Goal: Task Accomplishment & Management: Use online tool/utility

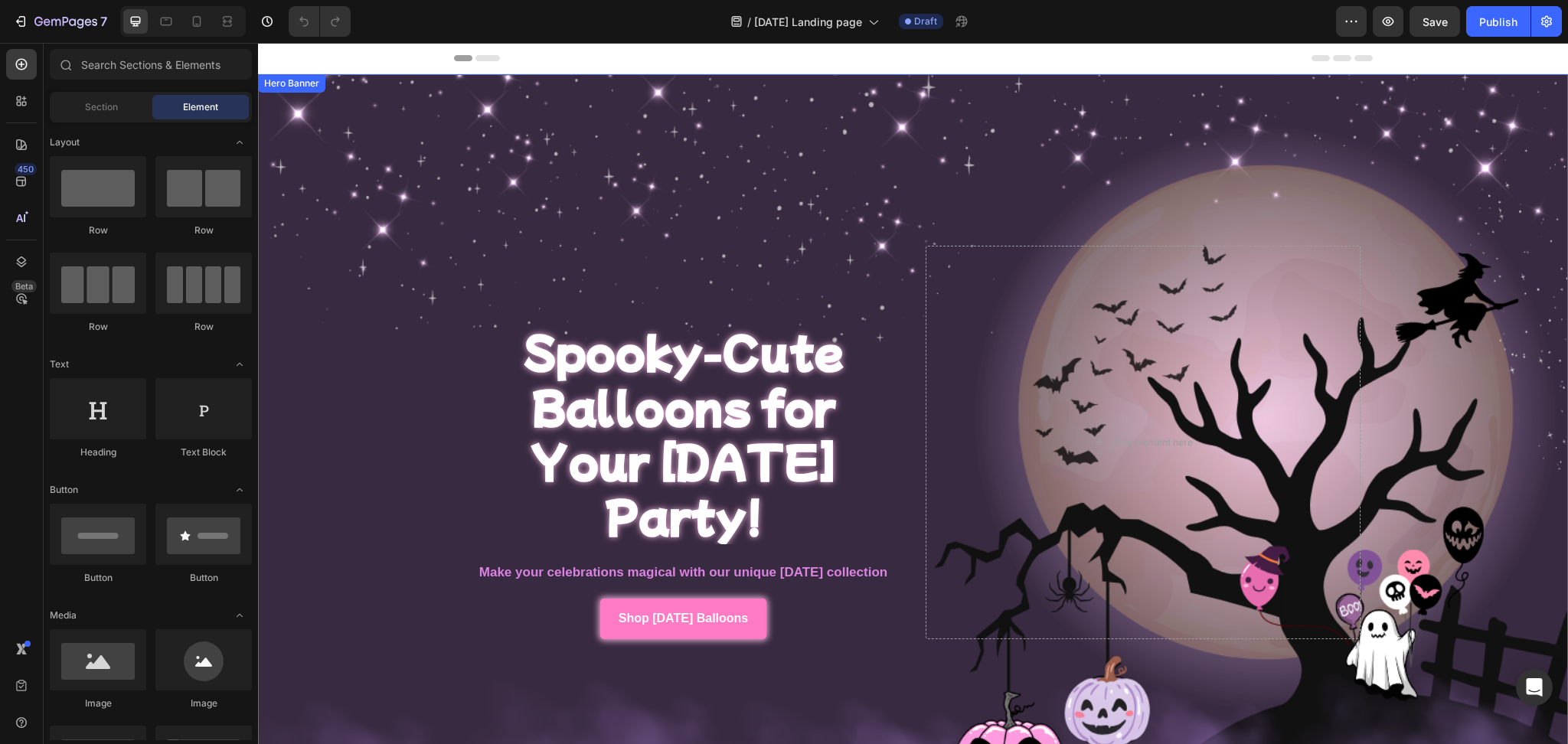
click at [338, 355] on div "Overlay" at bounding box center [913, 442] width 1310 height 737
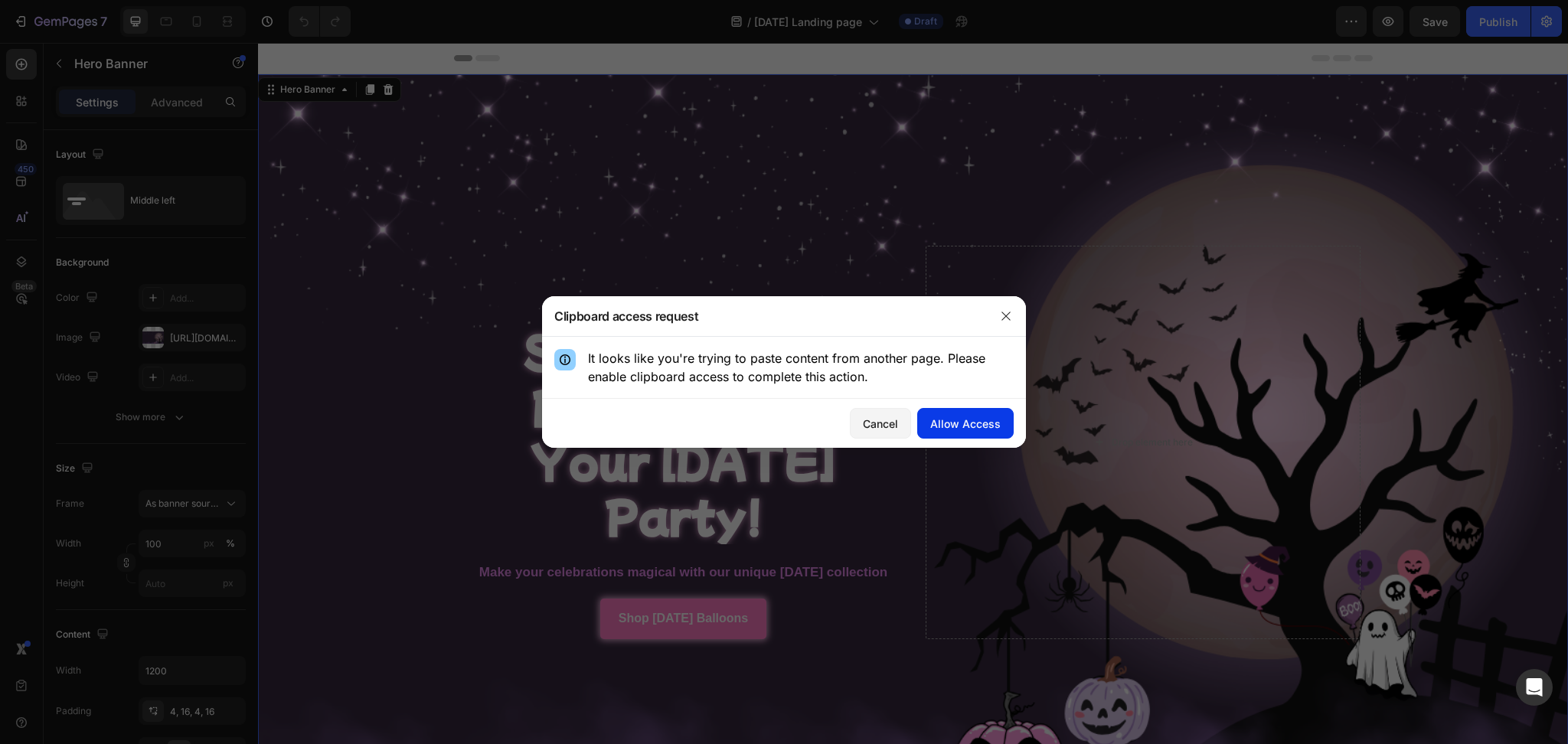
click at [956, 428] on div "Allow Access" at bounding box center [965, 423] width 70 height 16
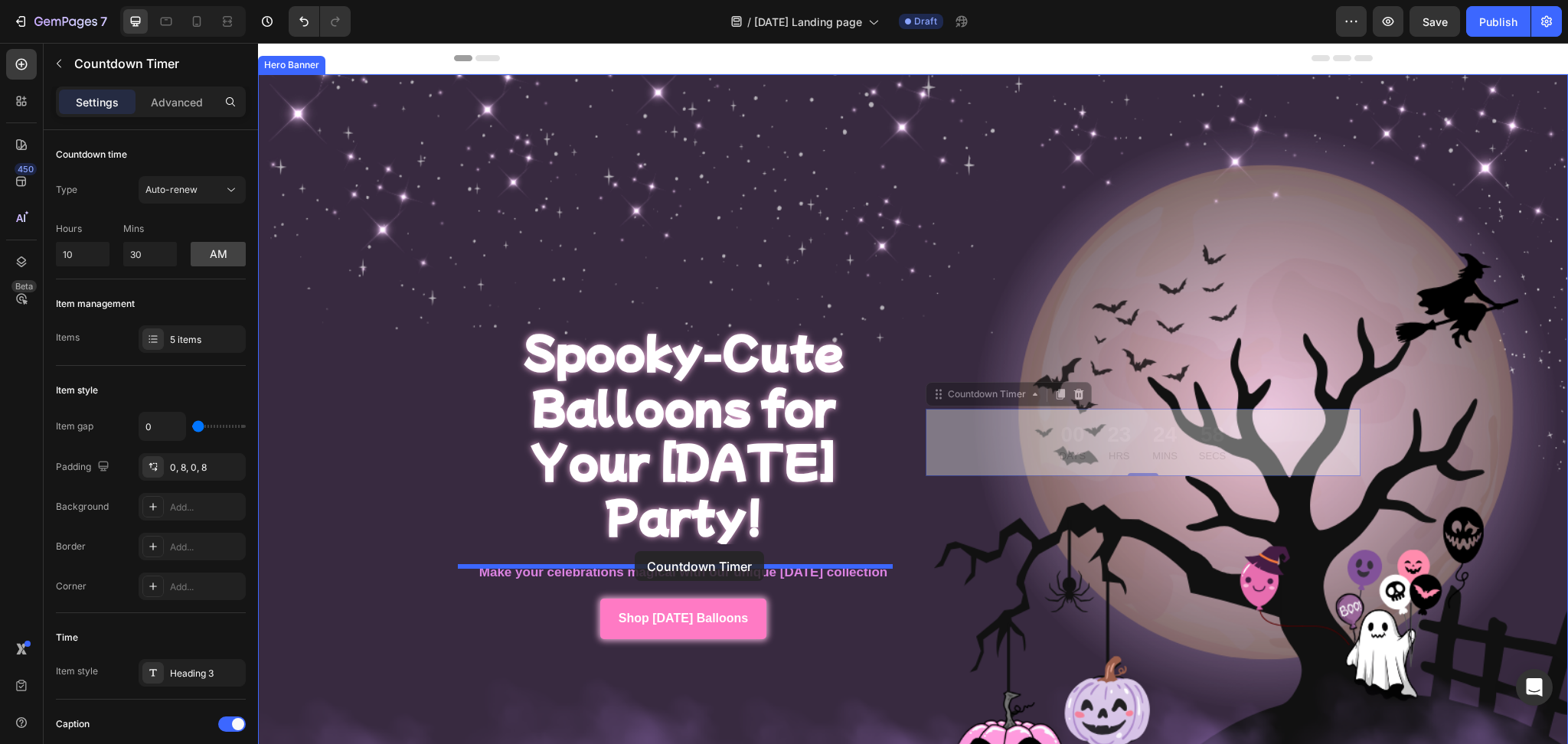
drag, startPoint x: 940, startPoint y: 394, endPoint x: 635, endPoint y: 552, distance: 343.5
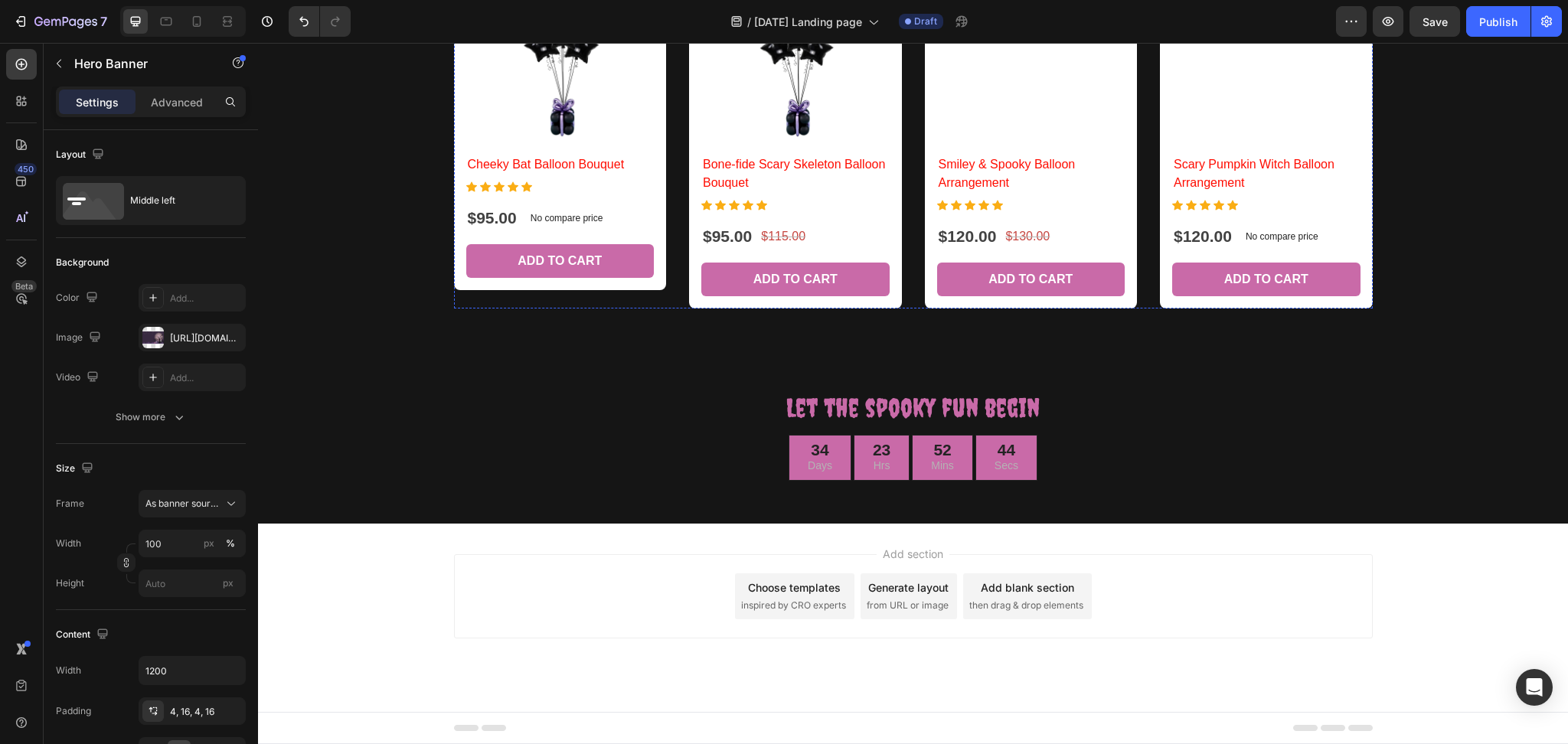
scroll to position [4785, 0]
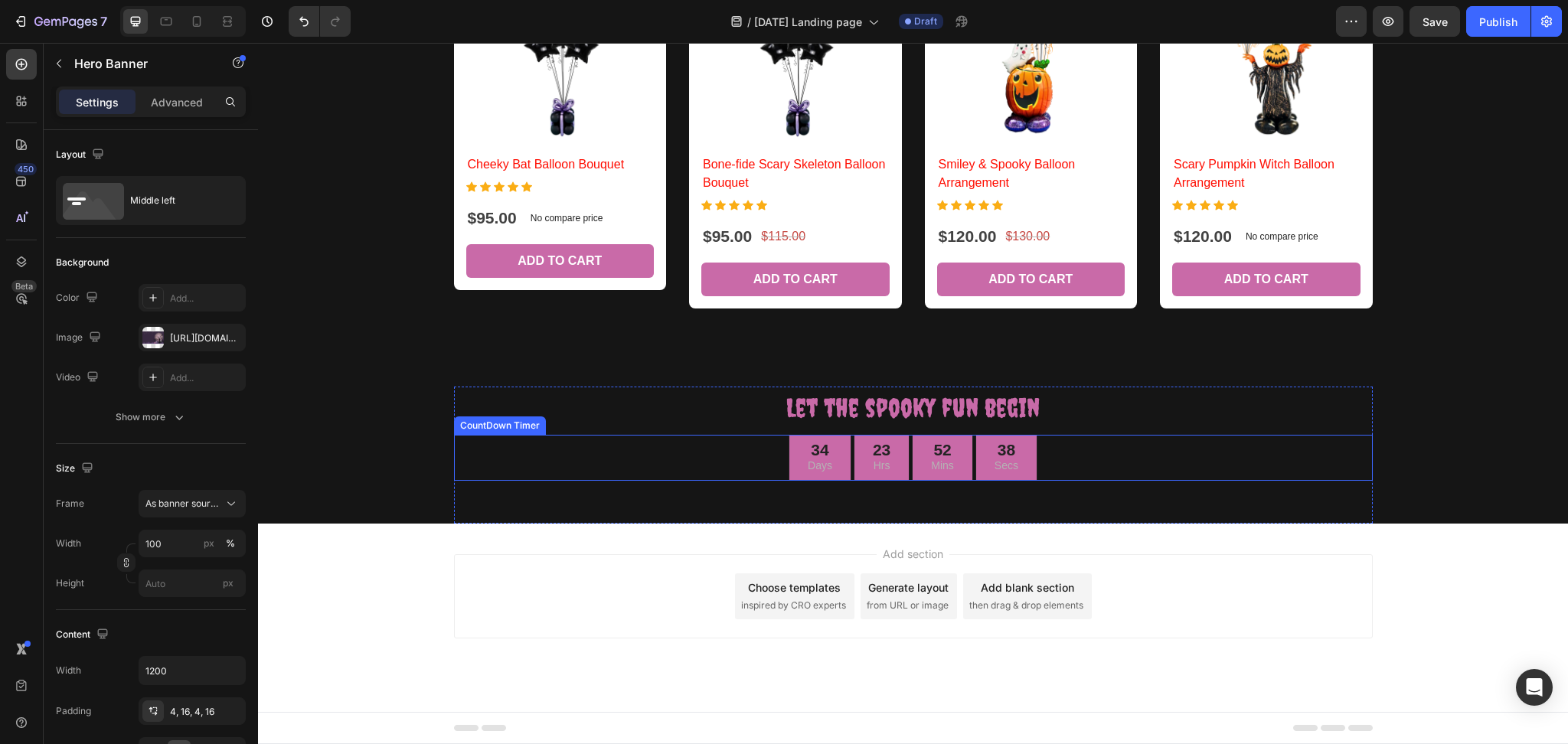
click at [726, 475] on div "34 Days 23 Hrs 52 Mins 38 Secs" at bounding box center [913, 457] width 918 height 46
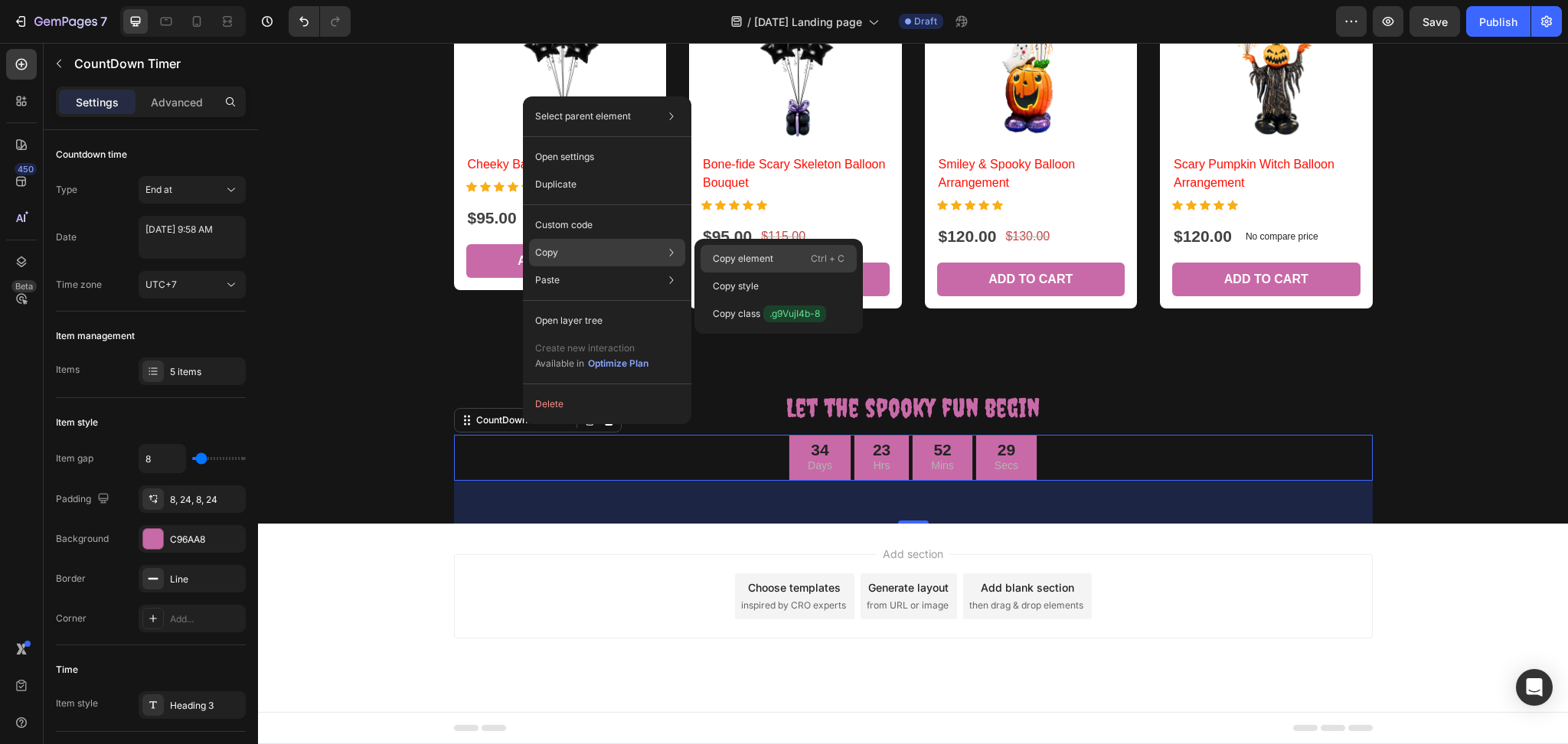
click at [715, 254] on p "Copy element" at bounding box center [742, 258] width 61 height 14
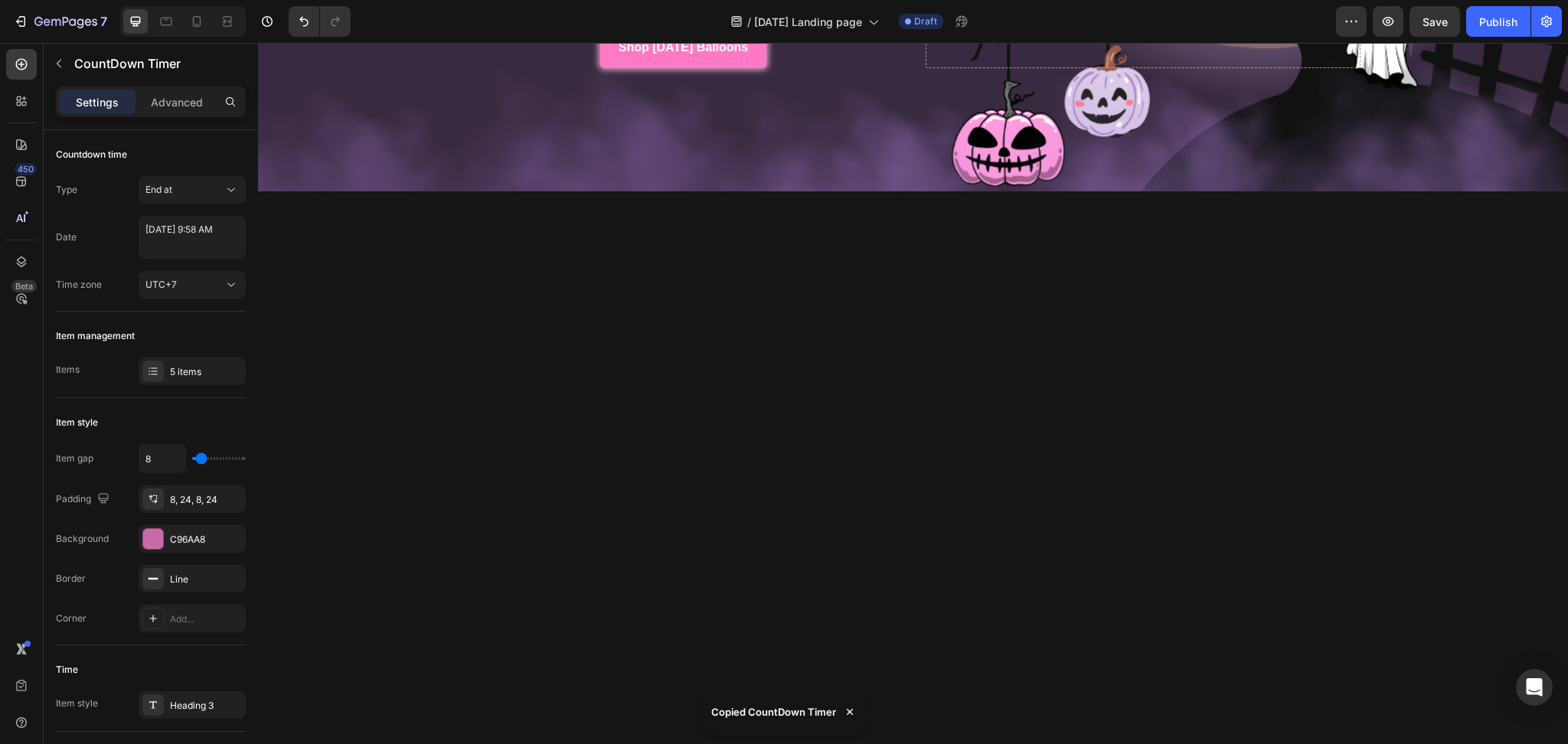
scroll to position [0, 0]
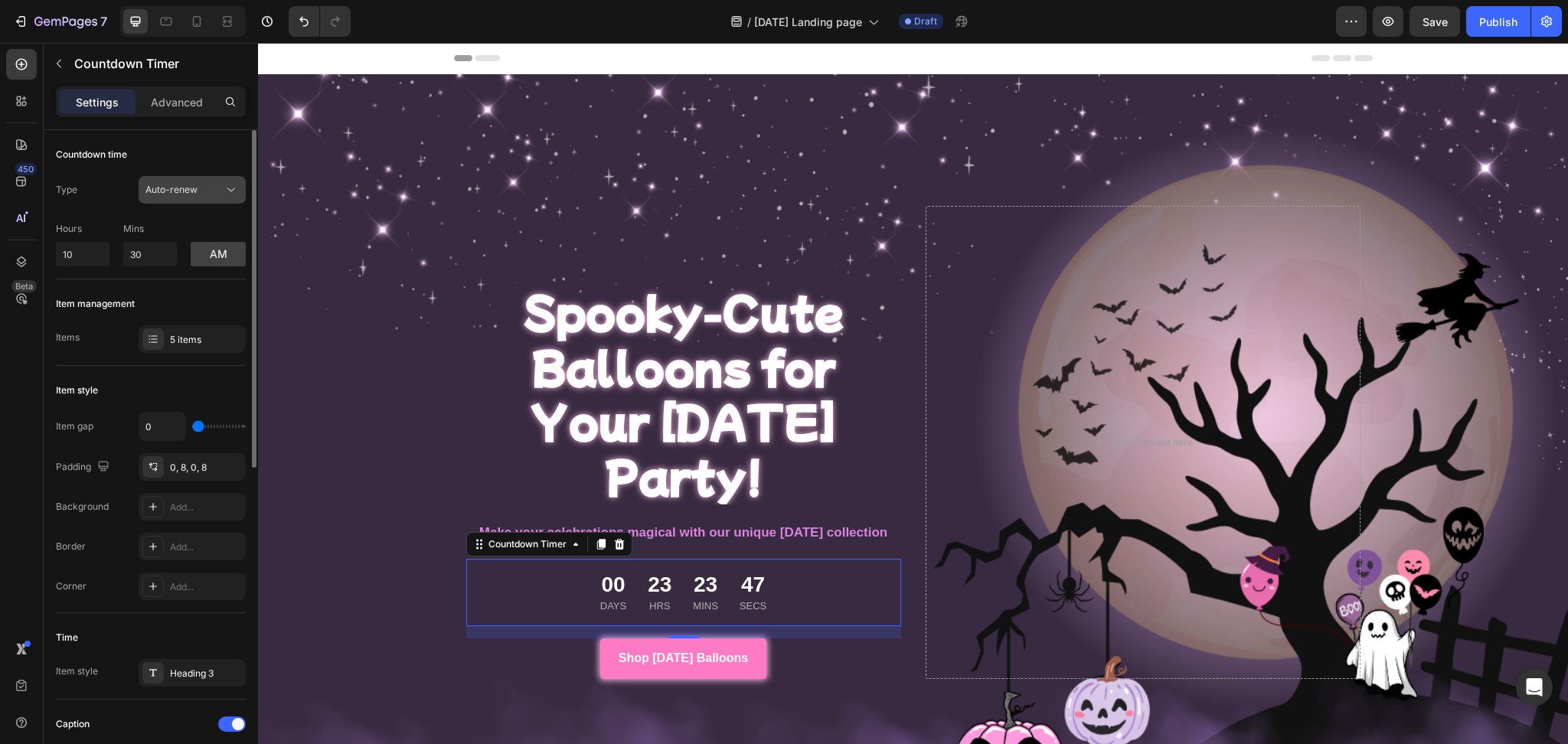
click at [206, 194] on div "Auto-renew" at bounding box center [185, 190] width 79 height 14
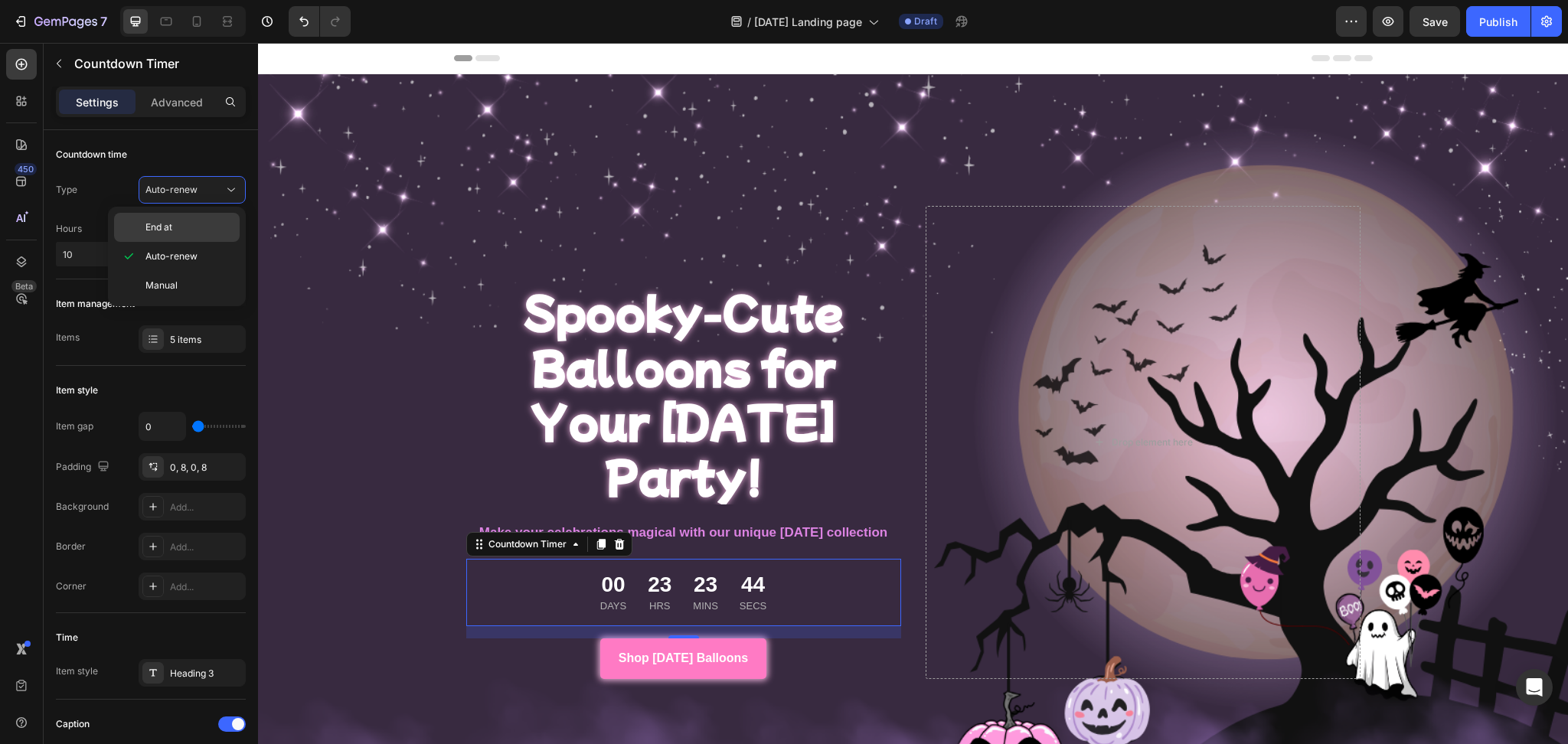
click at [191, 234] on p "End at" at bounding box center [189, 227] width 87 height 14
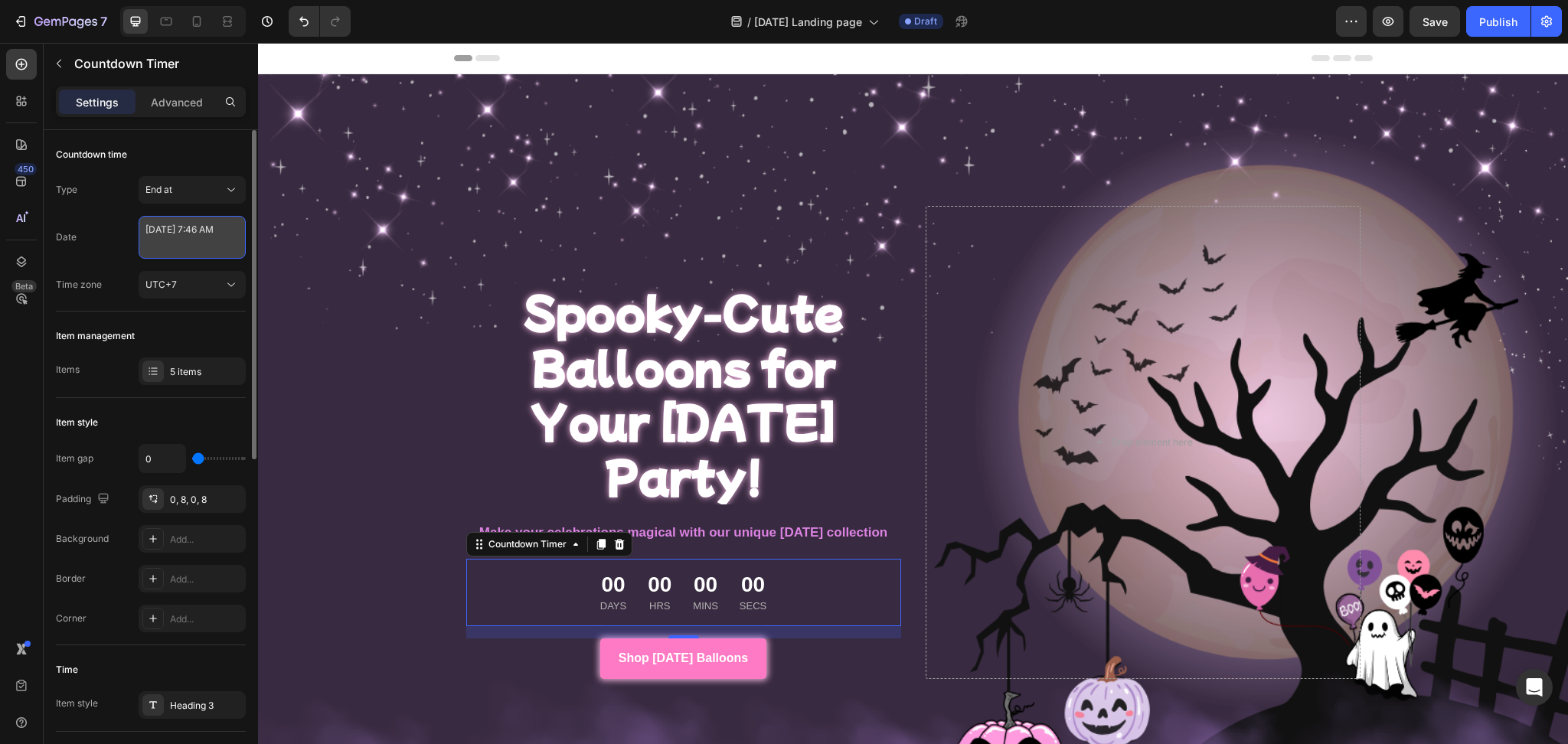
select select "7"
select select "46"
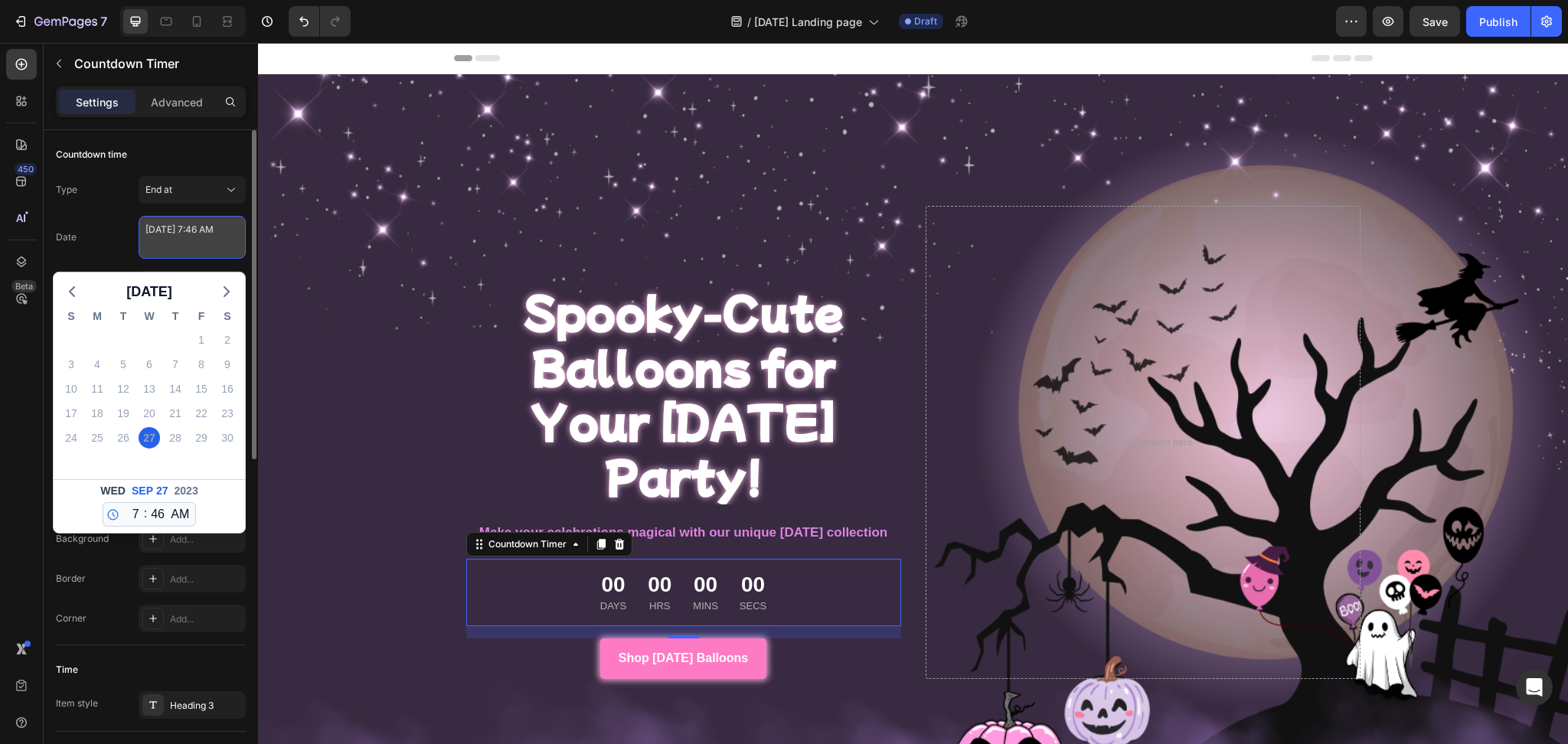
click at [205, 238] on textarea "[DATE] 7:46 AM" at bounding box center [192, 237] width 108 height 43
click at [224, 289] on icon "button" at bounding box center [227, 292] width 19 height 19
click at [122, 446] on div "31" at bounding box center [122, 437] width 22 height 21
click at [123, 433] on div "31" at bounding box center [122, 437] width 22 height 21
click at [120, 439] on div "31" at bounding box center [122, 437] width 22 height 21
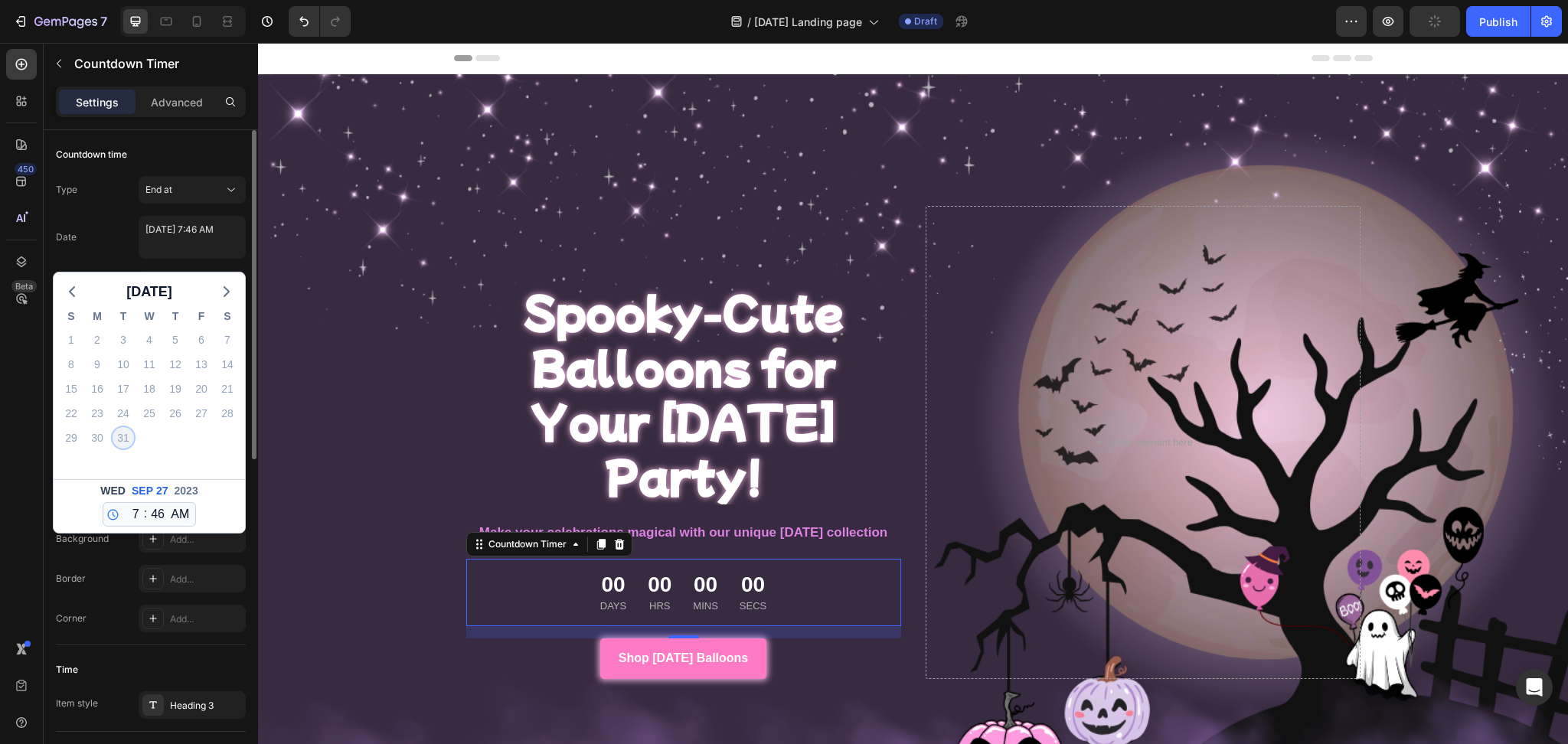
click at [120, 439] on div "31" at bounding box center [122, 437] width 22 height 21
drag, startPoint x: 187, startPoint y: 289, endPoint x: 234, endPoint y: 286, distance: 47.1
click at [234, 286] on div "[DATE] S M T W T F S 1 2 3 4 5 6 7 8 9 10 11 12 13 14 15 16 17 18 19 20 21 22 2…" at bounding box center [149, 402] width 192 height 260
click at [234, 286] on icon "button" at bounding box center [227, 292] width 19 height 19
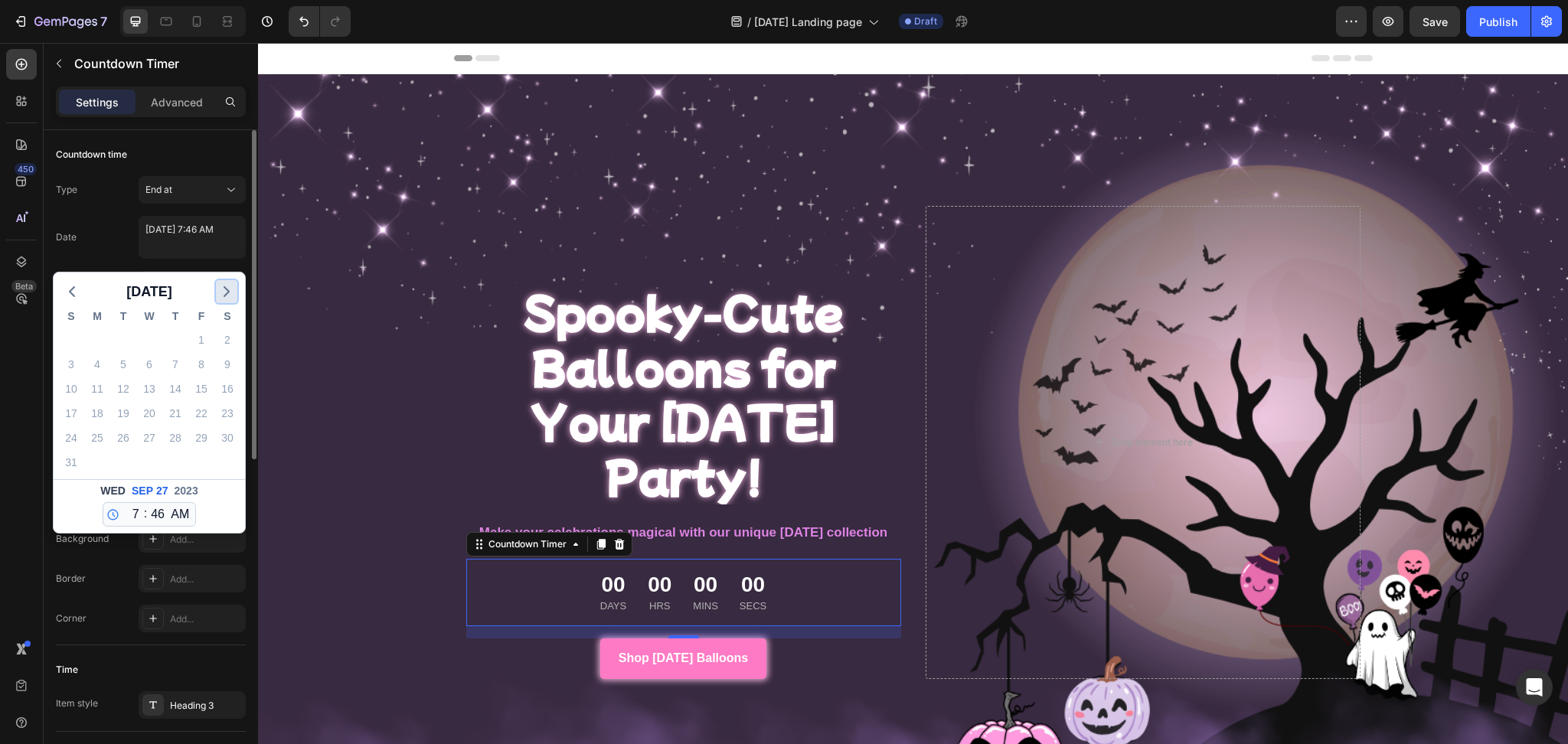
click at [234, 286] on icon "button" at bounding box center [227, 292] width 19 height 19
click at [172, 285] on span "[DATE]" at bounding box center [149, 292] width 46 height 23
click at [188, 322] on button "button" at bounding box center [197, 325] width 20 height 23
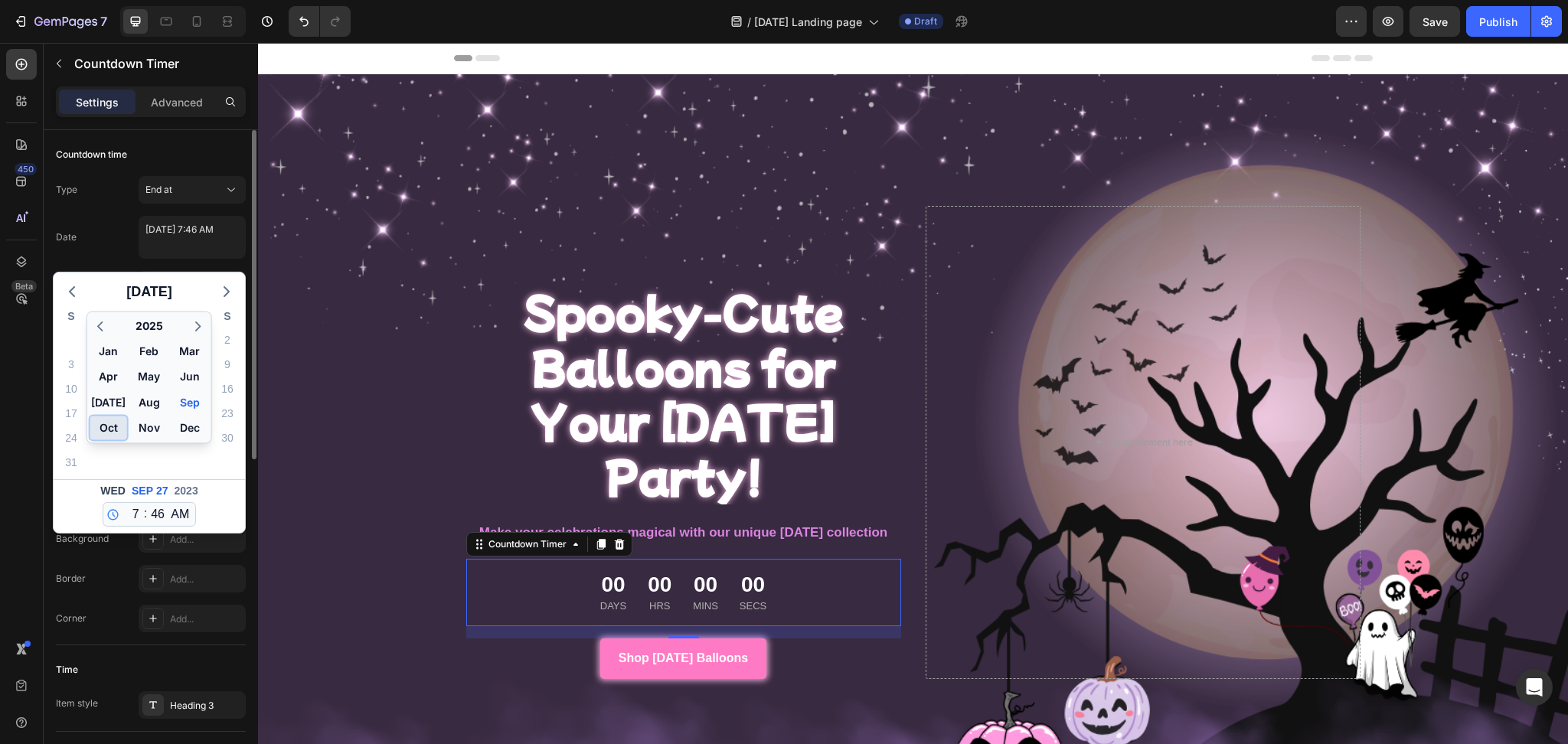
click at [107, 433] on button "Oct" at bounding box center [108, 427] width 36 height 23
click at [202, 433] on div "31" at bounding box center [201, 437] width 22 height 21
type textarea "[DATE] 7:46 AM"
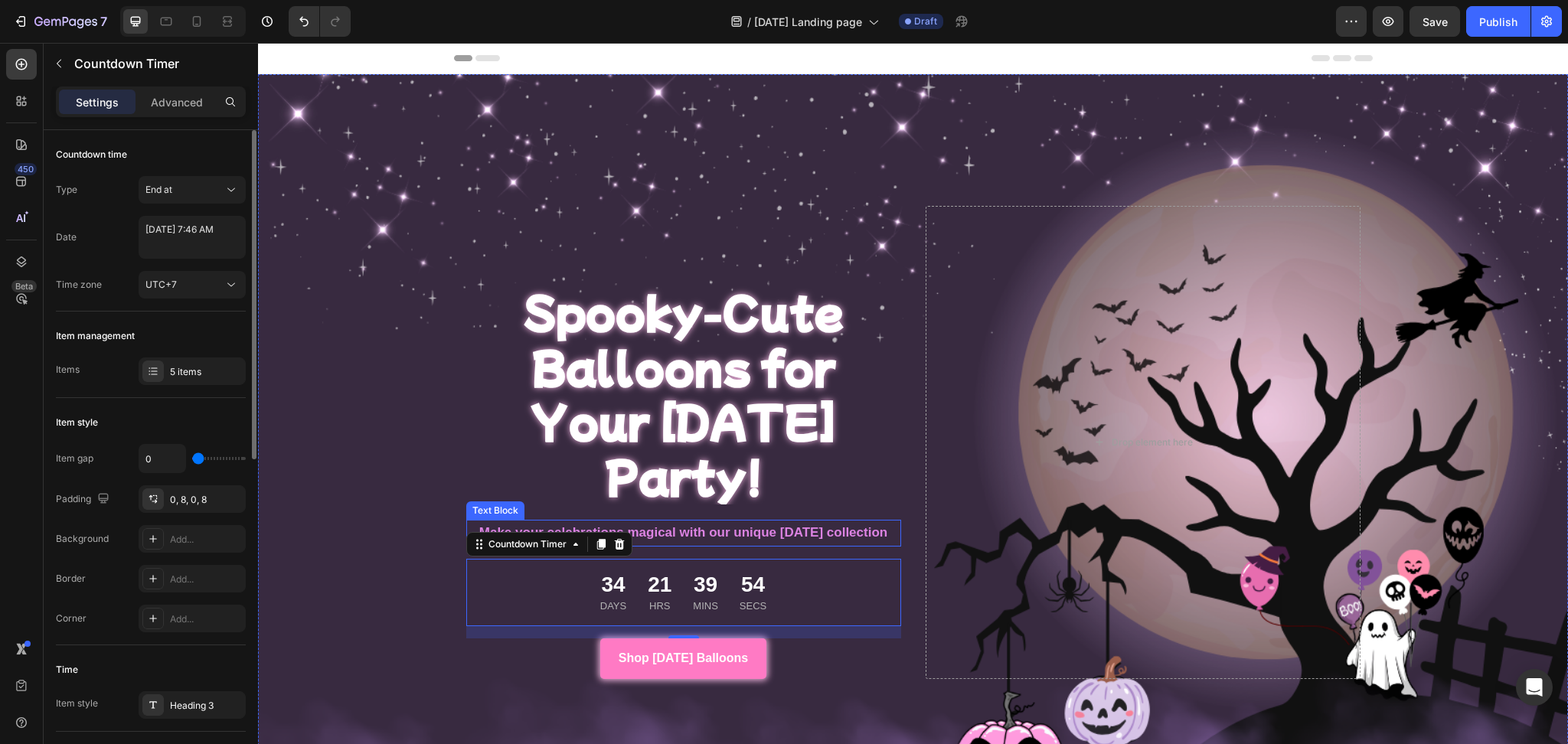
click at [703, 525] on strong "Make your celebrations magical with our unique [DATE] collection" at bounding box center [683, 533] width 408 height 15
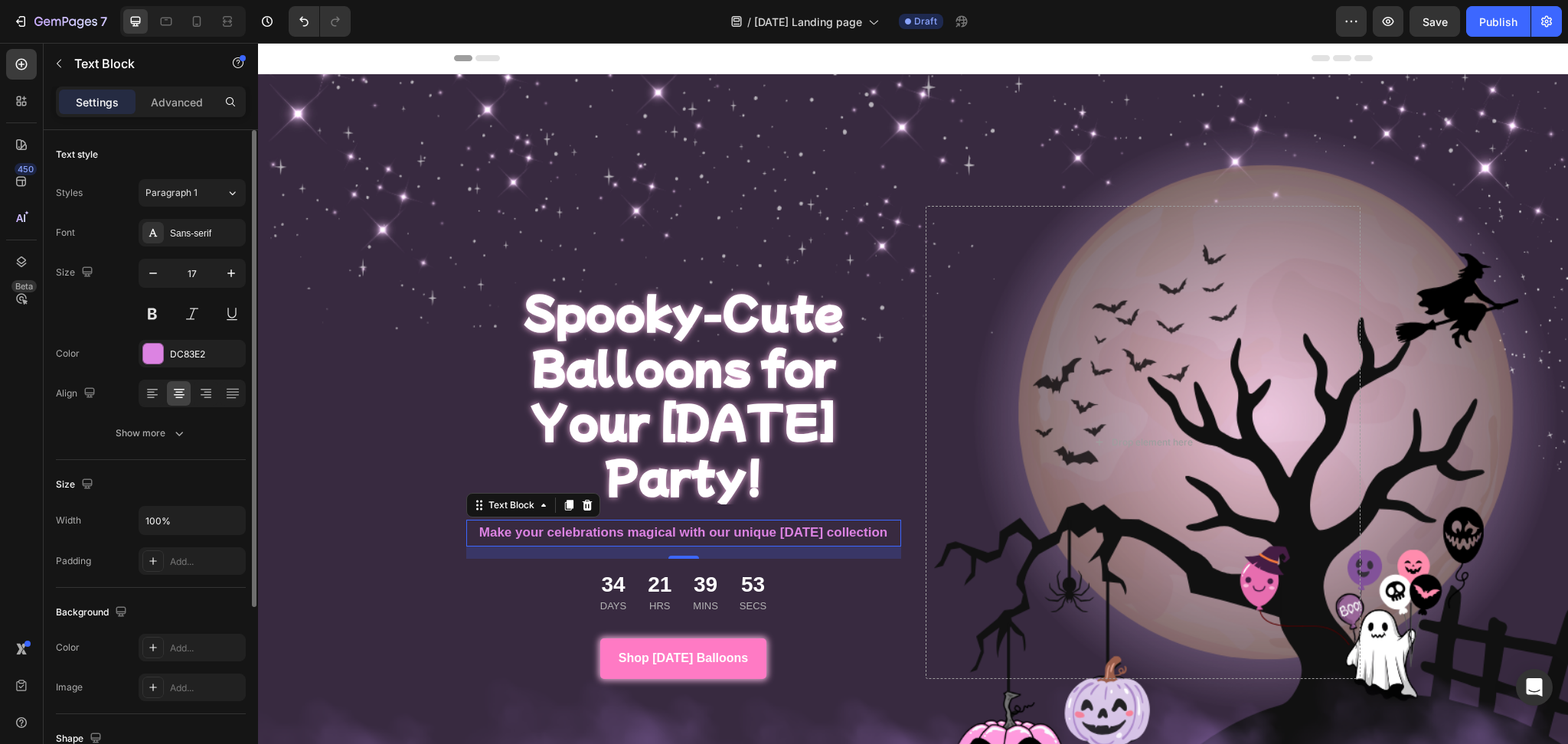
click at [703, 525] on strong "Make your celebrations magical with our unique [DATE] collection" at bounding box center [683, 533] width 408 height 15
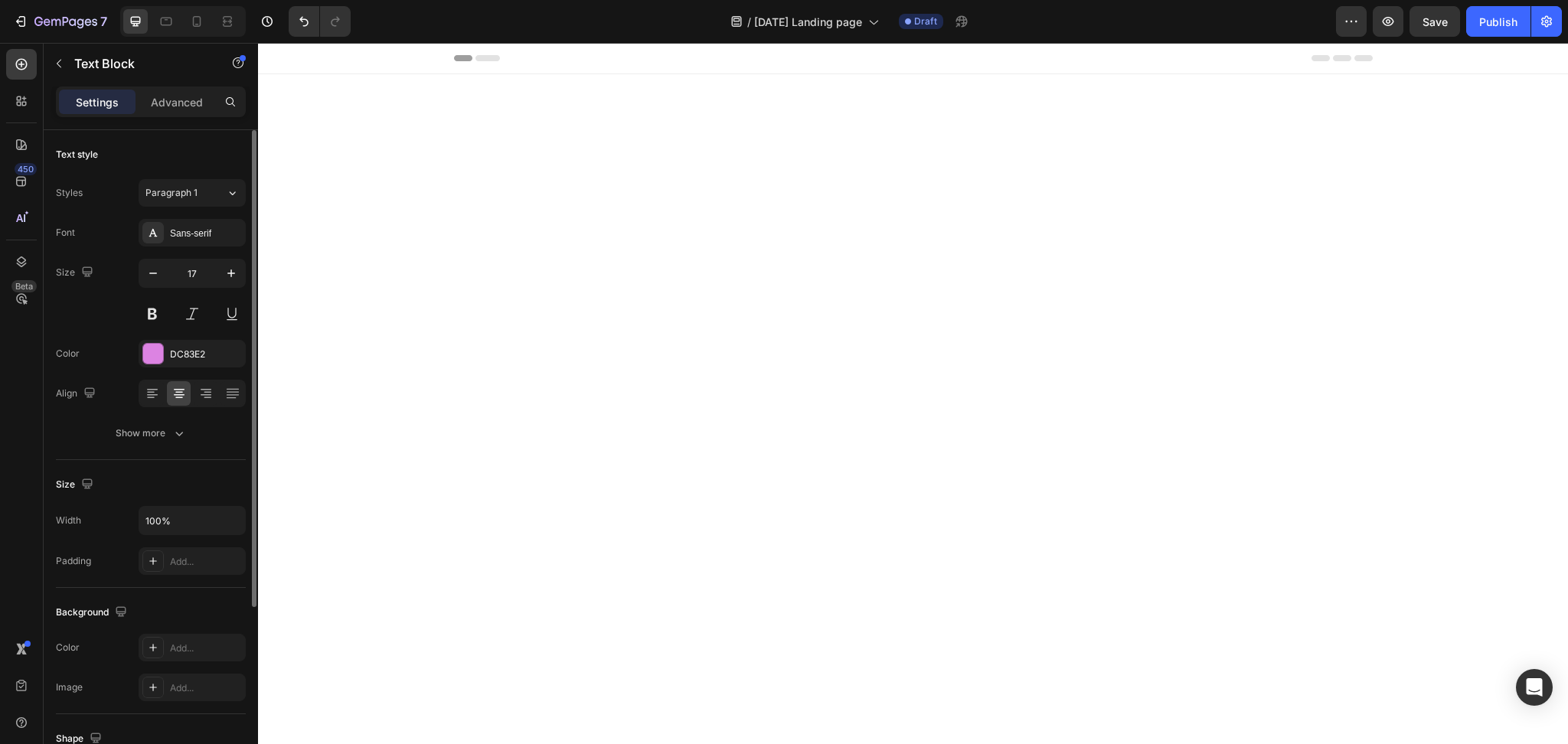
scroll to position [2794, 0]
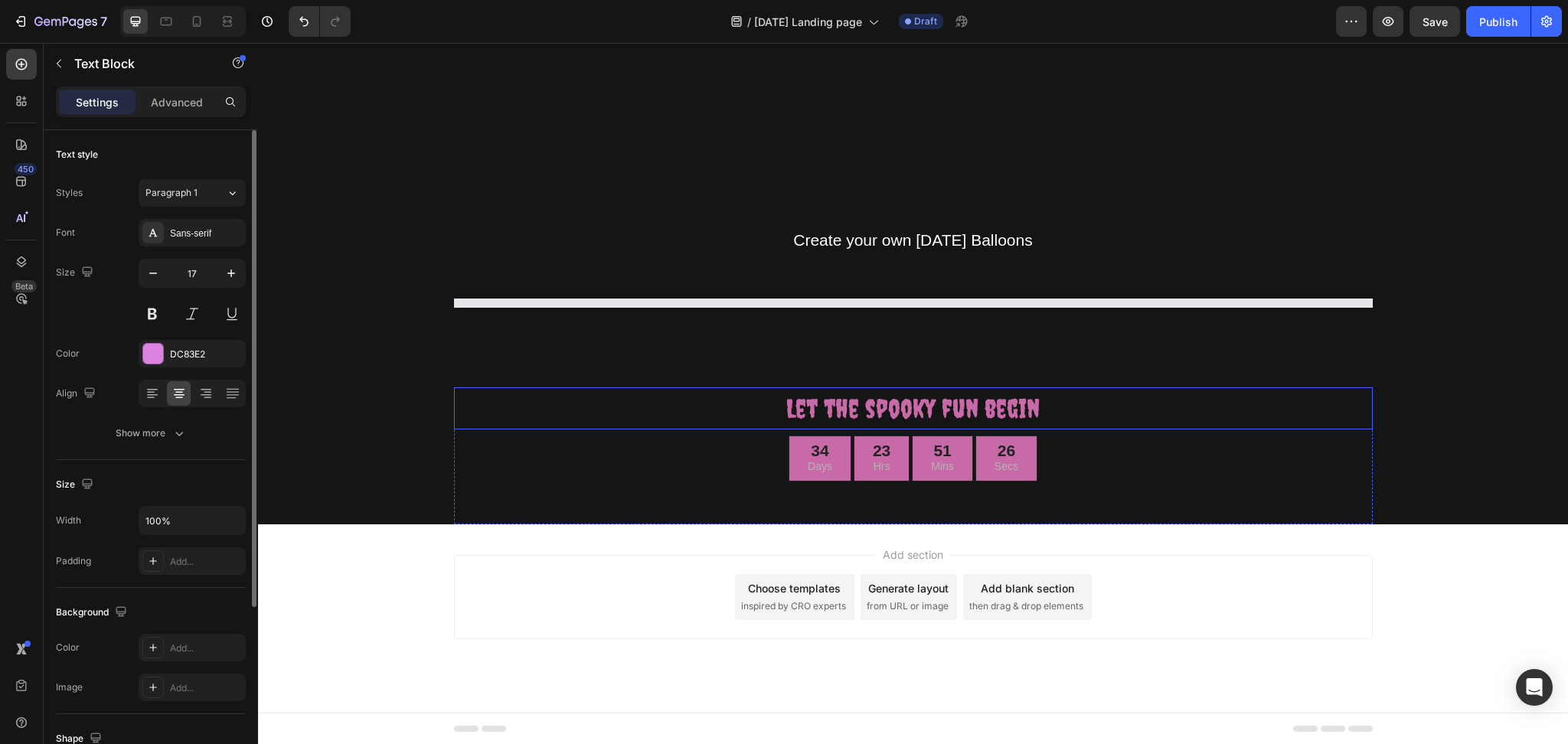
click at [913, 401] on p "Let the spooky fun begin" at bounding box center [913, 408] width 915 height 39
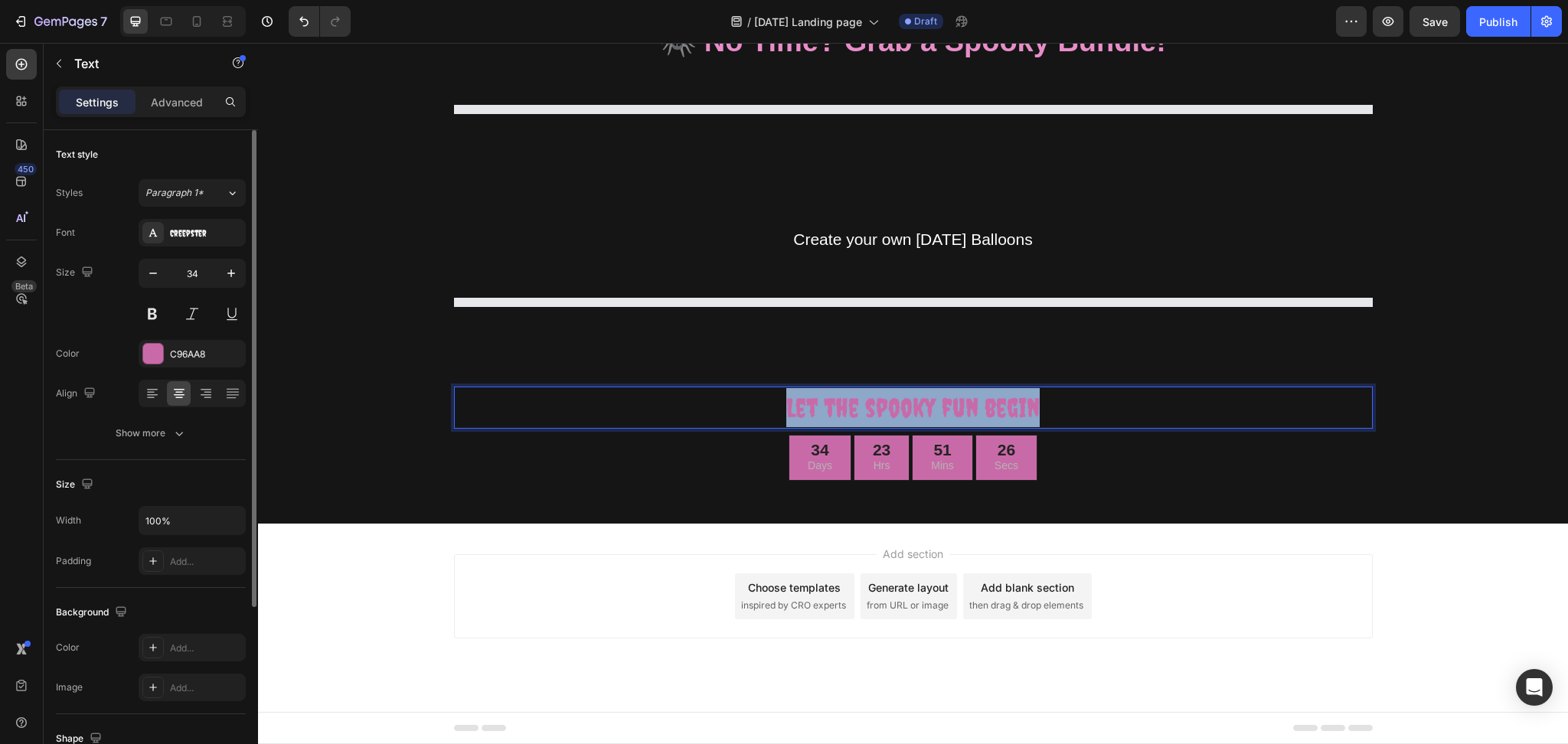
scroll to position [834, 0]
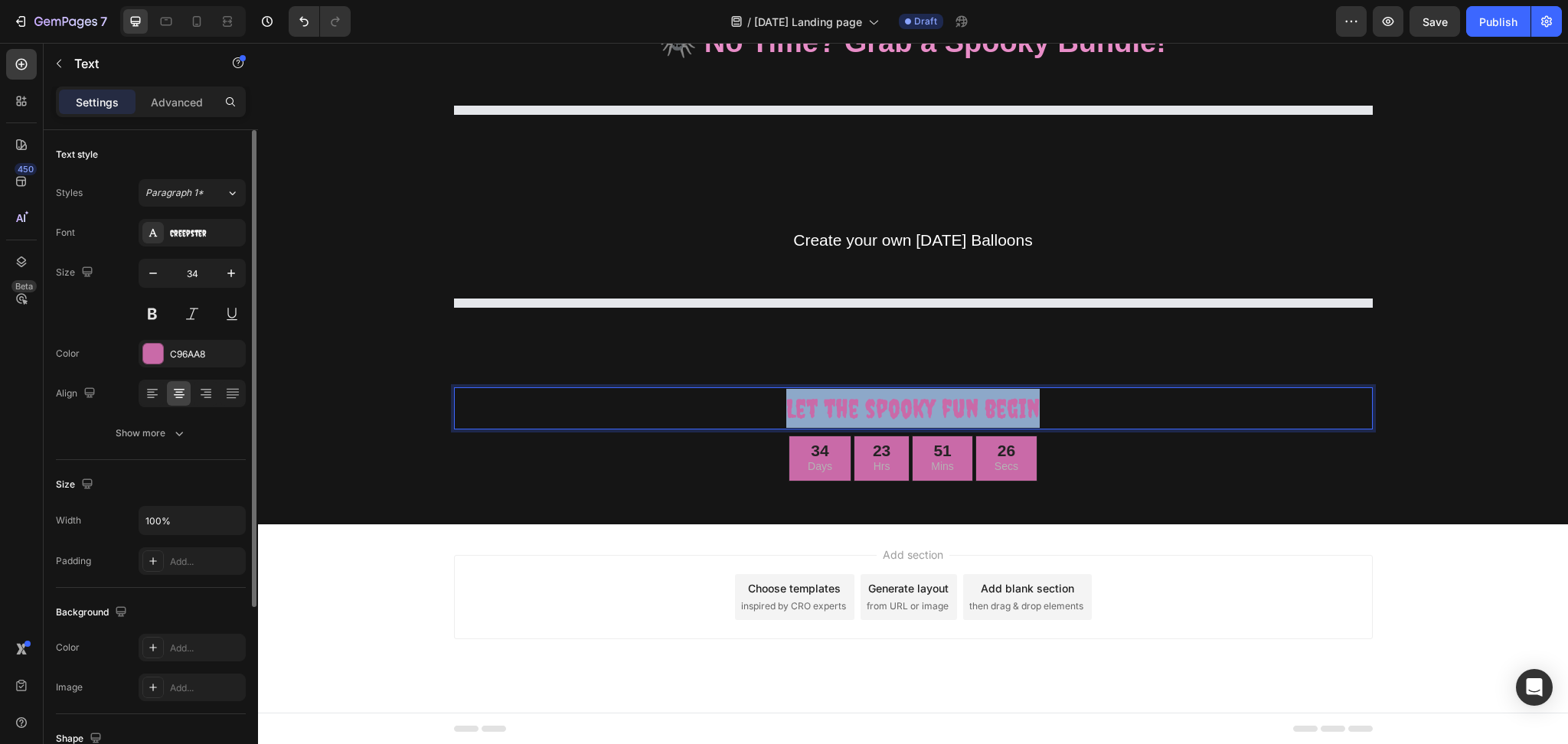
click at [913, 401] on p "Let the spooky fun begin" at bounding box center [913, 408] width 915 height 39
copy p "Let the spooky fun begin"
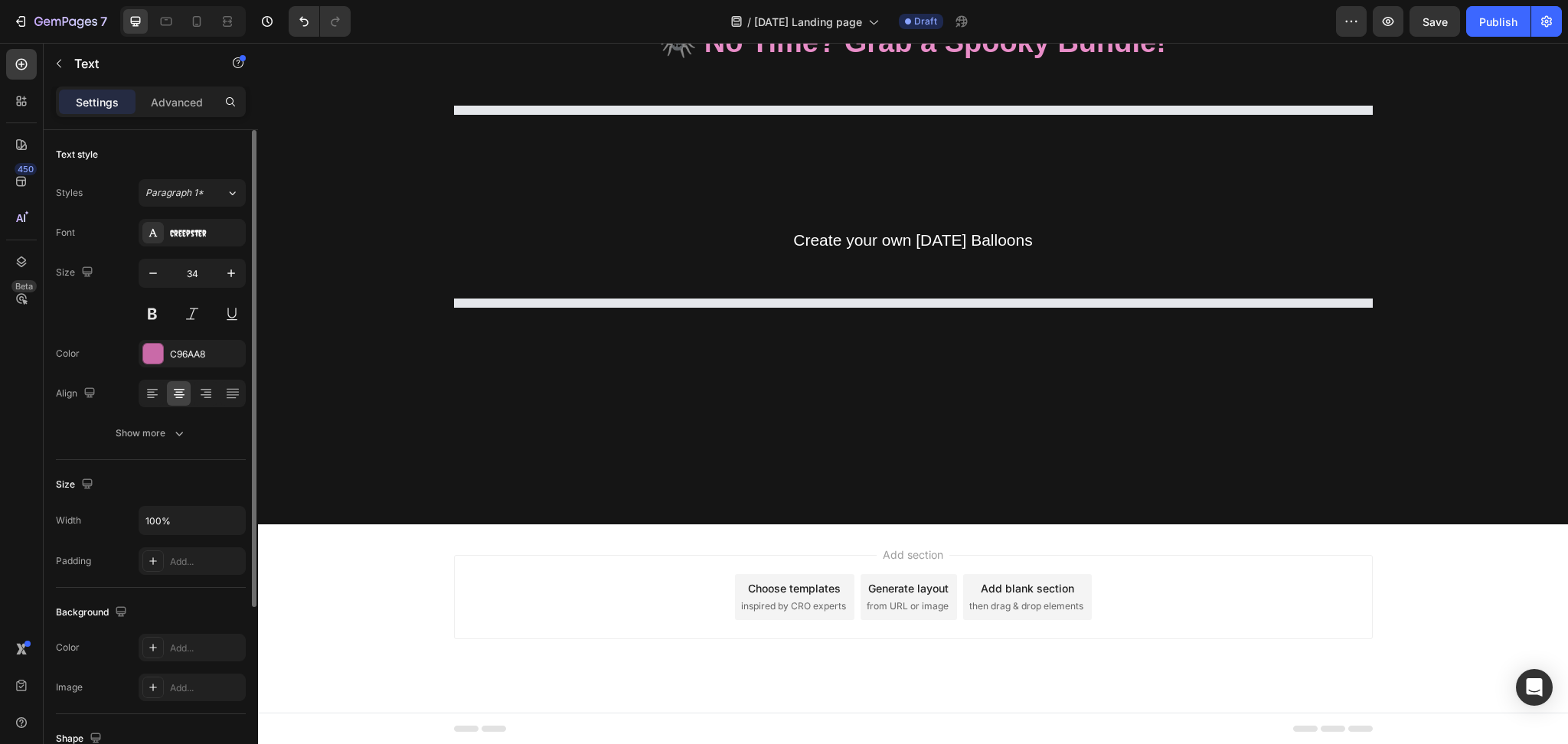
type input "16"
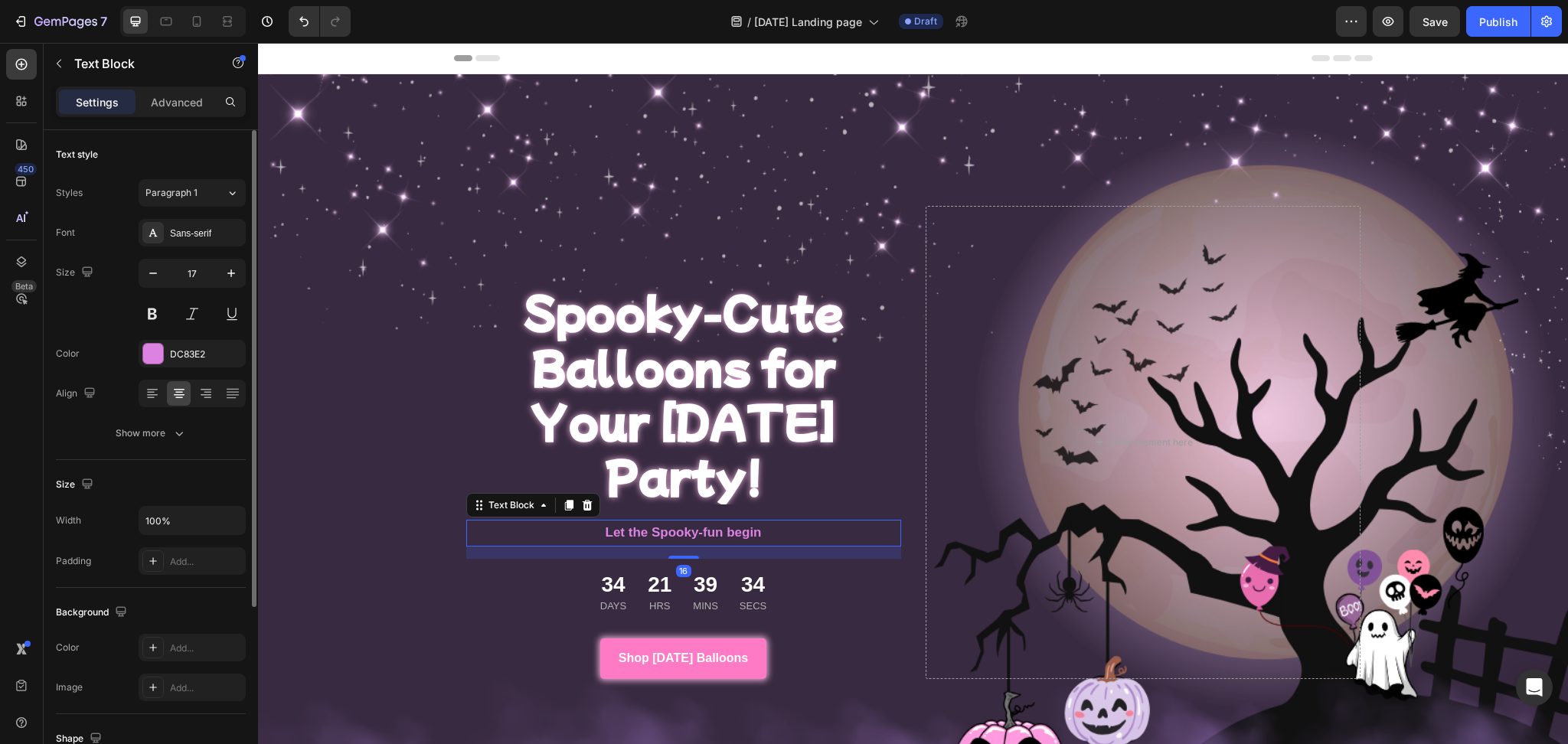
click at [725, 525] on strong "Let the Spooky-fun begin" at bounding box center [683, 533] width 156 height 15
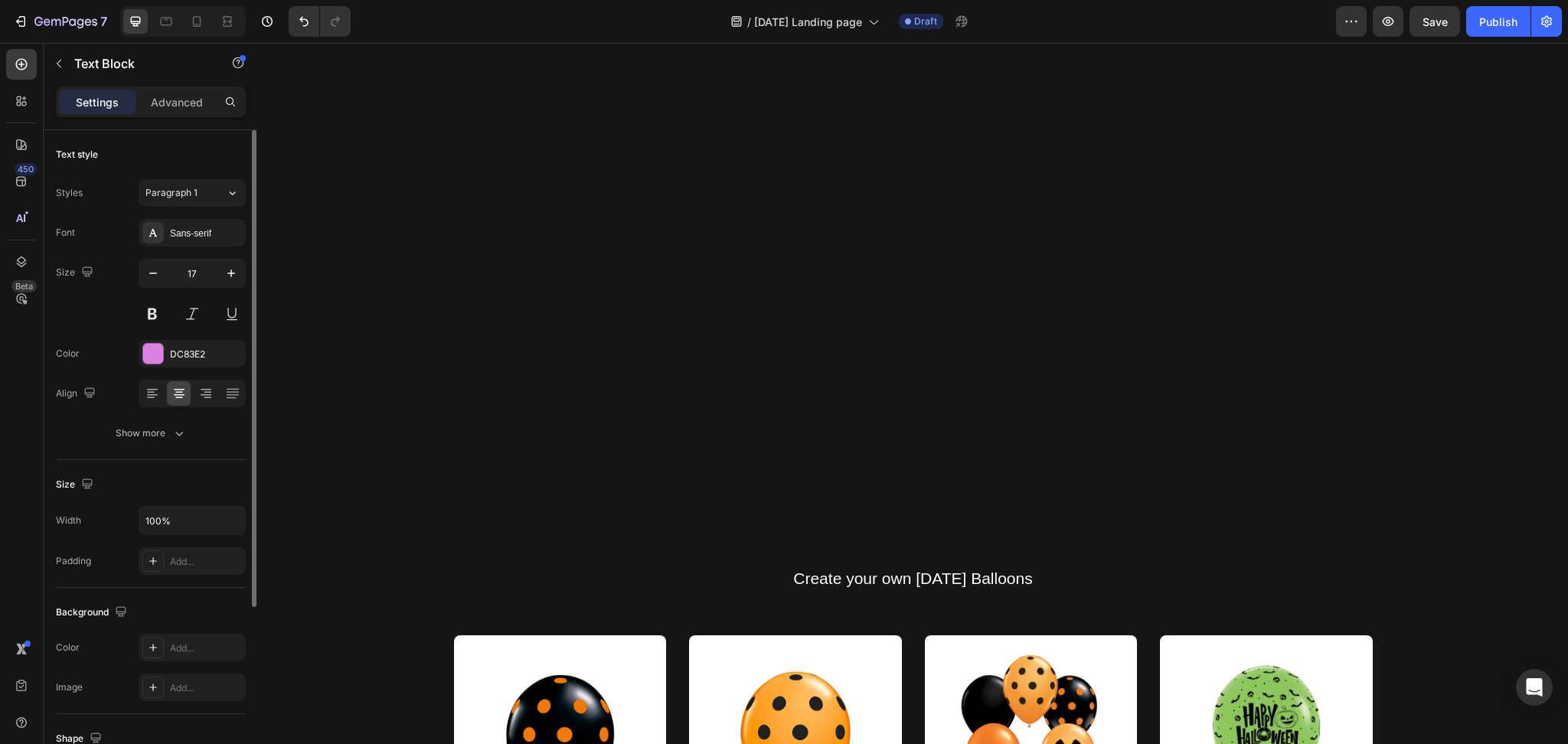
scroll to position [4786, 0]
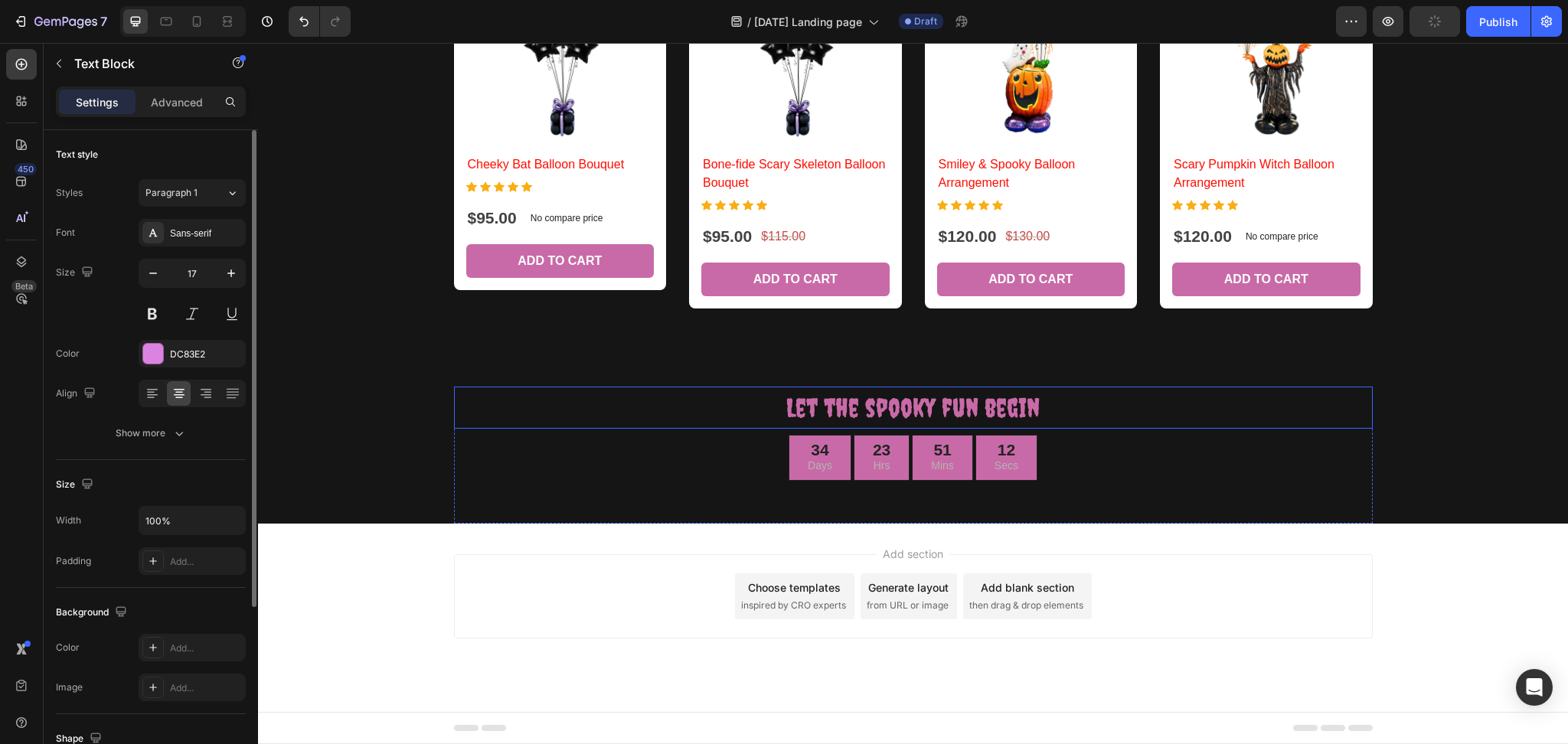
click at [960, 394] on p "Let the spooky fun begin" at bounding box center [913, 408] width 915 height 39
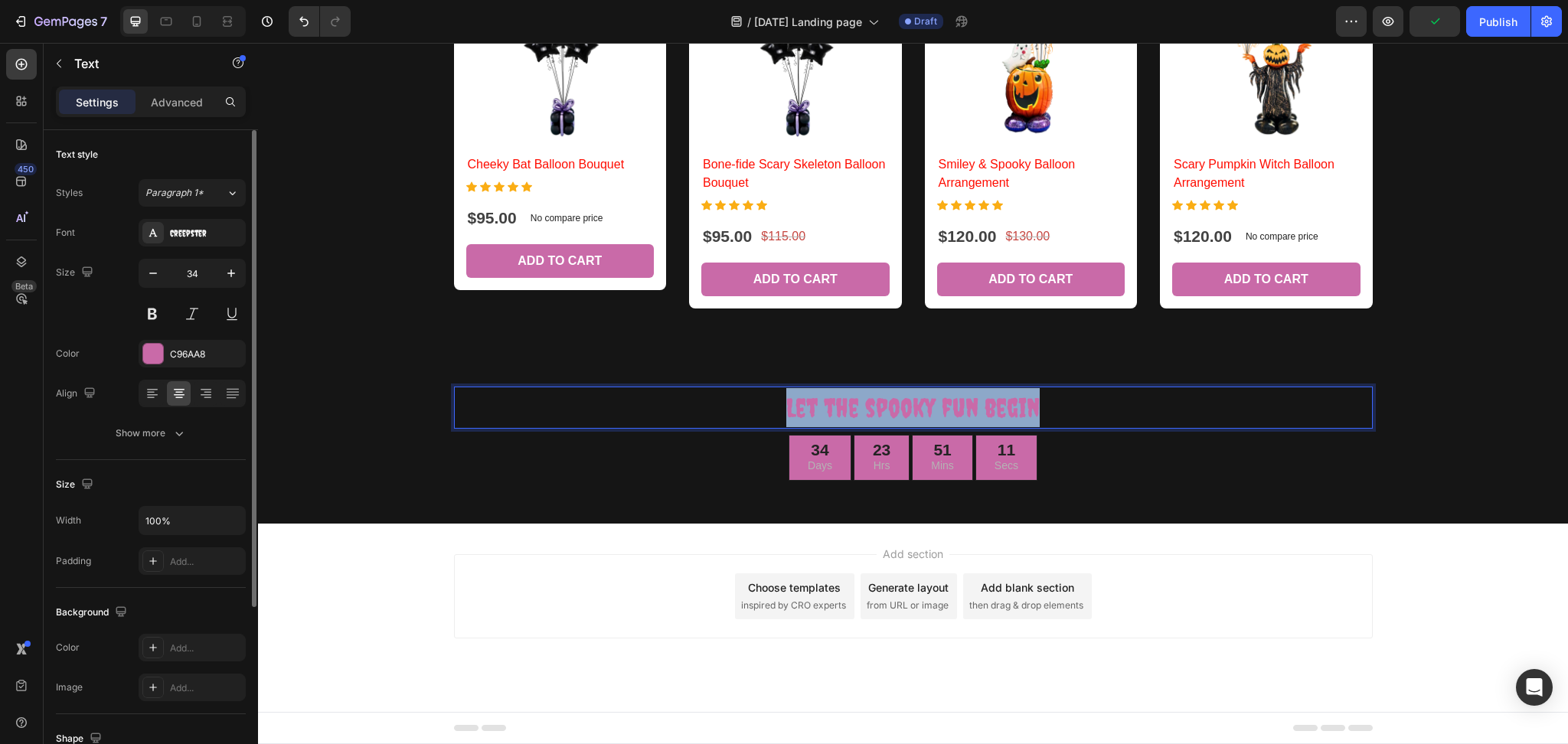
click at [960, 394] on p "Let the spooky fun begin" at bounding box center [913, 408] width 915 height 39
copy p "Let the spooky fun begin"
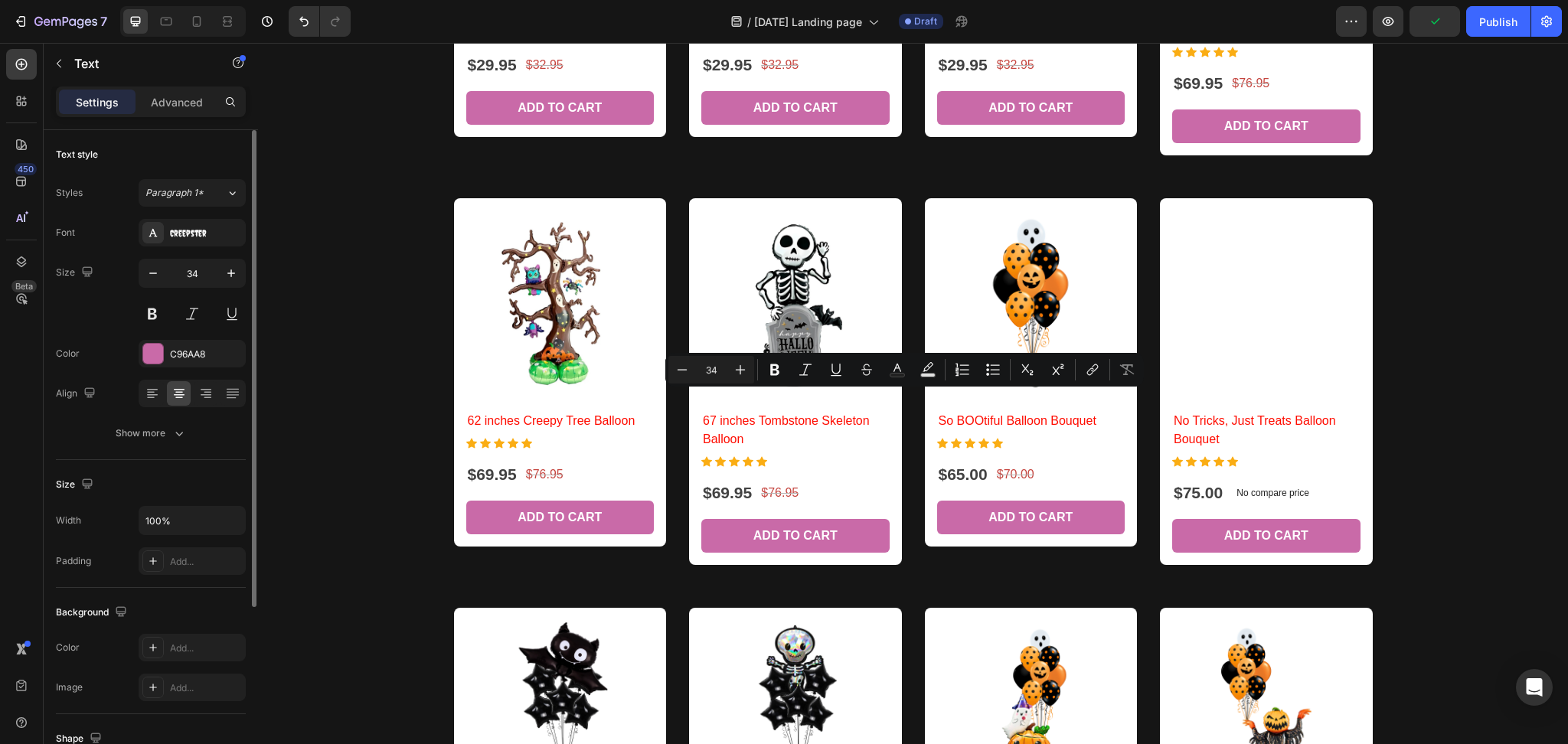
type input "16"
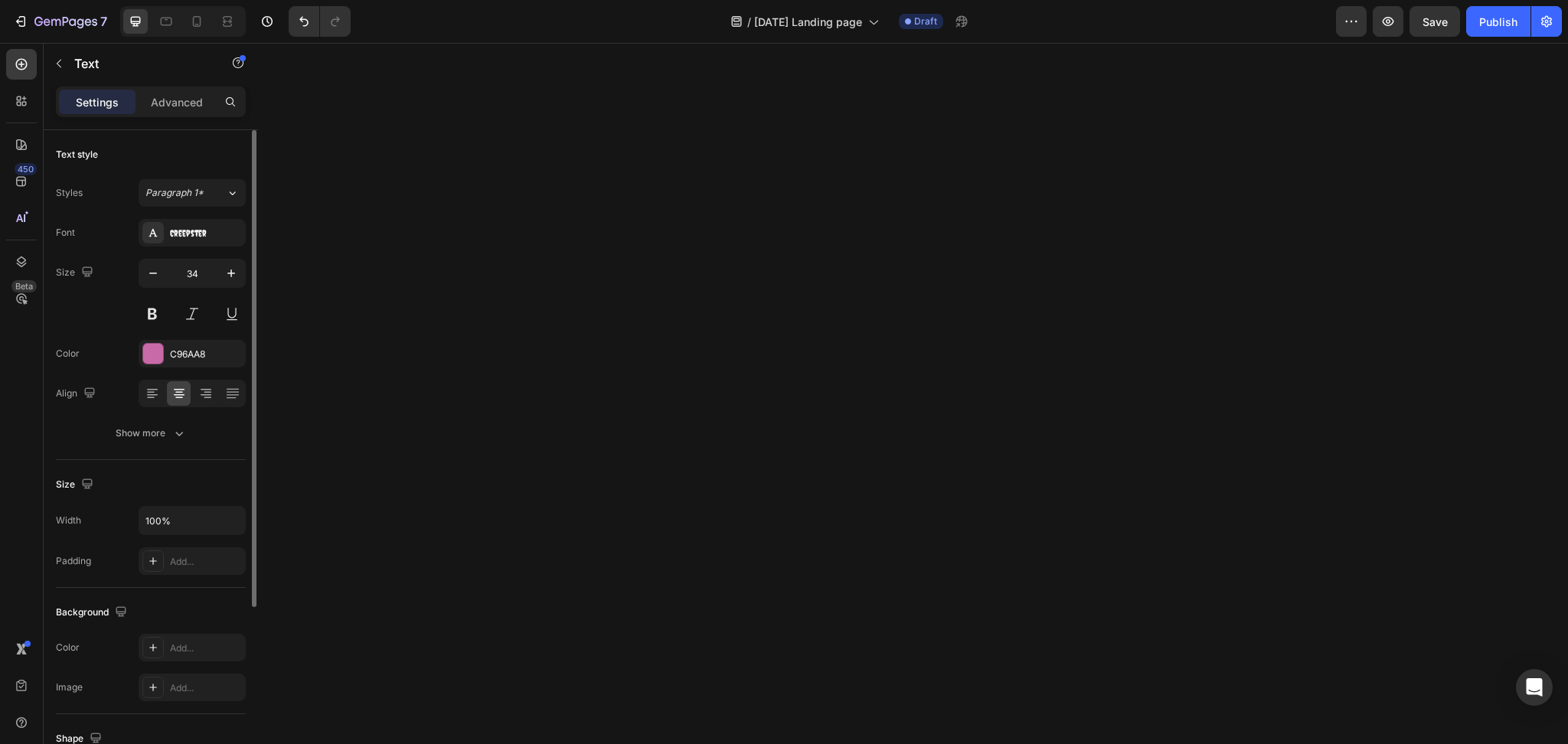
scroll to position [0, 0]
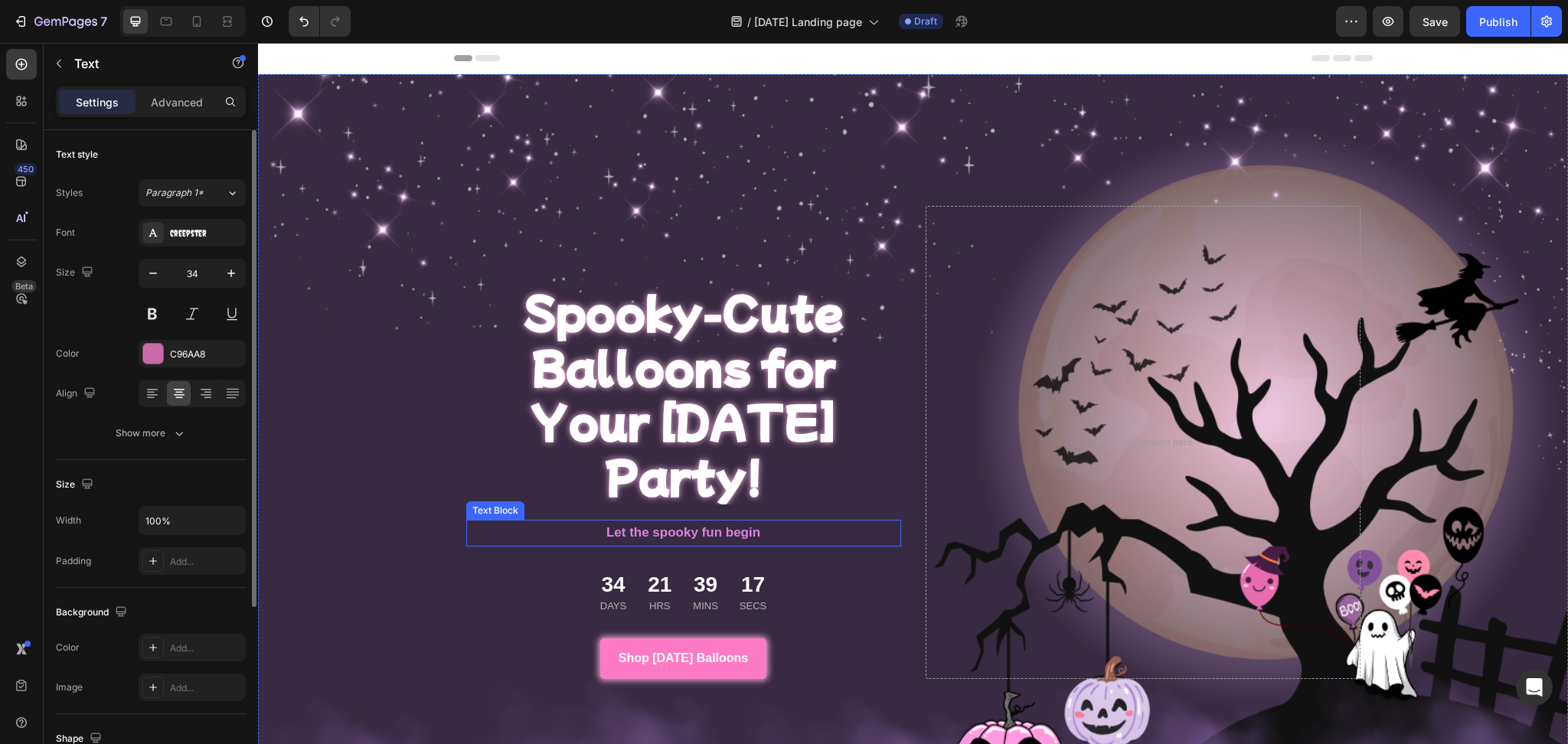
click at [689, 525] on strong "Let the spooky fun begin" at bounding box center [683, 533] width 154 height 15
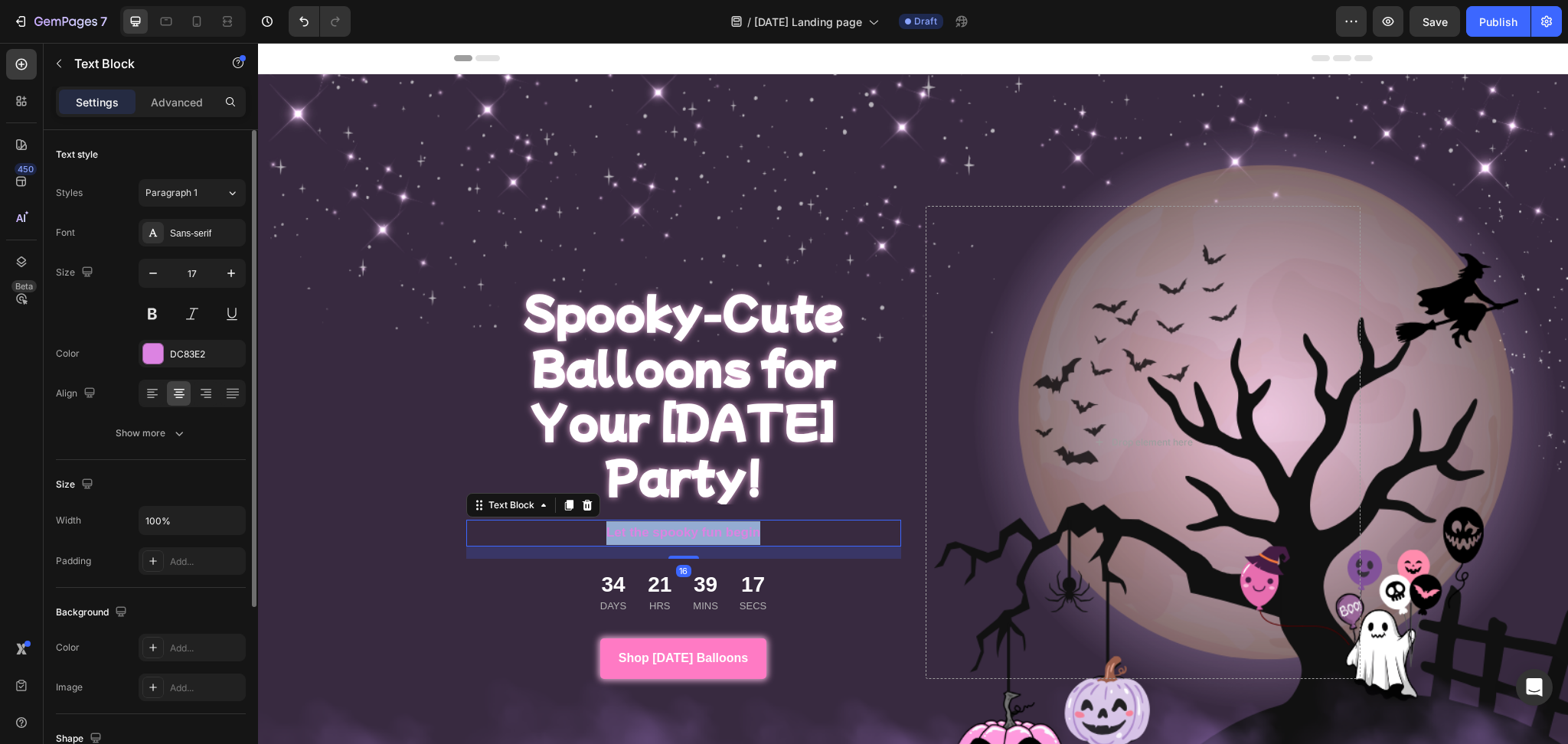
click at [689, 525] on strong "Let the spooky fun begin" at bounding box center [683, 533] width 154 height 15
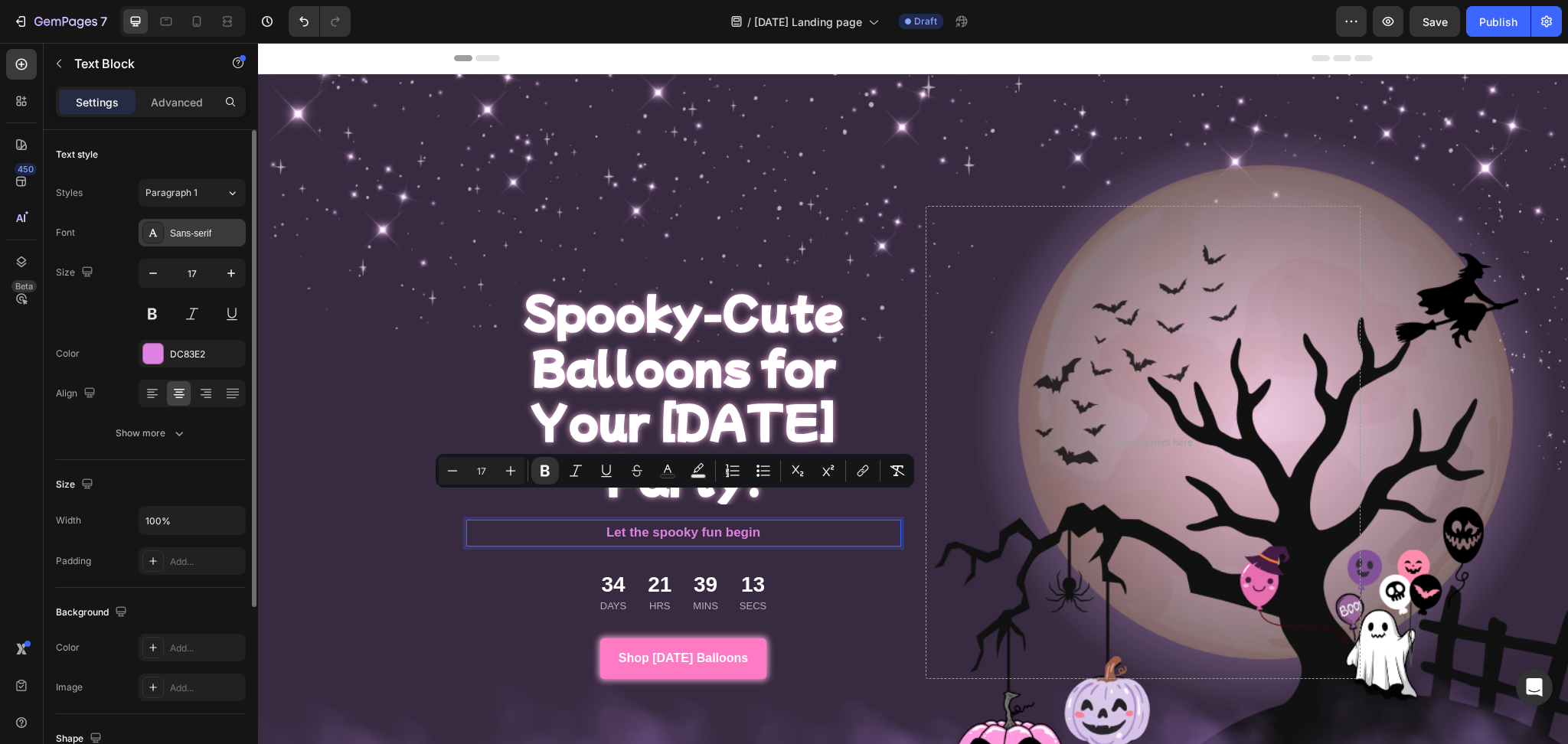
click at [187, 231] on div "Sans-serif" at bounding box center [206, 233] width 72 height 14
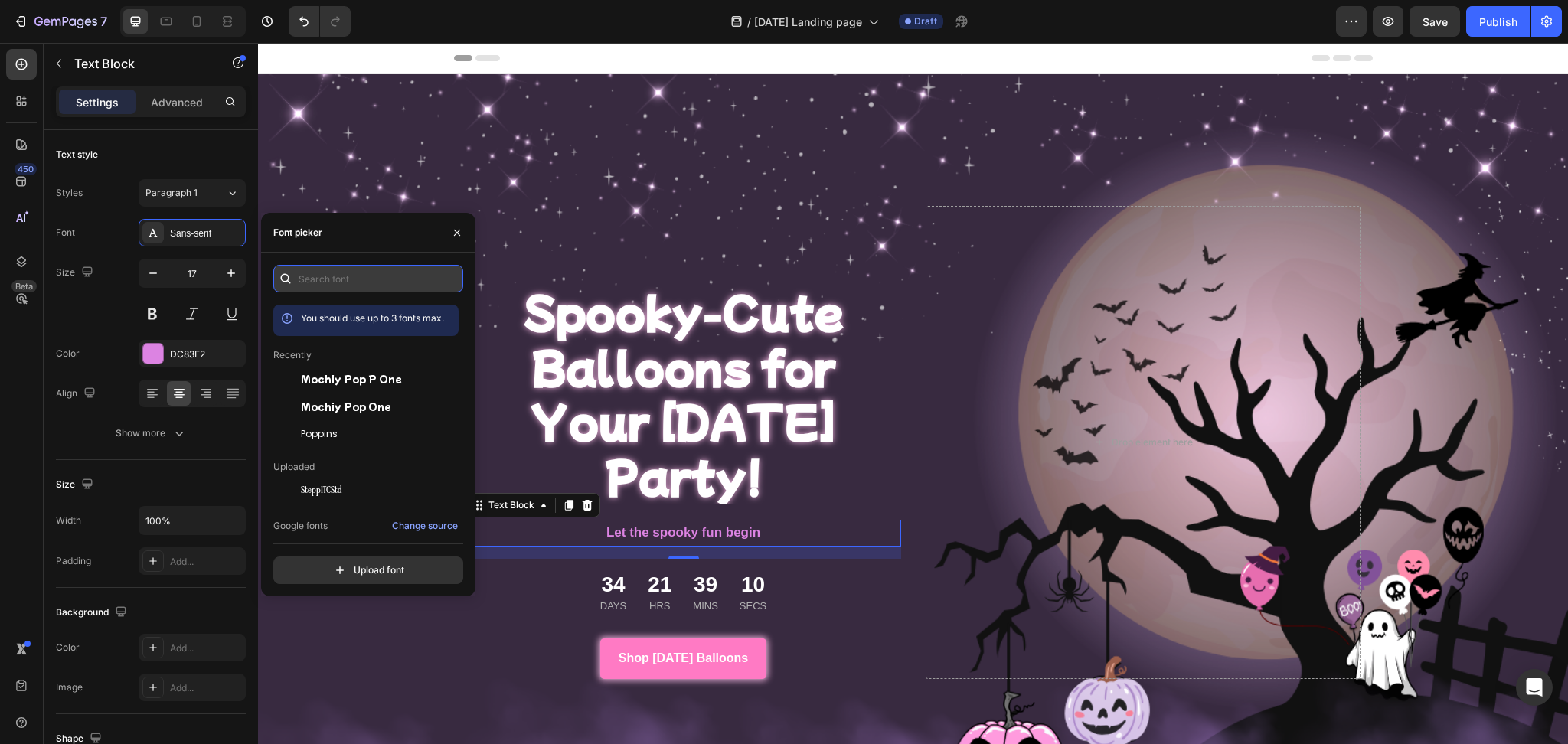
click at [363, 279] on input "text" at bounding box center [367, 278] width 190 height 27
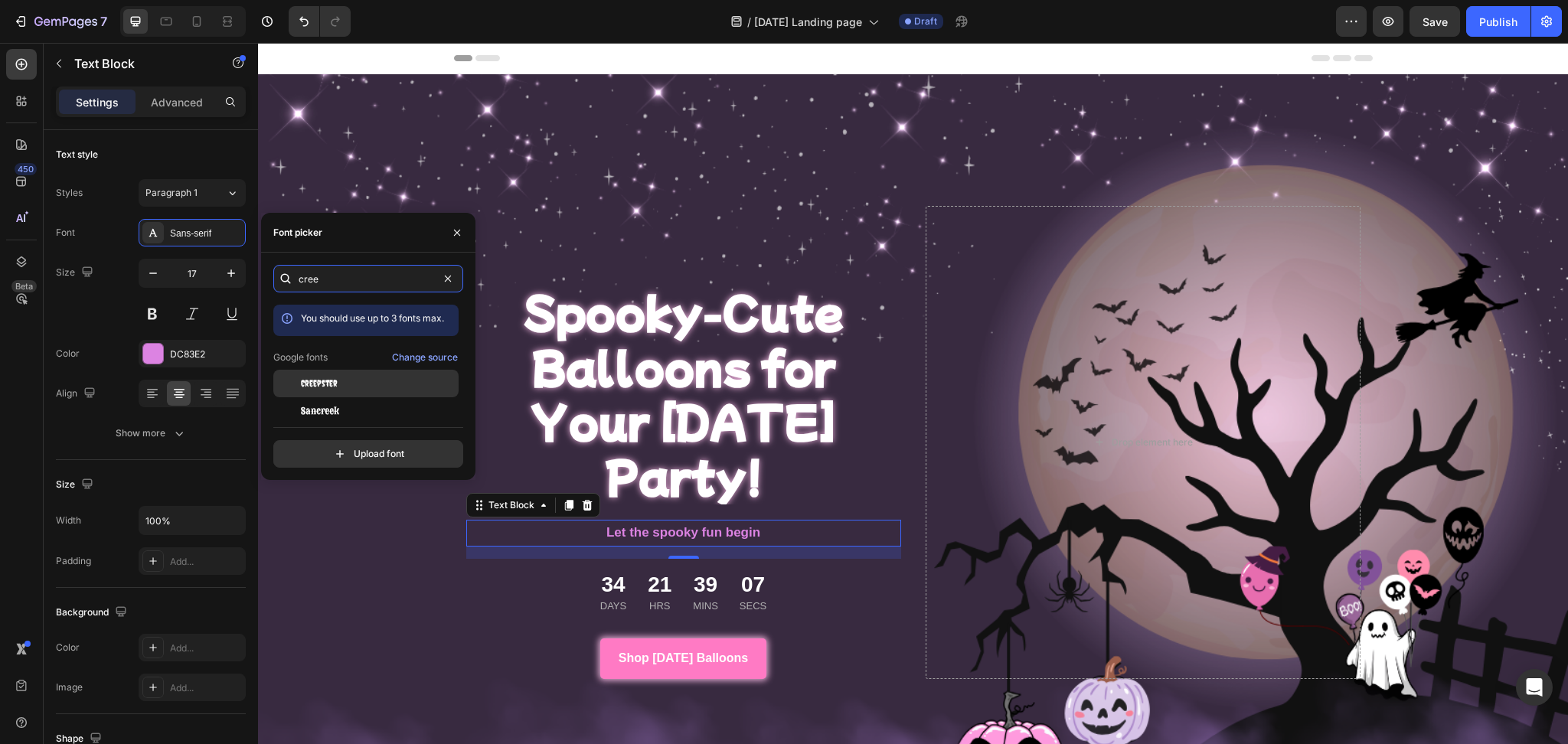
type input "cree"
click at [378, 393] on div "Creepster" at bounding box center [366, 382] width 185 height 27
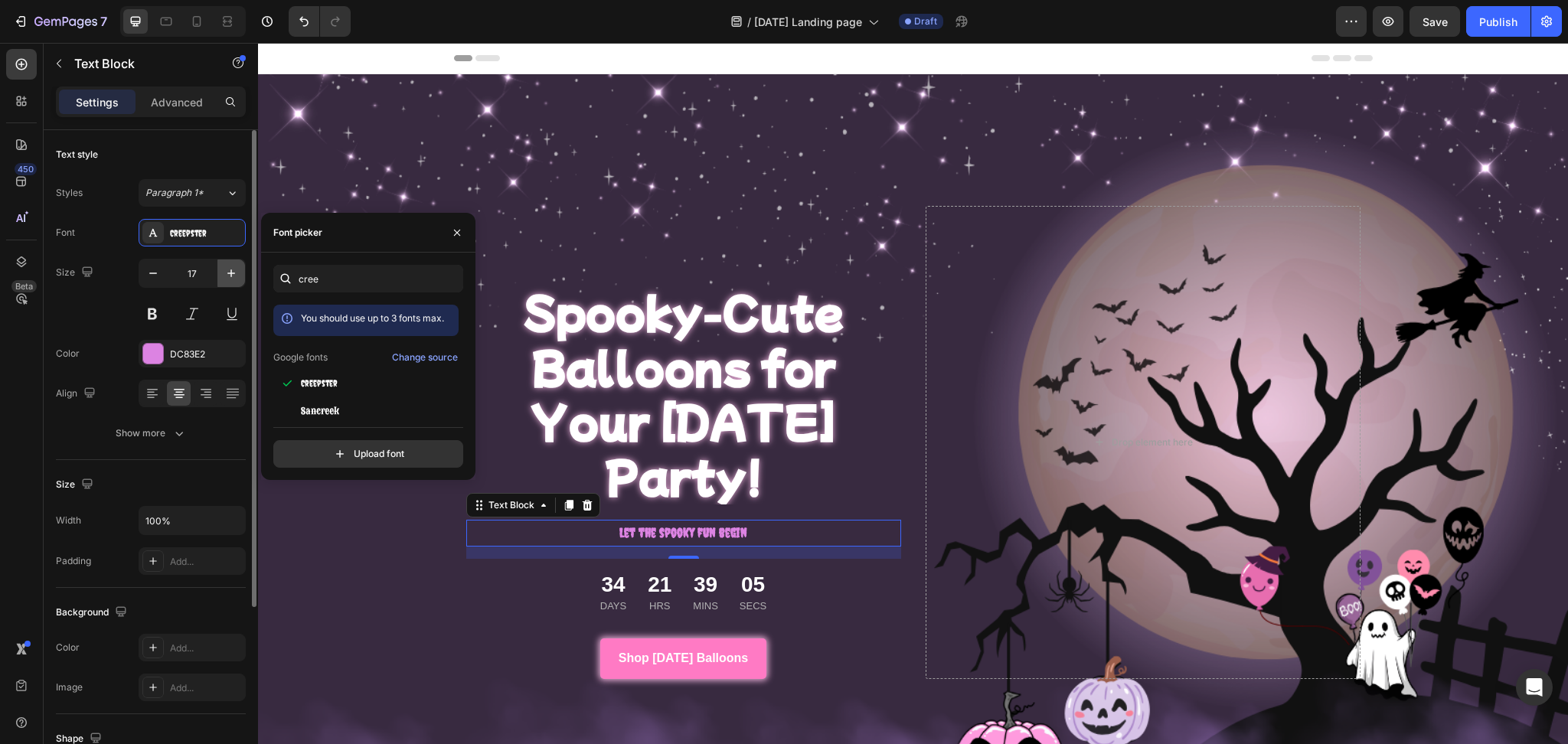
click at [223, 280] on button "button" at bounding box center [231, 273] width 27 height 27
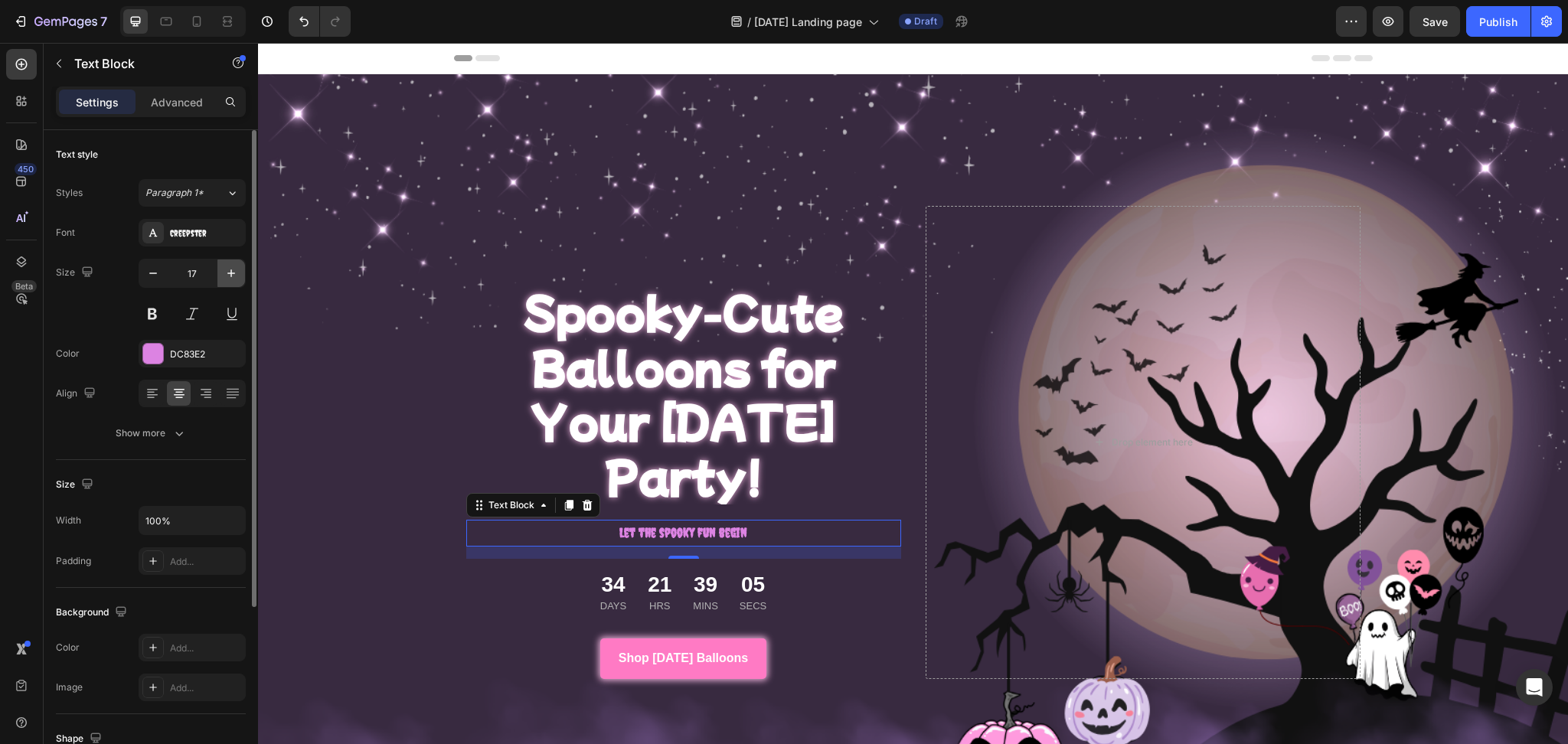
click at [223, 280] on button "button" at bounding box center [231, 273] width 27 height 27
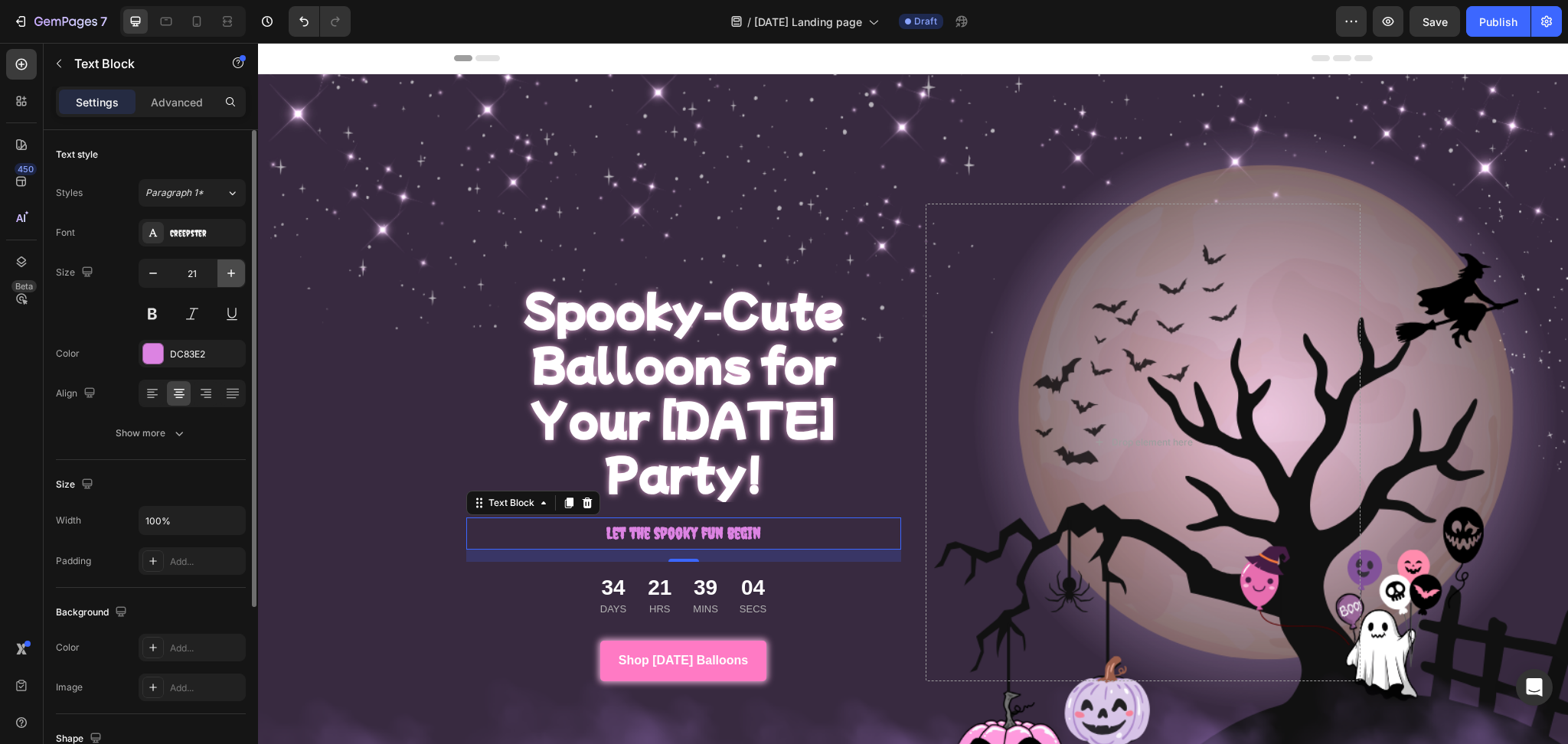
click at [223, 280] on button "button" at bounding box center [231, 273] width 27 height 27
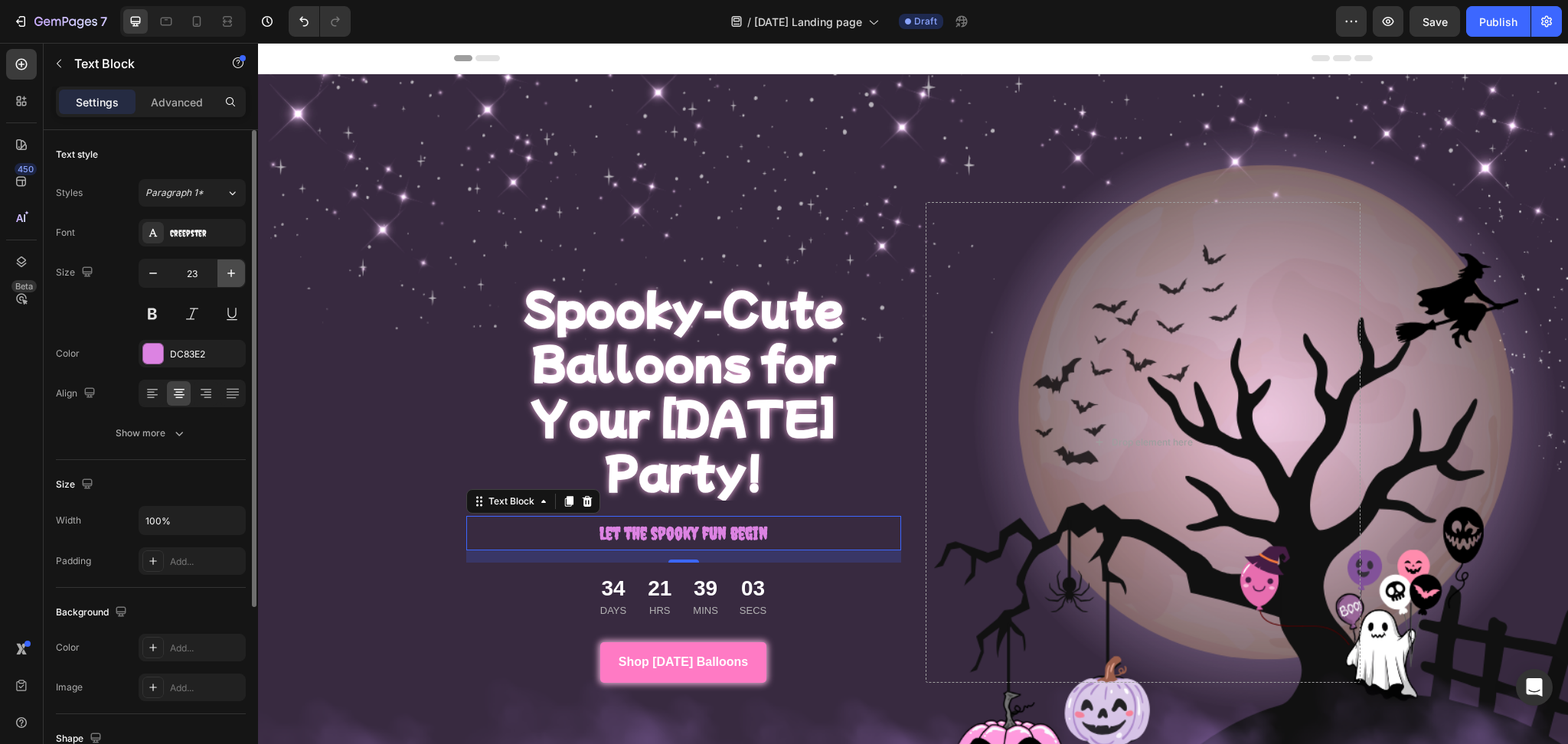
click at [223, 280] on button "button" at bounding box center [231, 273] width 27 height 27
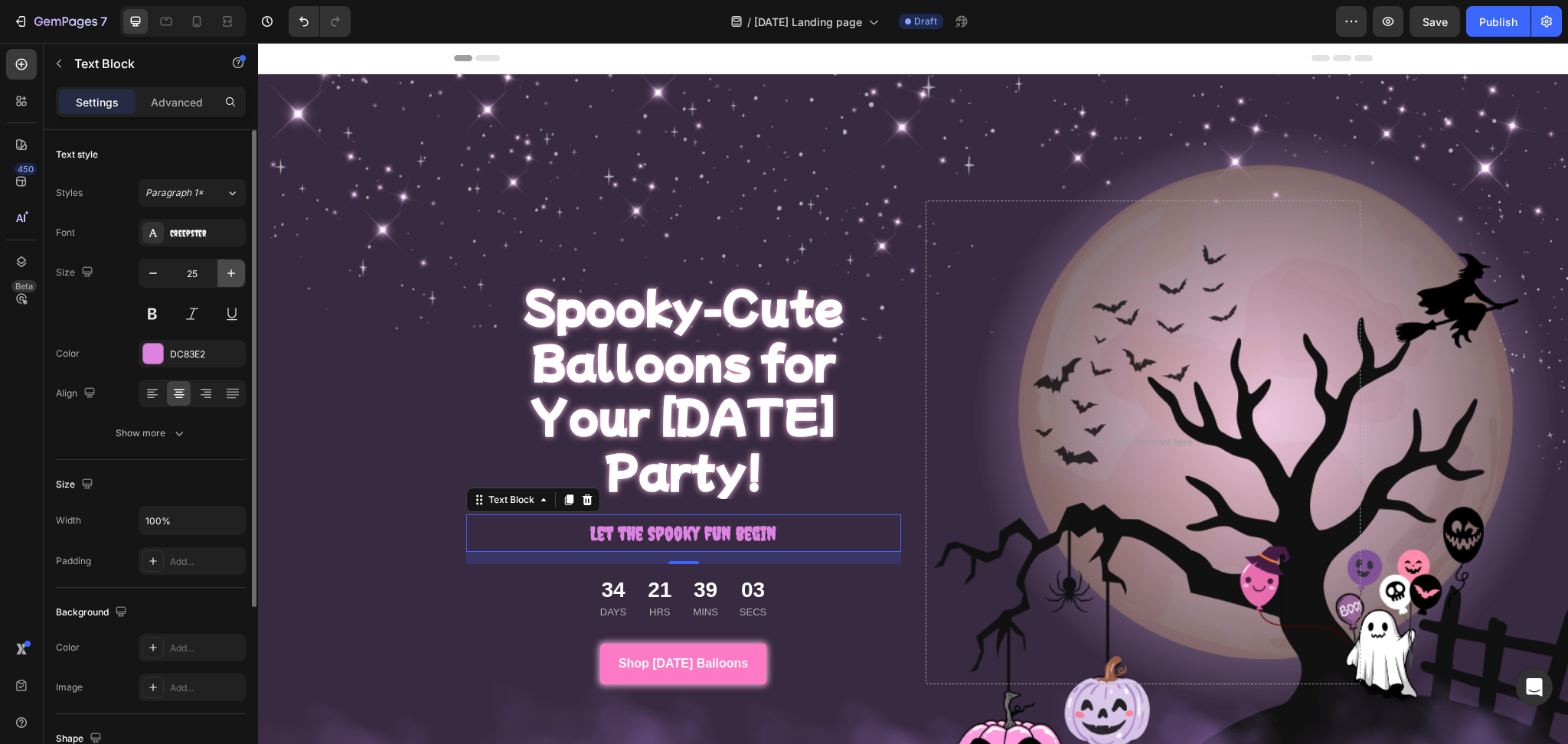
click at [223, 280] on button "button" at bounding box center [231, 273] width 27 height 27
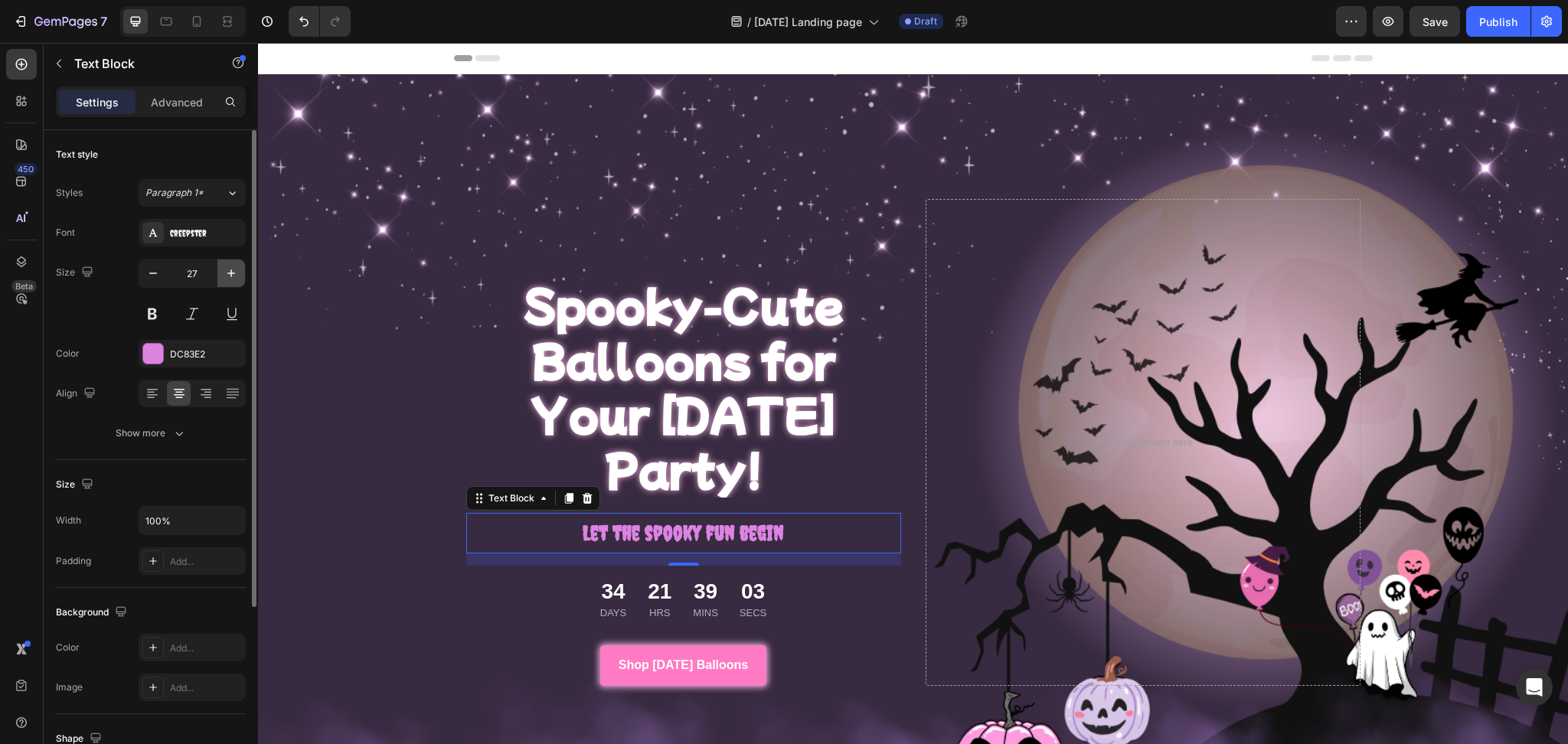
click at [223, 280] on button "button" at bounding box center [231, 273] width 27 height 27
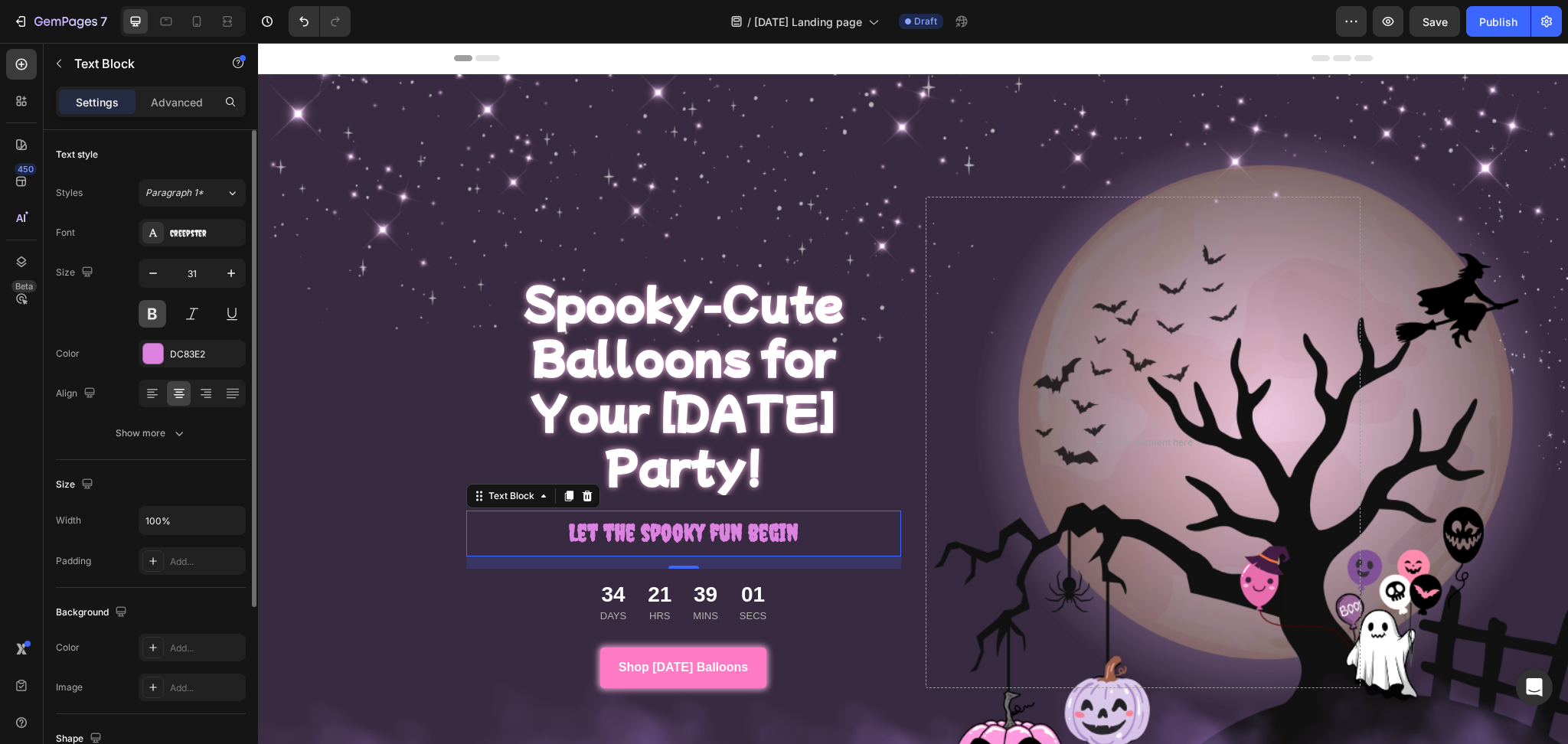
click at [154, 314] on button at bounding box center [151, 313] width 27 height 27
click at [225, 272] on icon "button" at bounding box center [231, 273] width 15 height 15
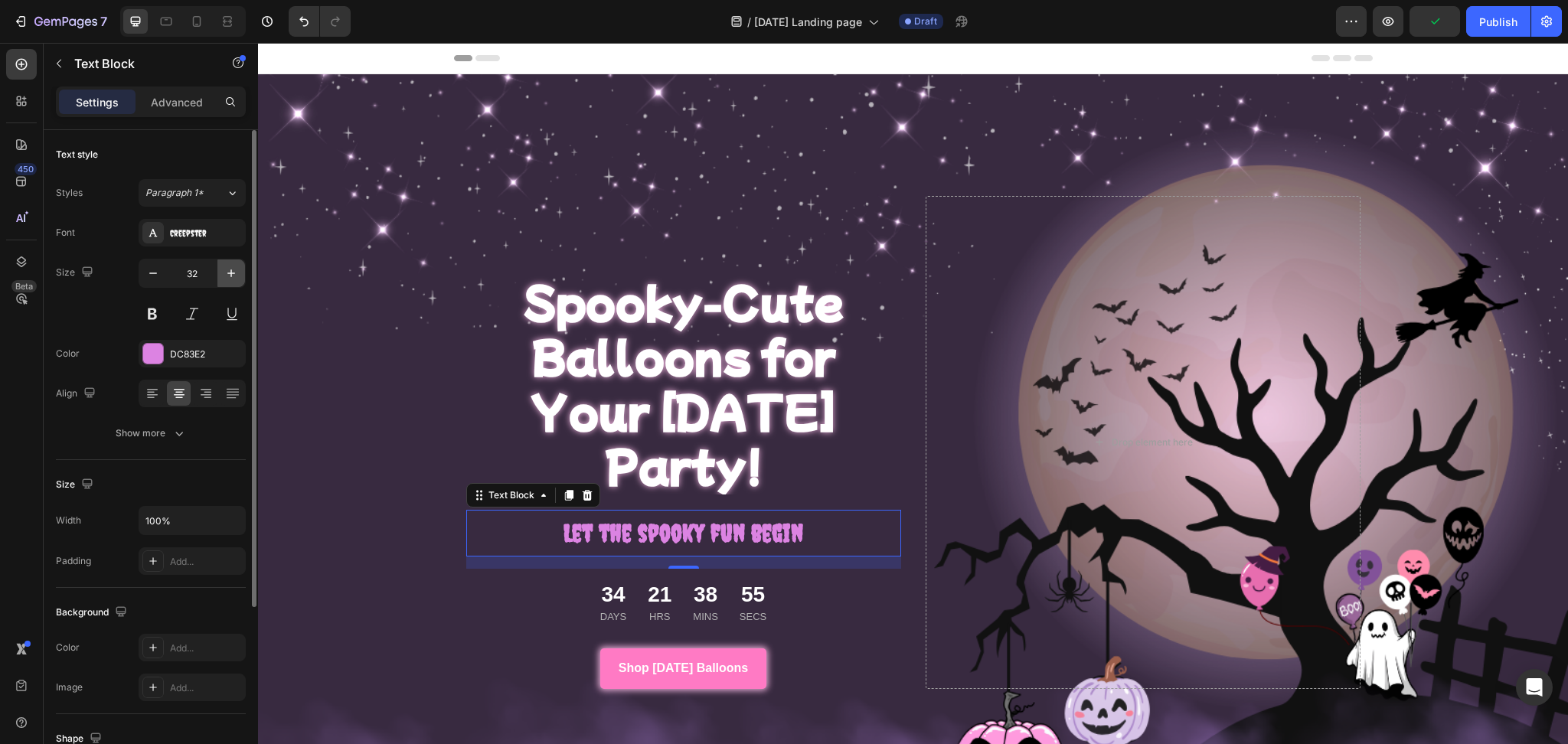
click at [225, 272] on icon "button" at bounding box center [231, 273] width 15 height 15
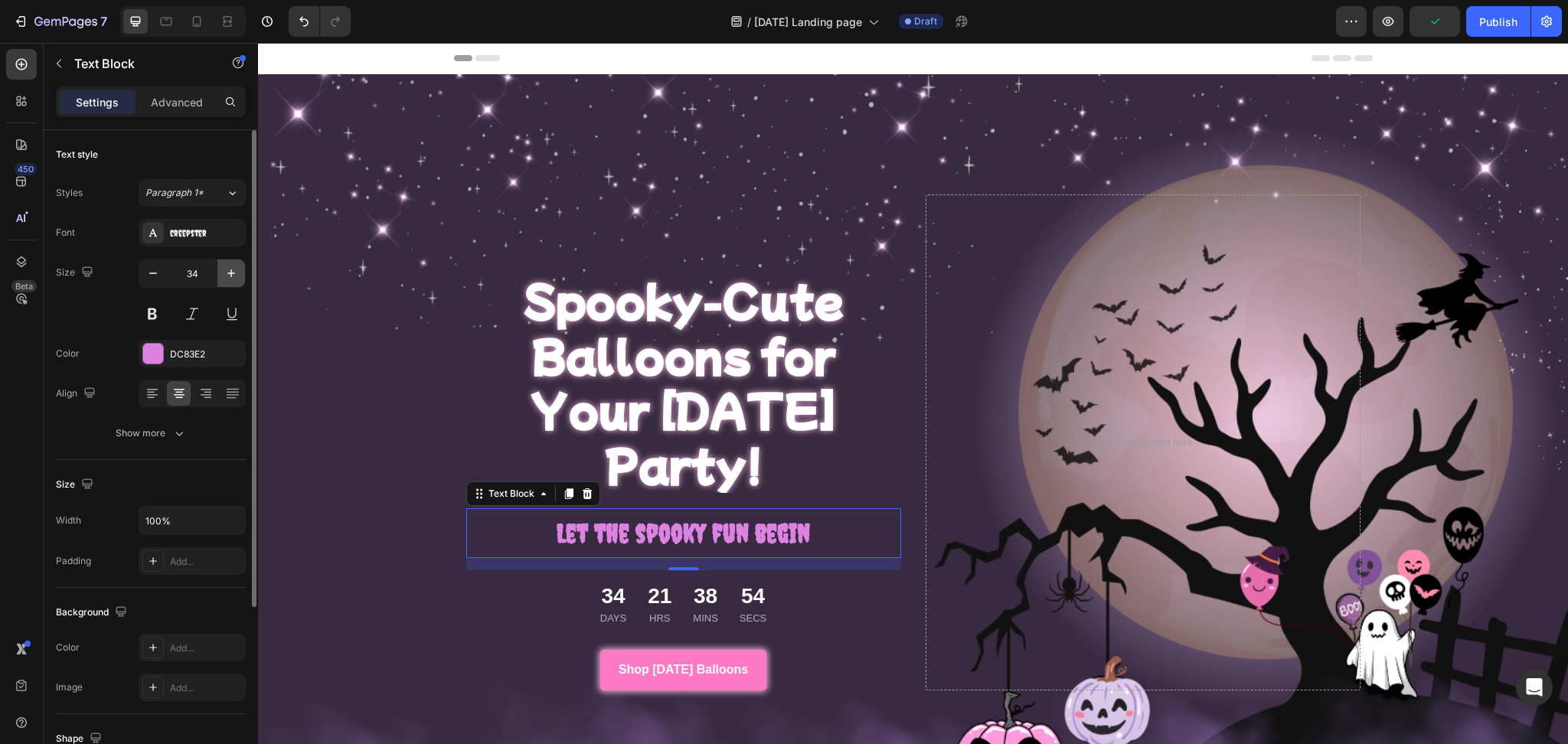
click at [225, 272] on icon "button" at bounding box center [231, 273] width 15 height 15
type input "35"
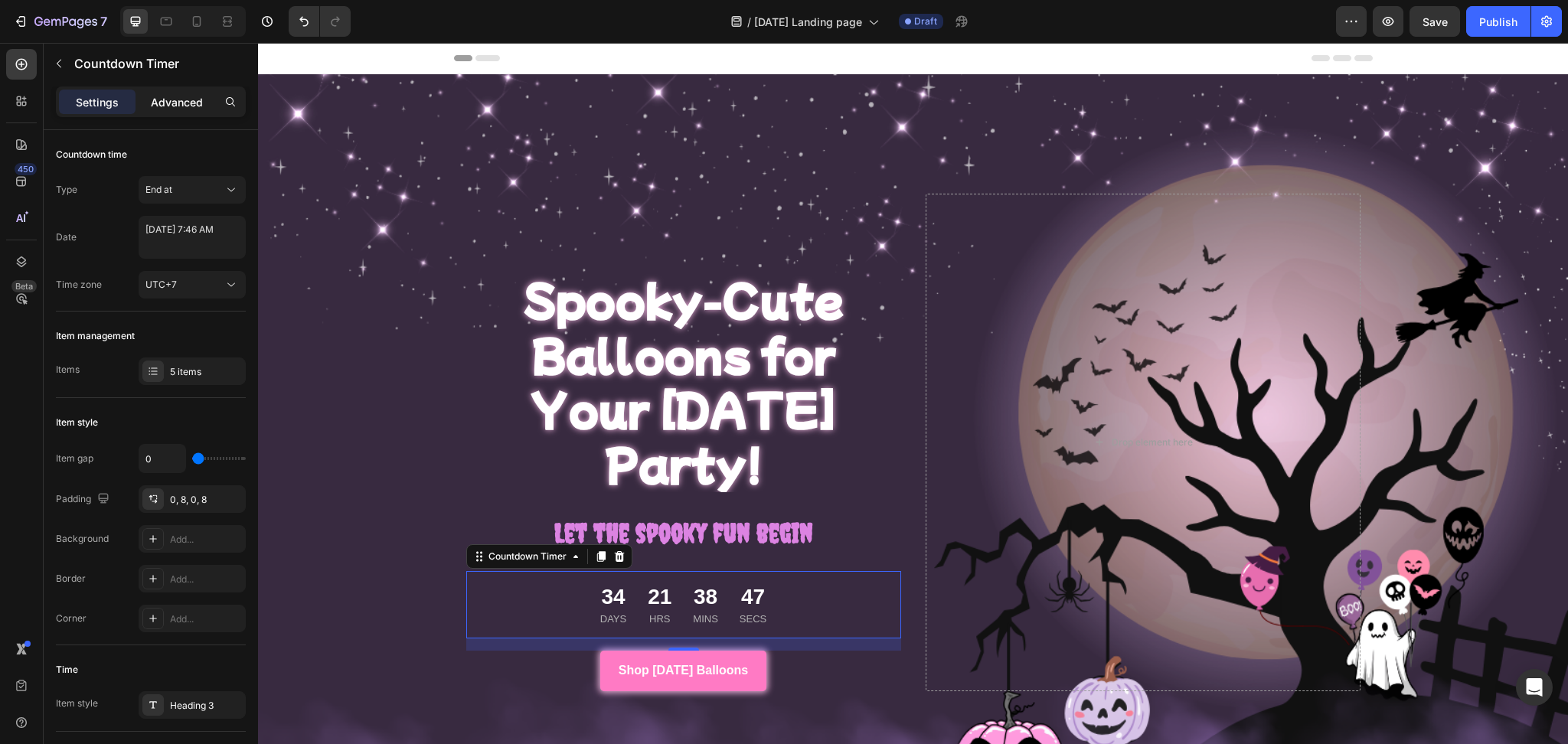
click at [179, 102] on p "Advanced" at bounding box center [177, 102] width 52 height 16
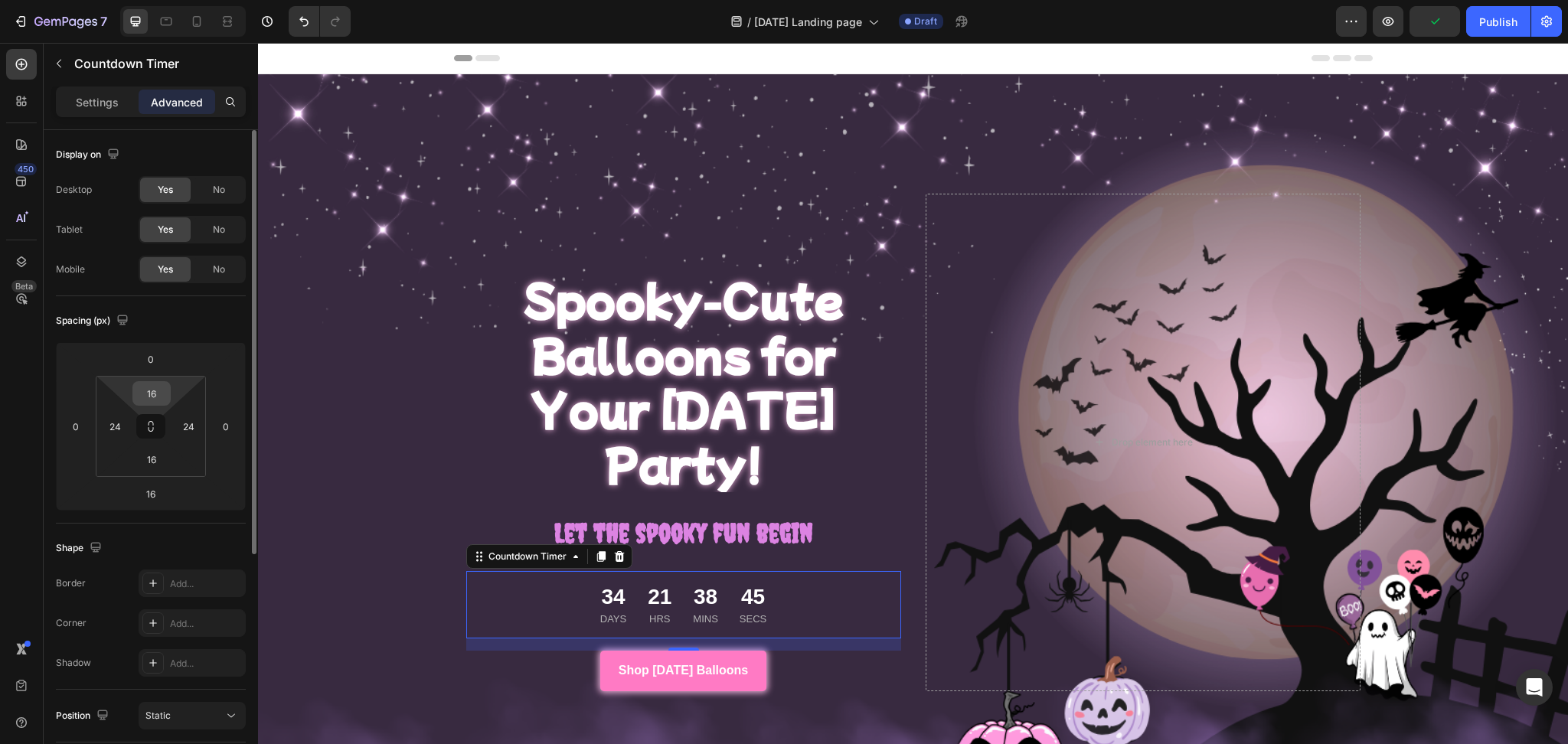
click at [150, 391] on input "16" at bounding box center [151, 393] width 31 height 23
type input "0"
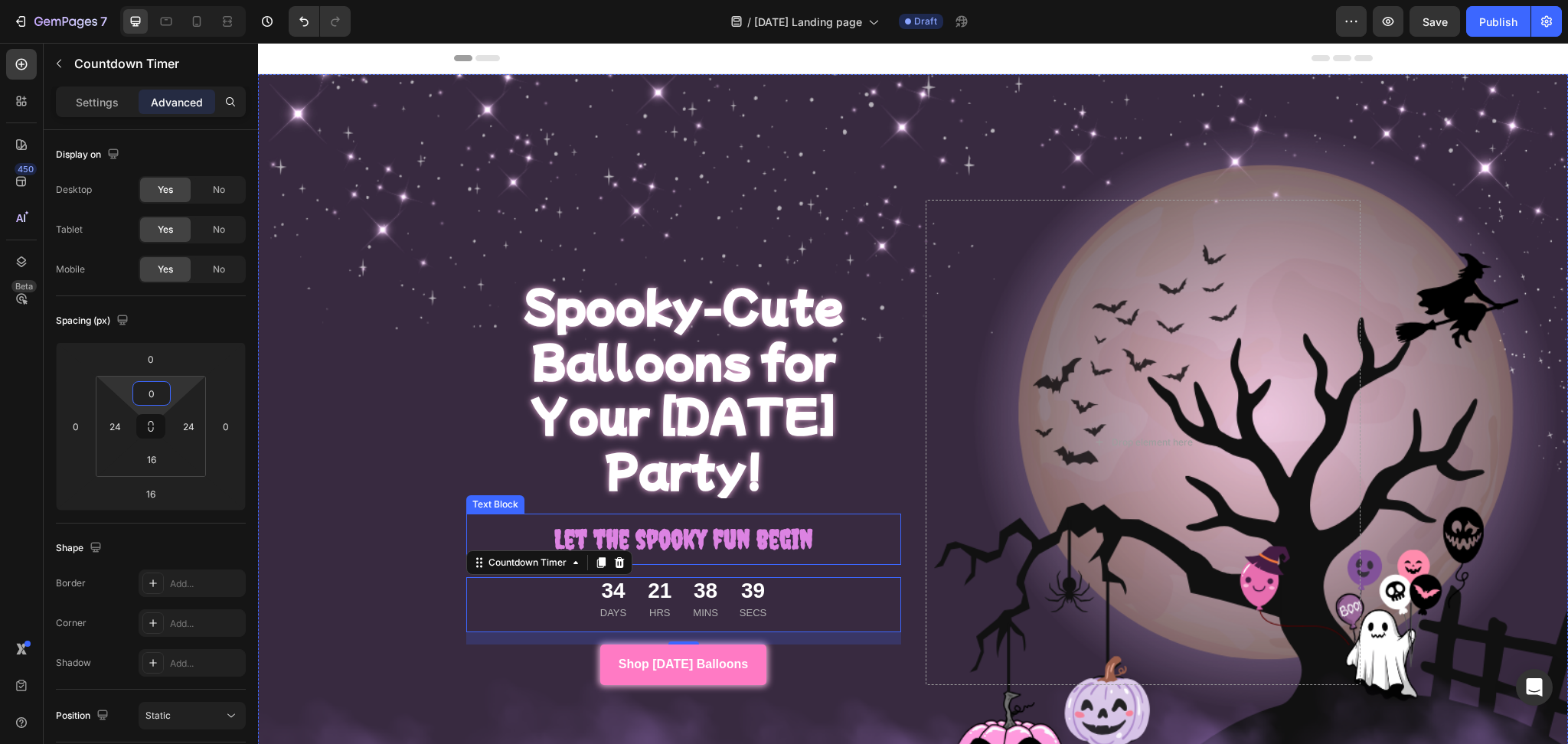
click at [621, 523] on strong "Let the spooky fun begin" at bounding box center [683, 539] width 259 height 32
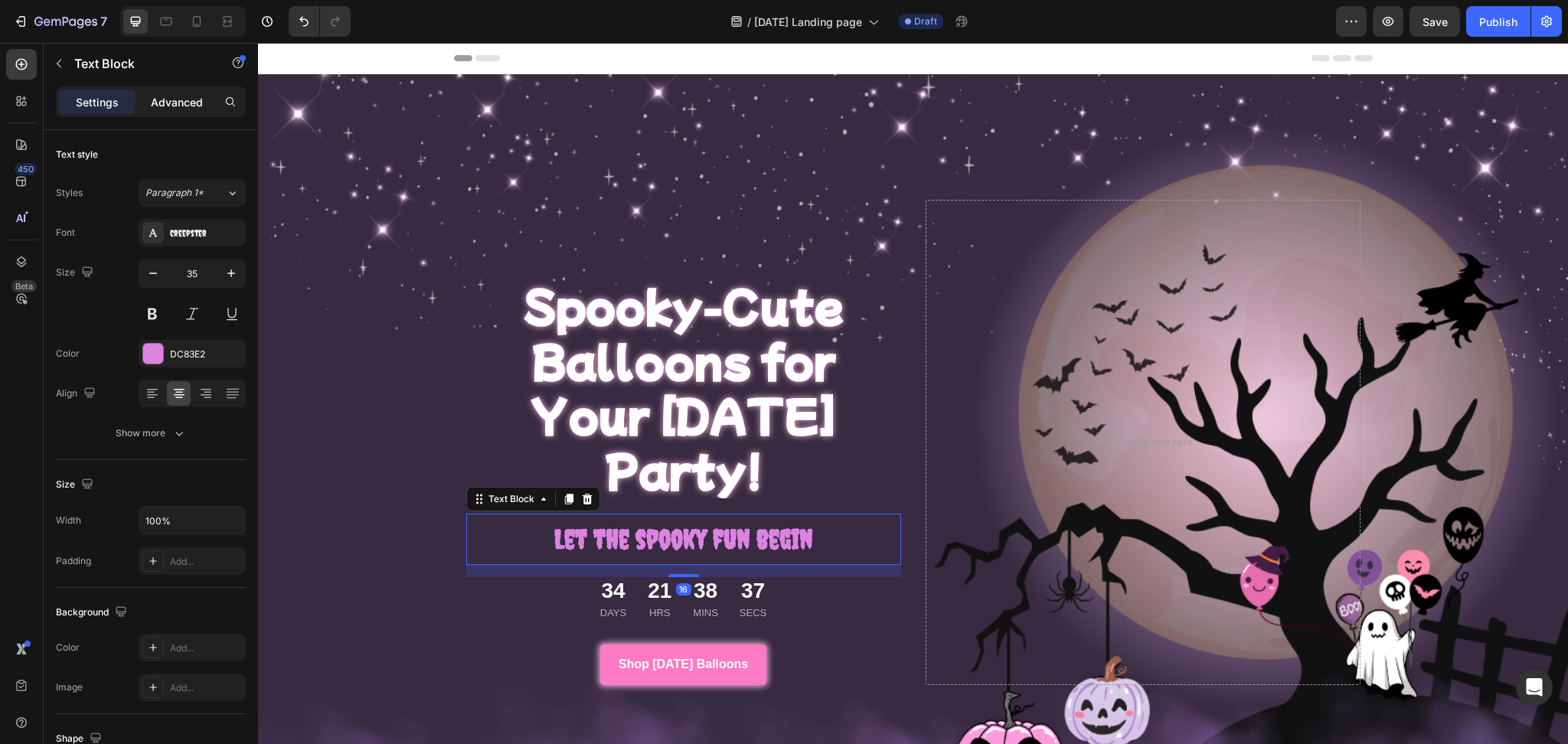
click at [179, 104] on p "Advanced" at bounding box center [177, 102] width 52 height 16
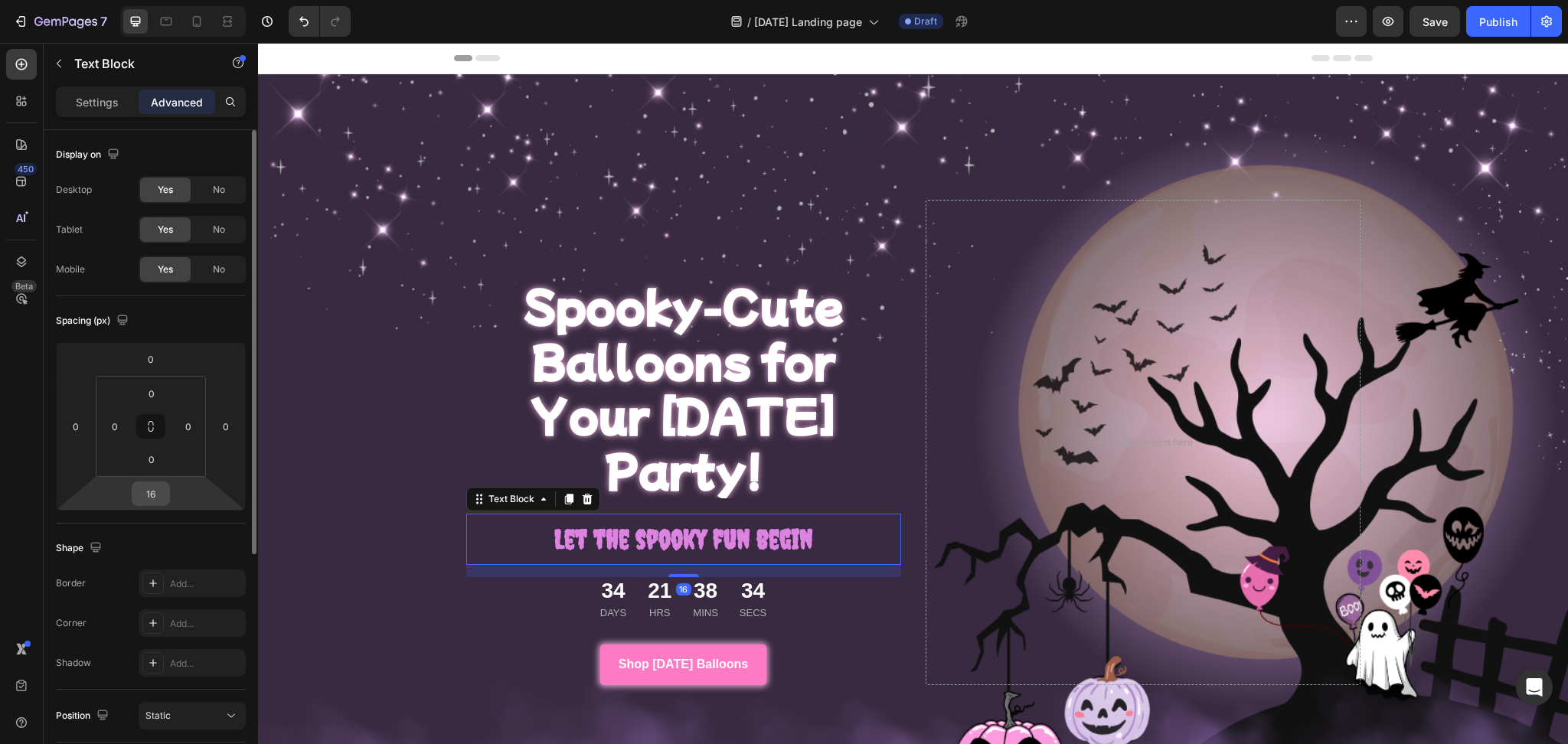
click at [163, 496] on input "16" at bounding box center [151, 494] width 31 height 23
type input "0"
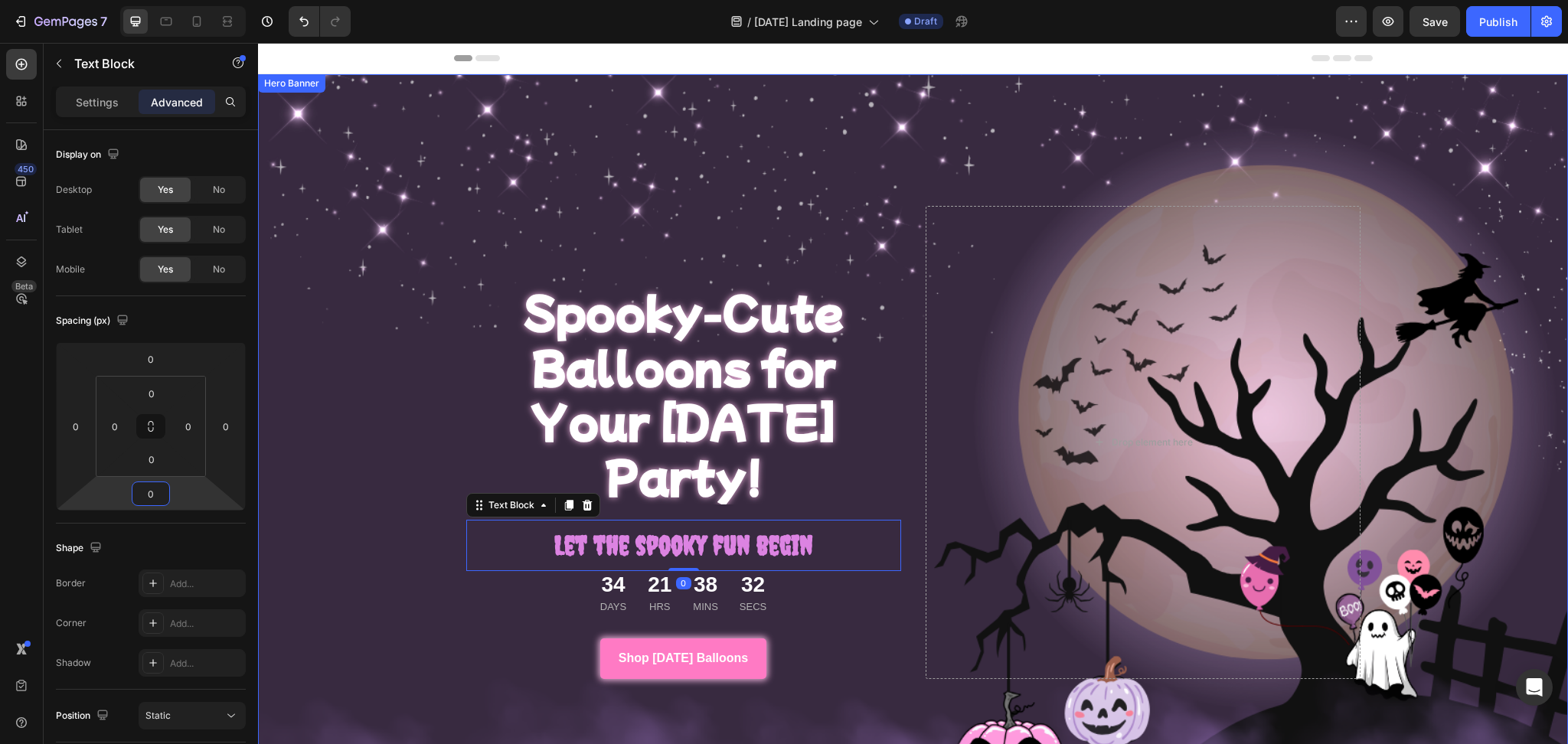
click at [416, 620] on div "Overlay" at bounding box center [913, 442] width 1310 height 737
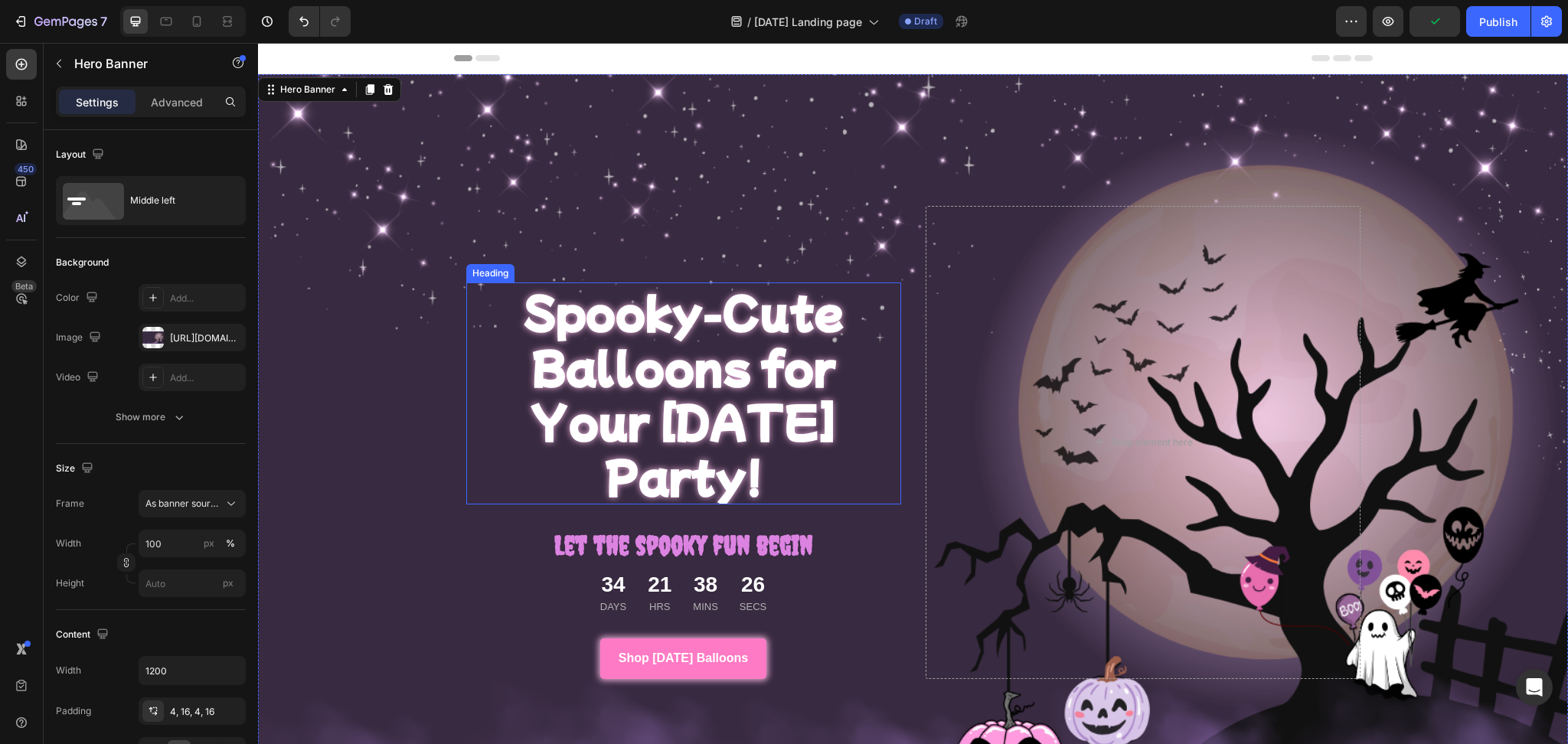
click at [718, 377] on h2 "Spooky-Cute Balloons for Your [DATE] Party!" at bounding box center [683, 393] width 435 height 222
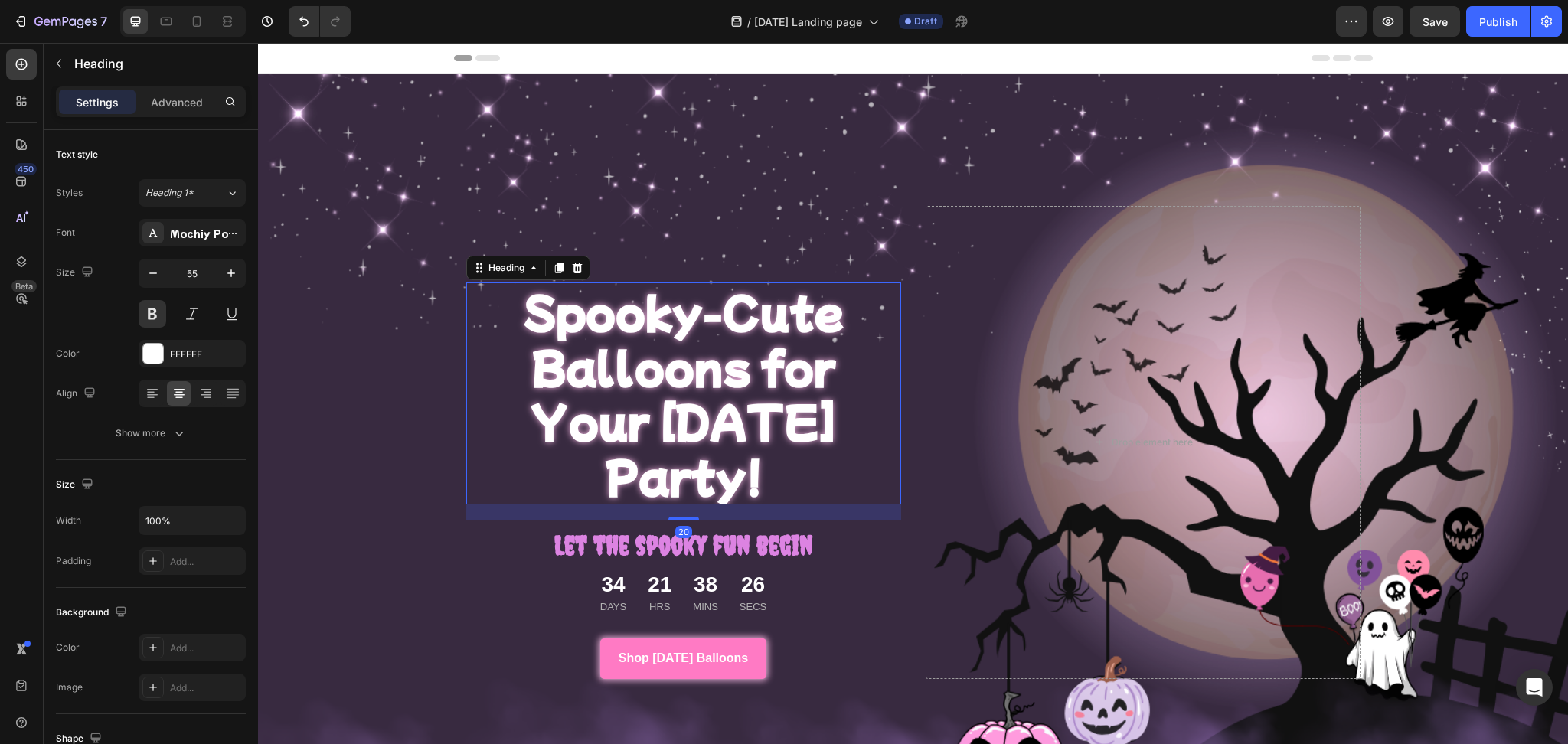
click at [718, 377] on h2 "Spooky-Cute Balloons for Your [DATE] Party!" at bounding box center [683, 393] width 435 height 222
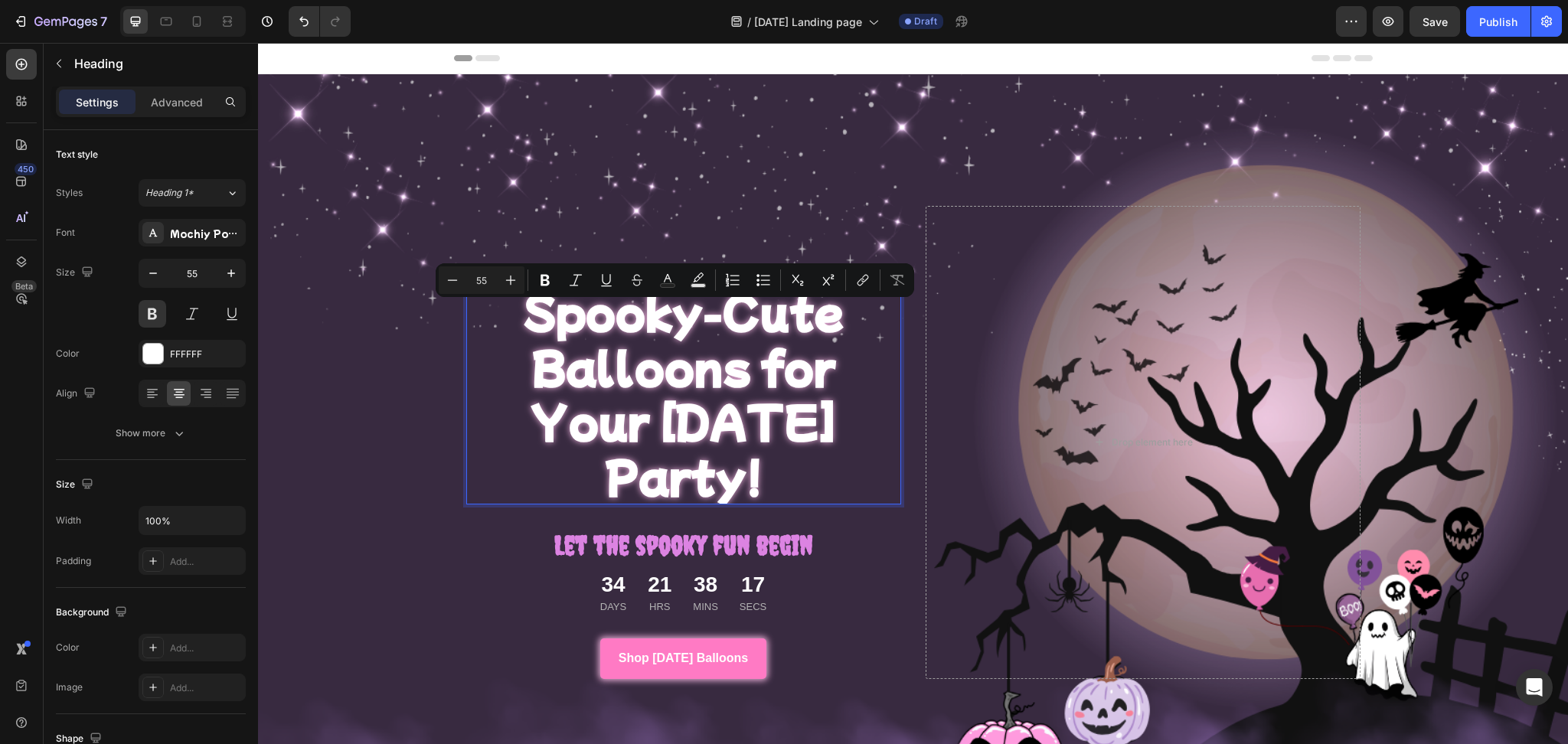
click at [723, 369] on p "Spooky-Cute Balloons for Your [DATE] Party!" at bounding box center [683, 393] width 432 height 219
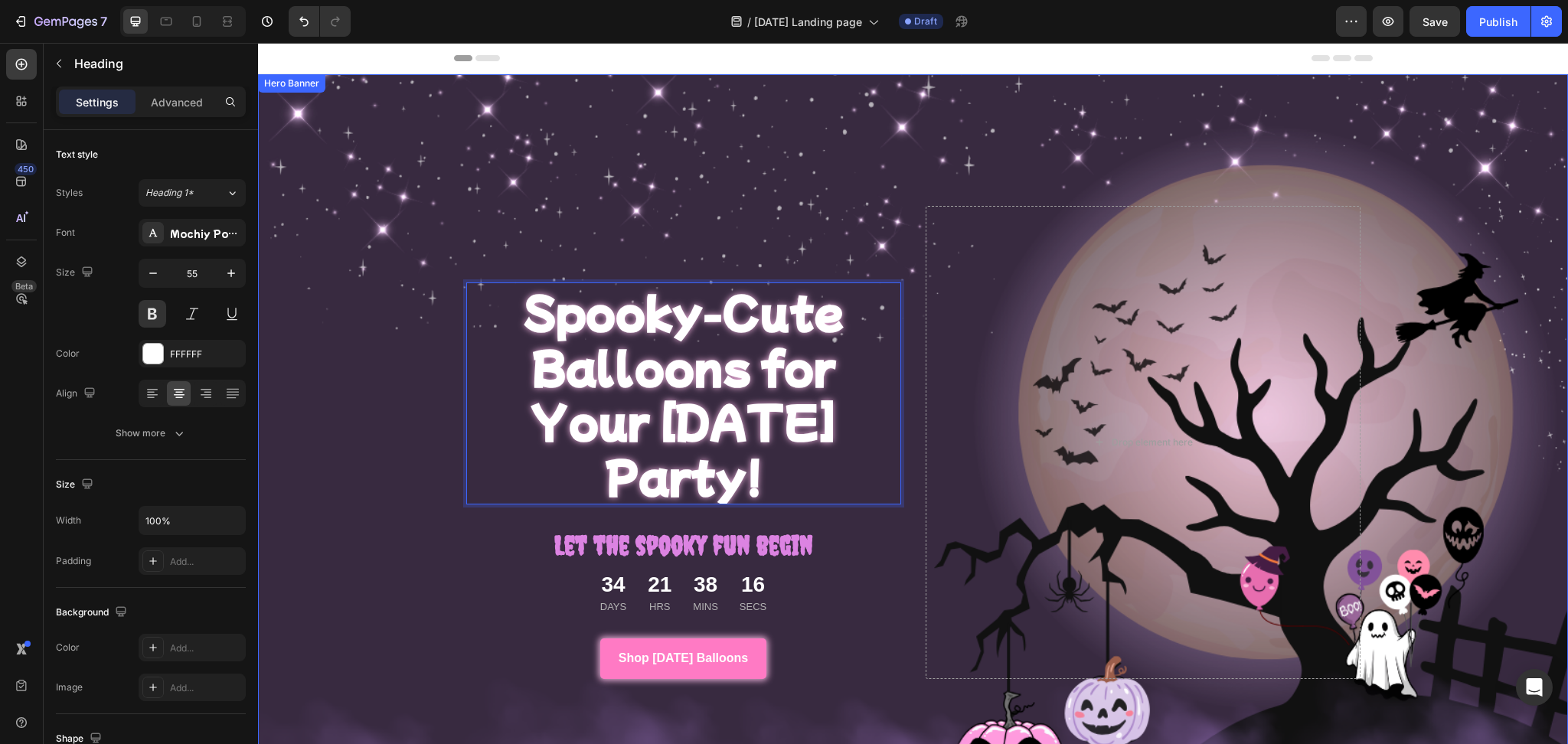
click at [872, 189] on div "Overlay" at bounding box center [913, 442] width 1310 height 737
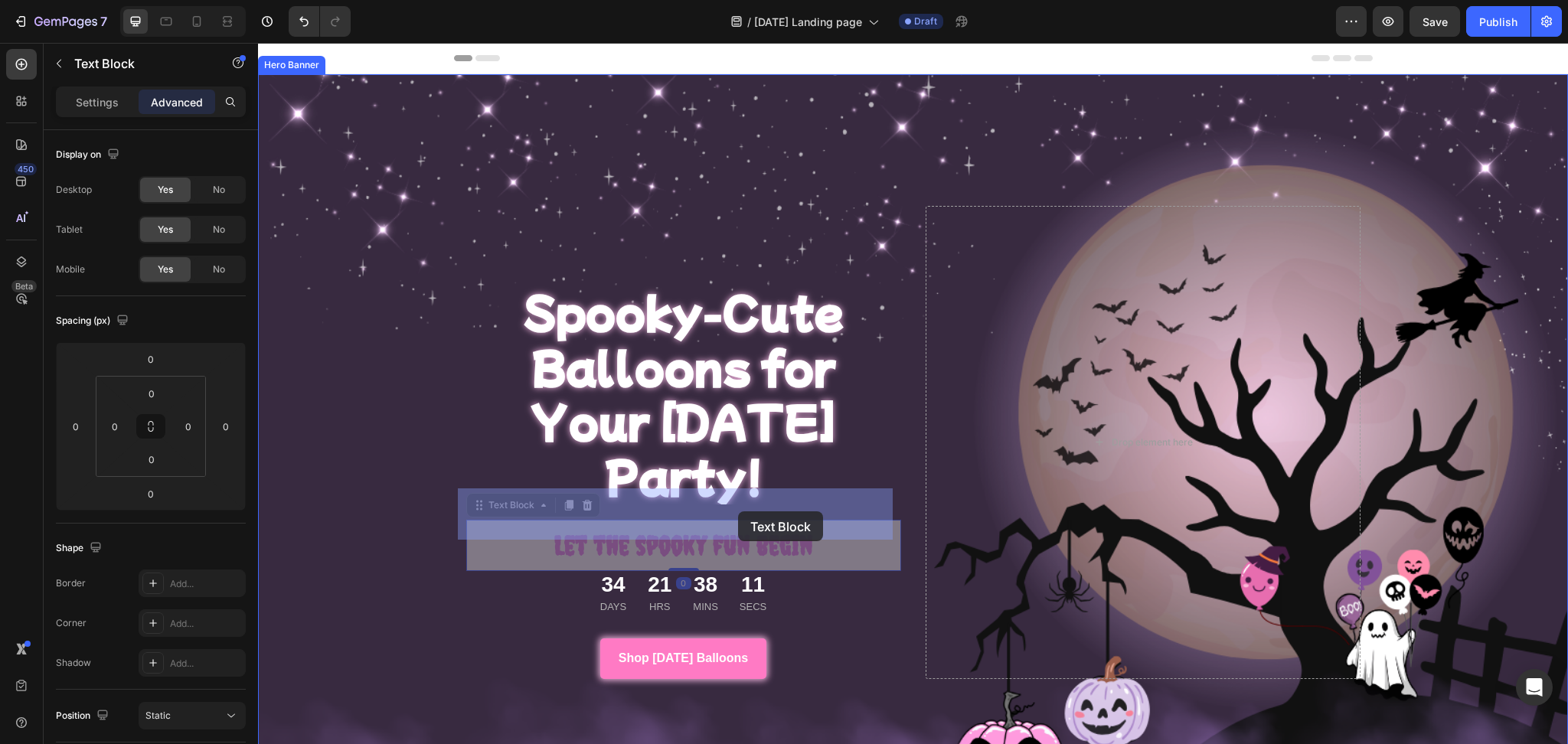
drag, startPoint x: 708, startPoint y: 524, endPoint x: 741, endPoint y: 511, distance: 35.5
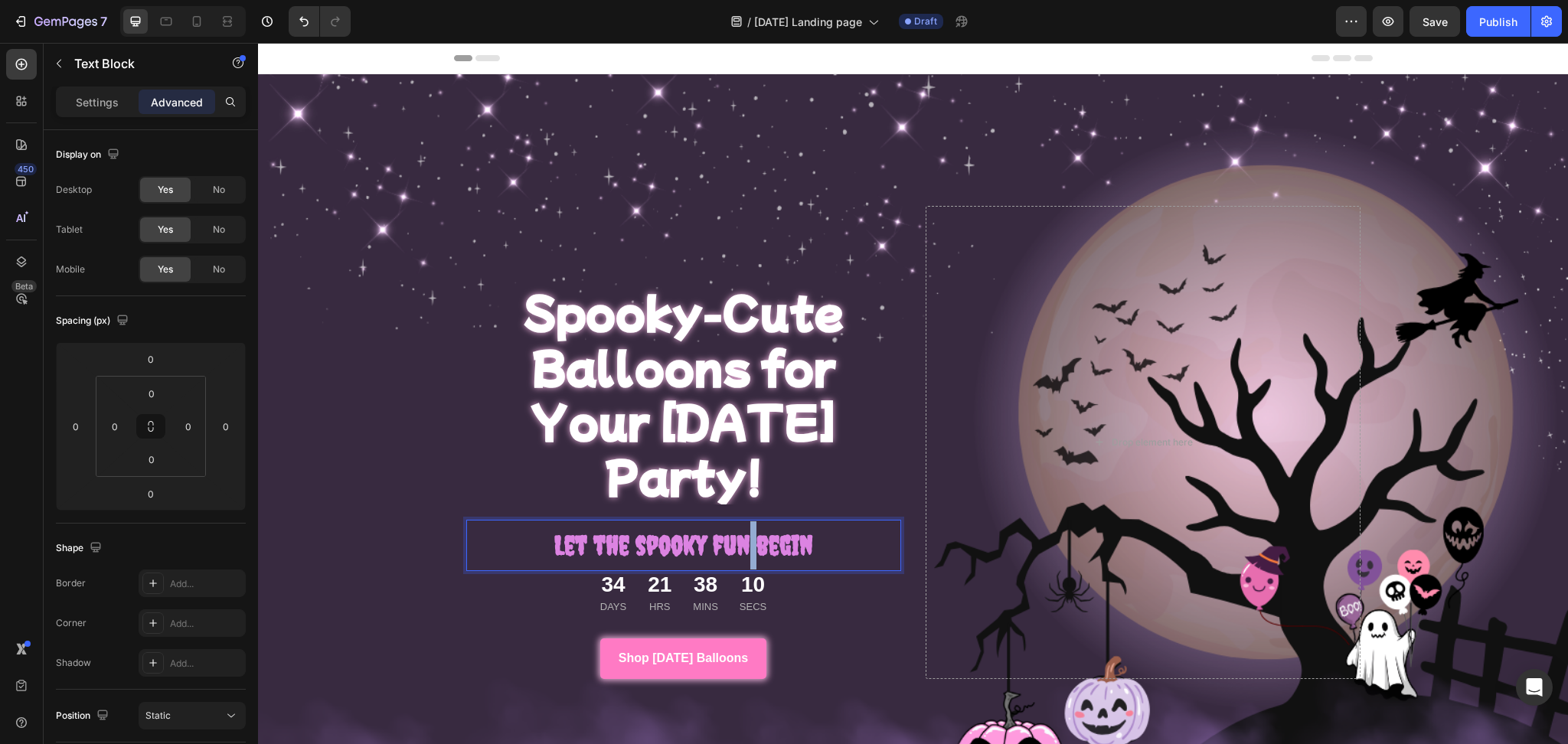
click at [741, 530] on strong "Let the spooky fun begin" at bounding box center [683, 546] width 259 height 32
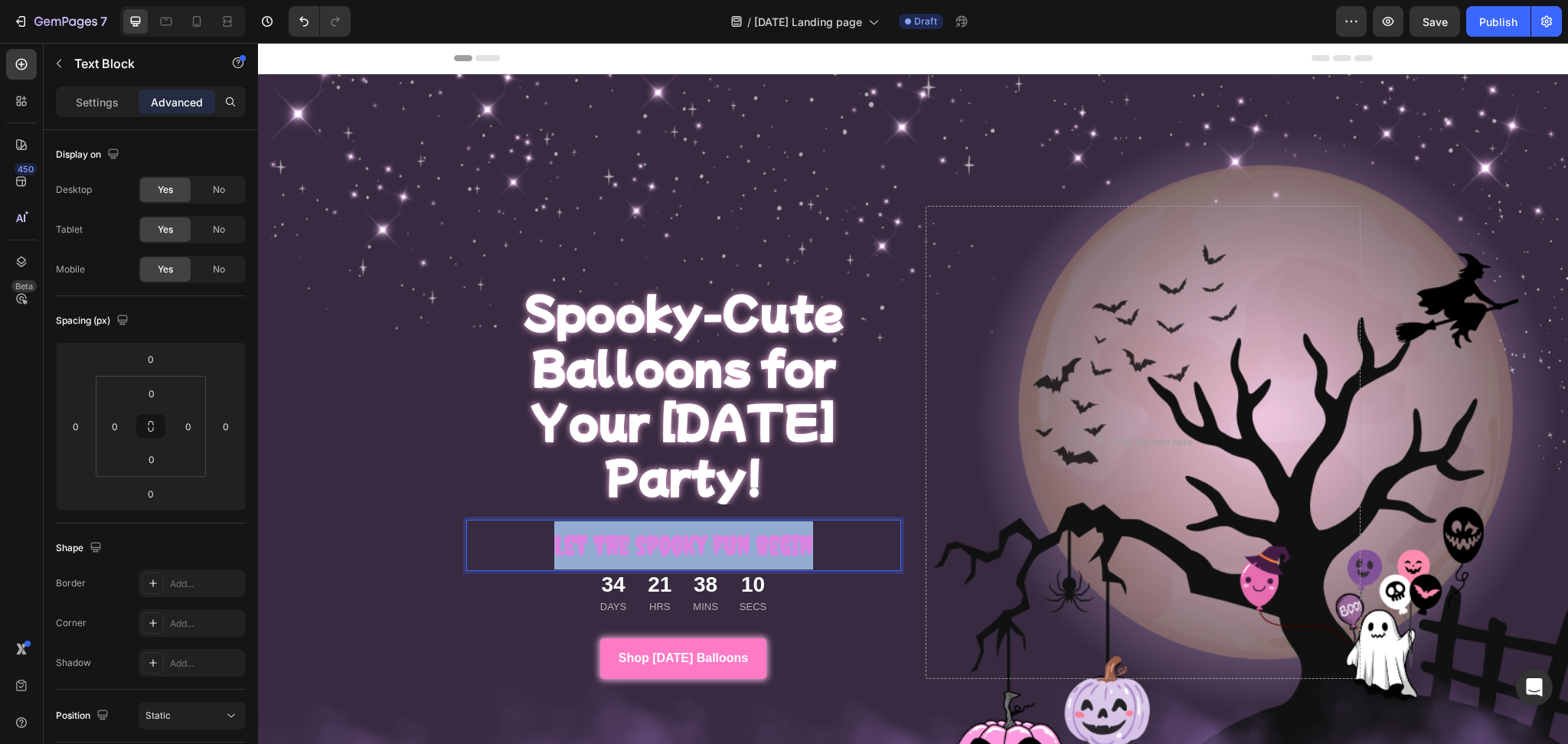
click at [741, 530] on strong "Let the spooky fun begin" at bounding box center [683, 546] width 259 height 32
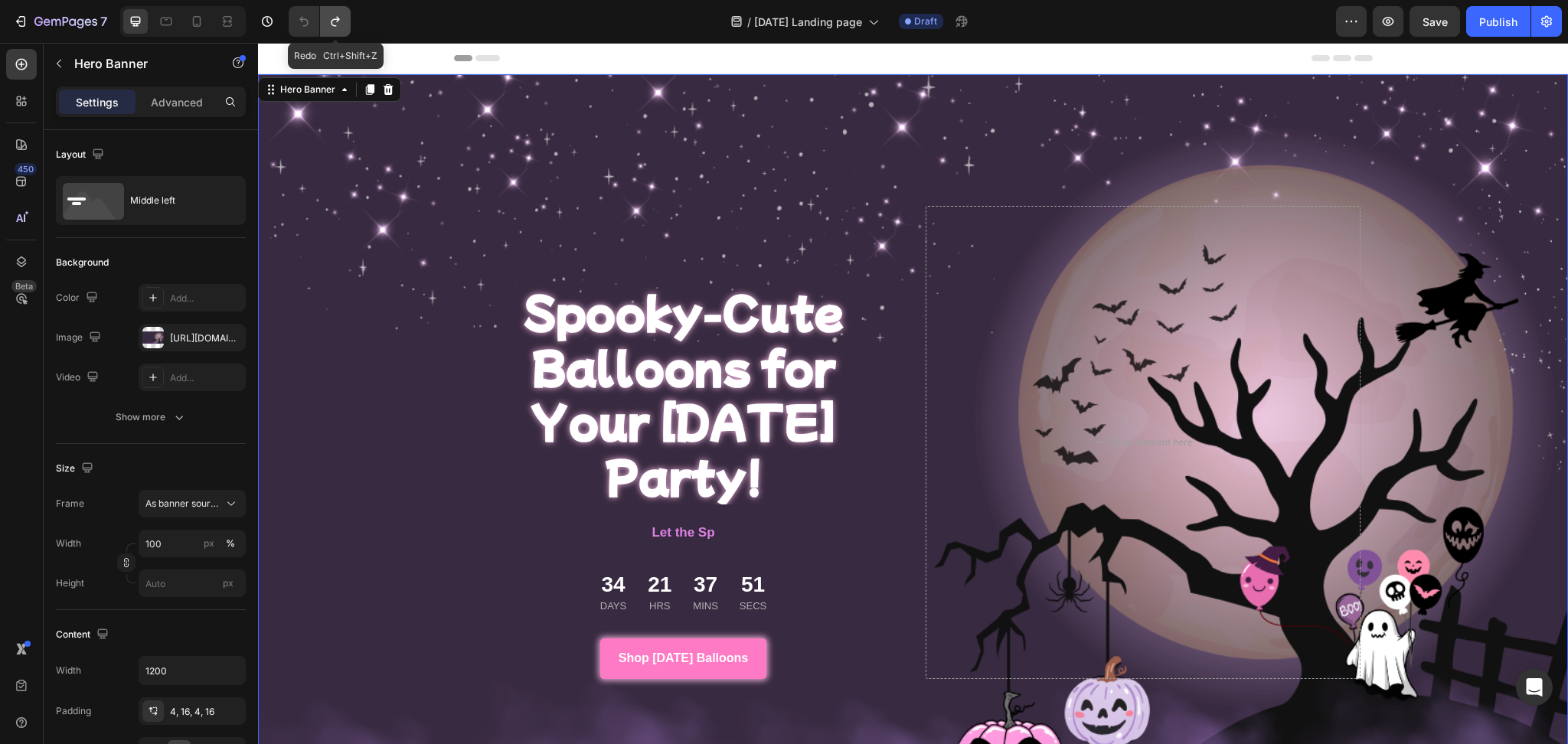
click at [339, 12] on button "Undo/Redo" at bounding box center [335, 21] width 31 height 31
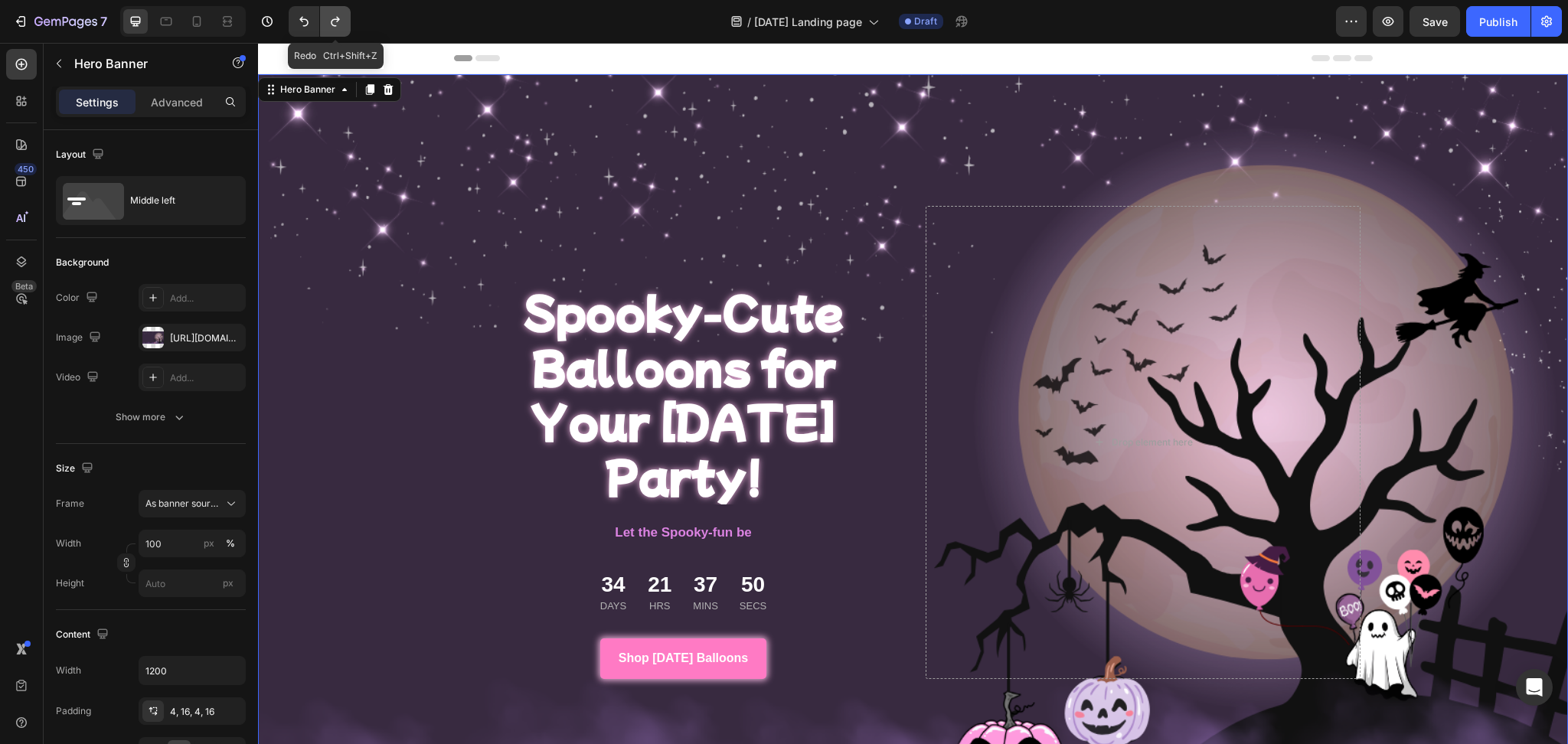
click at [339, 12] on button "Undo/Redo" at bounding box center [335, 21] width 31 height 31
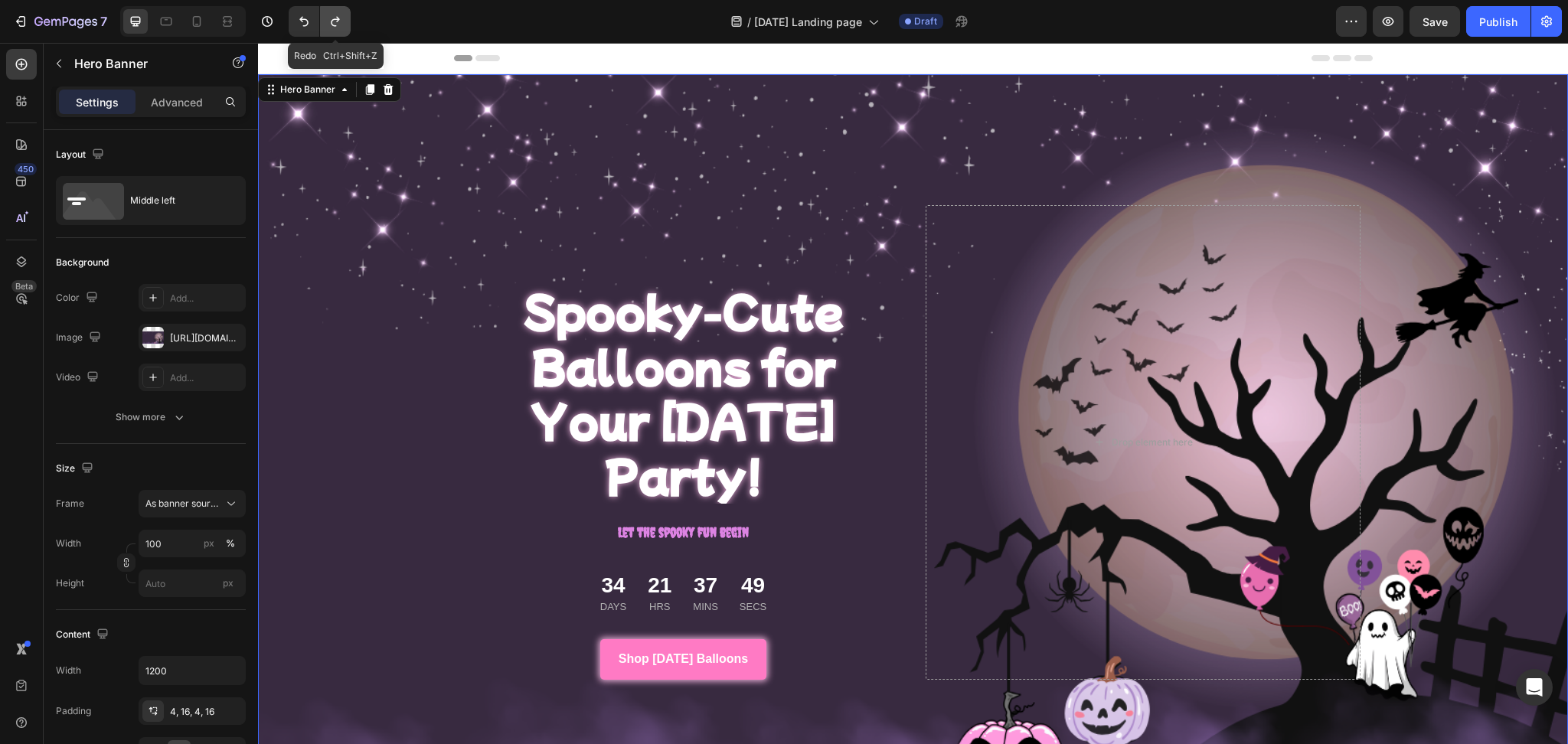
click at [339, 12] on button "Undo/Redo" at bounding box center [335, 21] width 31 height 31
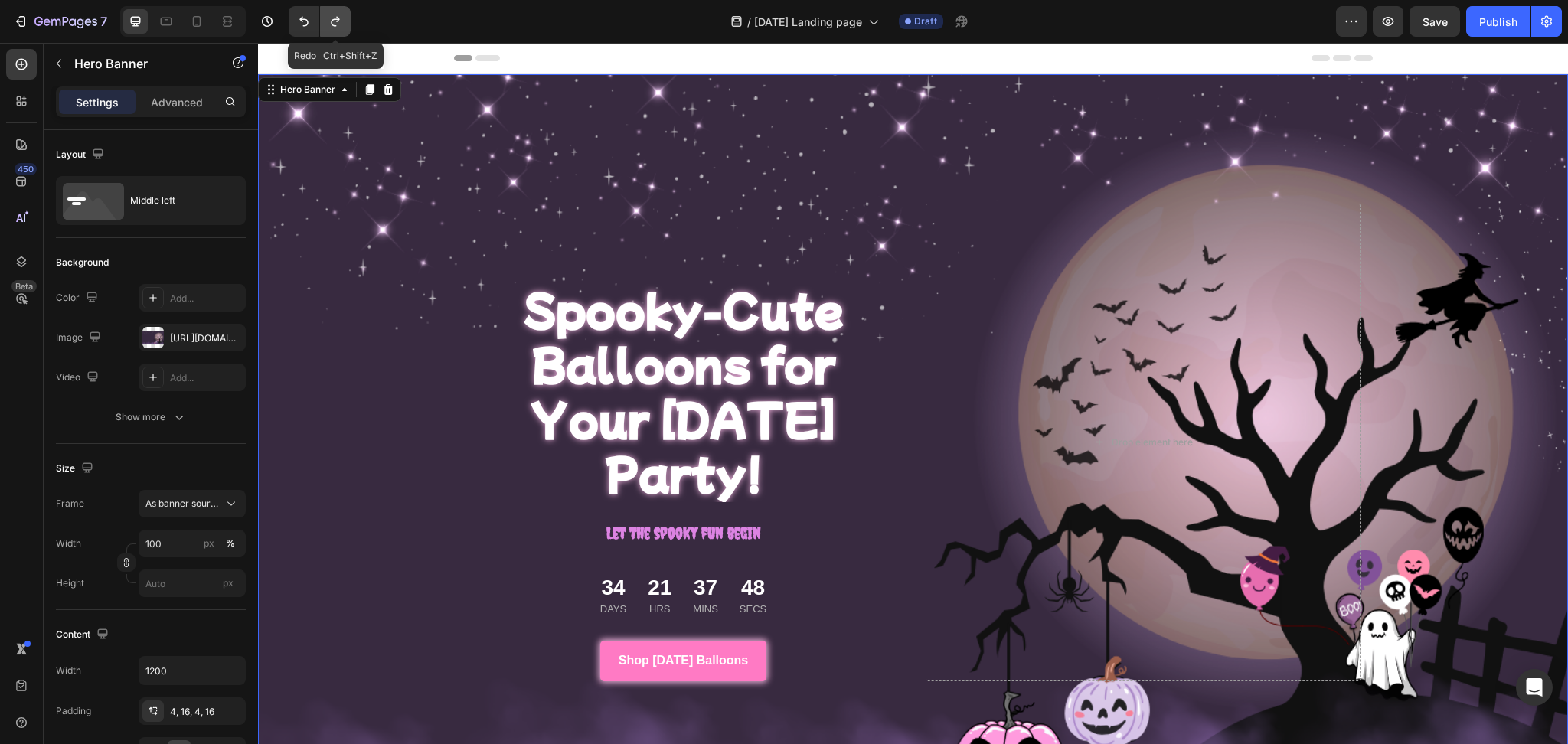
click at [339, 12] on button "Undo/Redo" at bounding box center [335, 21] width 31 height 31
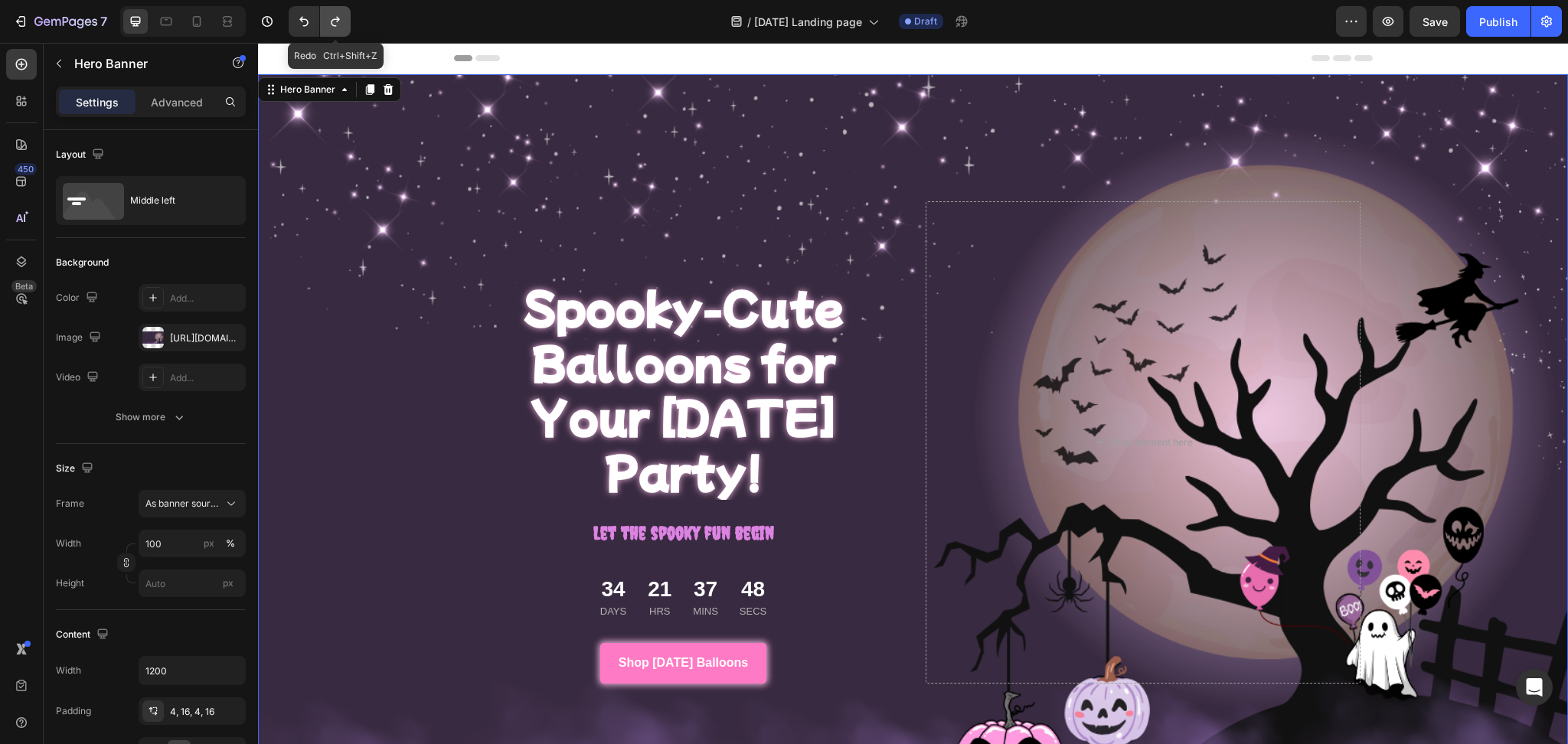
click at [339, 12] on button "Undo/Redo" at bounding box center [335, 21] width 31 height 31
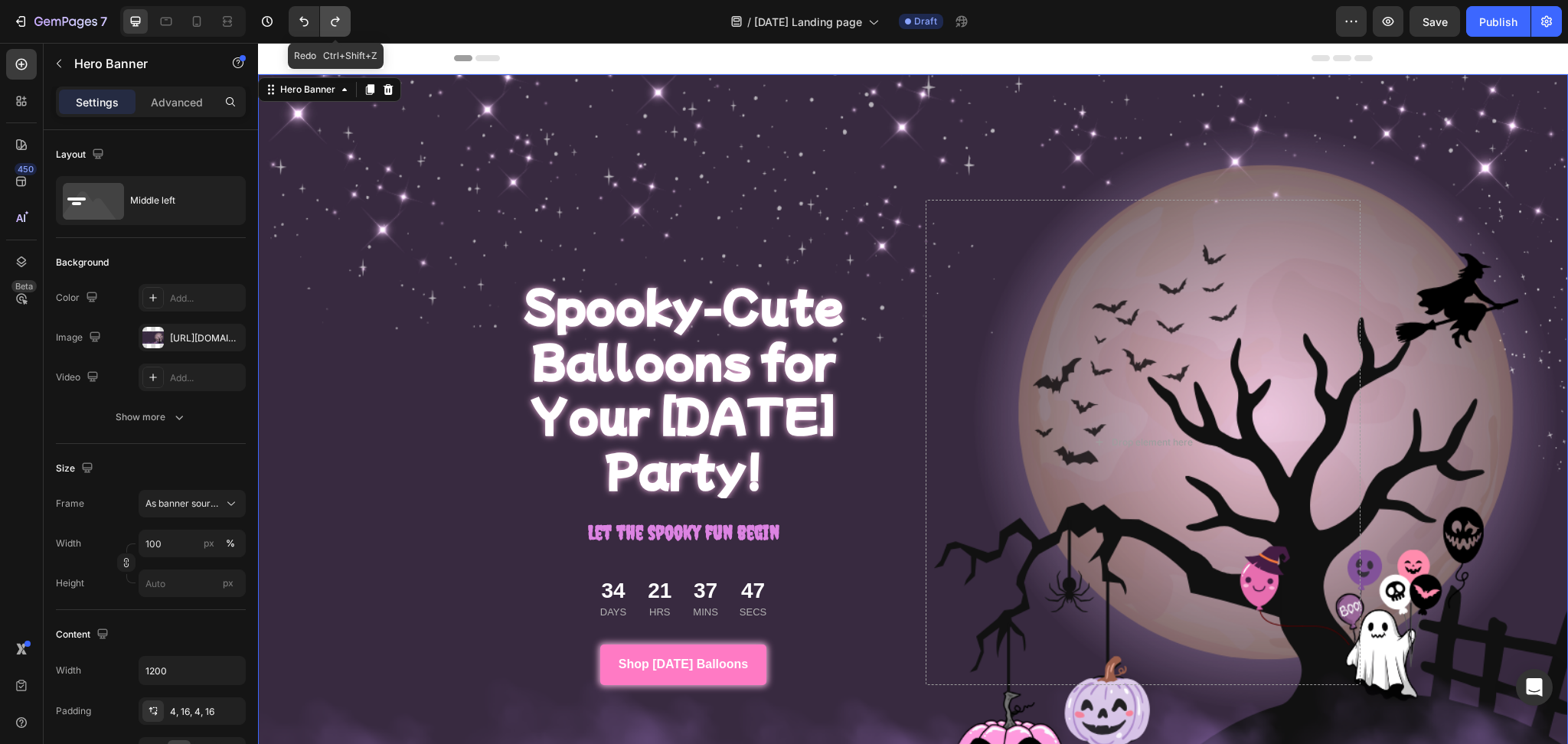
click at [339, 12] on button "Undo/Redo" at bounding box center [335, 21] width 31 height 31
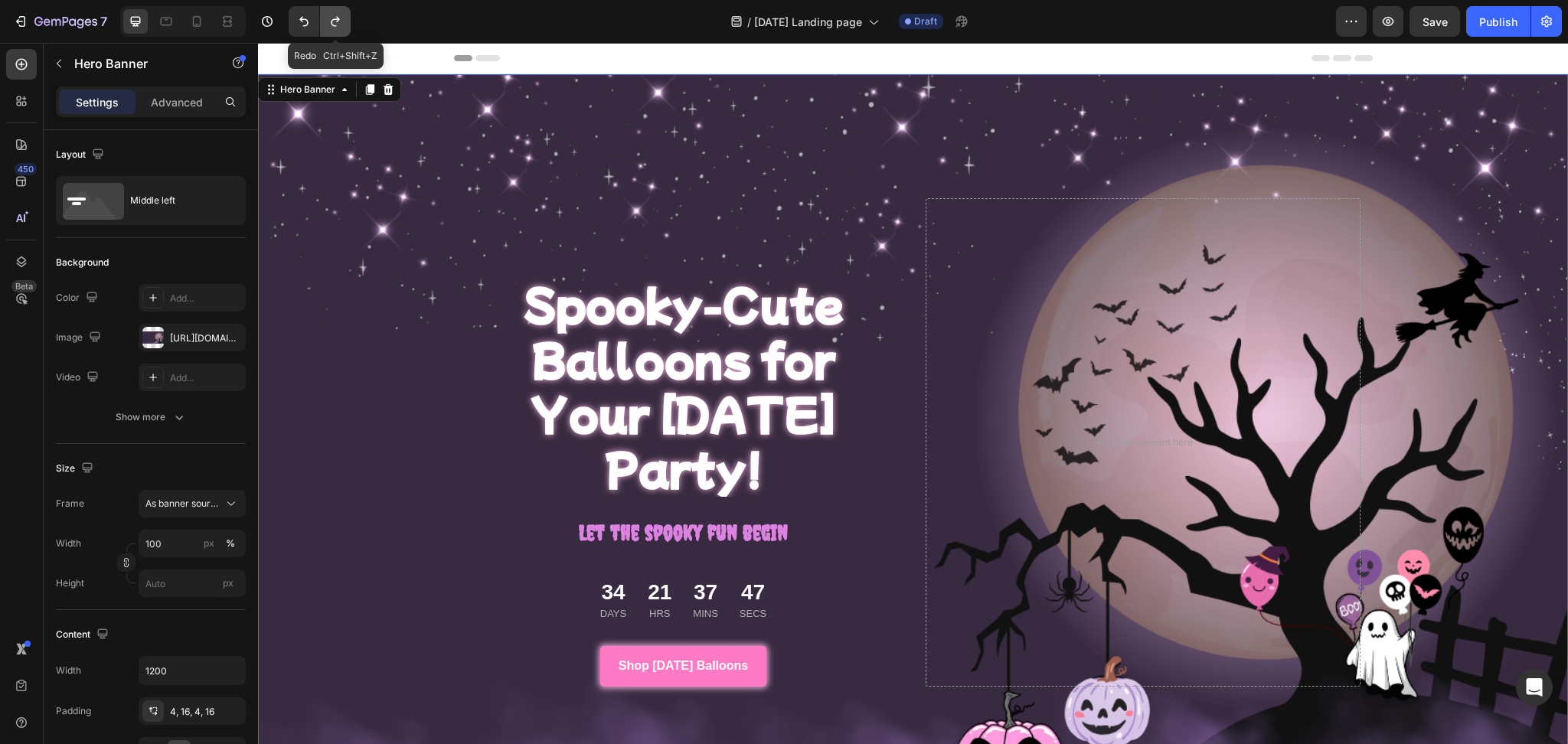
click at [339, 12] on button "Undo/Redo" at bounding box center [335, 21] width 31 height 31
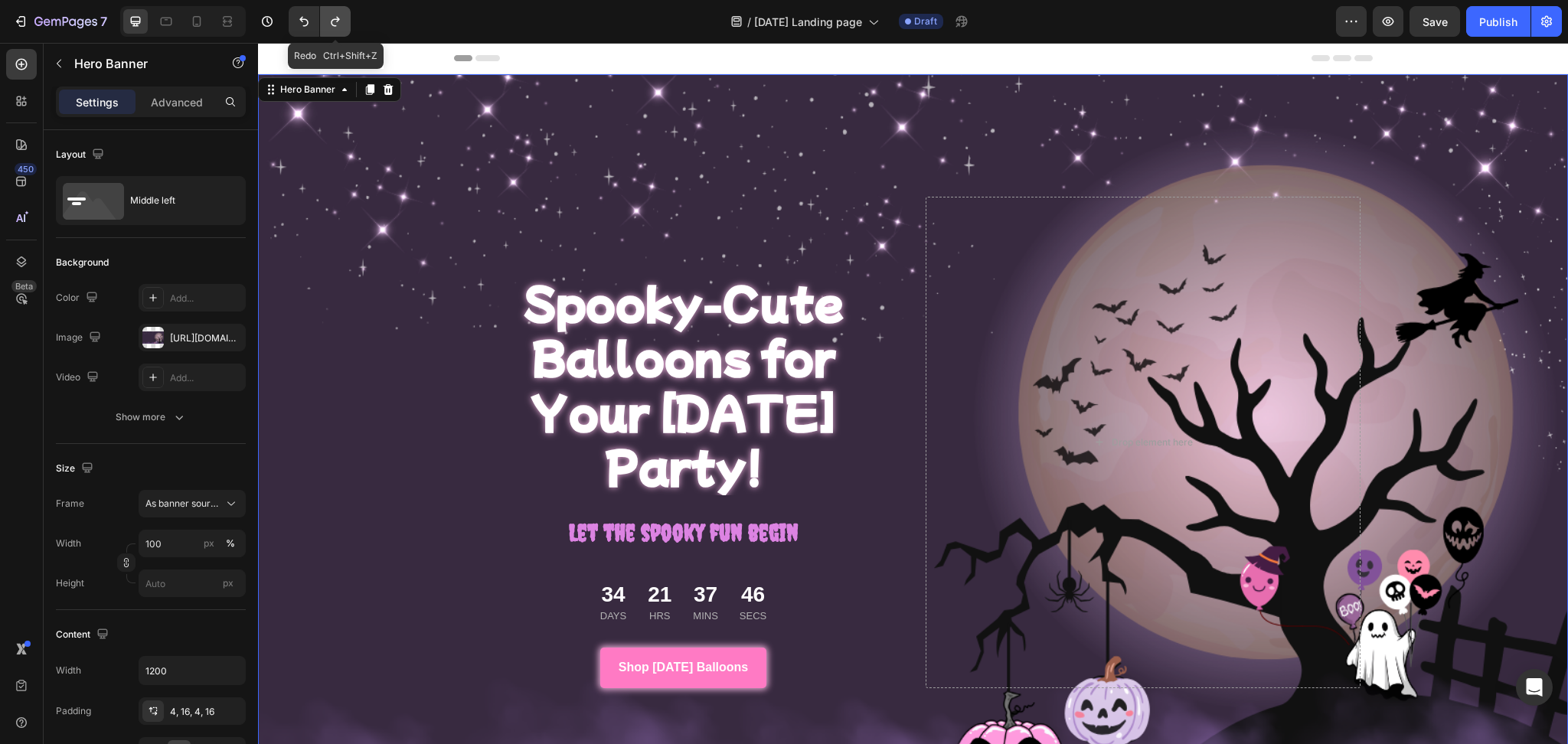
click at [339, 12] on button "Undo/Redo" at bounding box center [335, 21] width 31 height 31
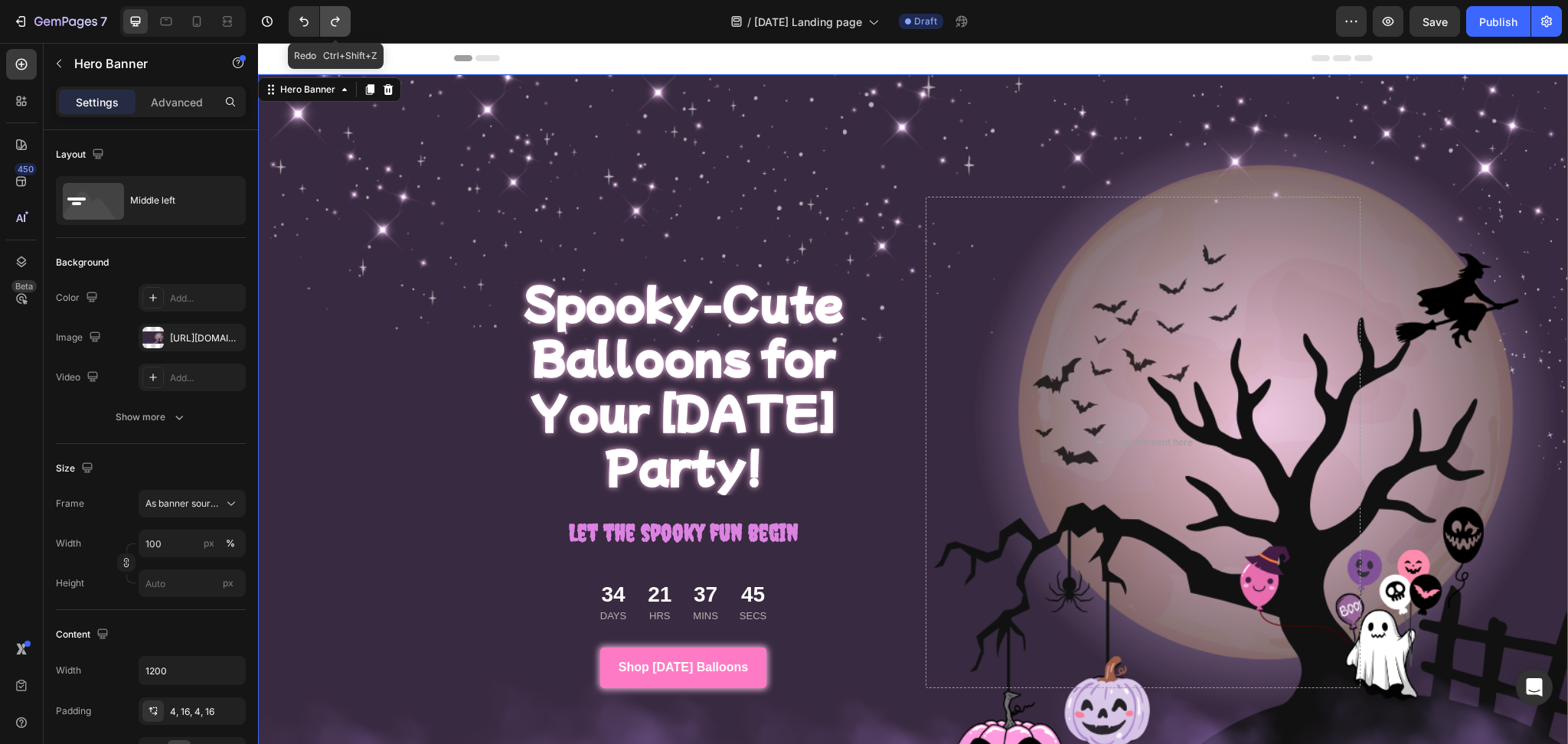
click at [339, 12] on button "Undo/Redo" at bounding box center [335, 21] width 31 height 31
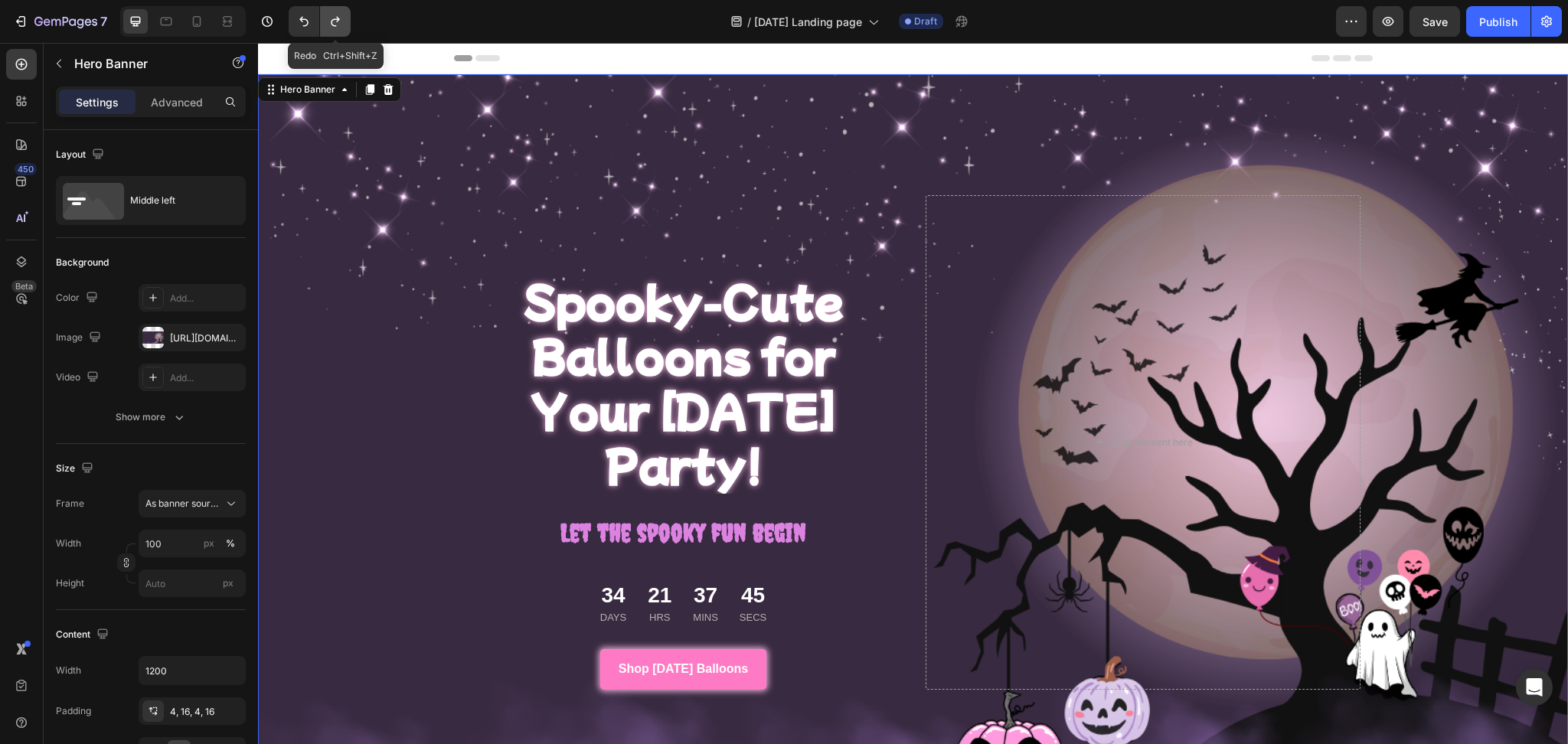
click at [339, 12] on button "Undo/Redo" at bounding box center [335, 21] width 31 height 31
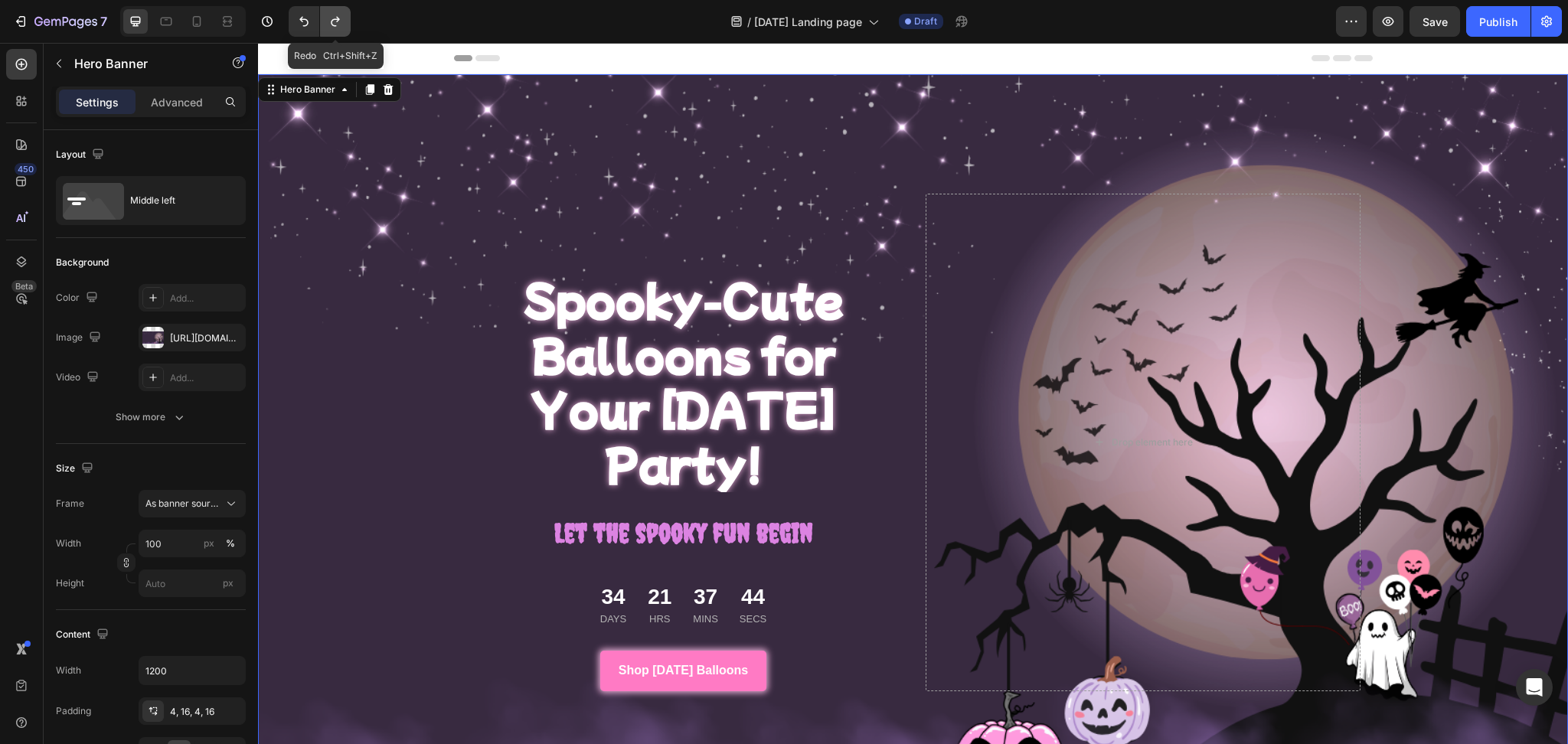
click at [339, 12] on button "Undo/Redo" at bounding box center [335, 21] width 31 height 31
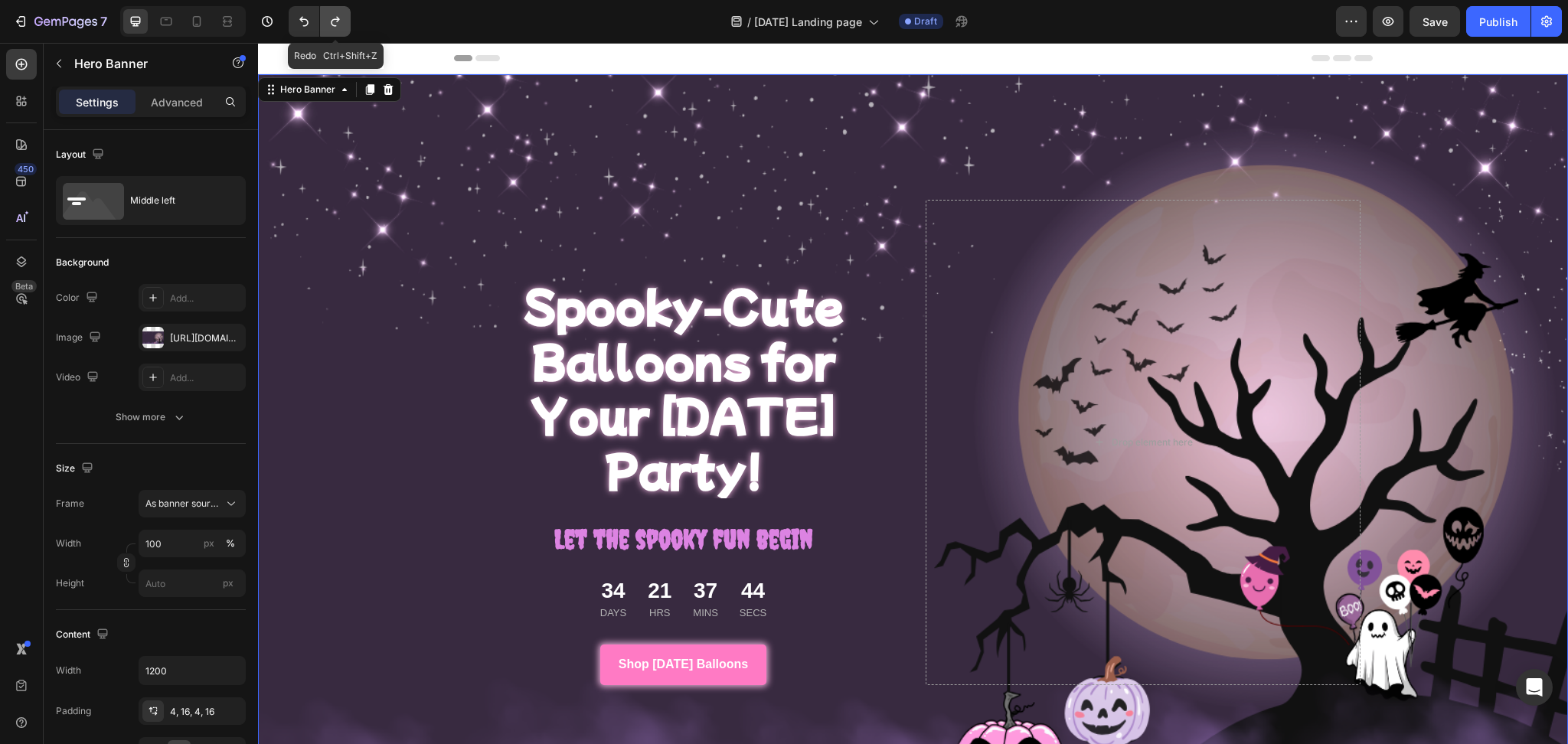
click at [339, 12] on button "Undo/Redo" at bounding box center [335, 21] width 31 height 31
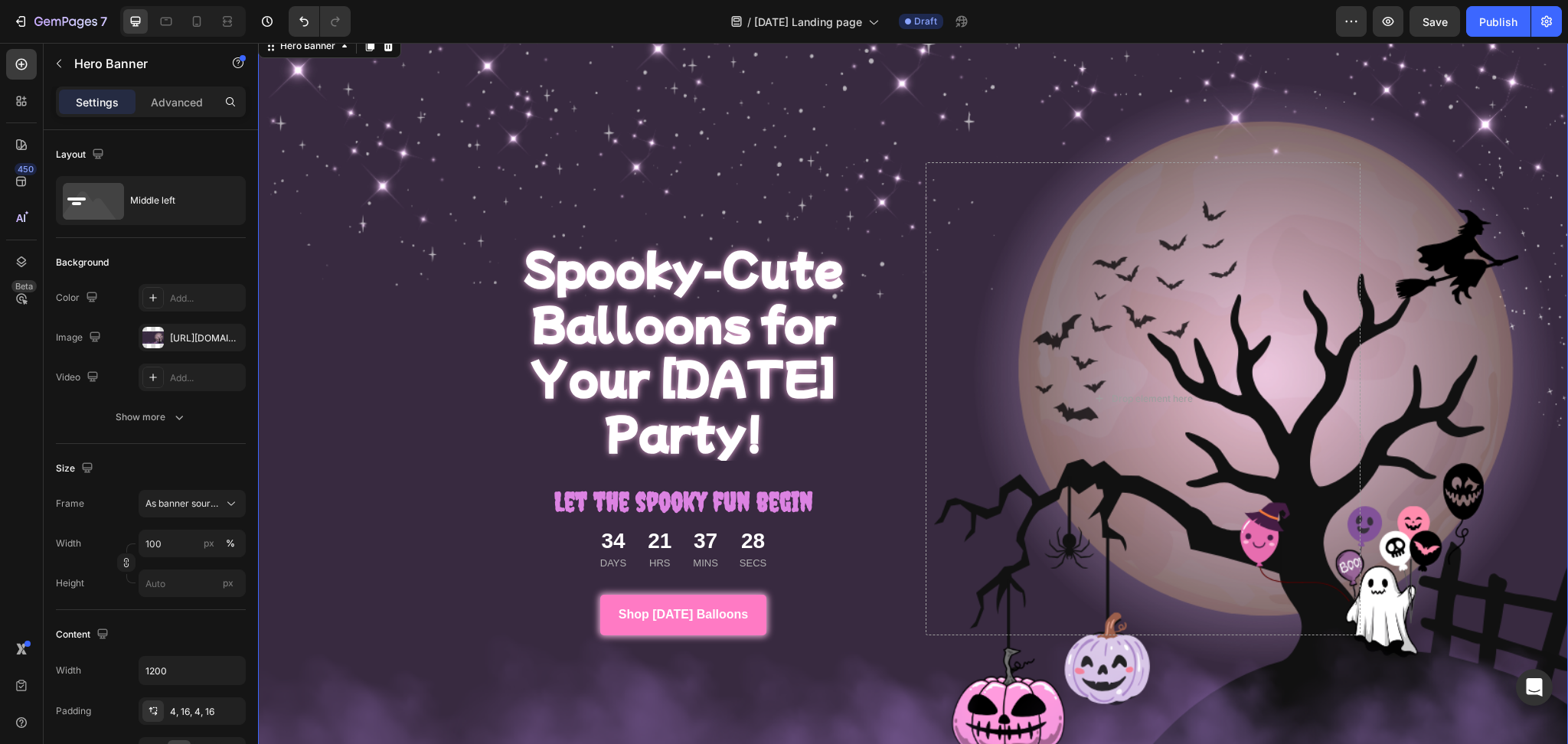
scroll to position [44, 0]
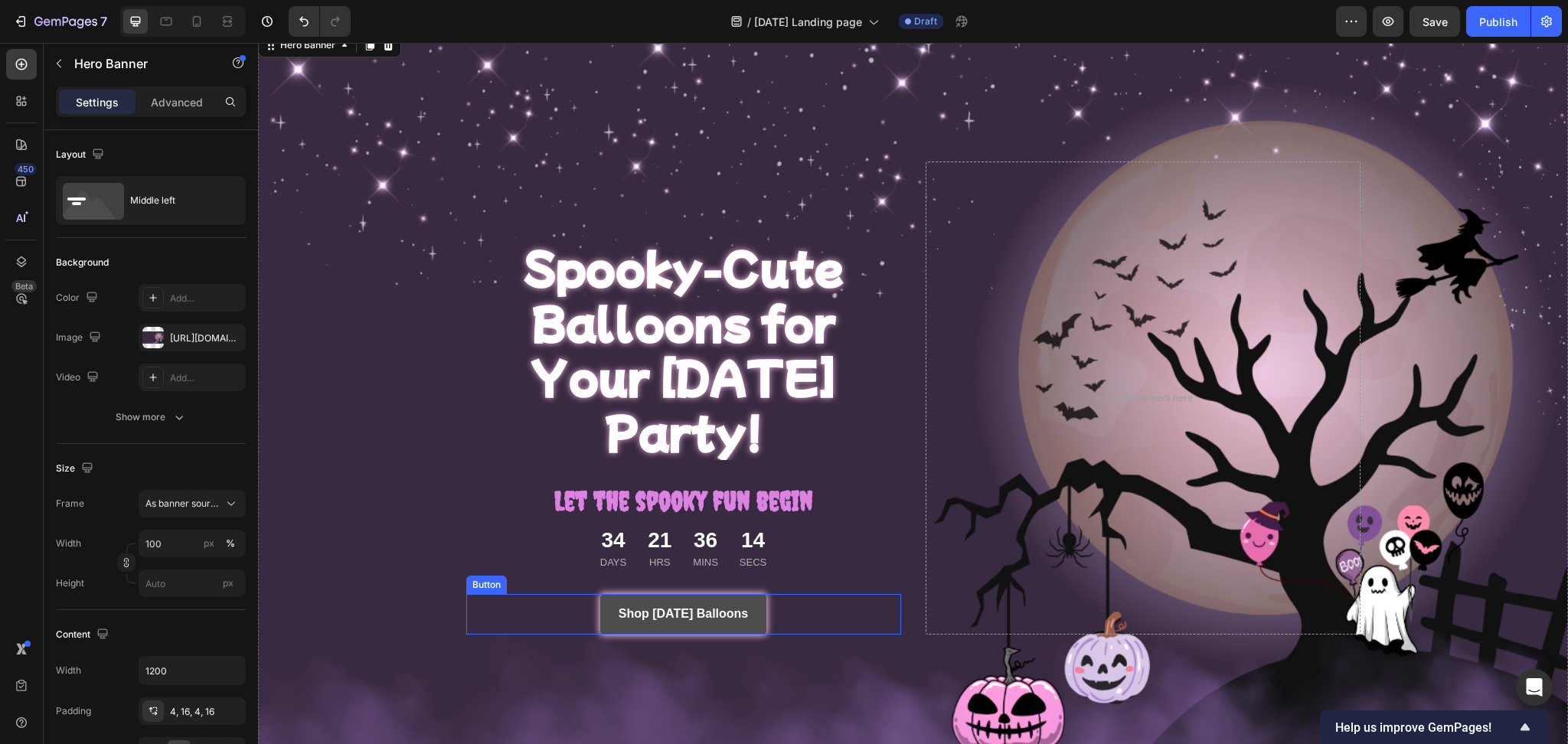
click at [600, 594] on link "Shop [DATE] Balloons" at bounding box center [683, 613] width 166 height 40
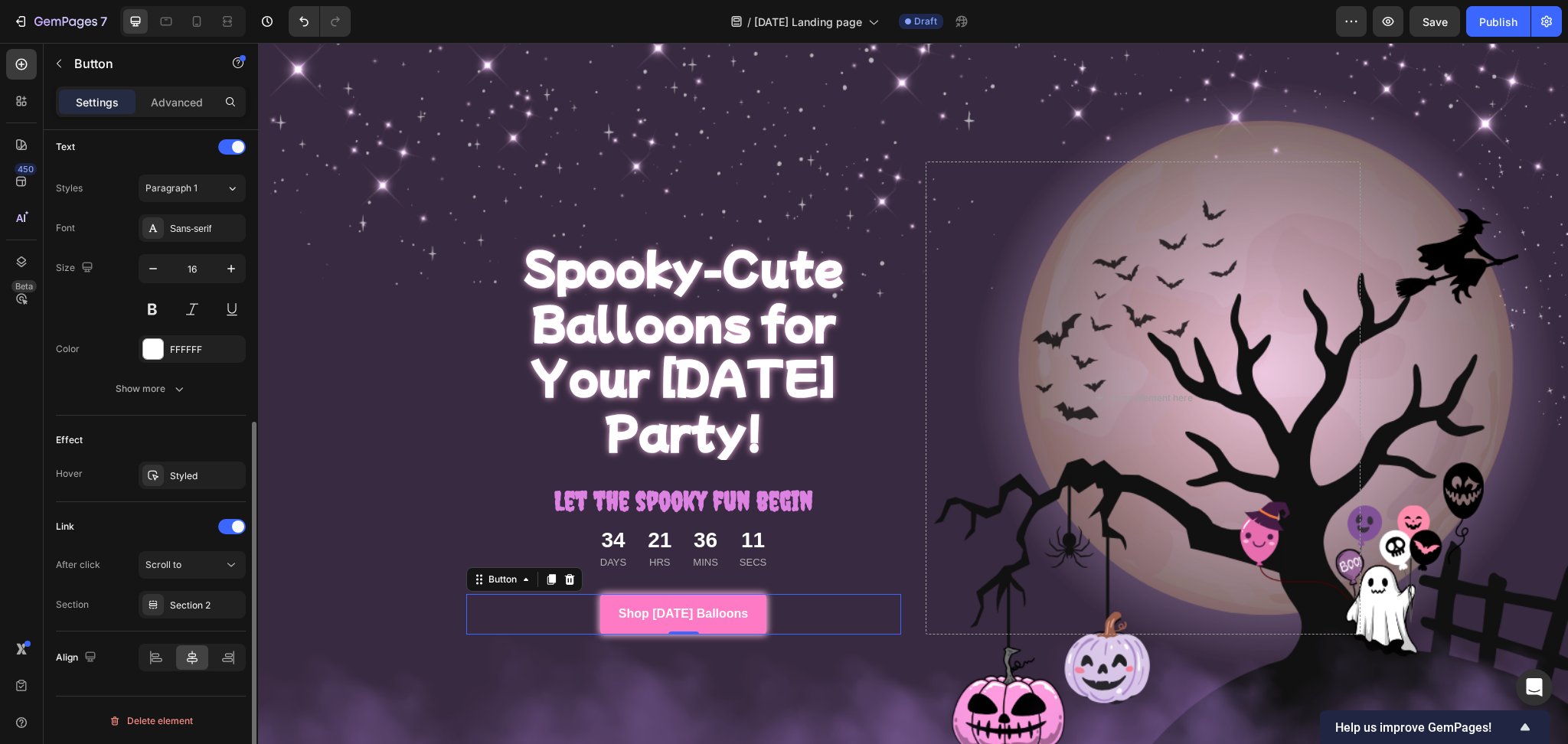
scroll to position [520, 0]
click at [163, 471] on div at bounding box center [152, 474] width 22 height 21
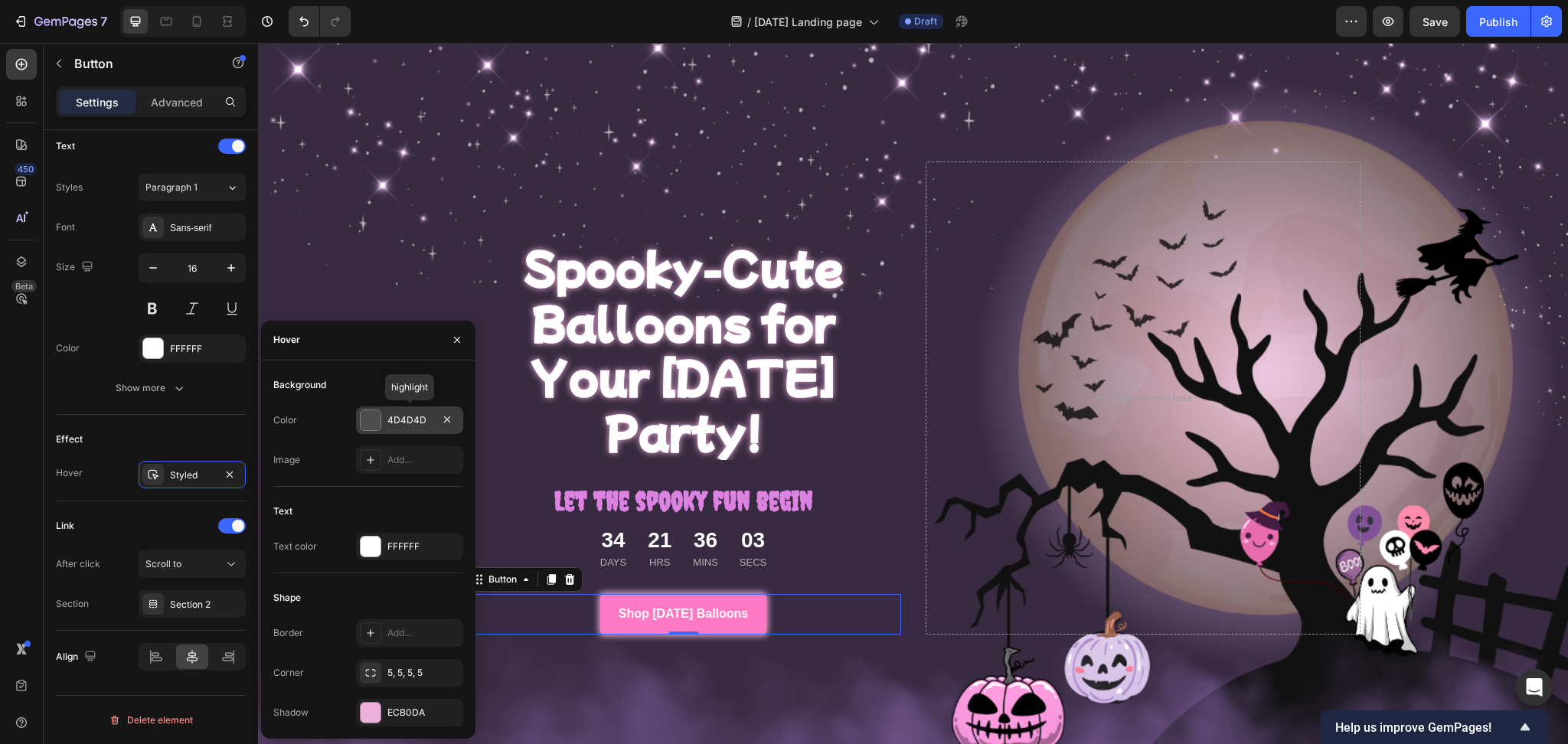
click at [372, 415] on div at bounding box center [370, 420] width 20 height 20
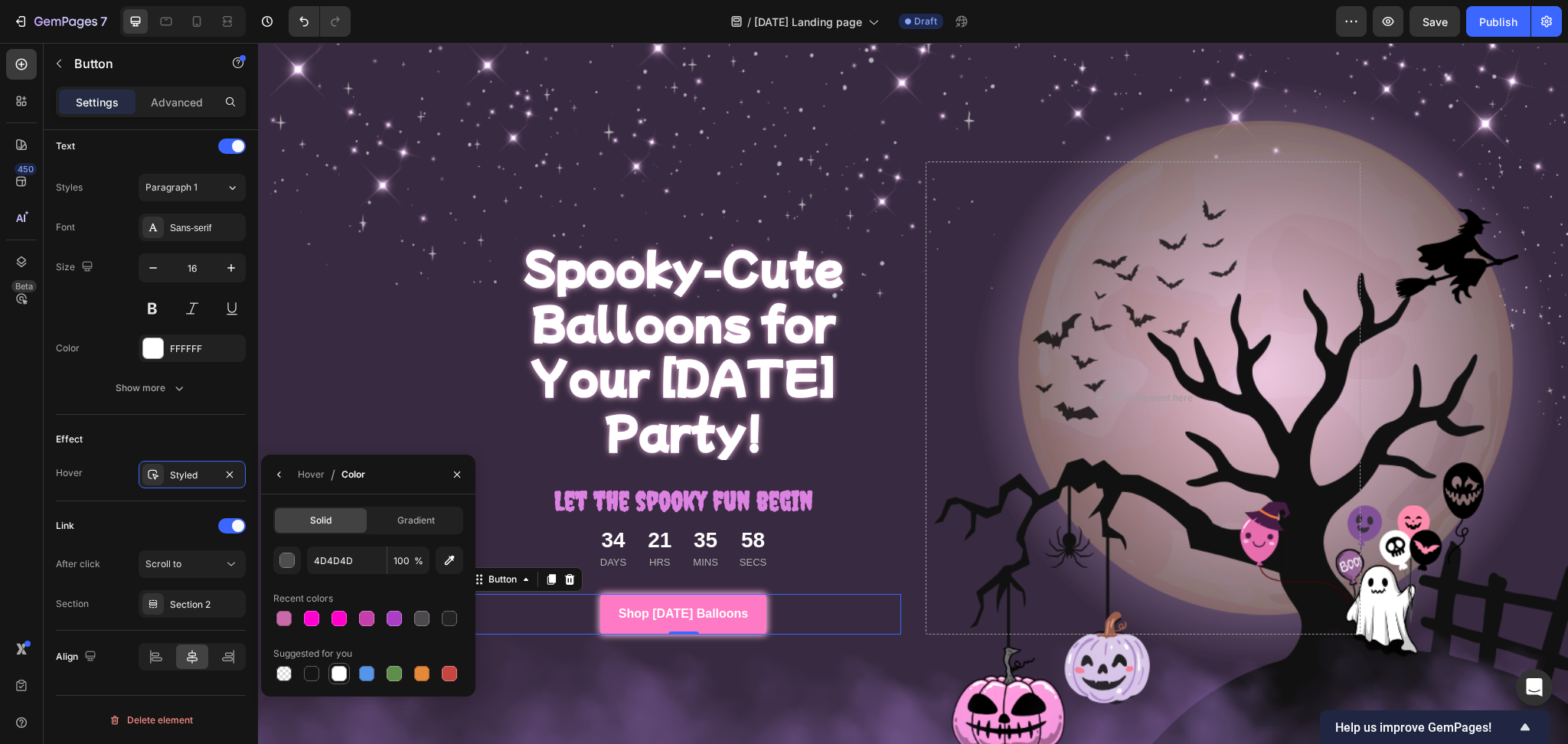
click at [337, 674] on div at bounding box center [339, 673] width 15 height 15
click at [388, 615] on div at bounding box center [394, 618] width 15 height 15
type input "AA3FC5"
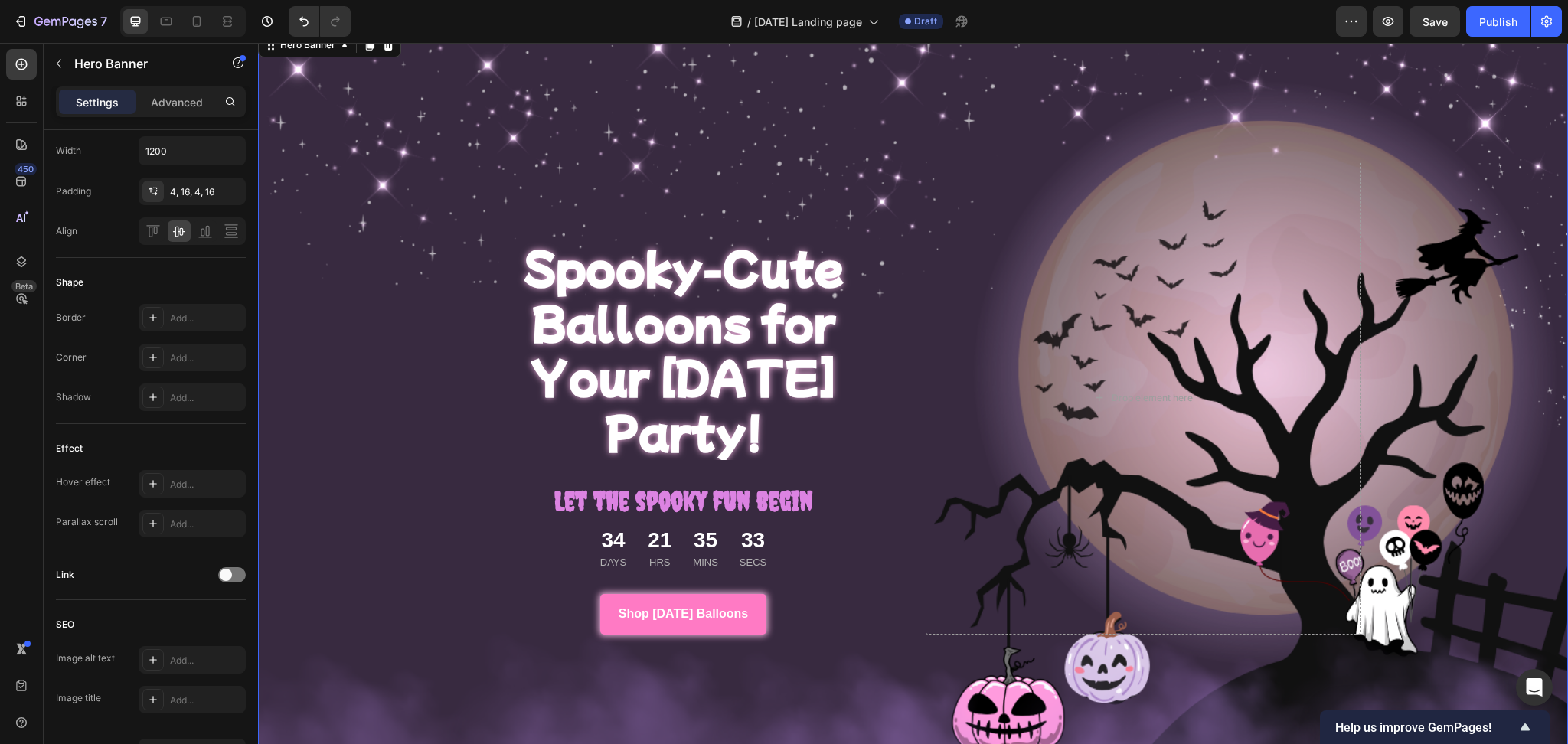
scroll to position [0, 0]
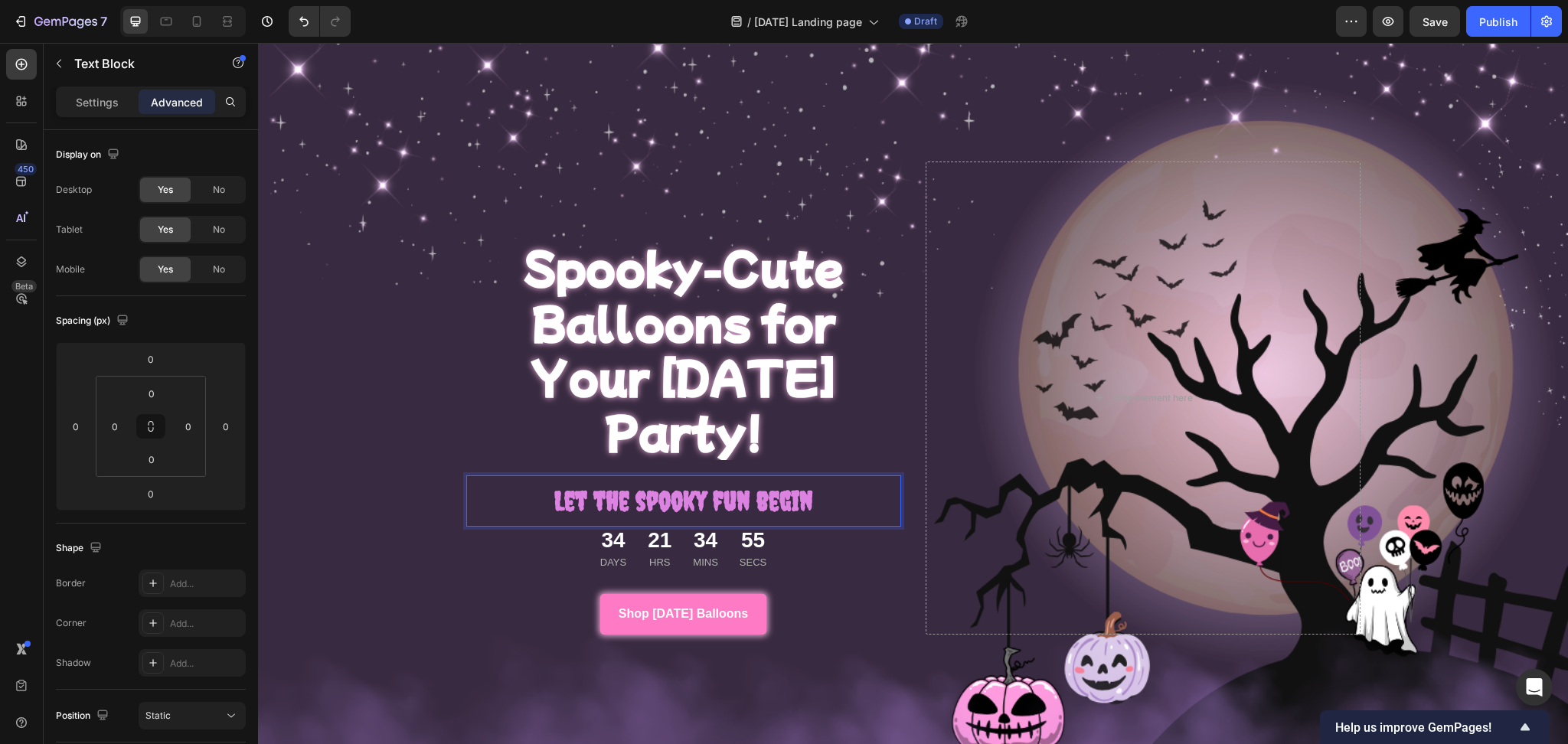
click at [712, 477] on p "Let the spooky fun begin" at bounding box center [683, 501] width 432 height 49
click at [546, 477] on p "Let the spooky fun begin" at bounding box center [683, 501] width 432 height 49
click at [519, 477] on p "Let the spooky fun begin" at bounding box center [683, 501] width 432 height 49
click at [563, 454] on icon at bounding box center [568, 460] width 12 height 12
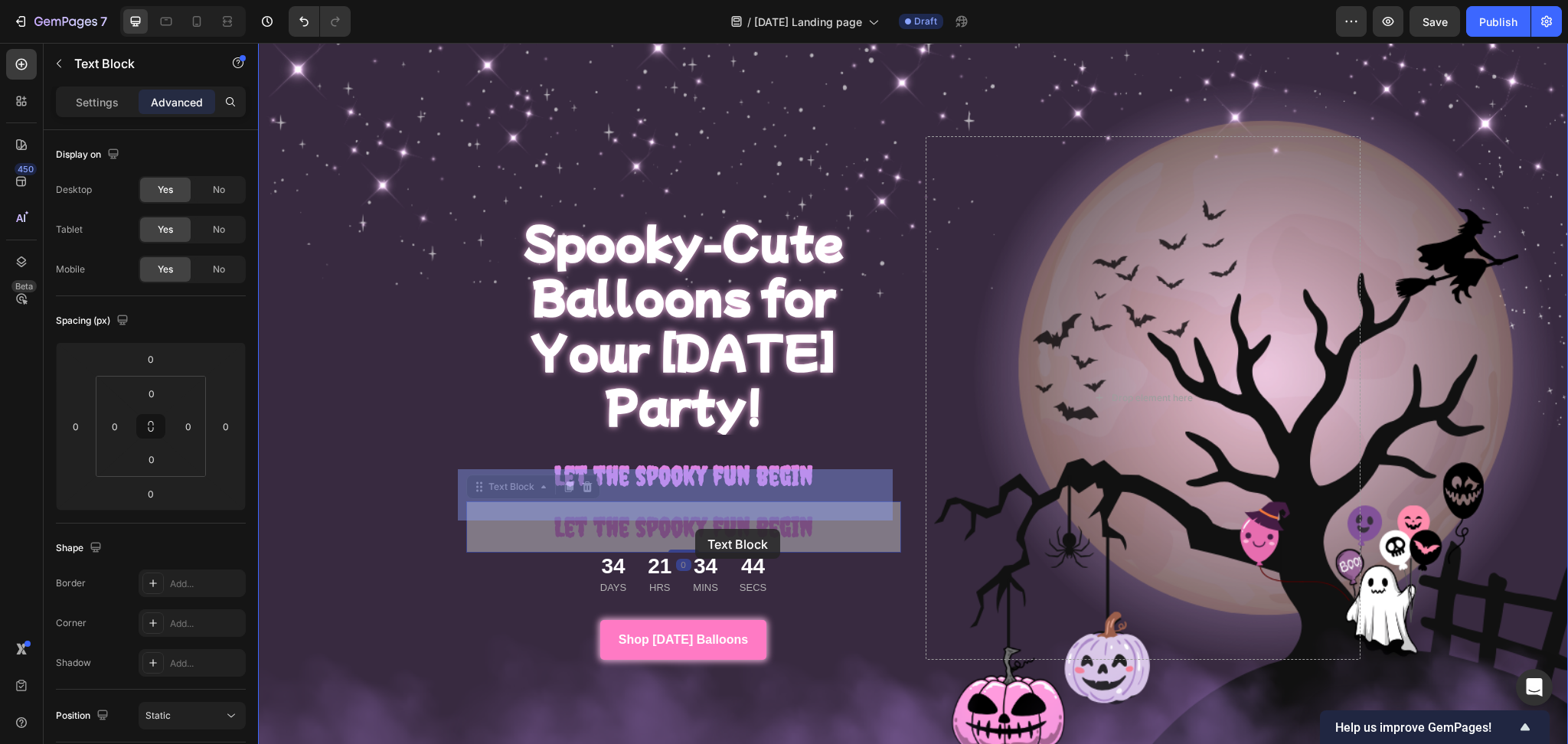
scroll to position [19, 0]
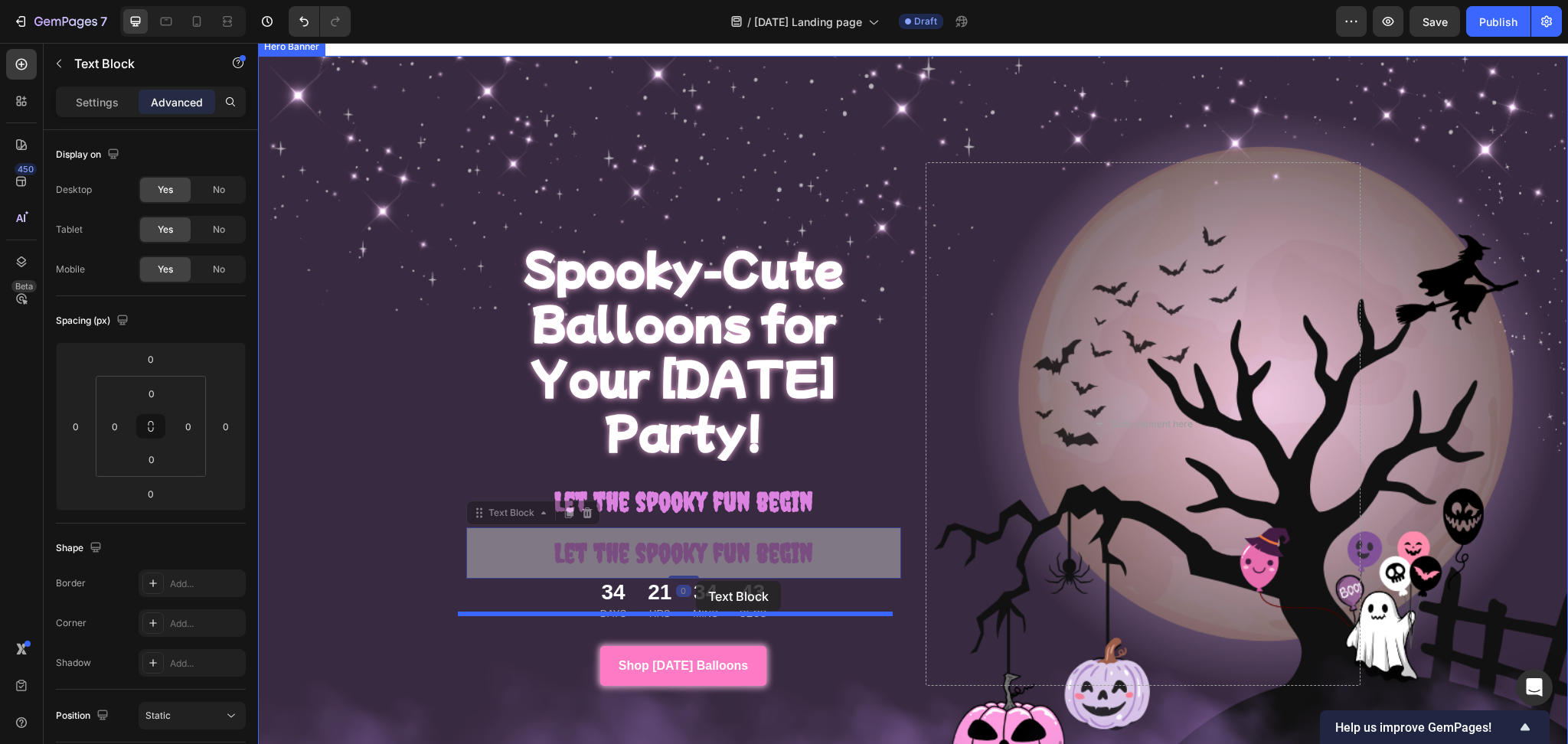
drag, startPoint x: 686, startPoint y: 494, endPoint x: 695, endPoint y: 578, distance: 84.5
type input "16"
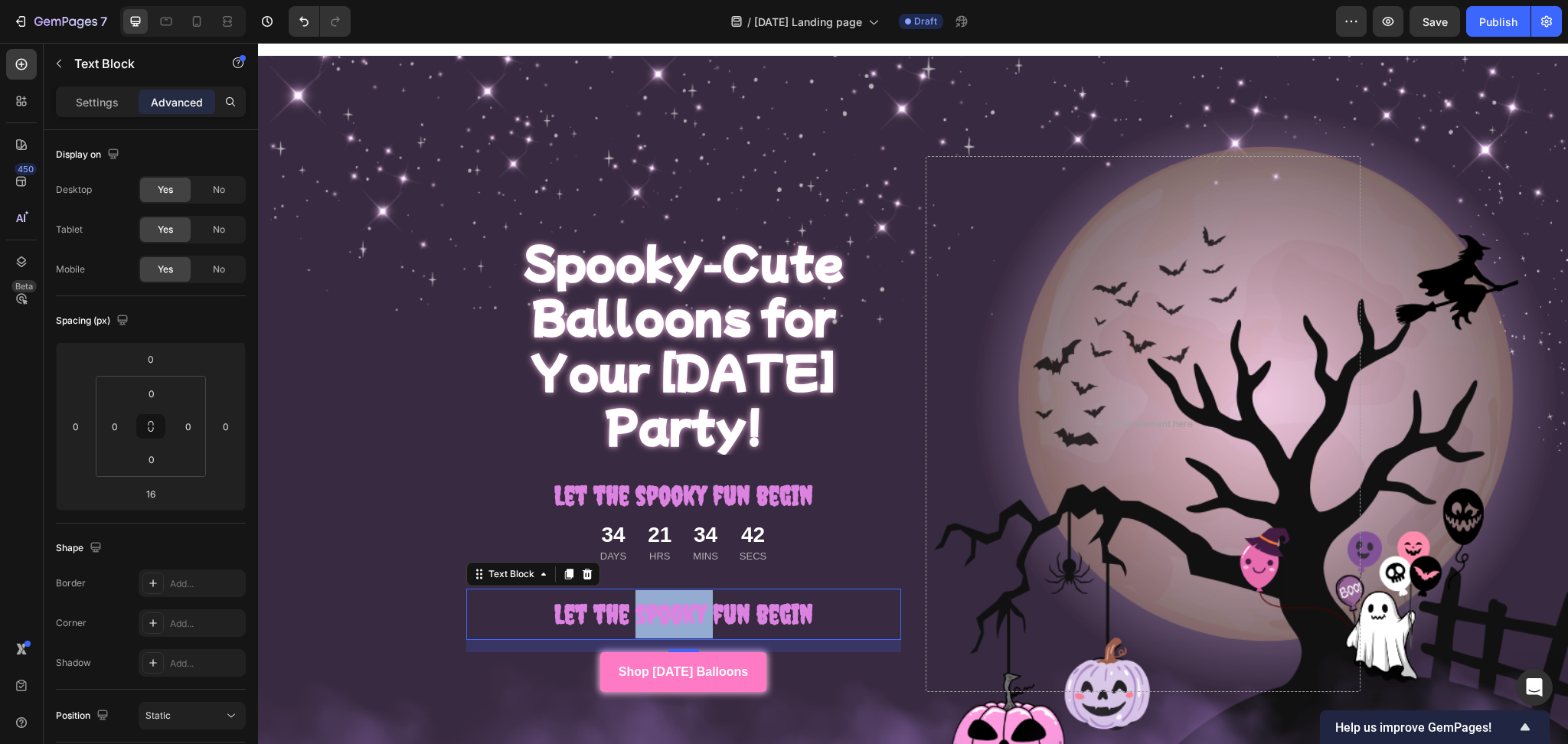
click at [648, 598] on strong "Let the spooky fun begin" at bounding box center [683, 614] width 259 height 32
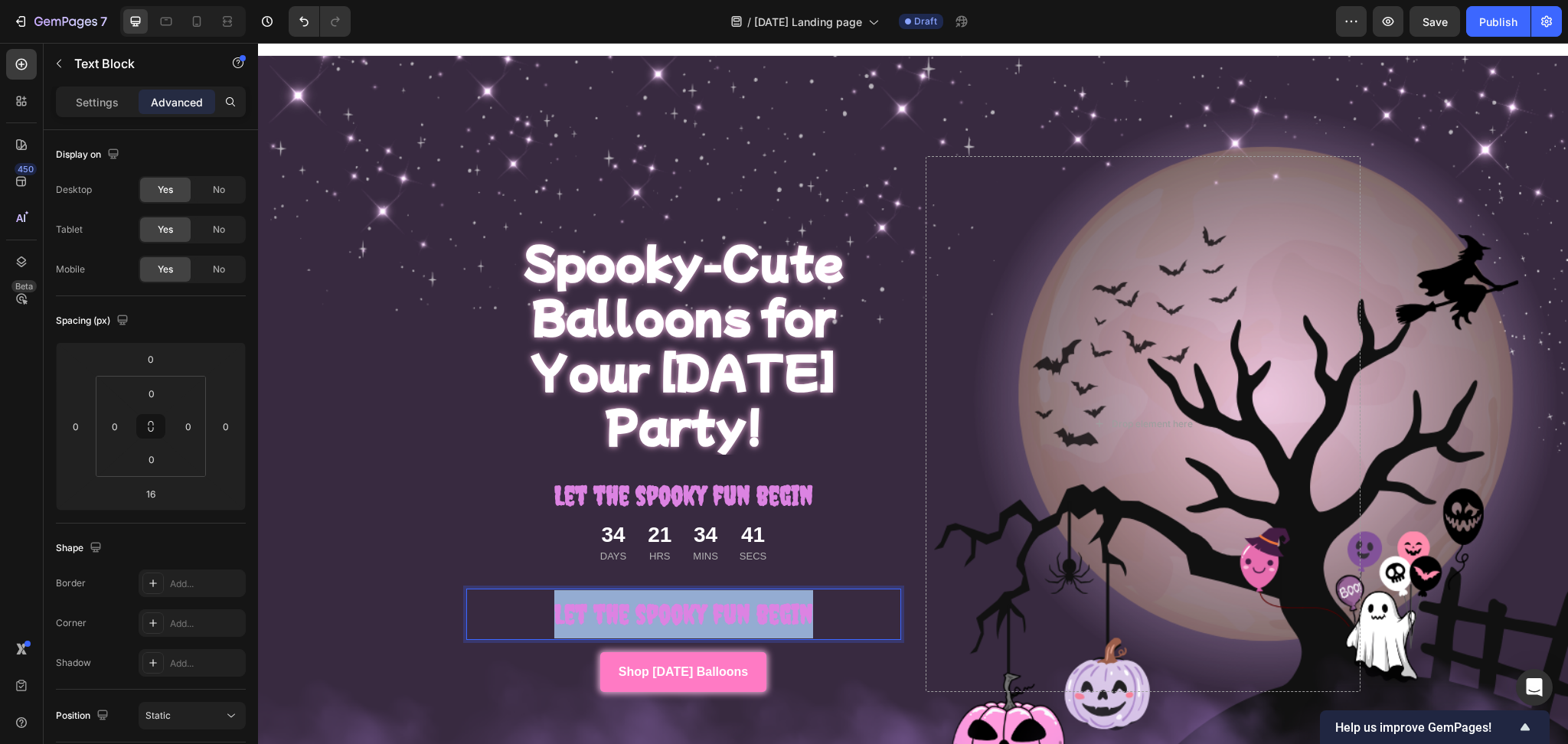
click at [648, 598] on strong "Let the spooky fun begin" at bounding box center [683, 614] width 259 height 32
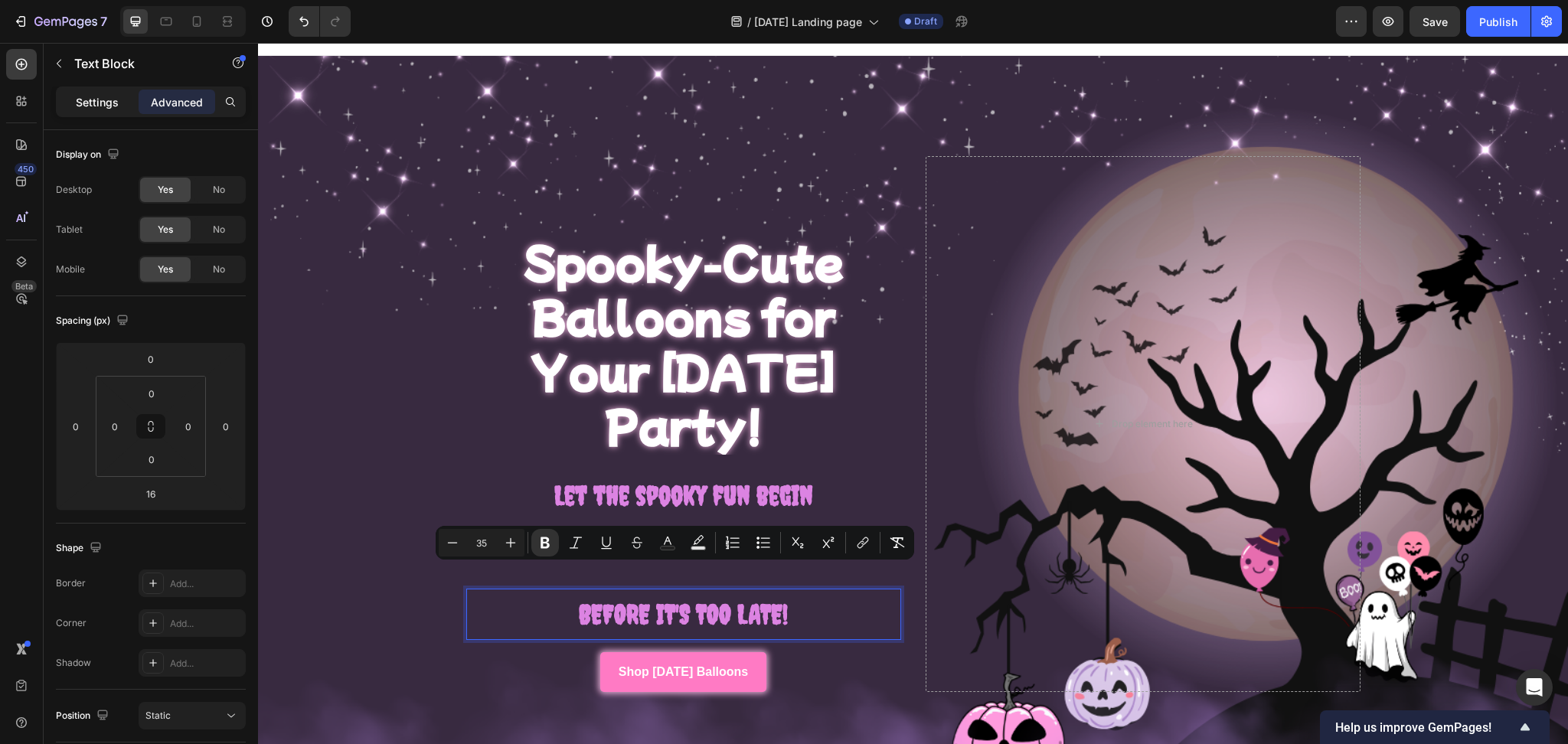
click at [99, 102] on p "Settings" at bounding box center [97, 102] width 43 height 16
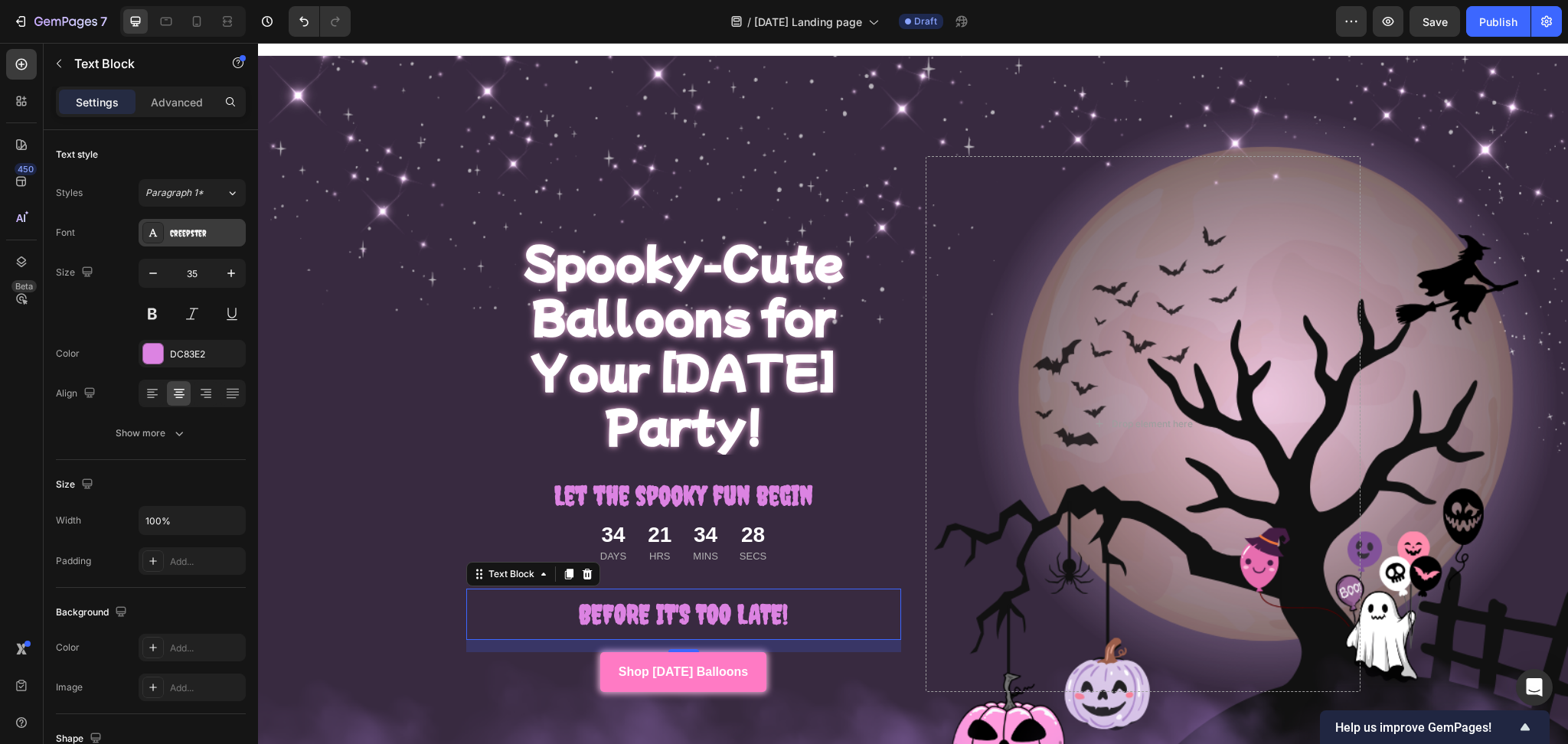
click at [203, 238] on div "Creepster" at bounding box center [206, 233] width 72 height 14
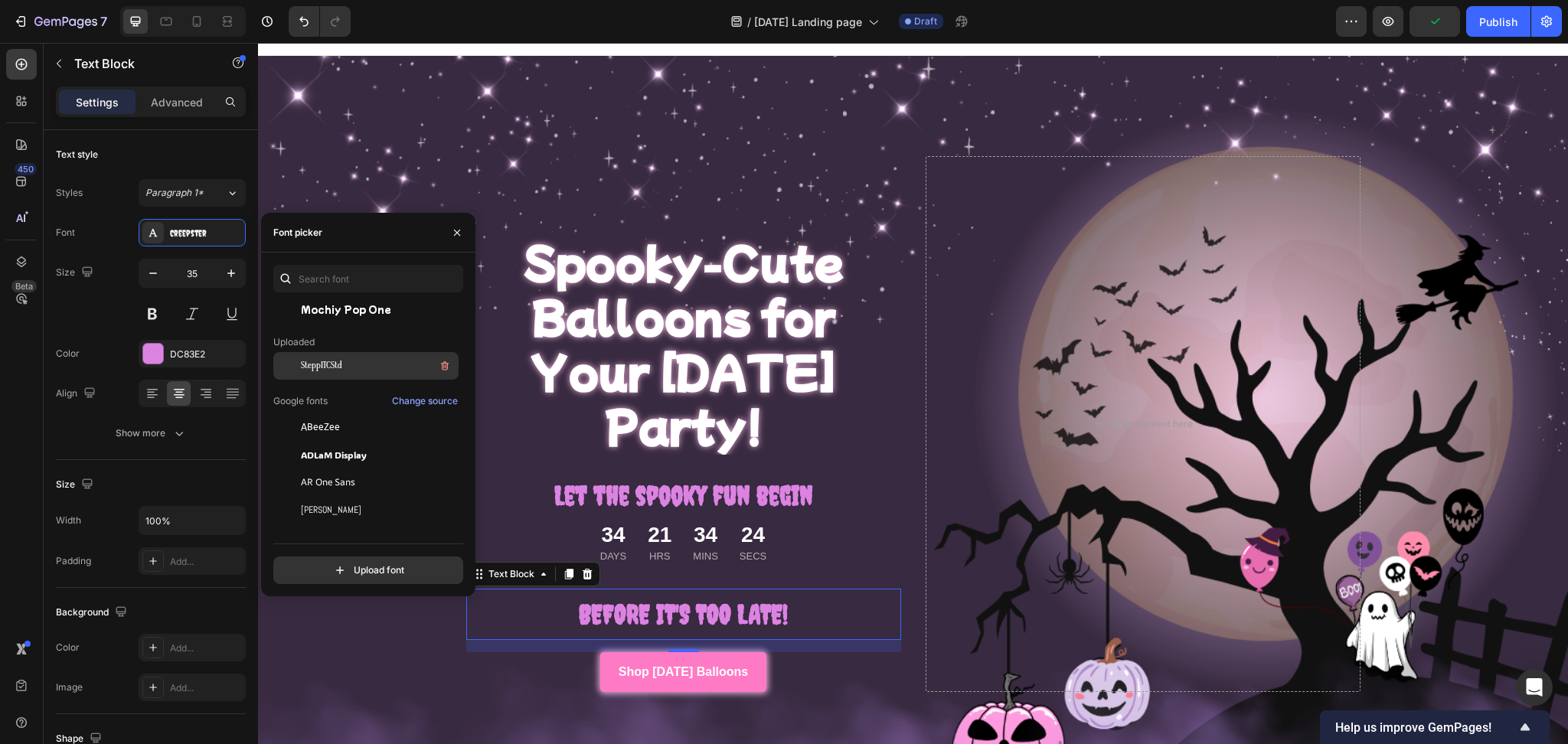
scroll to position [121, 0]
click at [380, 369] on div "SteppITCStd" at bounding box center [378, 370] width 154 height 19
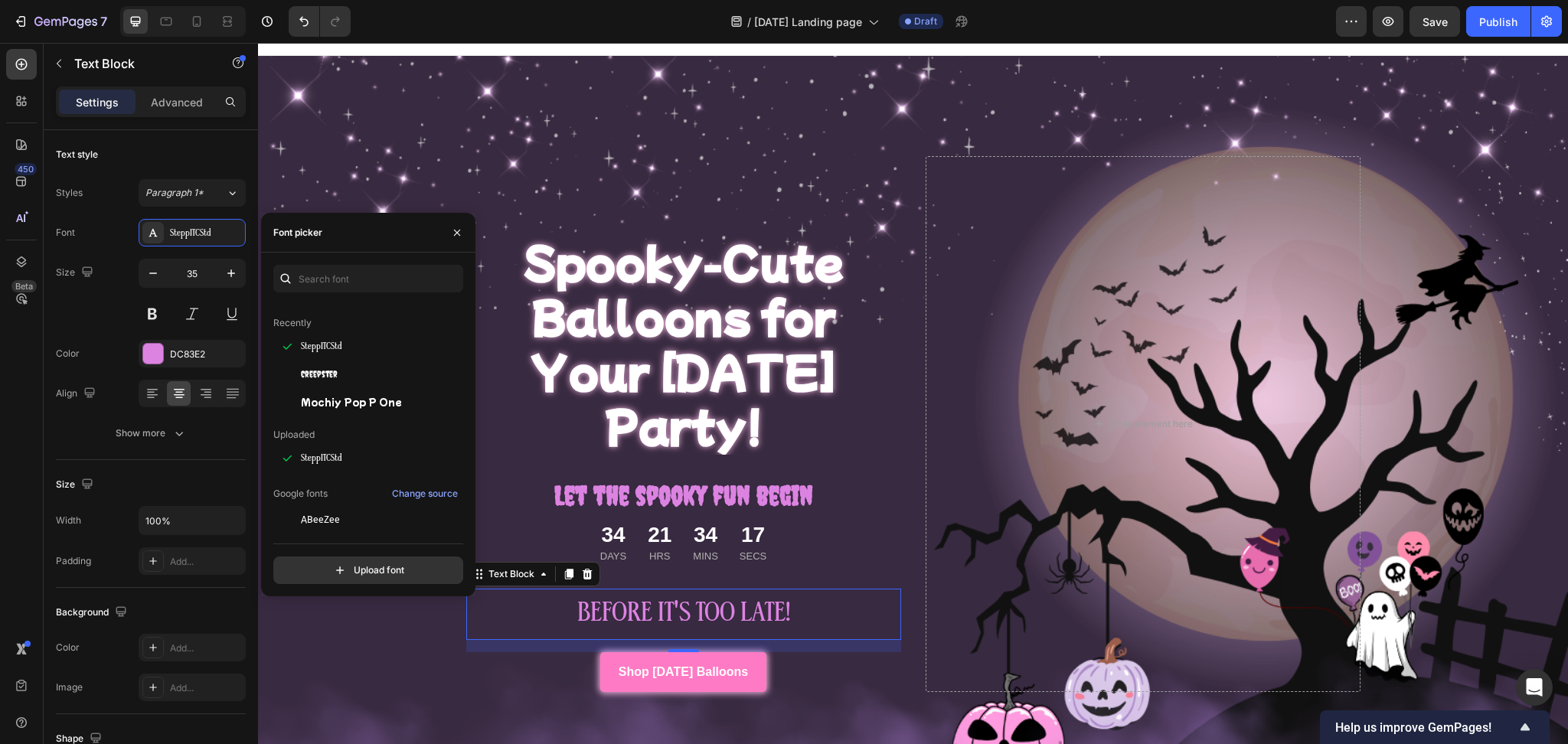
scroll to position [21, 0]
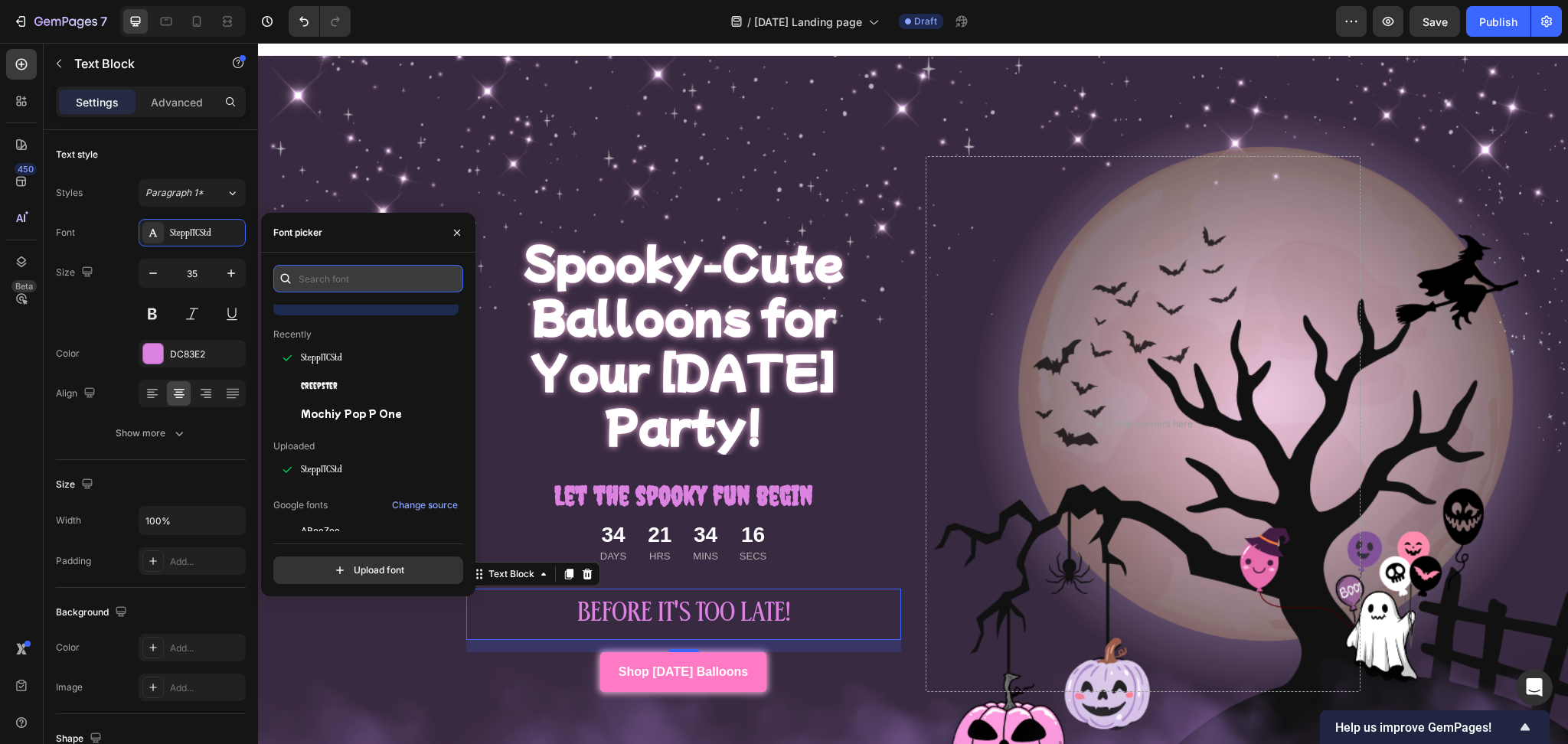
click at [341, 273] on input "text" at bounding box center [367, 278] width 190 height 27
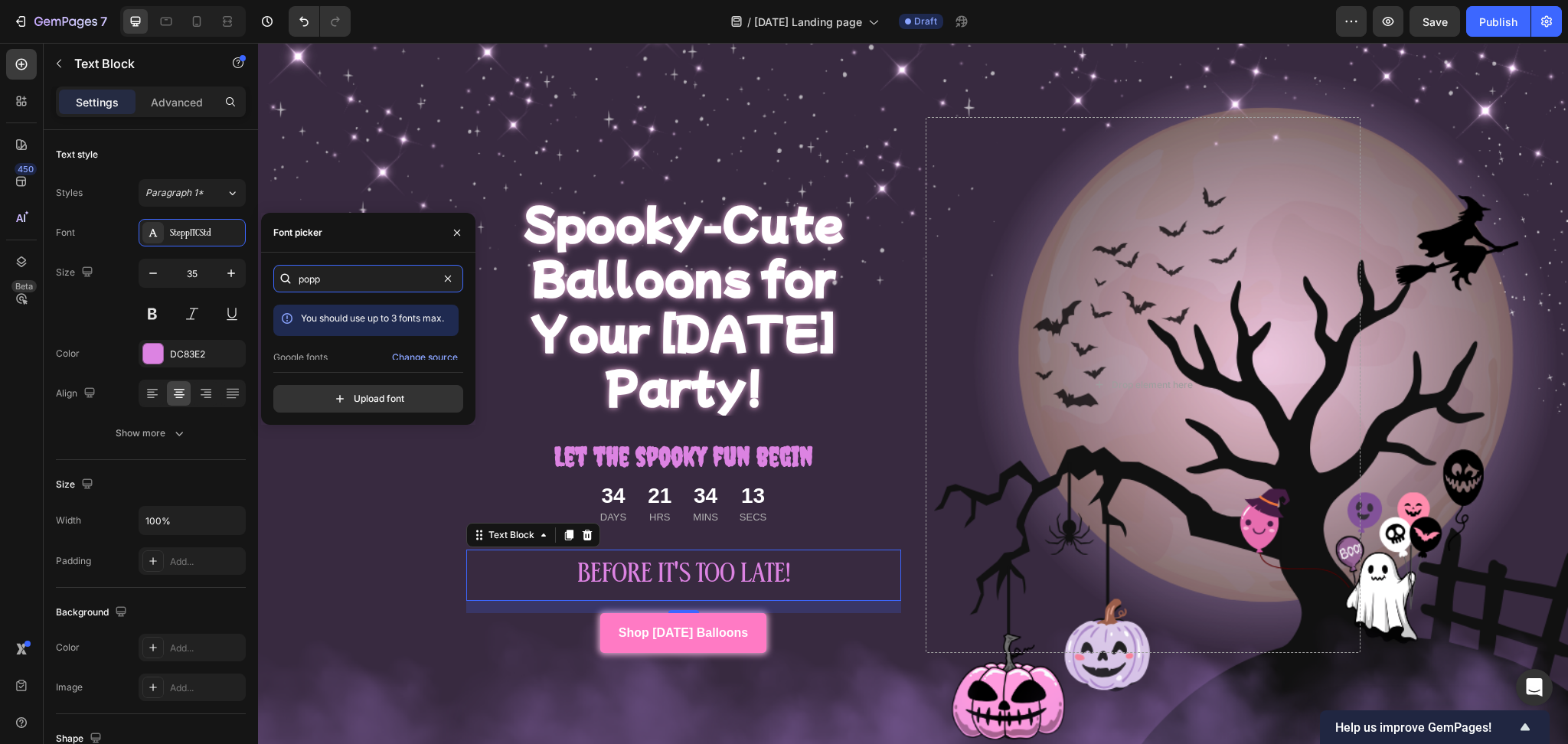
scroll to position [58, 0]
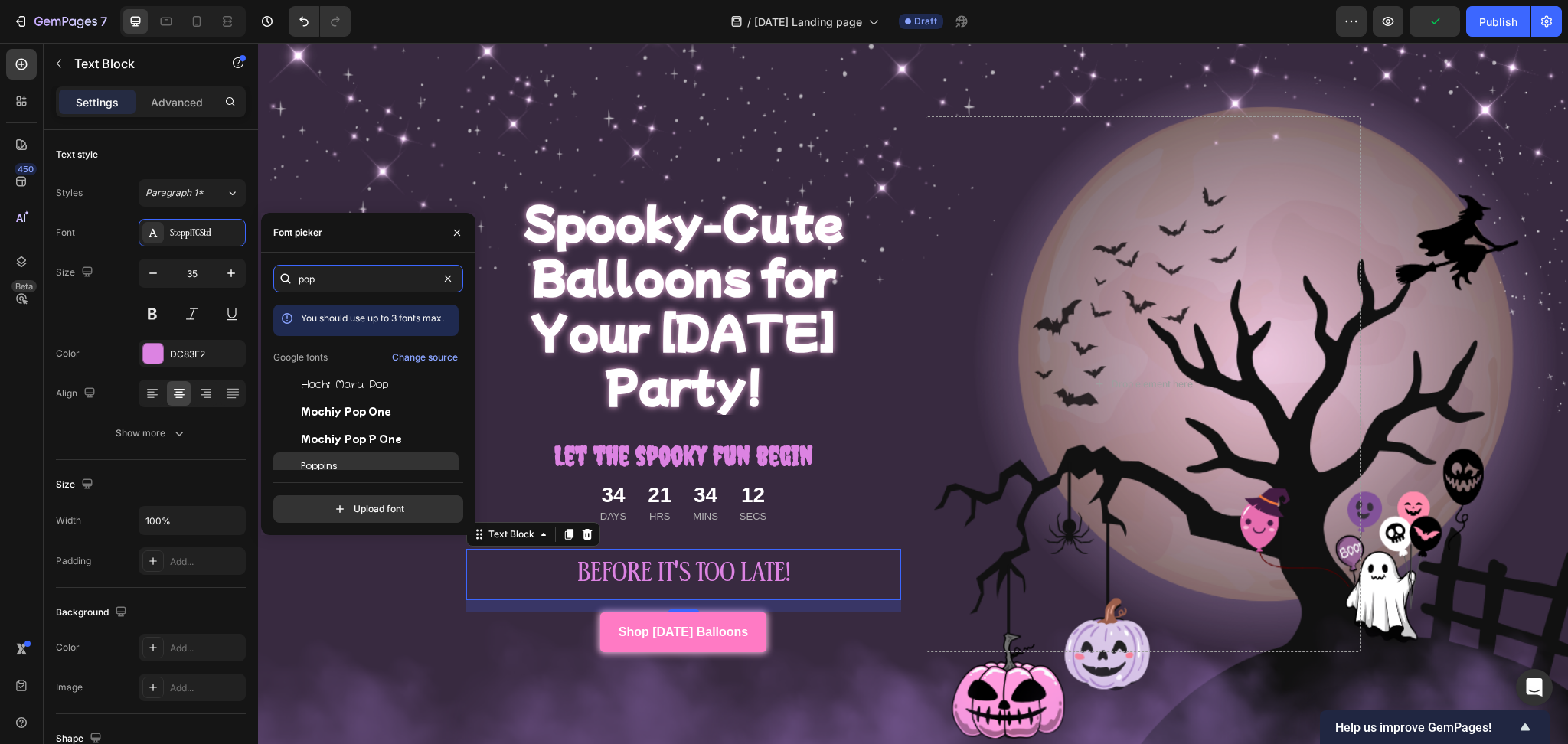
type input "pop"
click at [358, 465] on div "Poppins" at bounding box center [378, 465] width 154 height 14
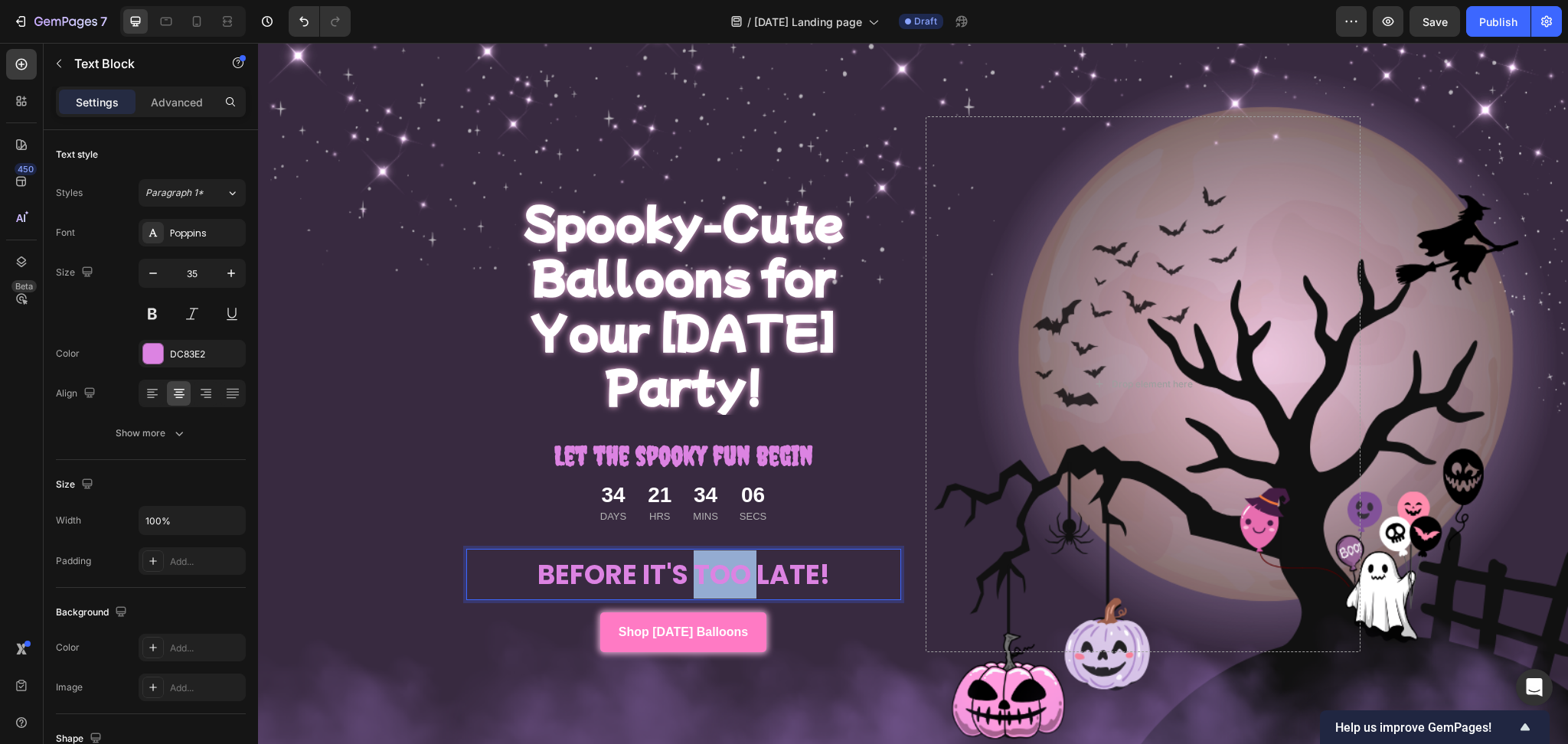
click at [713, 555] on strong "BEFORE IT'S TOO LATE!" at bounding box center [683, 574] width 293 height 37
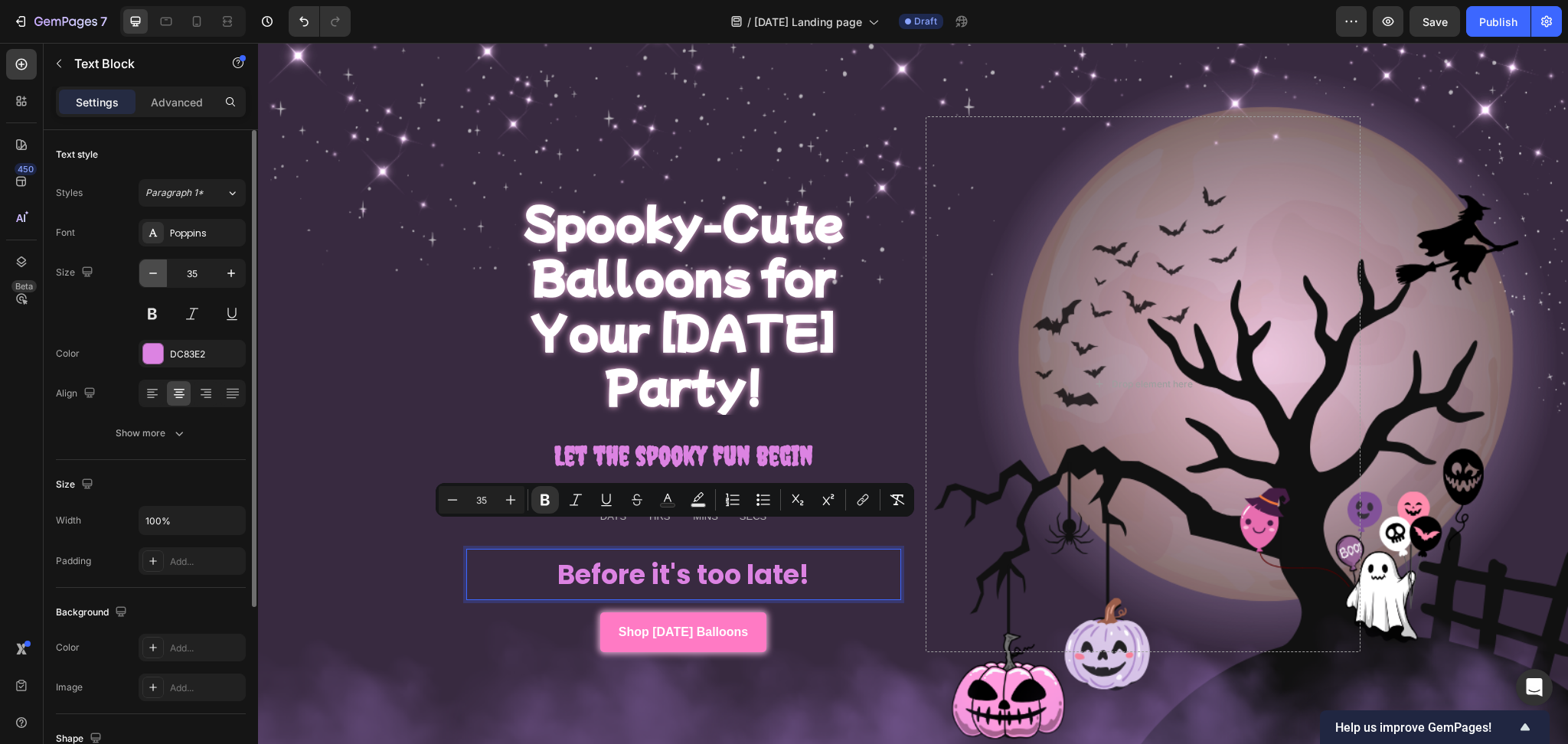
click at [151, 279] on icon "button" at bounding box center [153, 273] width 15 height 15
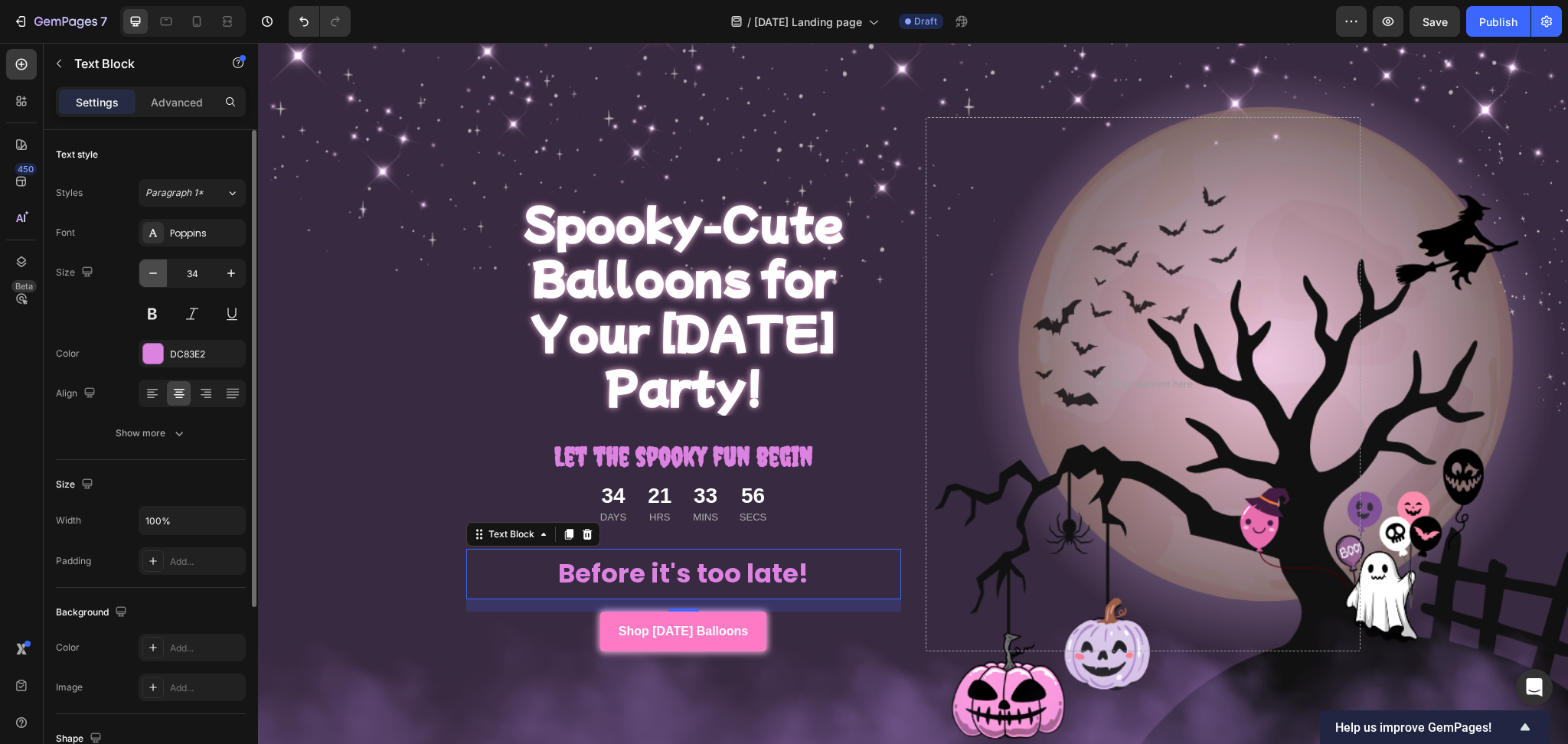
click at [151, 279] on icon "button" at bounding box center [153, 273] width 15 height 15
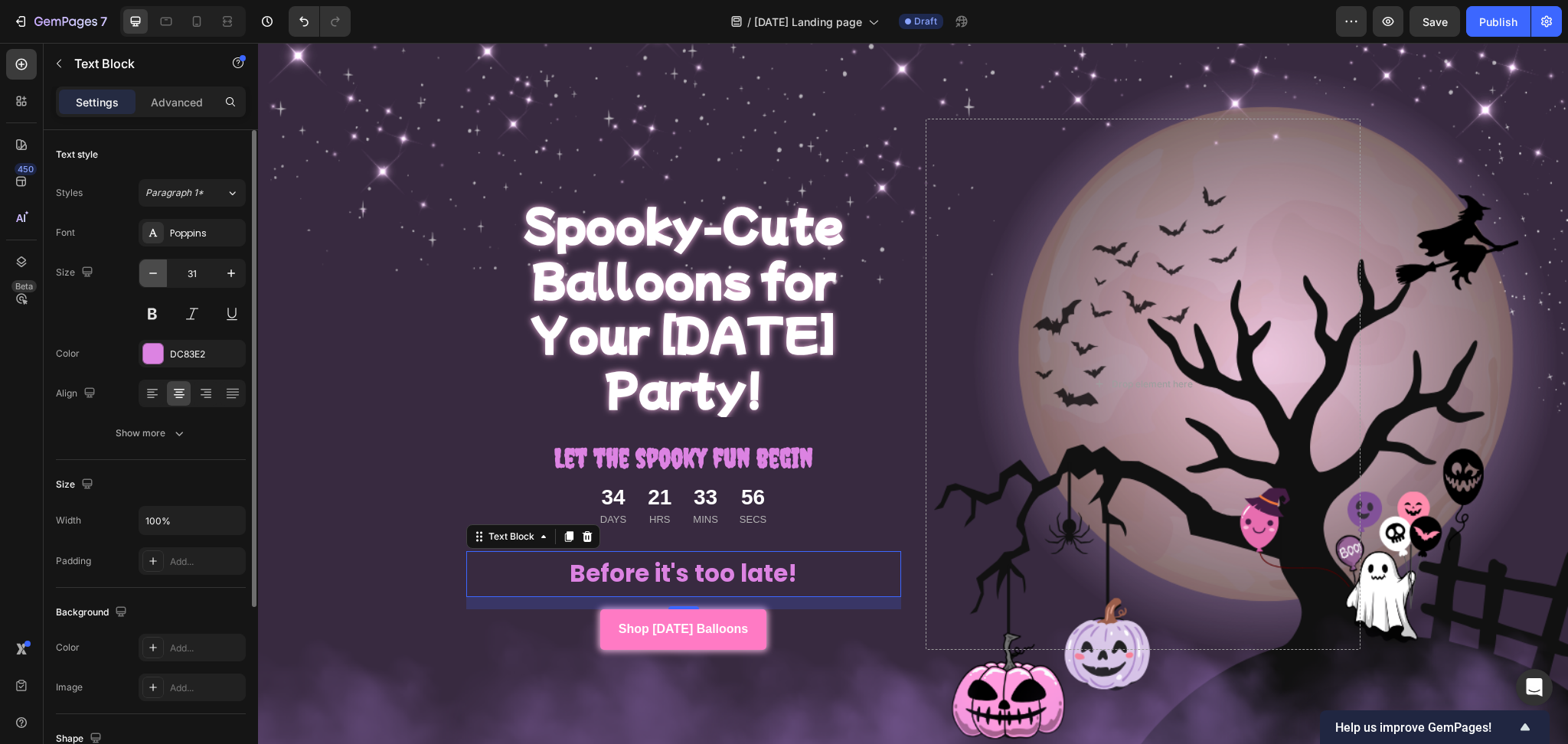
click at [151, 279] on icon "button" at bounding box center [153, 273] width 15 height 15
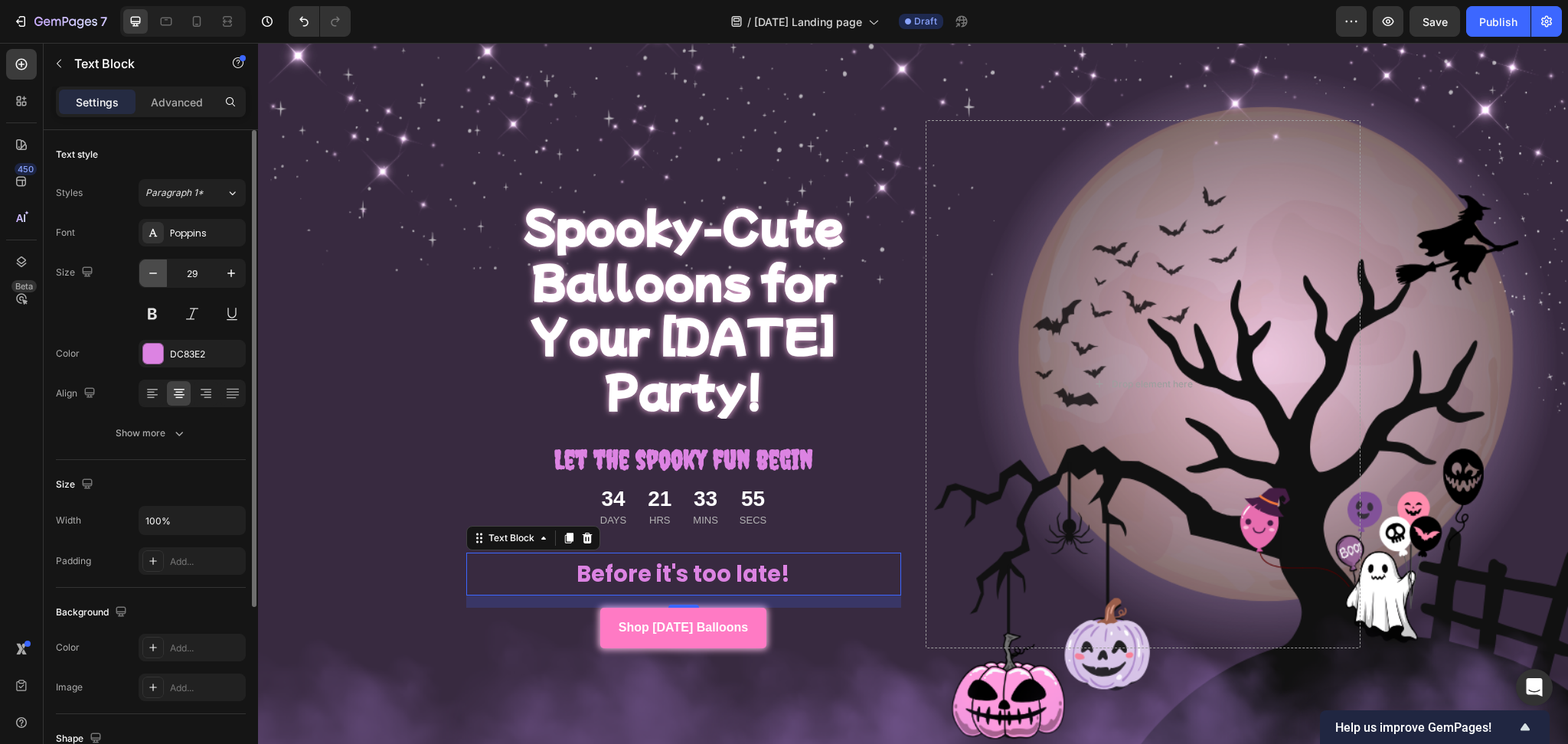
click at [151, 279] on icon "button" at bounding box center [153, 273] width 15 height 15
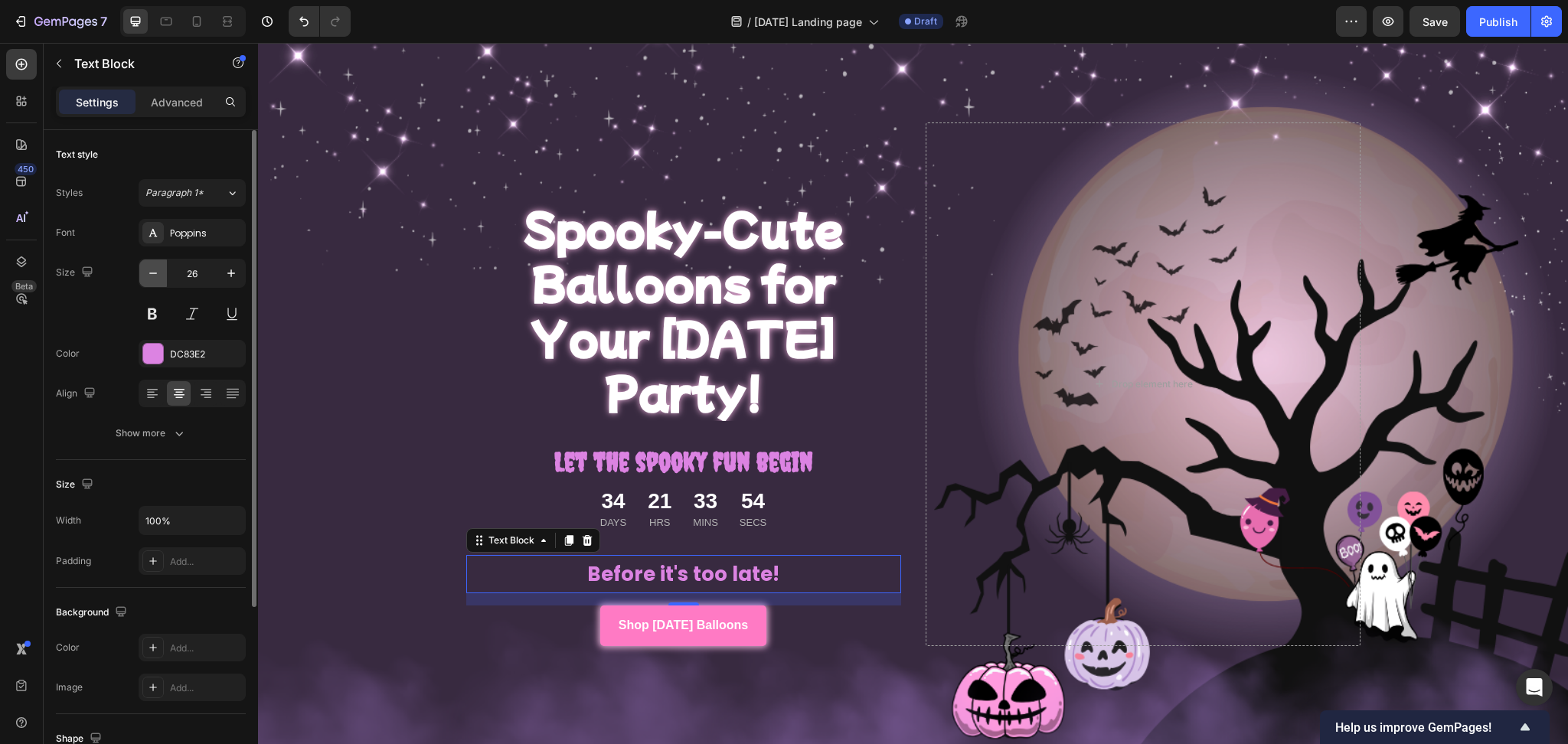
click at [151, 279] on icon "button" at bounding box center [153, 273] width 15 height 15
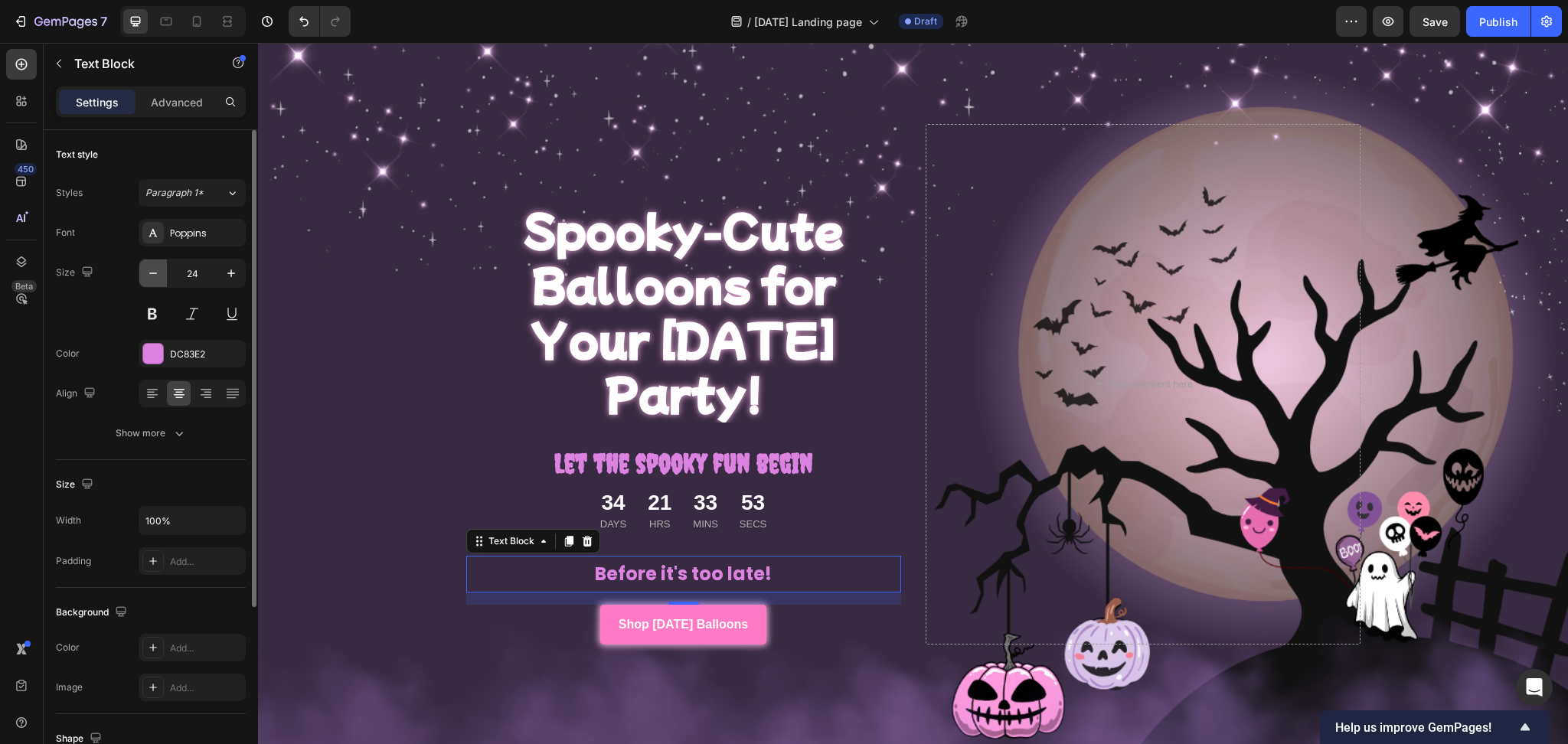
click at [151, 279] on icon "button" at bounding box center [153, 273] width 15 height 15
type input "23"
click at [156, 352] on div at bounding box center [152, 353] width 20 height 20
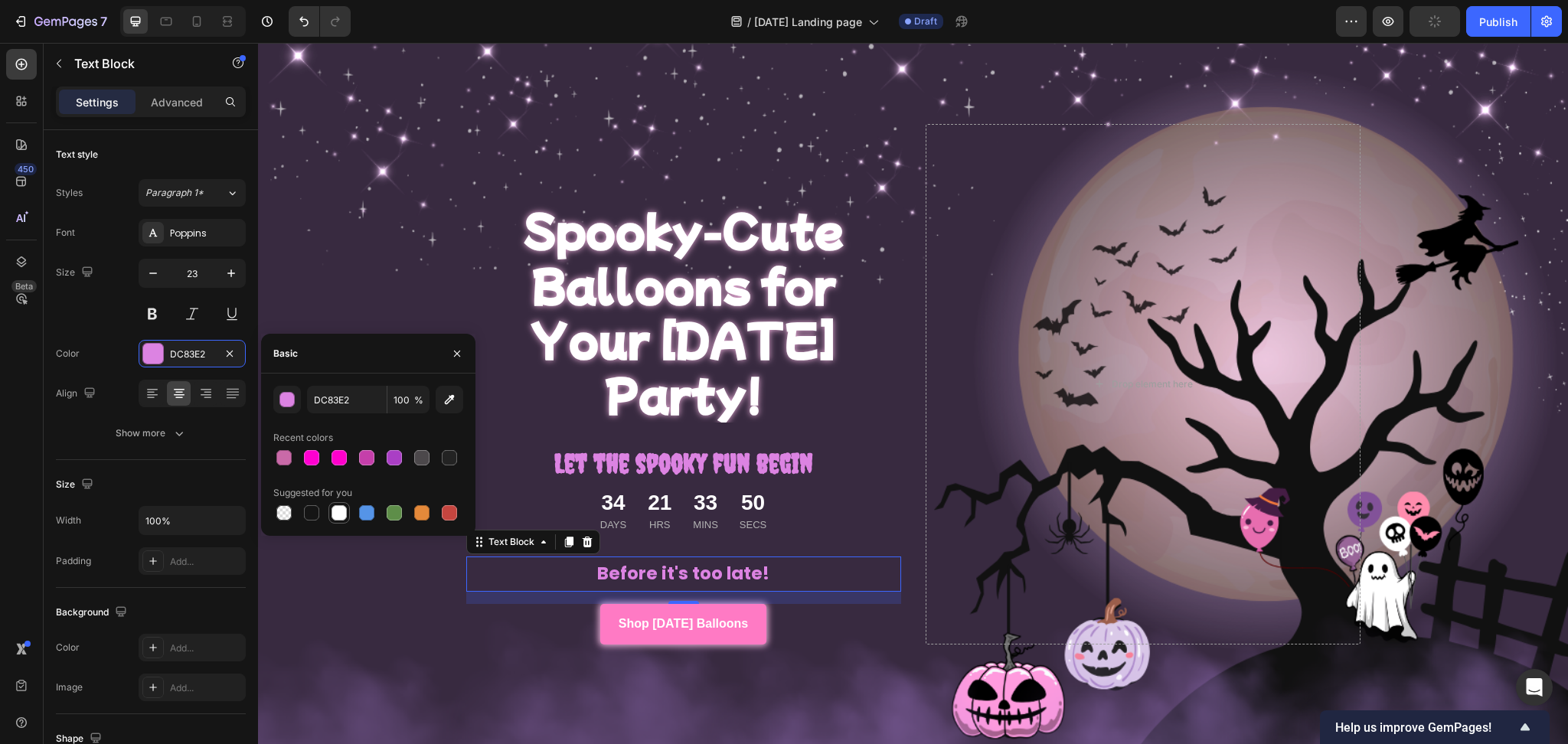
click at [343, 506] on div at bounding box center [339, 512] width 15 height 15
click at [281, 452] on div at bounding box center [284, 457] width 15 height 15
click at [445, 454] on div at bounding box center [449, 457] width 15 height 15
click at [424, 461] on div at bounding box center [422, 457] width 15 height 15
click at [336, 514] on div at bounding box center [339, 512] width 15 height 15
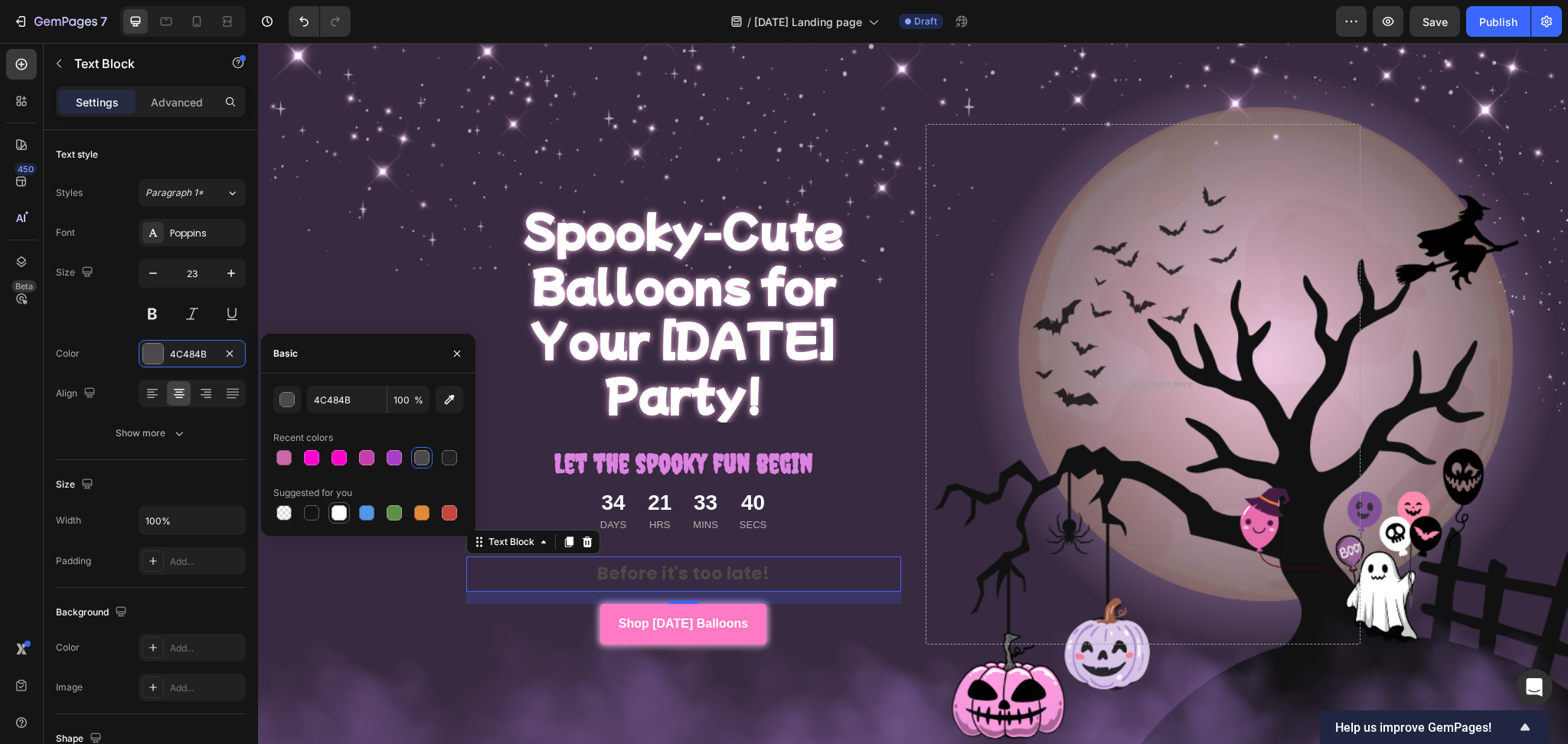
type input "FFFFFF"
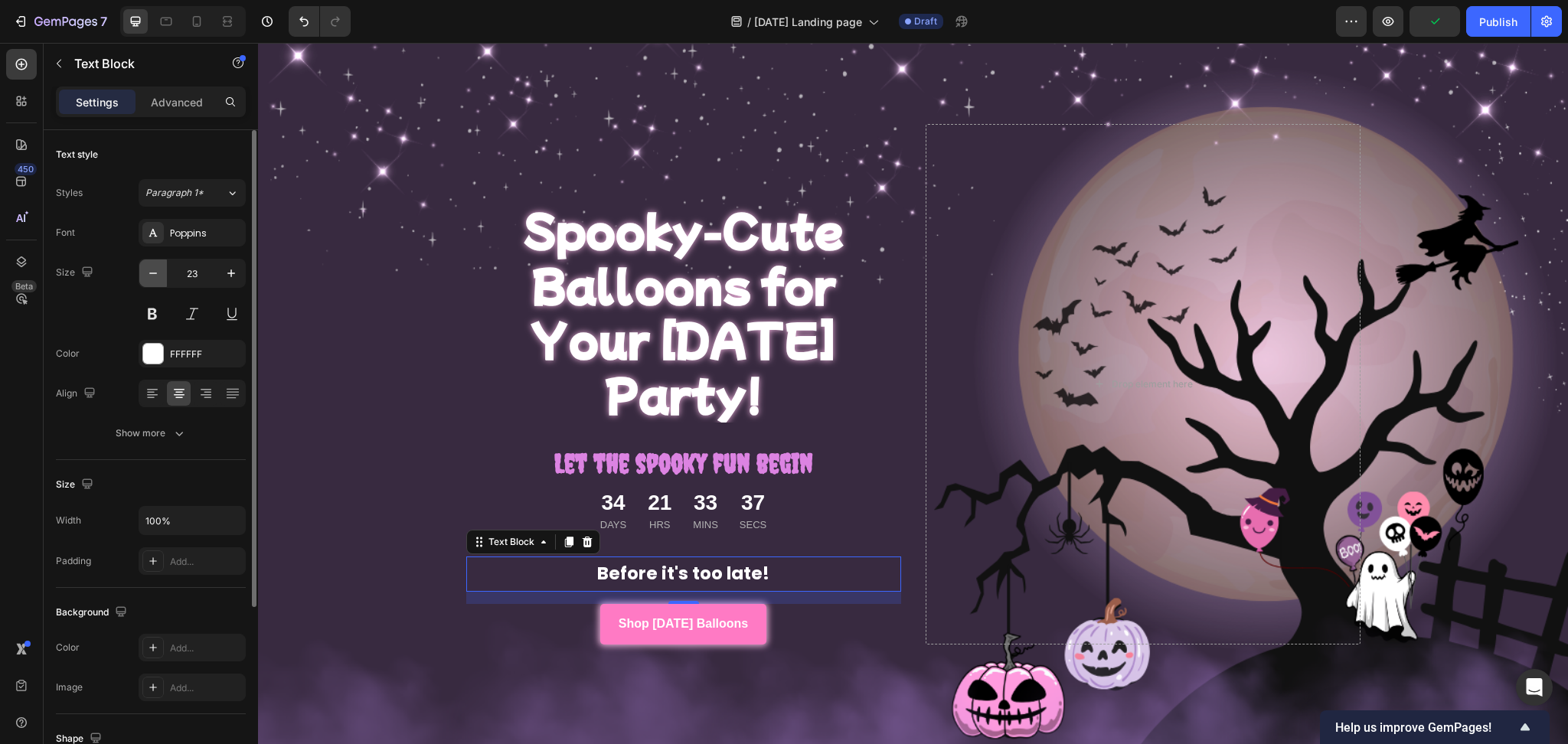
click at [155, 277] on icon "button" at bounding box center [153, 273] width 15 height 15
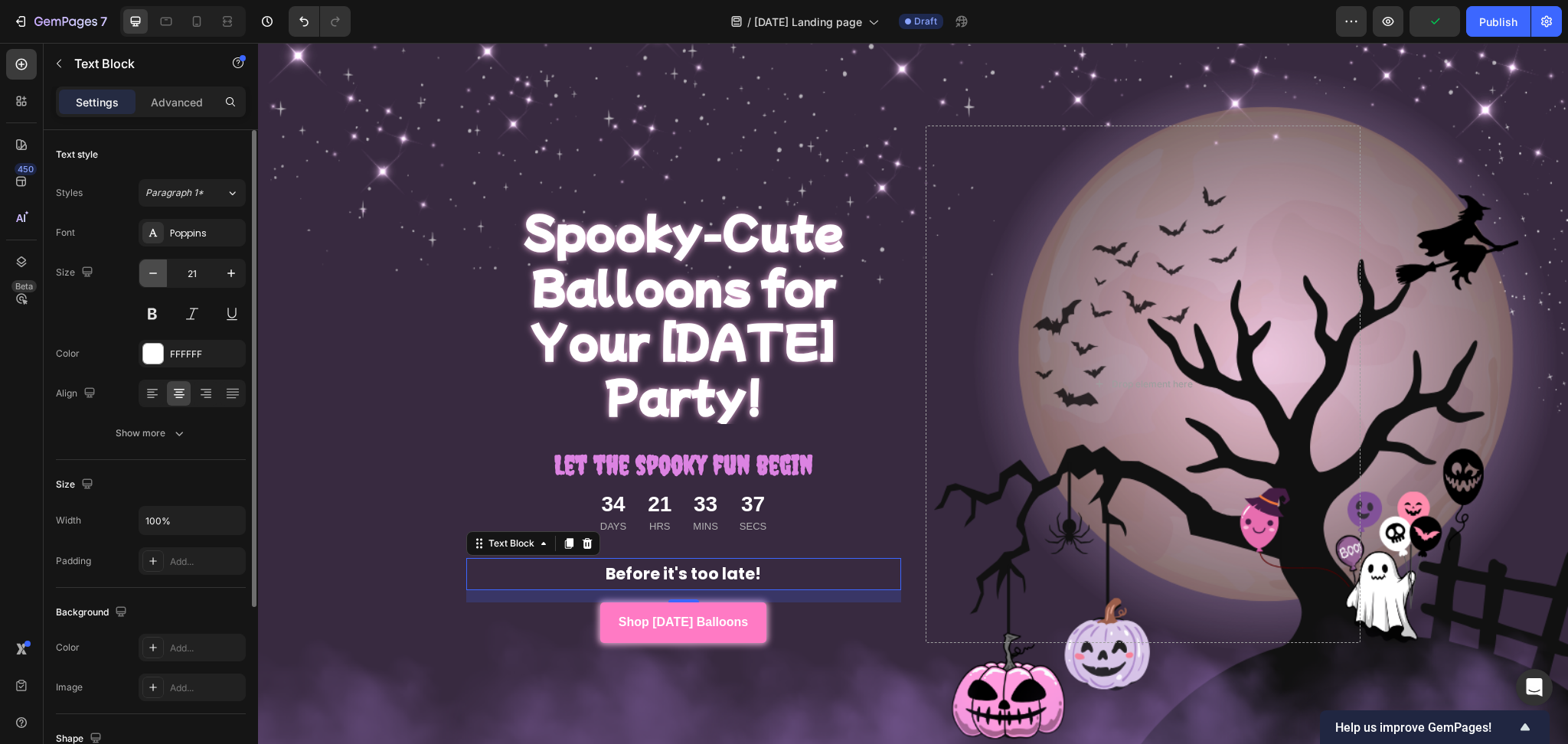
click at [155, 277] on icon "button" at bounding box center [153, 273] width 15 height 15
type input "19"
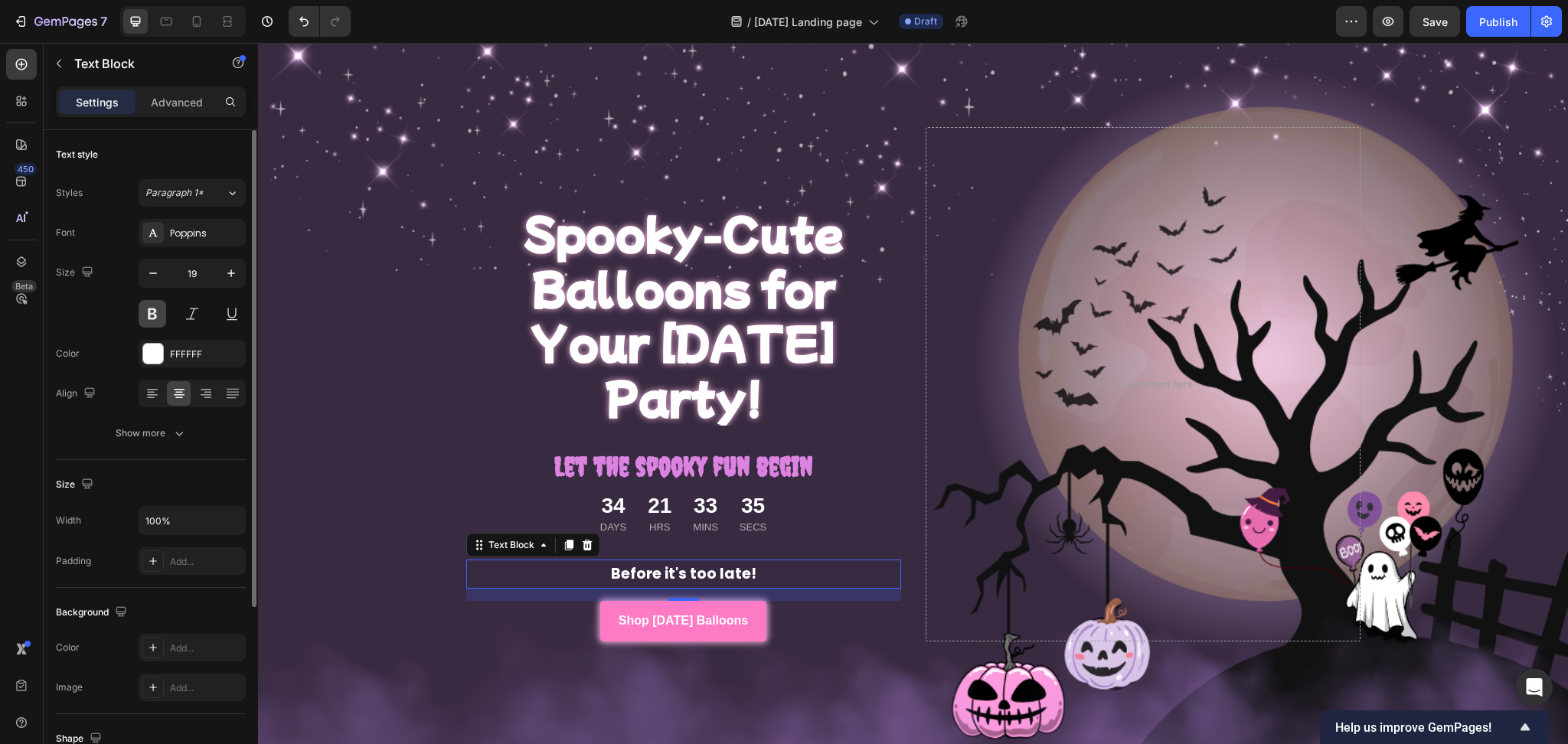
click at [153, 317] on button at bounding box center [151, 313] width 27 height 27
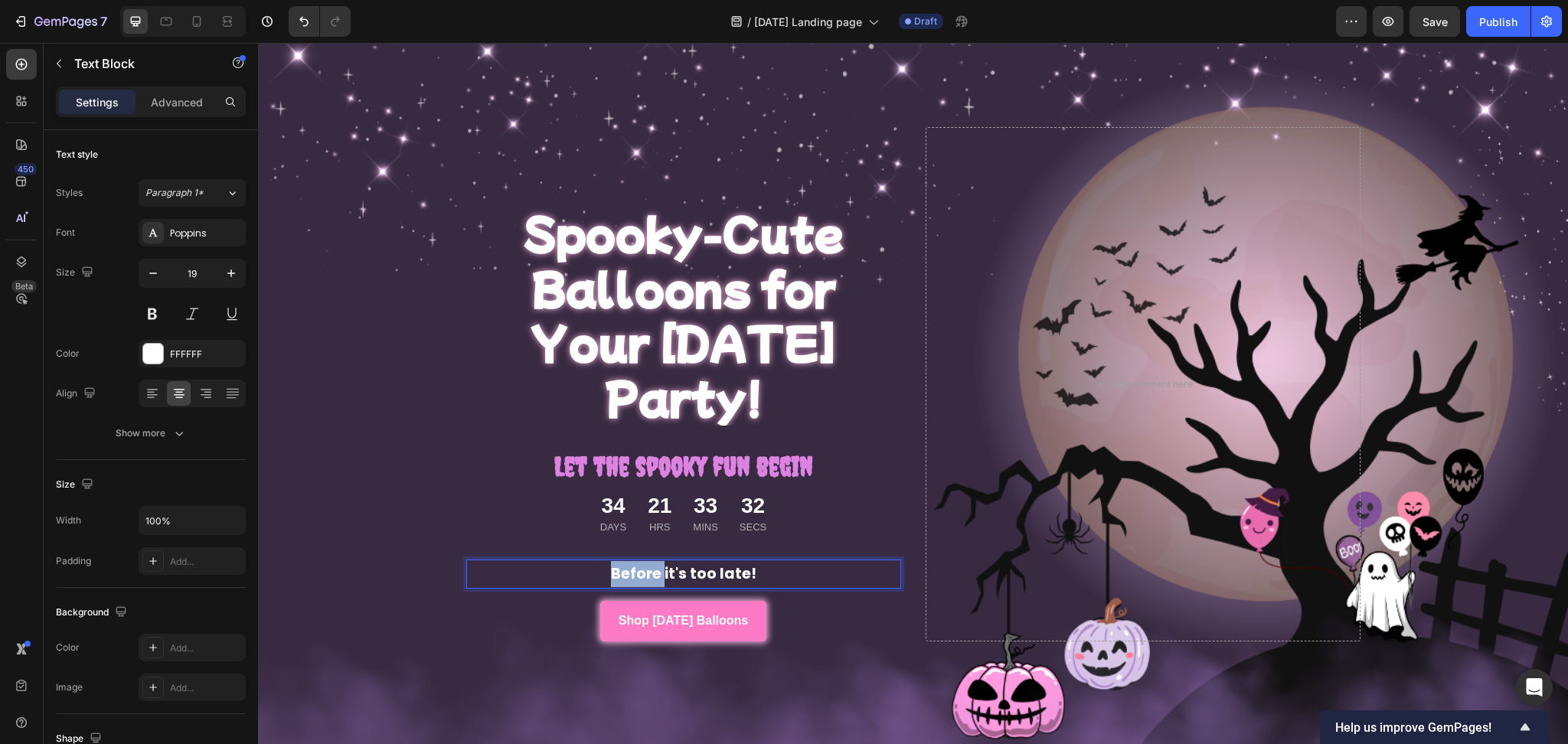
click at [611, 564] on strong "Before it's too late!" at bounding box center [683, 574] width 146 height 21
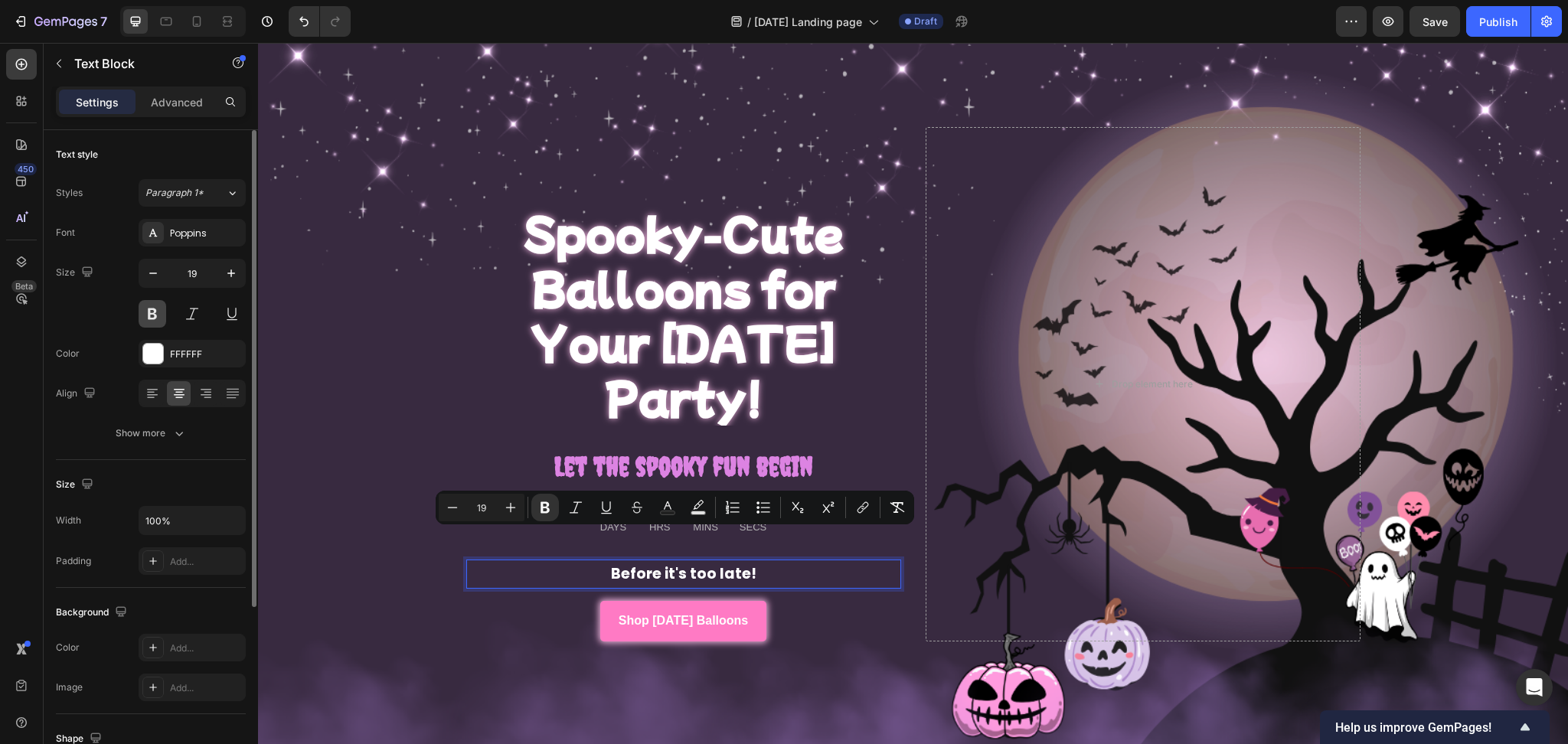
click at [152, 309] on button at bounding box center [151, 313] width 27 height 27
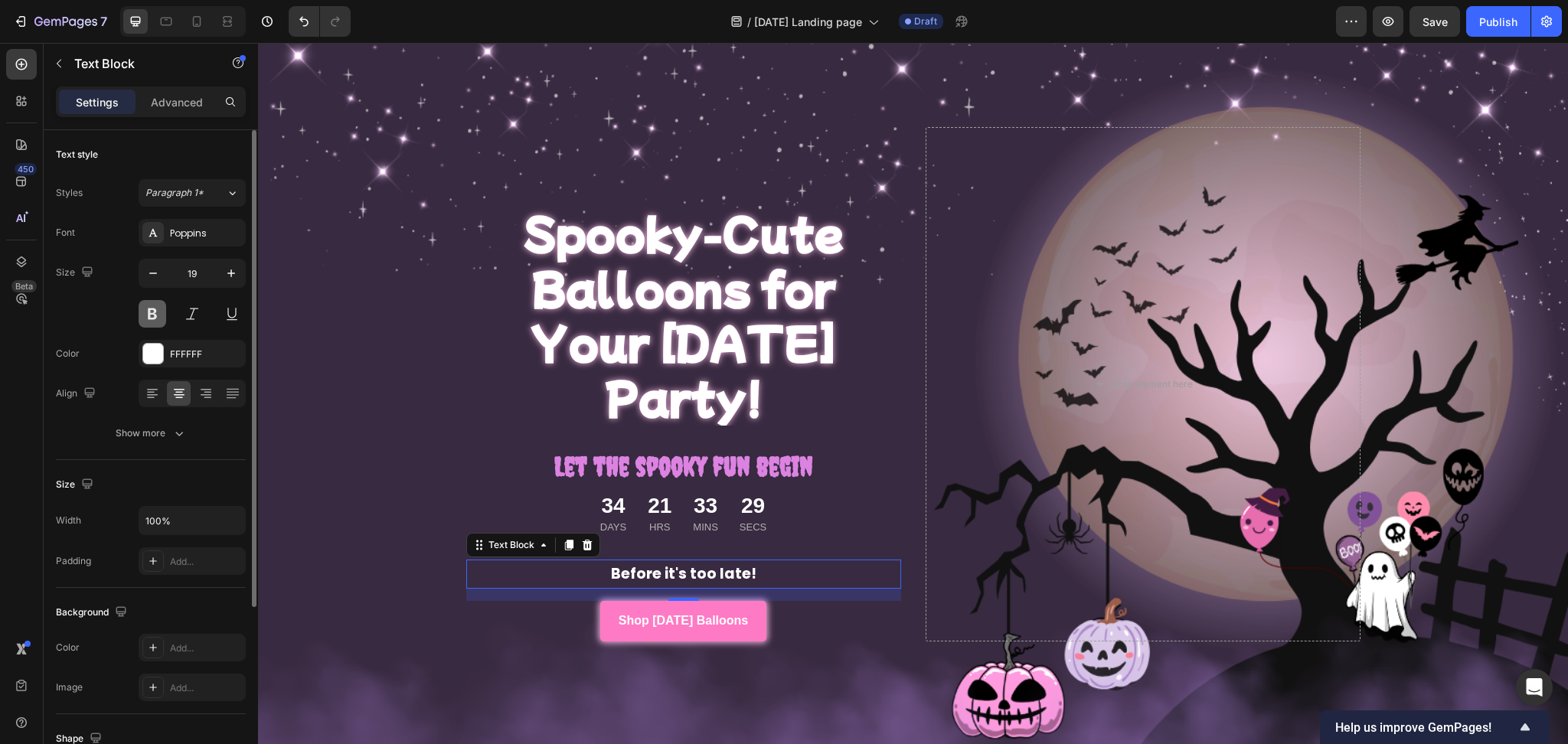
click at [152, 309] on button at bounding box center [151, 313] width 27 height 27
click at [179, 99] on p "Advanced" at bounding box center [177, 102] width 52 height 16
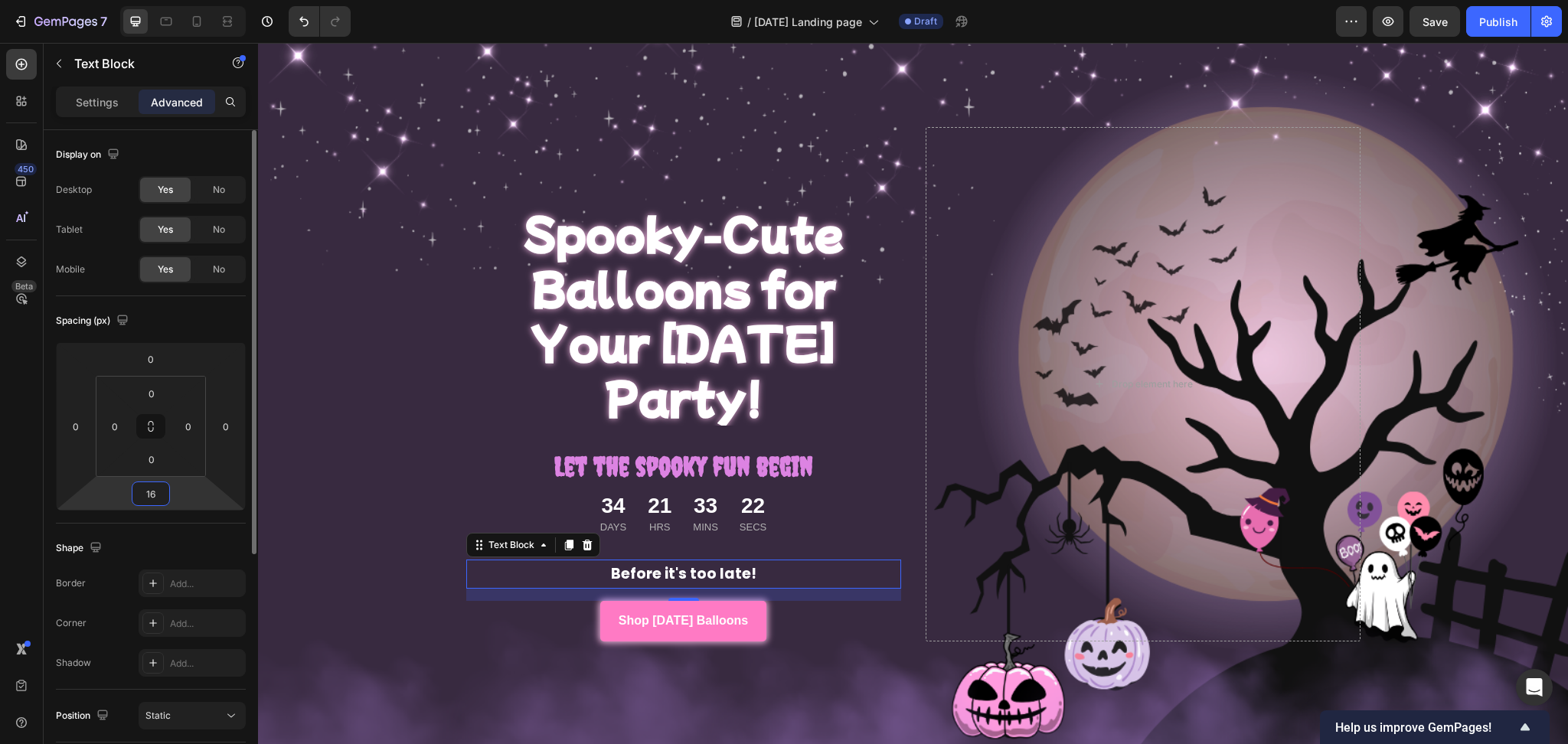
click at [147, 492] on input "16" at bounding box center [151, 494] width 31 height 23
type input "0"
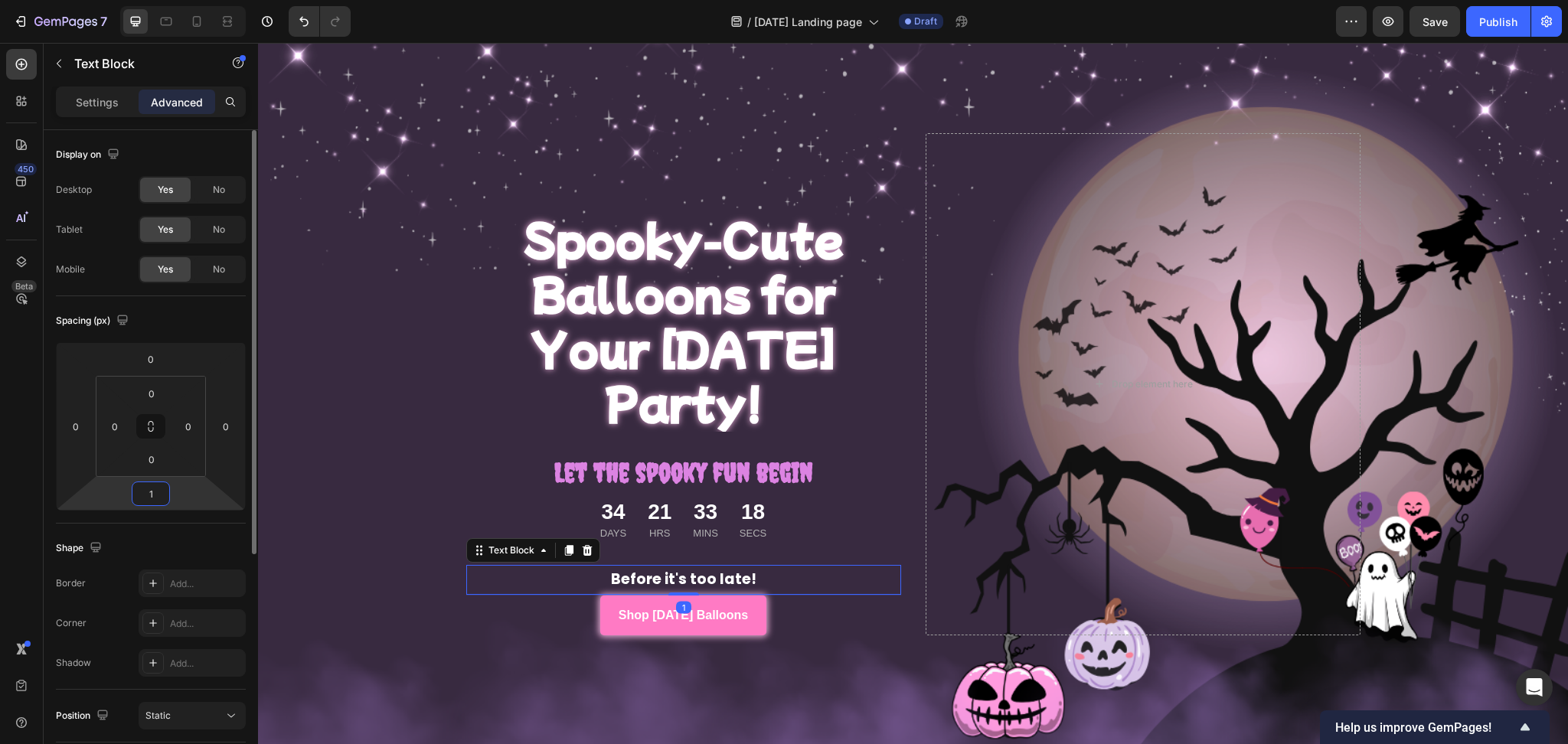
type input "16"
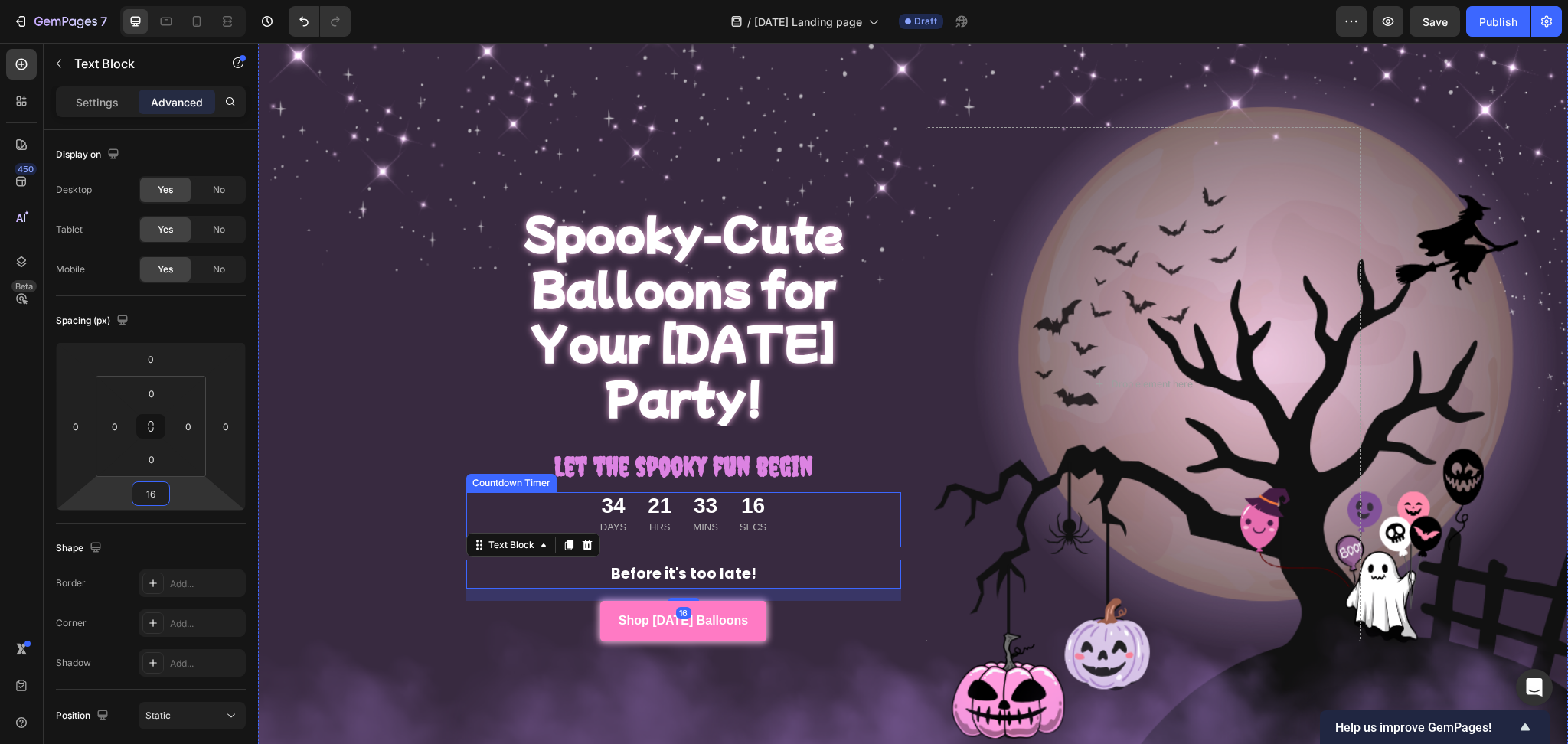
click at [541, 492] on div "34 Days 21 Hrs 33 Mins 16 Secs" at bounding box center [683, 513] width 398 height 43
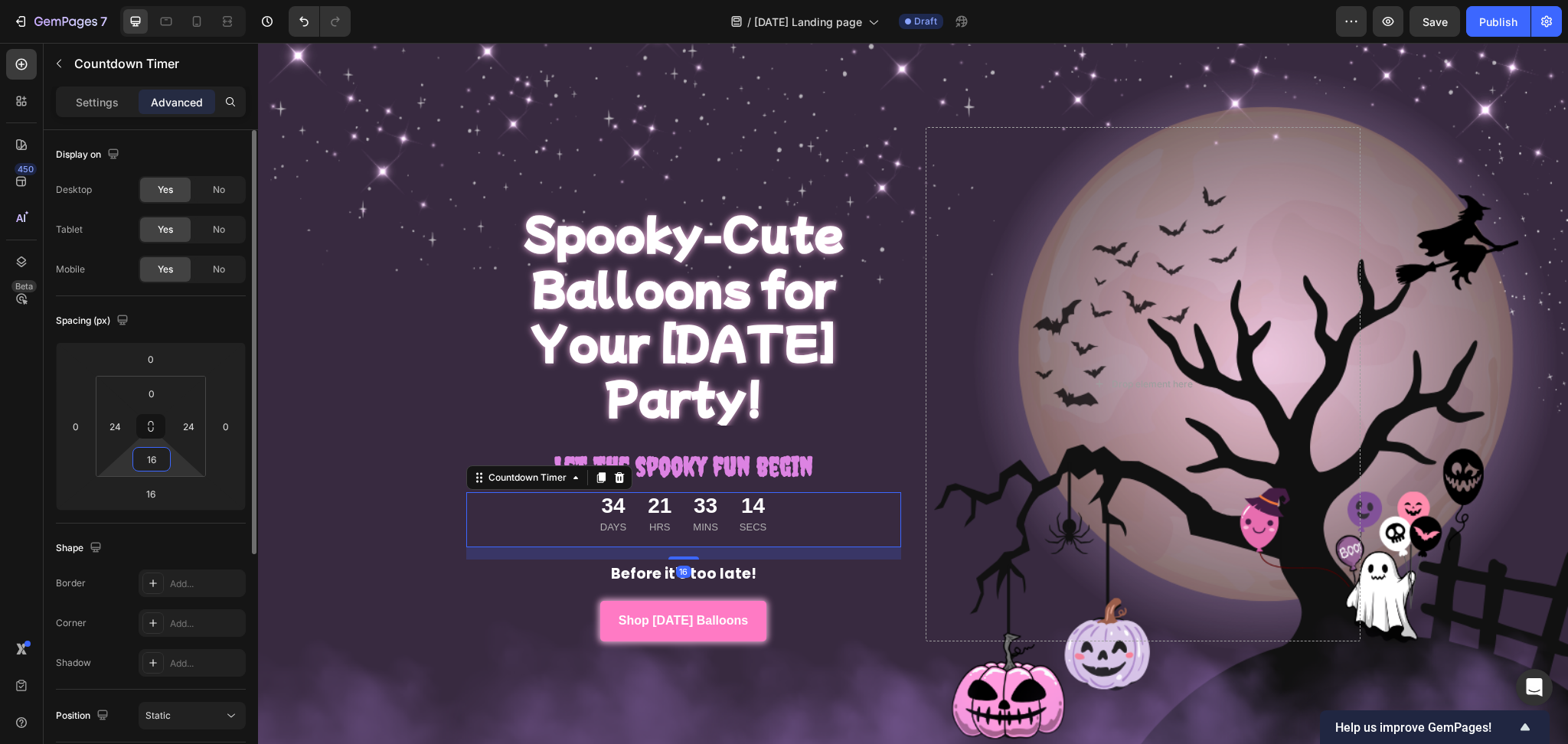
click at [158, 463] on input "16" at bounding box center [151, 459] width 31 height 23
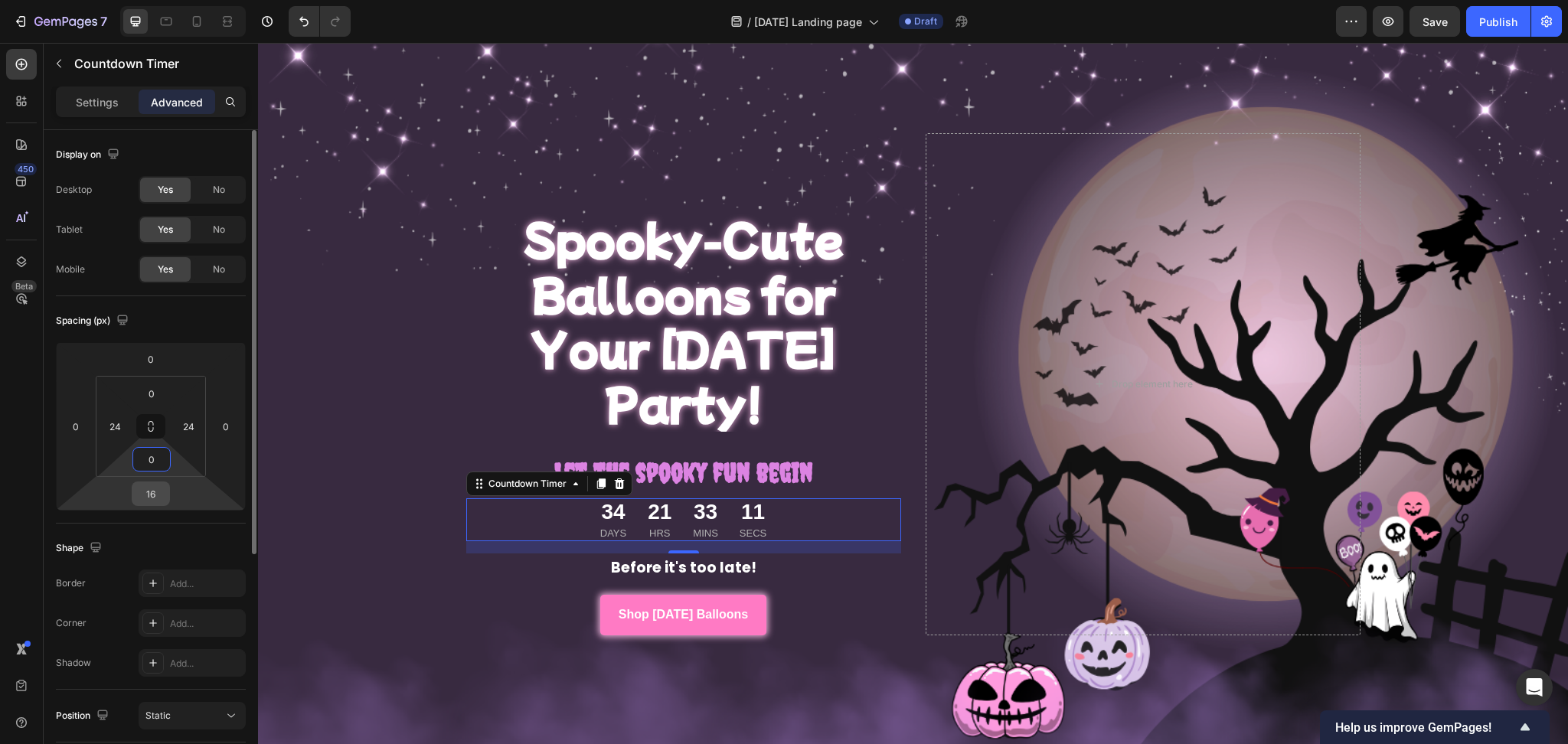
type input "0"
click at [163, 484] on input "16" at bounding box center [151, 494] width 31 height 23
type input "0"
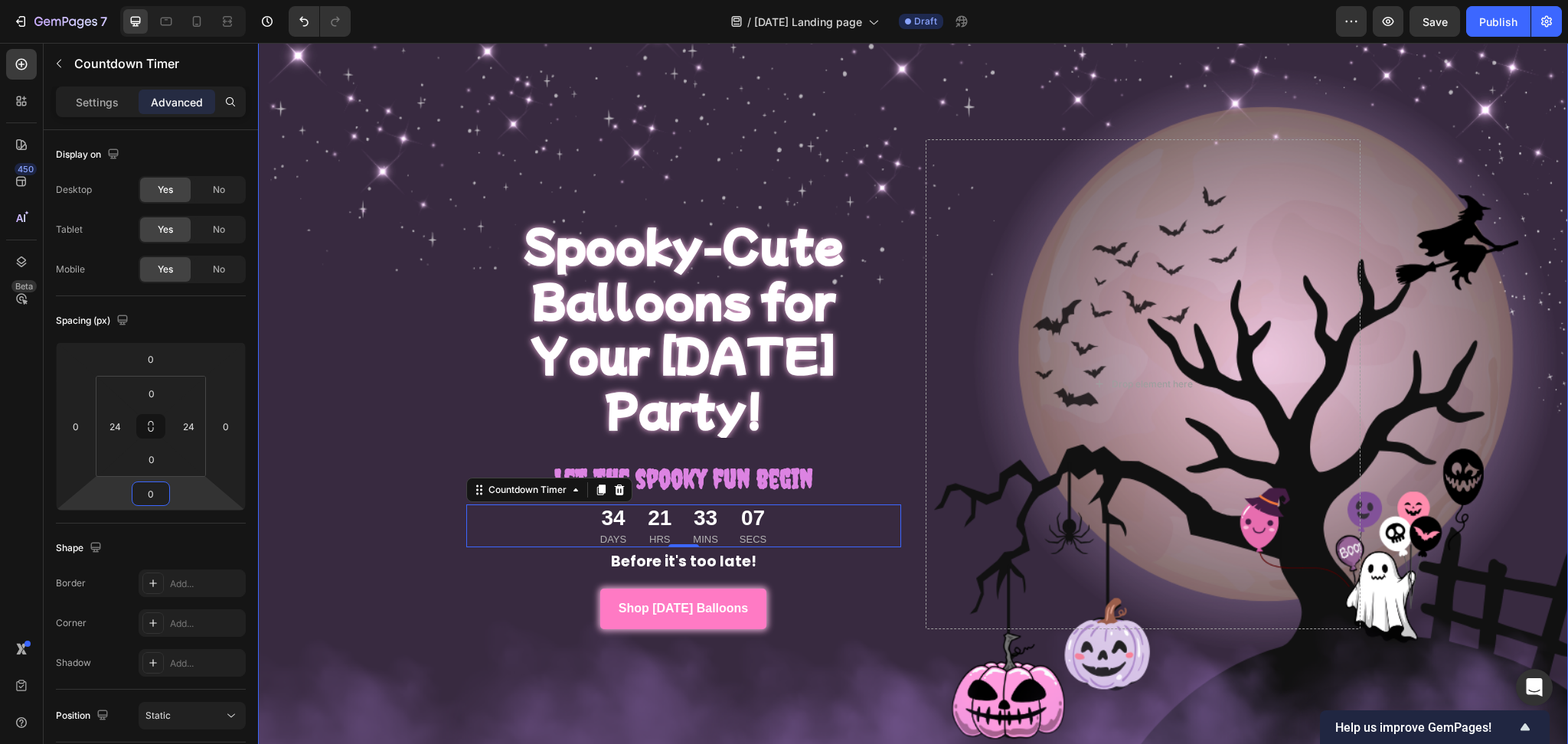
click at [413, 563] on div "Overlay" at bounding box center [913, 384] width 1310 height 737
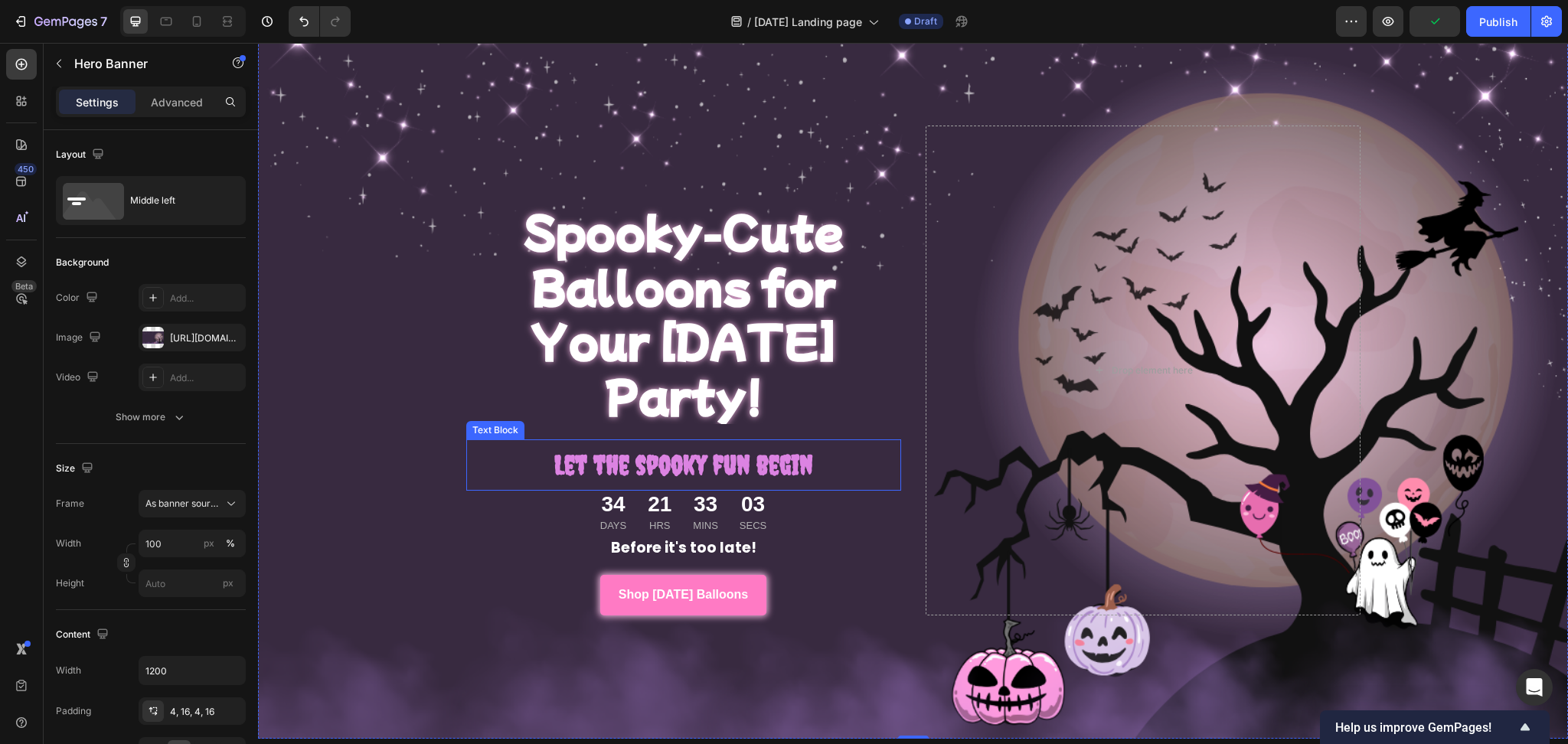
scroll to position [0, 0]
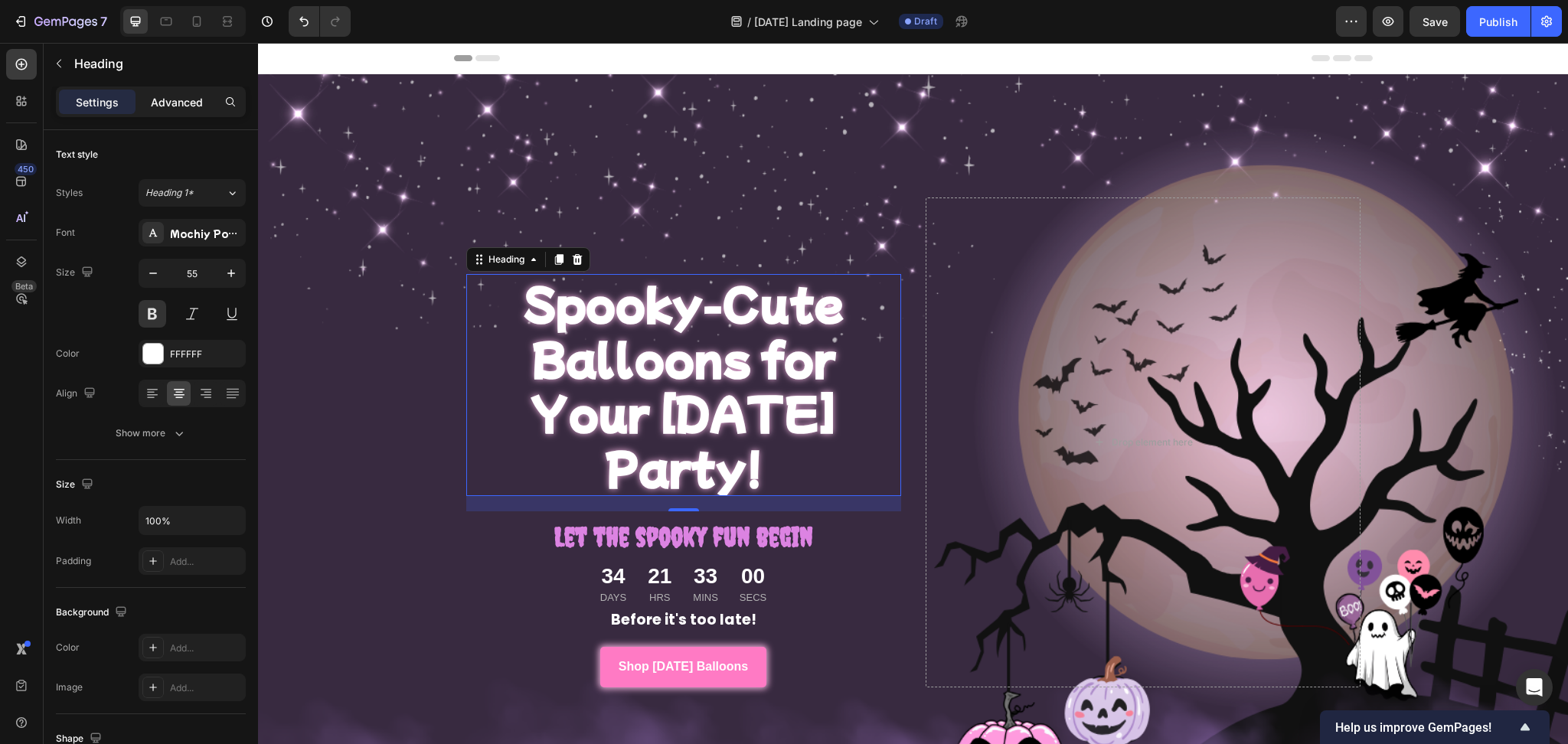
click at [174, 104] on p "Advanced" at bounding box center [177, 102] width 52 height 16
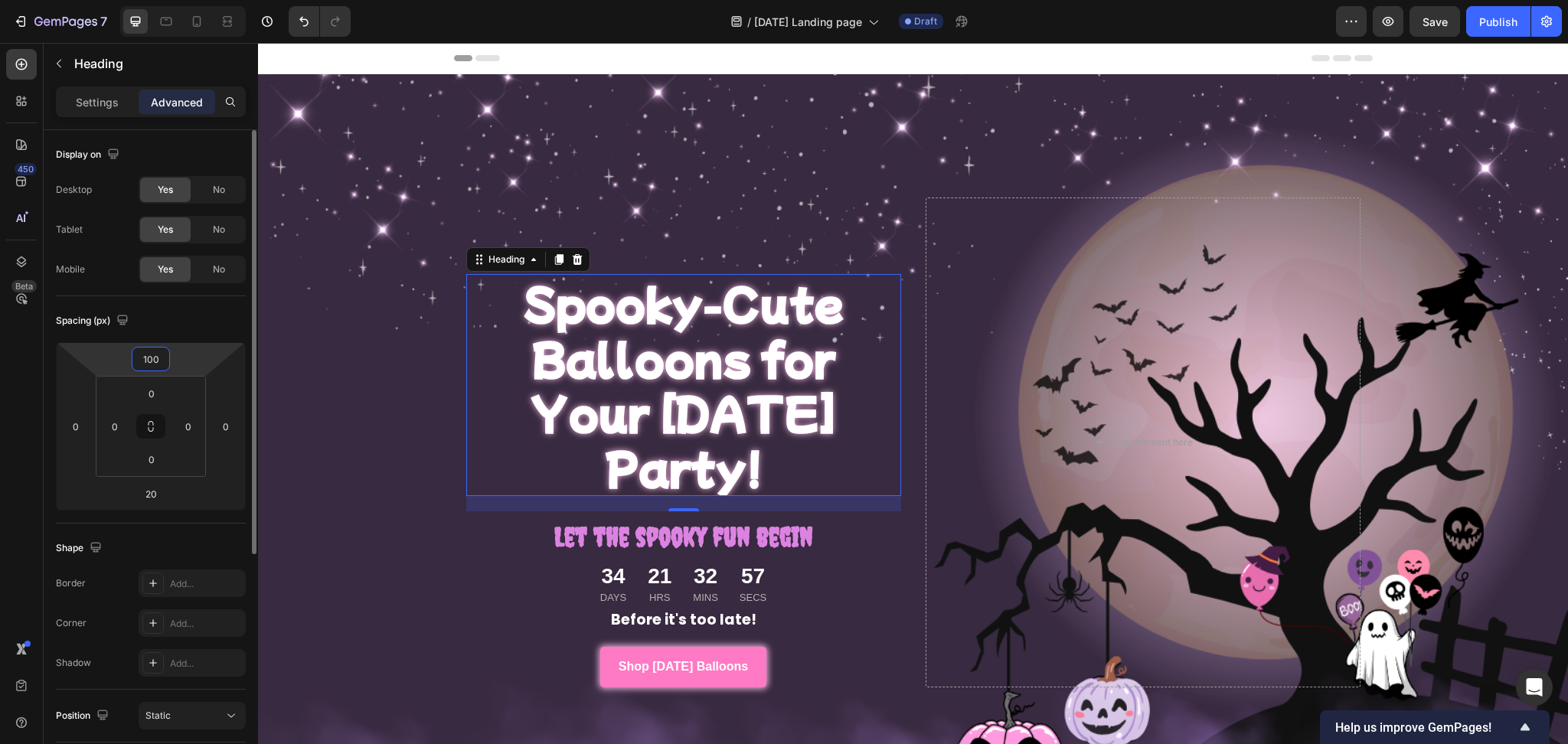
click at [156, 355] on input "100" at bounding box center [151, 359] width 31 height 23
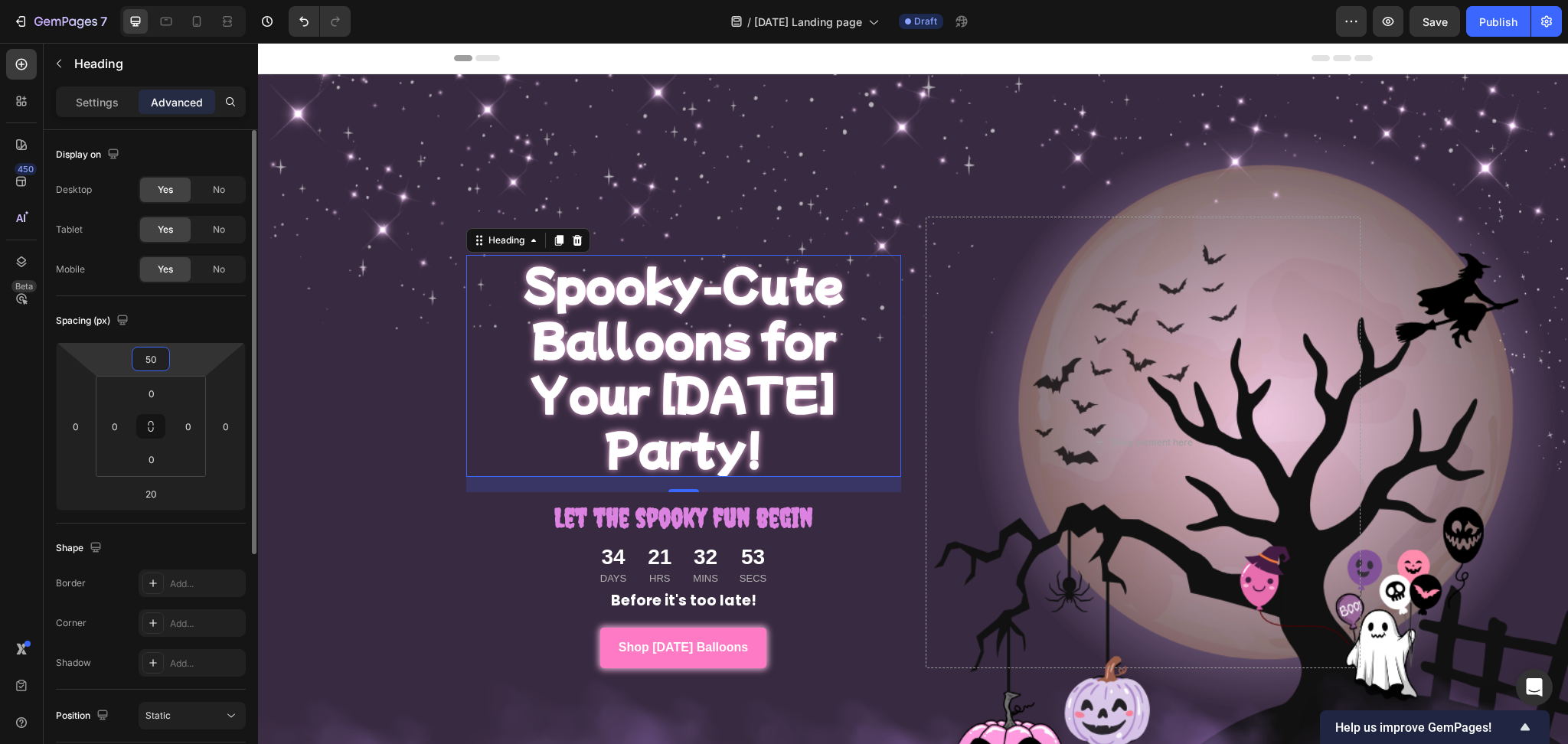
type input "5"
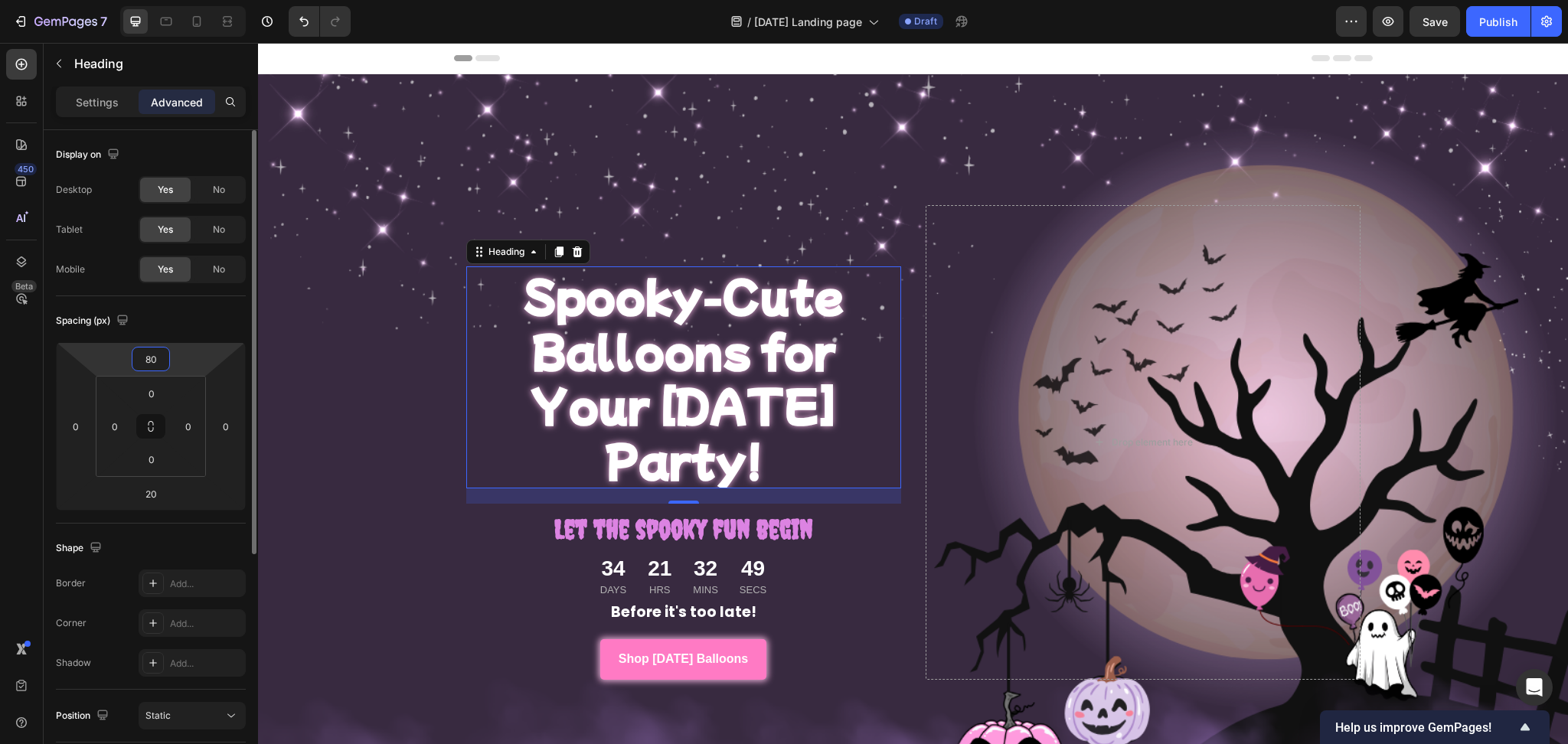
type input "8"
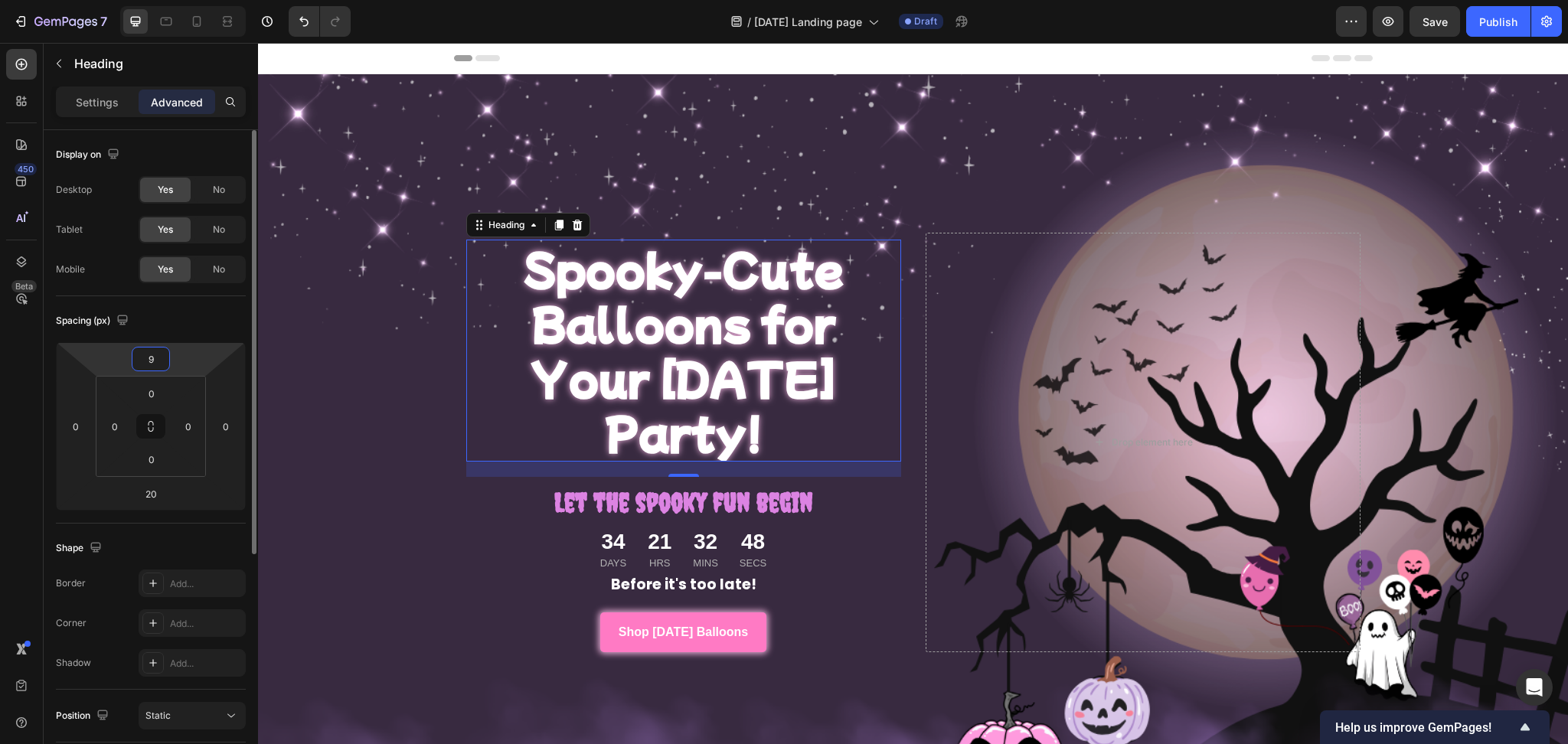
type input "90"
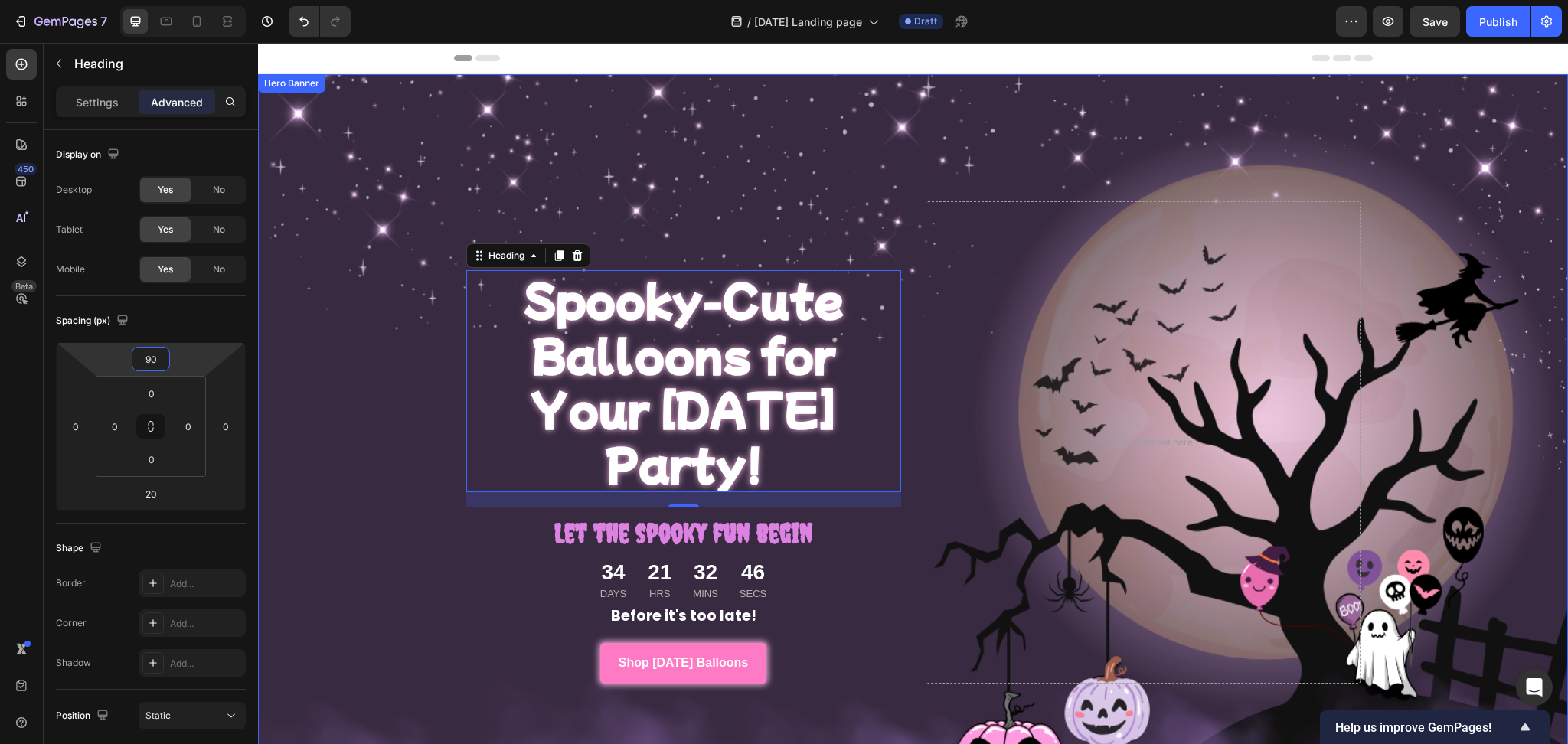
click at [328, 512] on div "Overlay" at bounding box center [913, 442] width 1310 height 737
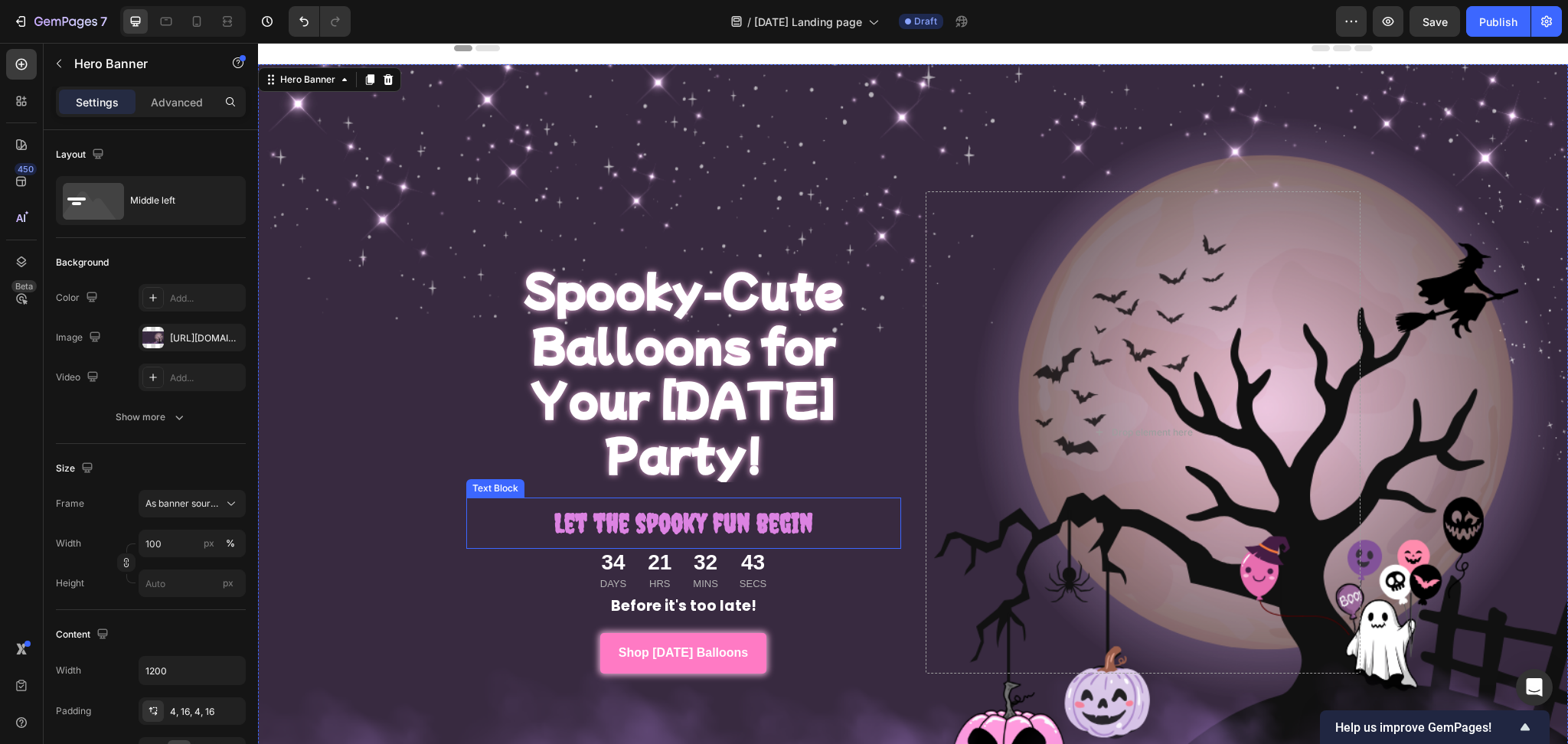
scroll to position [80, 0]
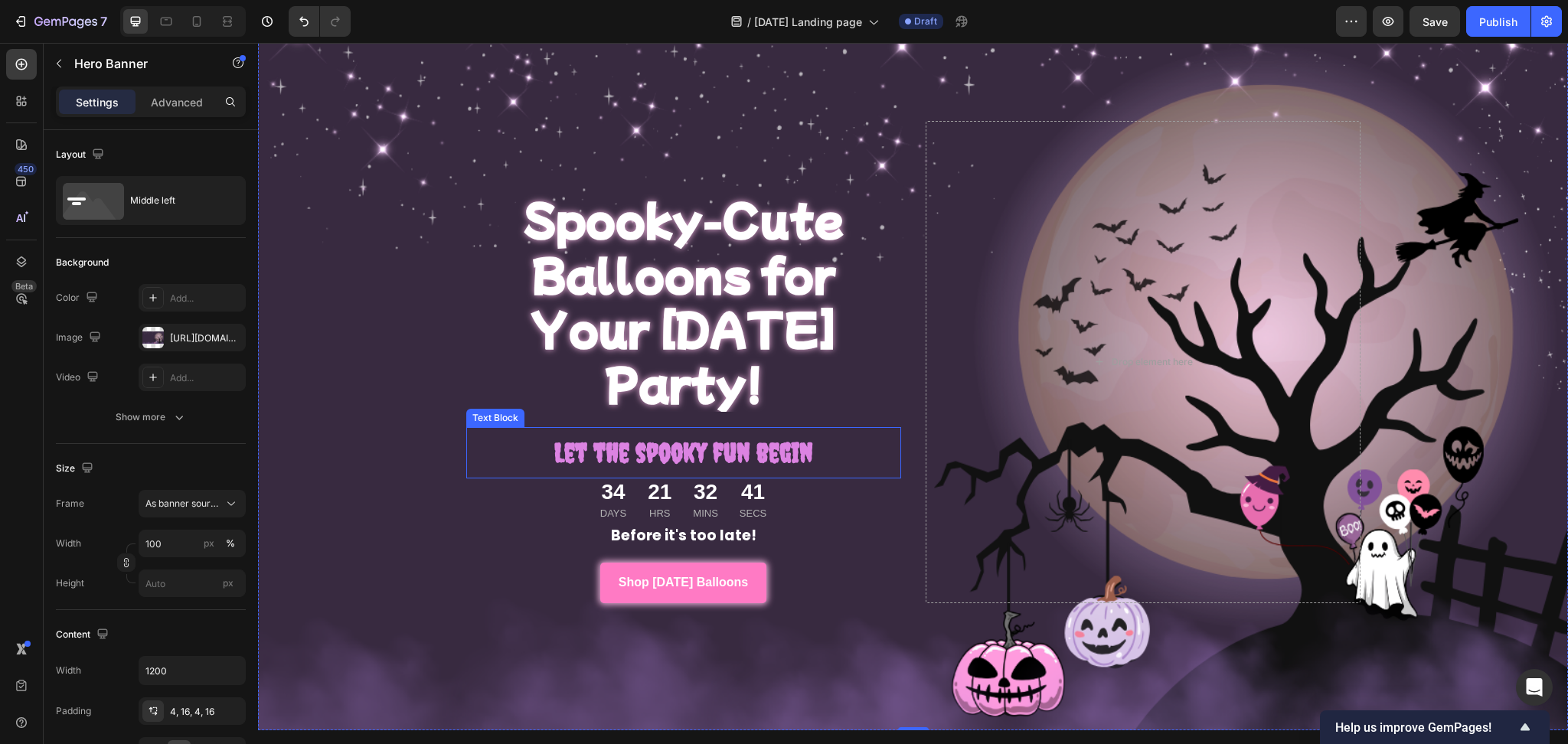
click at [712, 436] on strong "Let the spooky fun begin" at bounding box center [683, 452] width 259 height 32
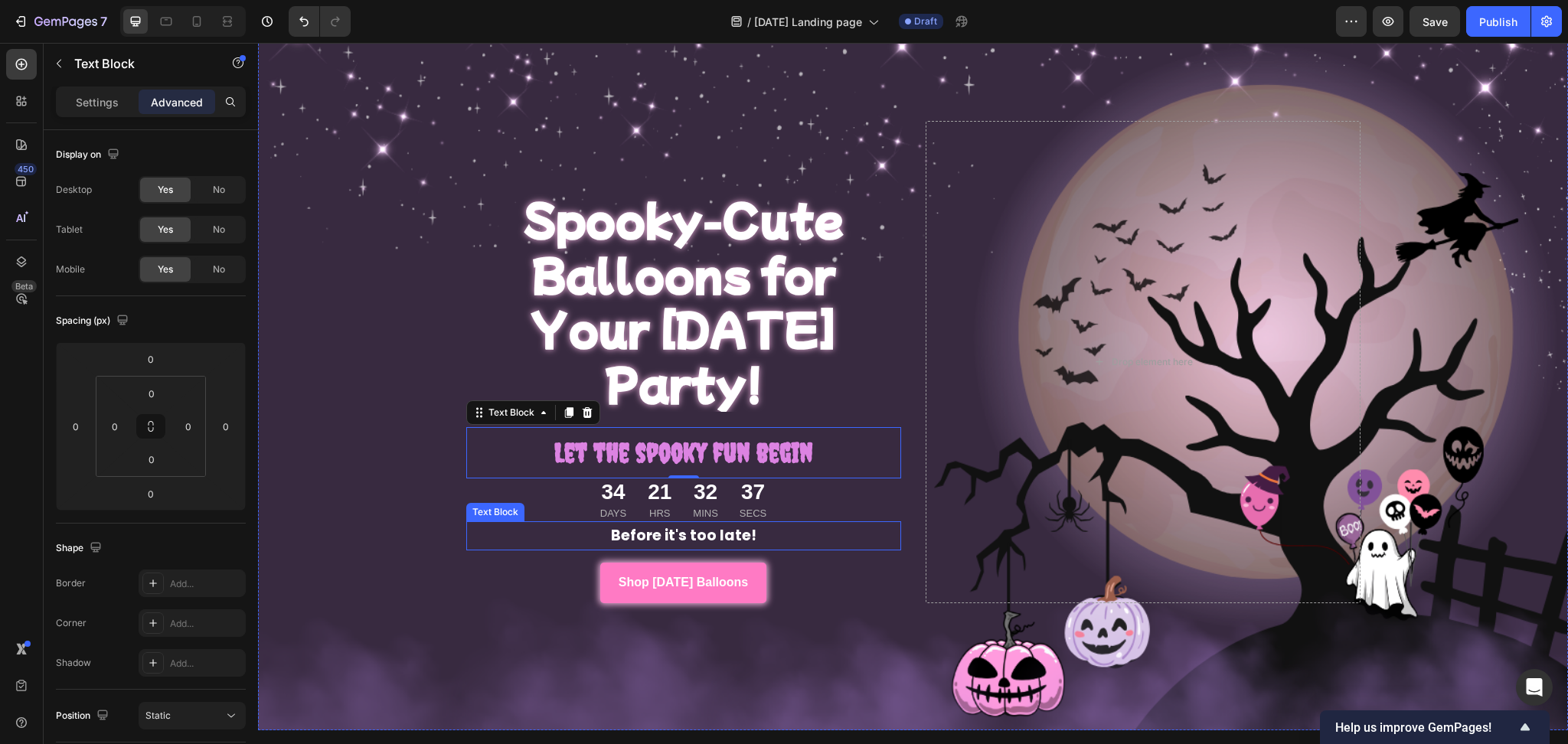
click at [699, 525] on strong "Before it's too late!" at bounding box center [683, 536] width 146 height 21
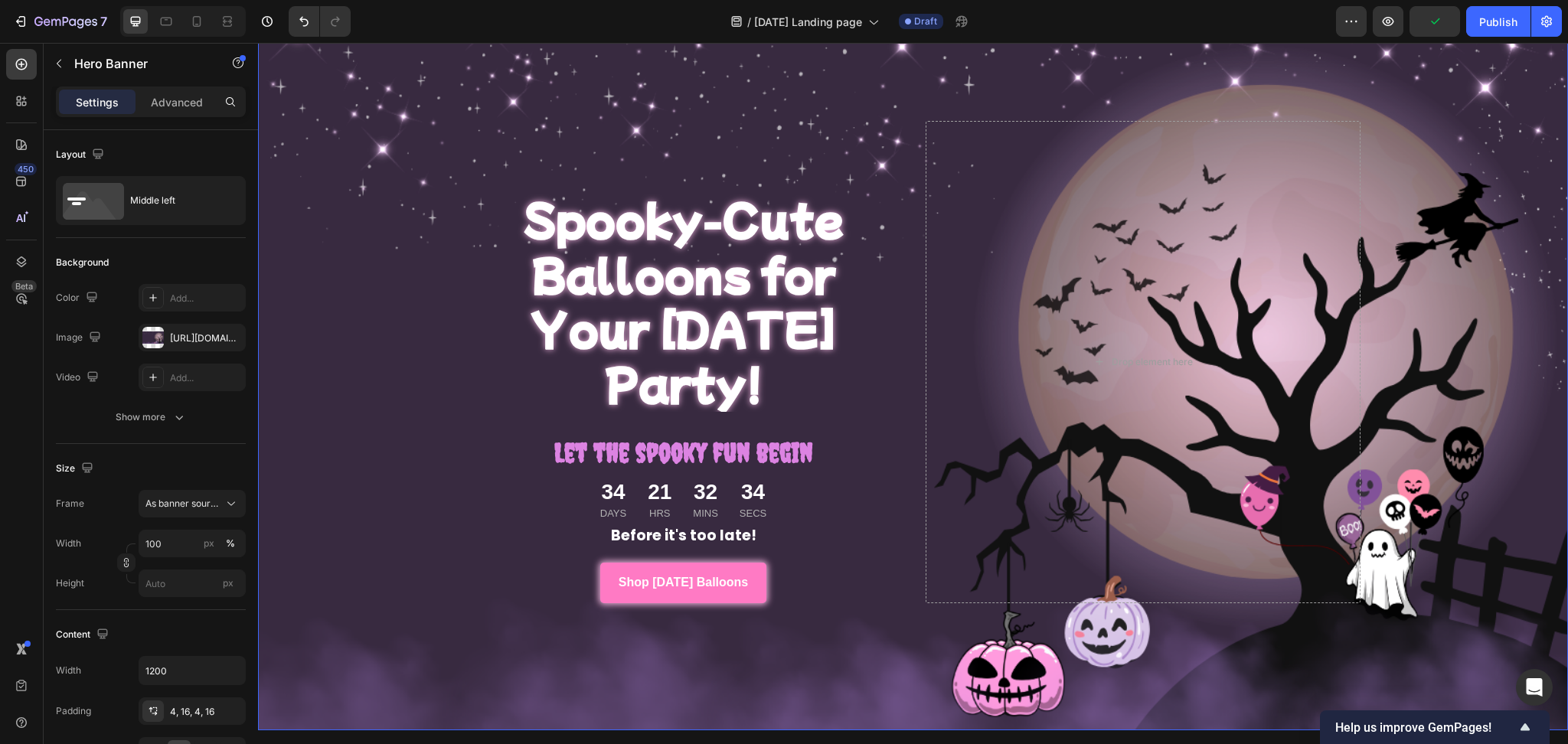
click at [771, 644] on div "Overlay" at bounding box center [913, 362] width 1310 height 737
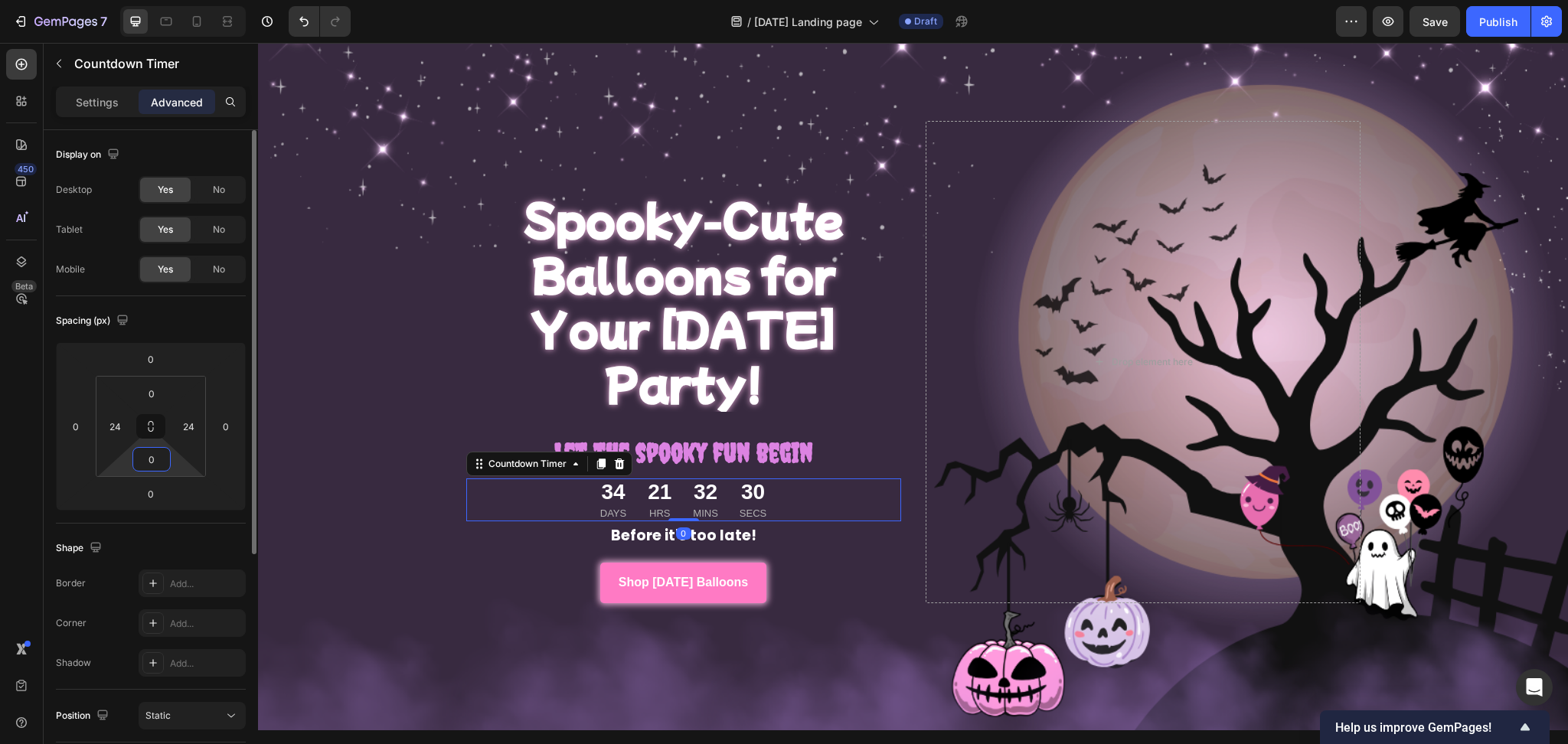
click at [153, 460] on input "0" at bounding box center [151, 459] width 31 height 23
type input "8"
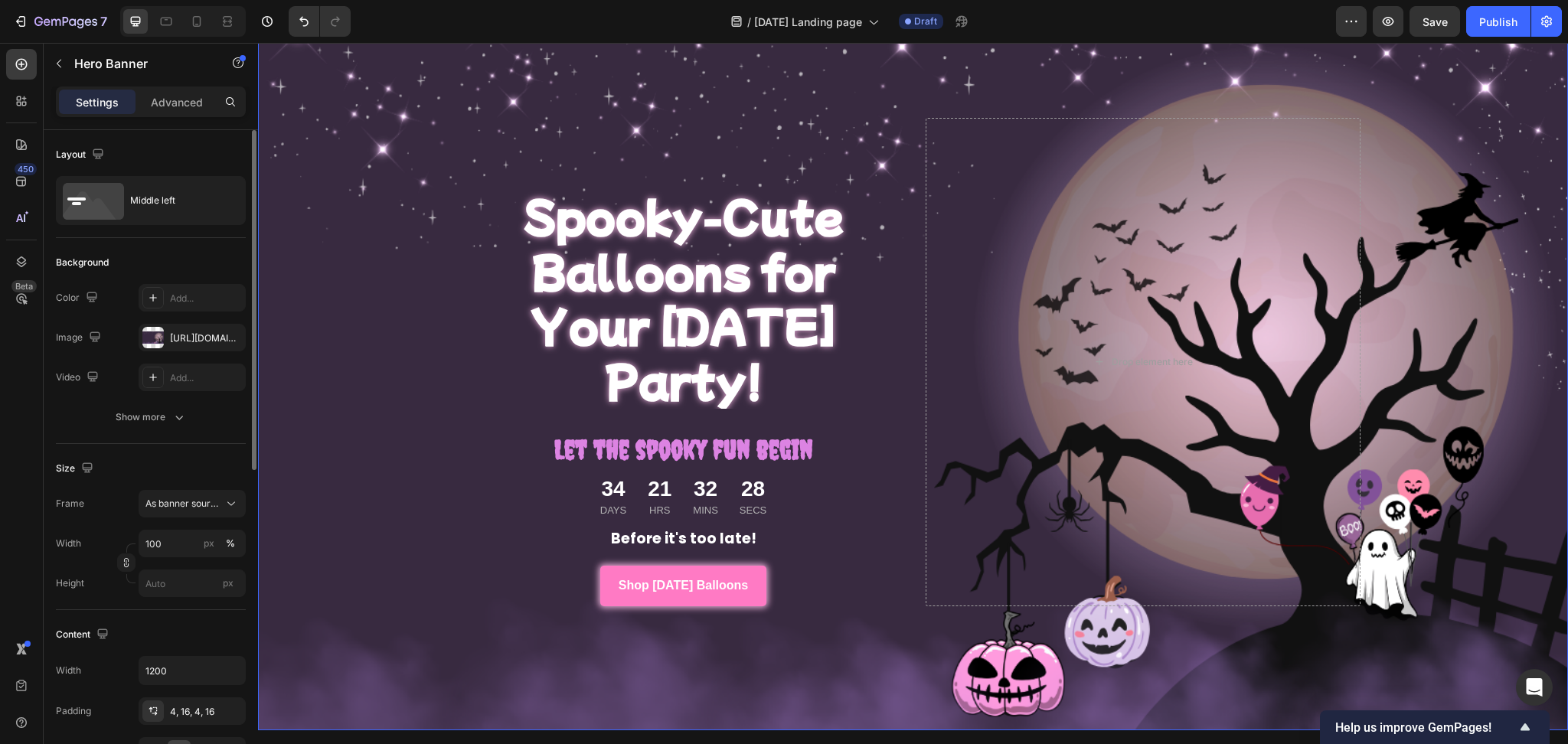
click at [402, 632] on div "Overlay" at bounding box center [913, 362] width 1310 height 737
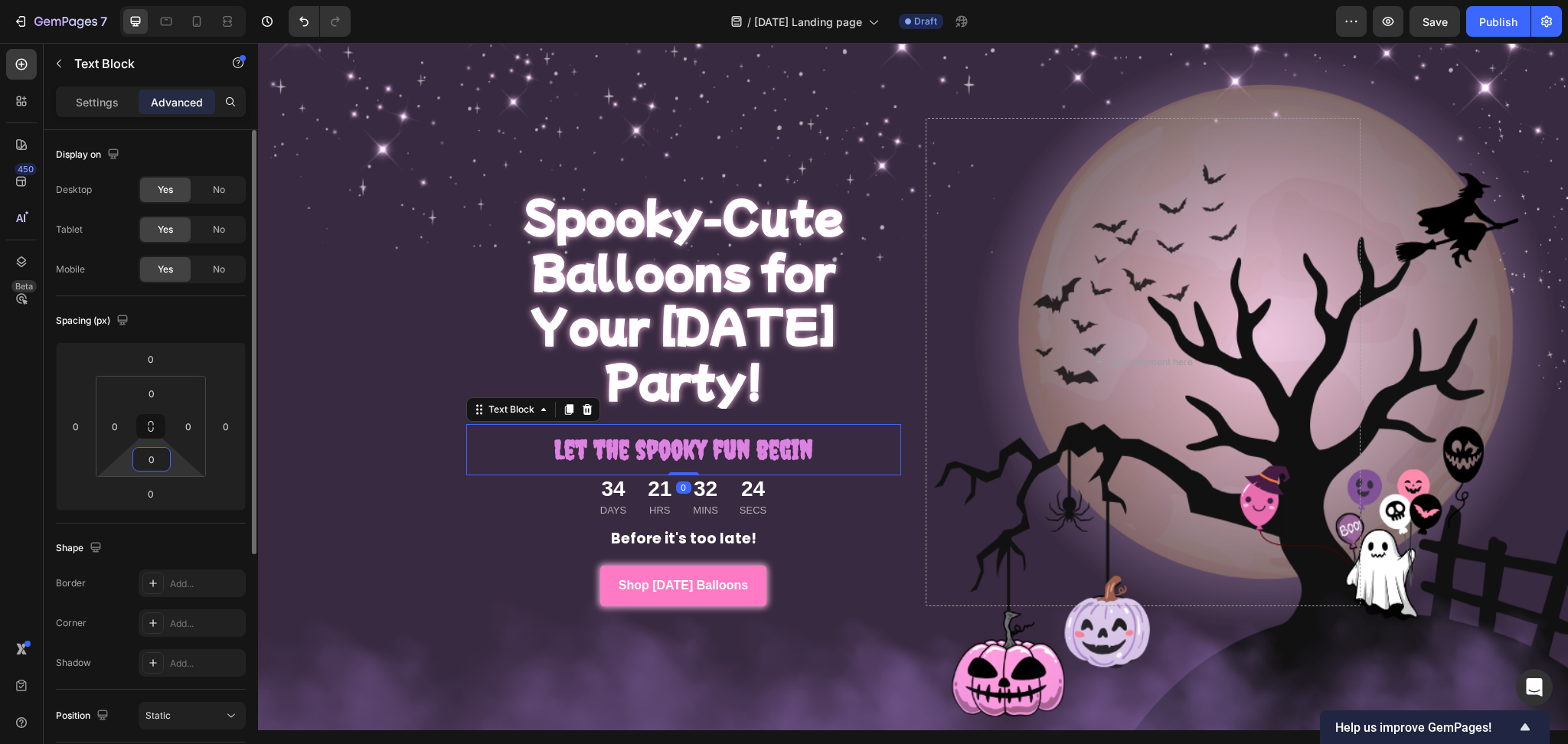
click at [163, 459] on input "0" at bounding box center [151, 459] width 31 height 23
type input "10"
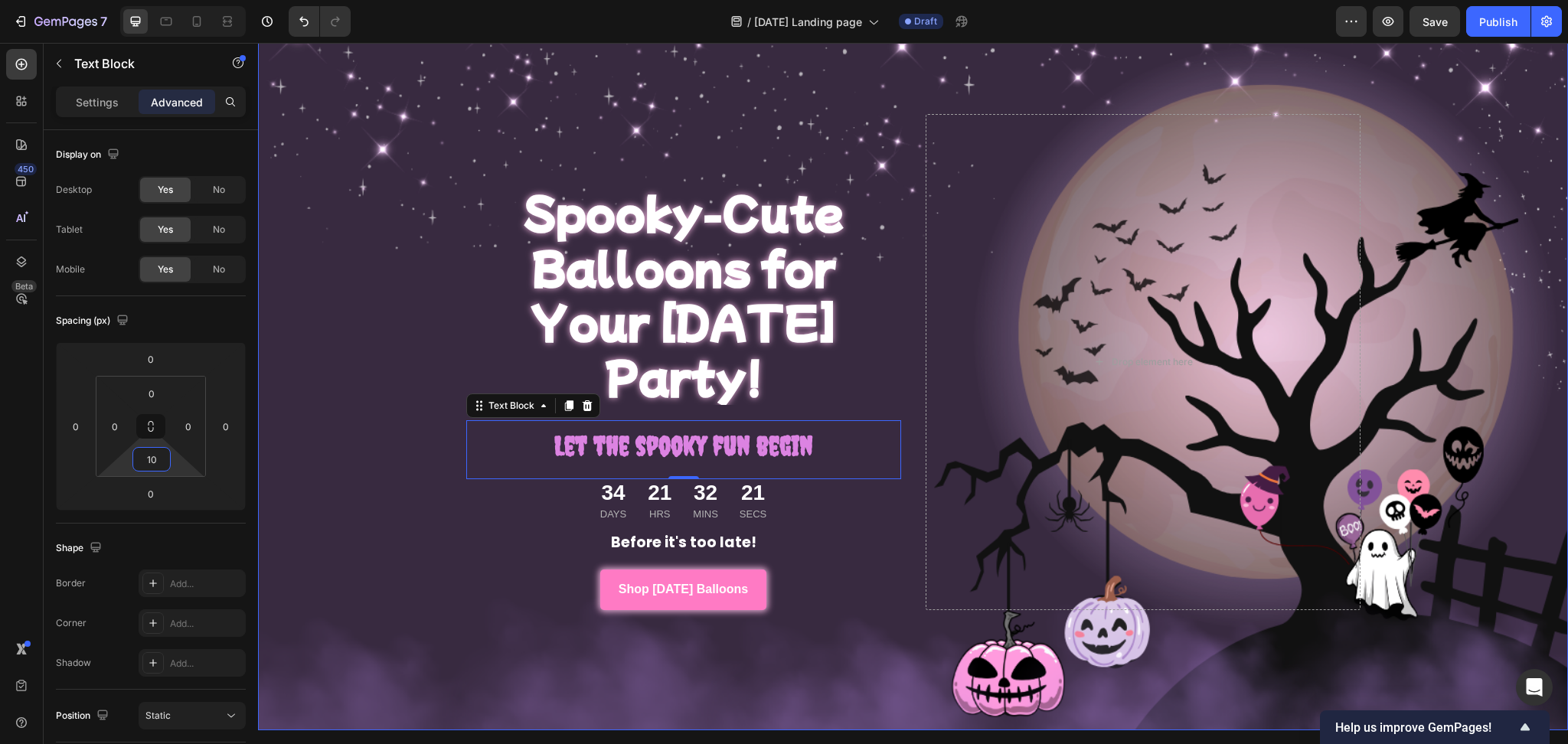
click at [392, 526] on div "Overlay" at bounding box center [913, 362] width 1310 height 737
click at [667, 336] on p "Spooky-Cute Balloons for Your [DATE] Party!" at bounding box center [683, 293] width 432 height 219
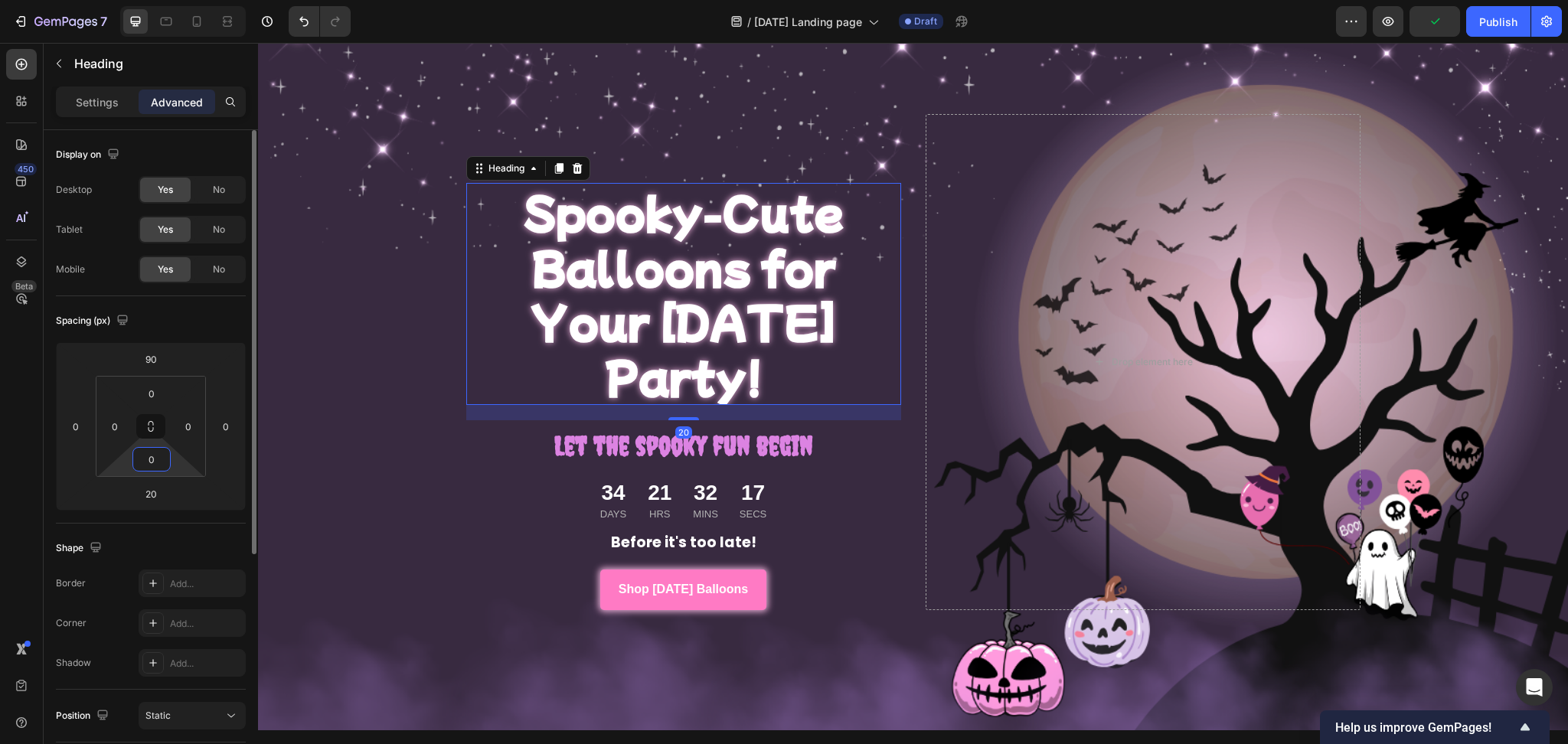
click at [148, 463] on input "0" at bounding box center [151, 459] width 31 height 23
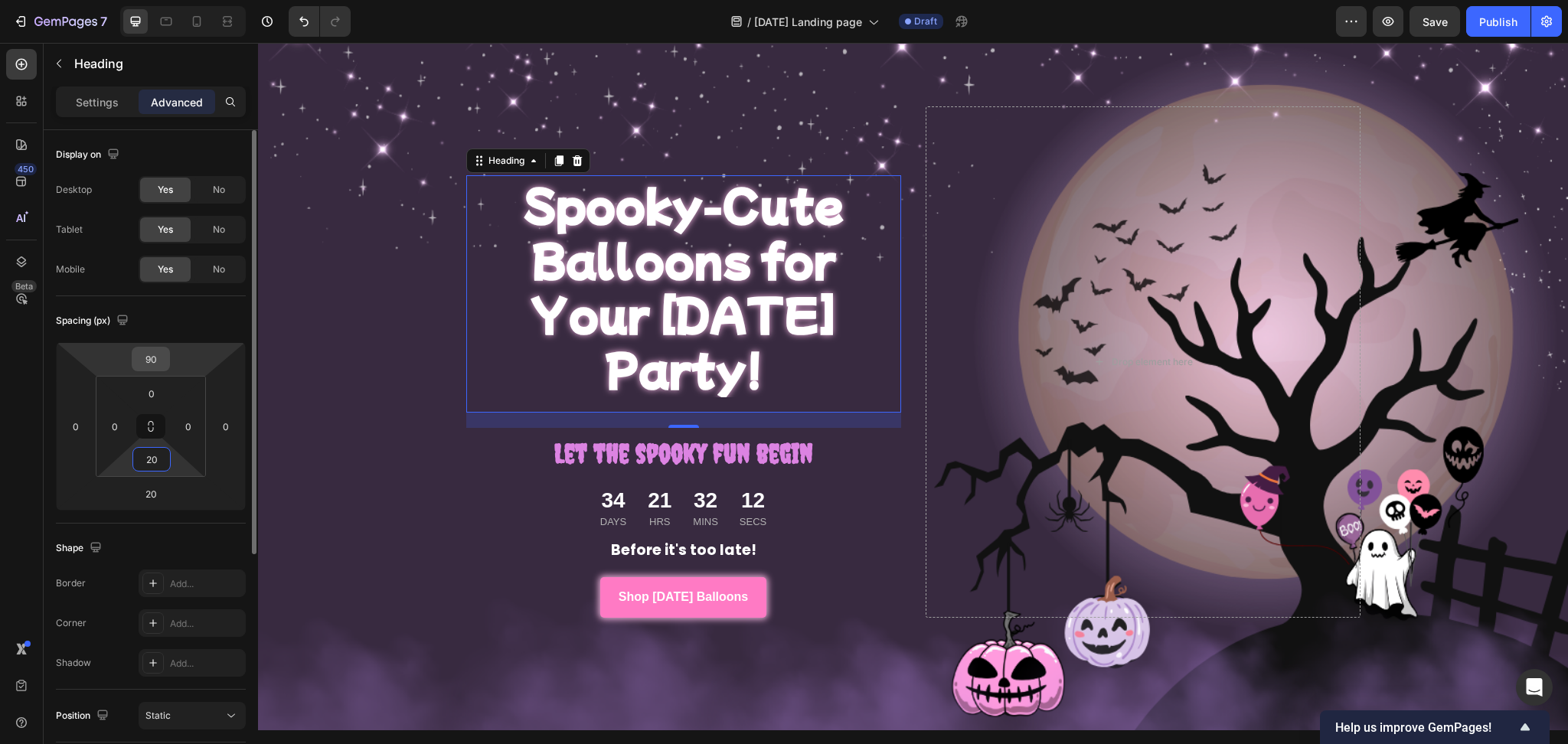
type input "20"
click at [151, 354] on input "90" at bounding box center [151, 359] width 31 height 23
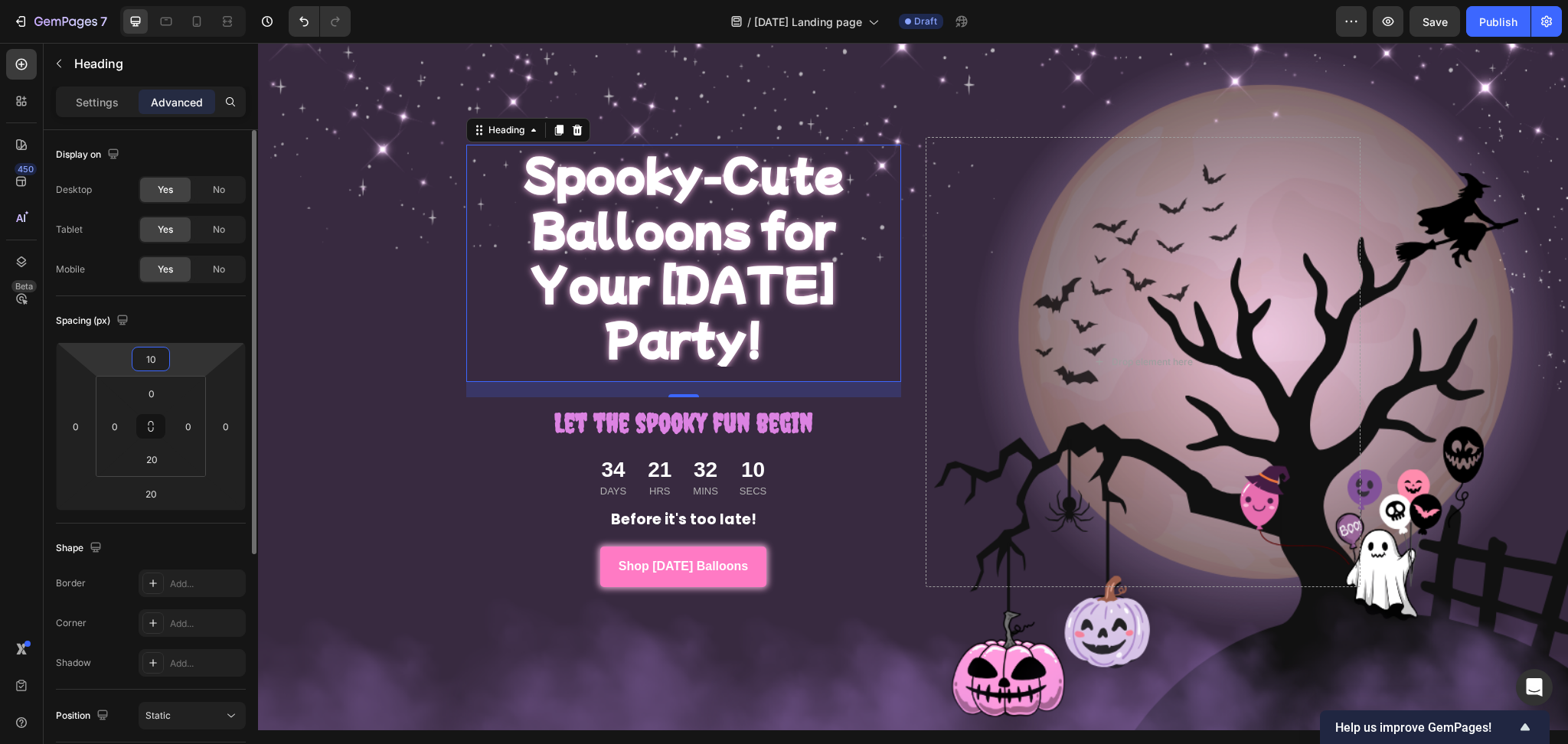
type input "100"
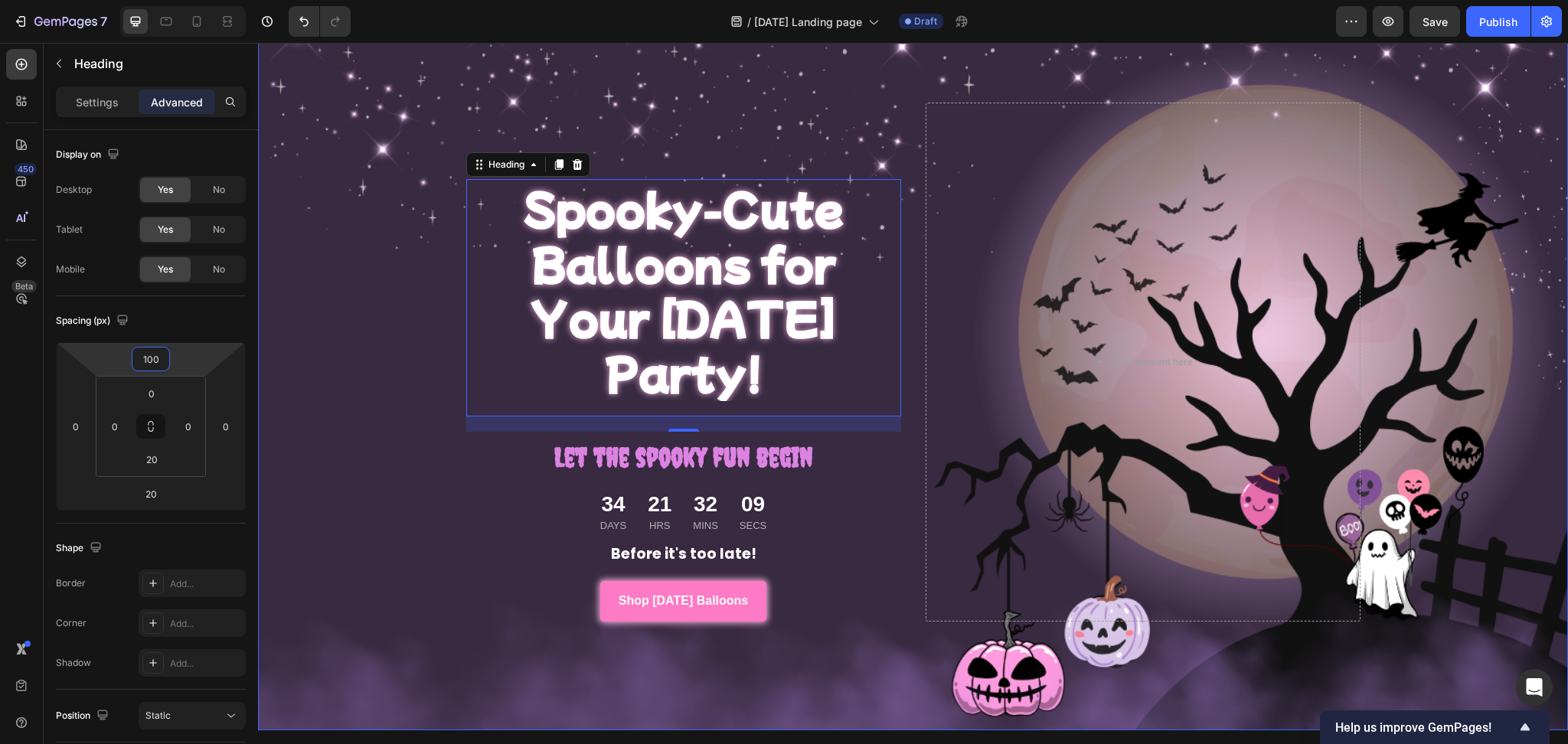
click at [322, 551] on div "Overlay" at bounding box center [913, 362] width 1310 height 737
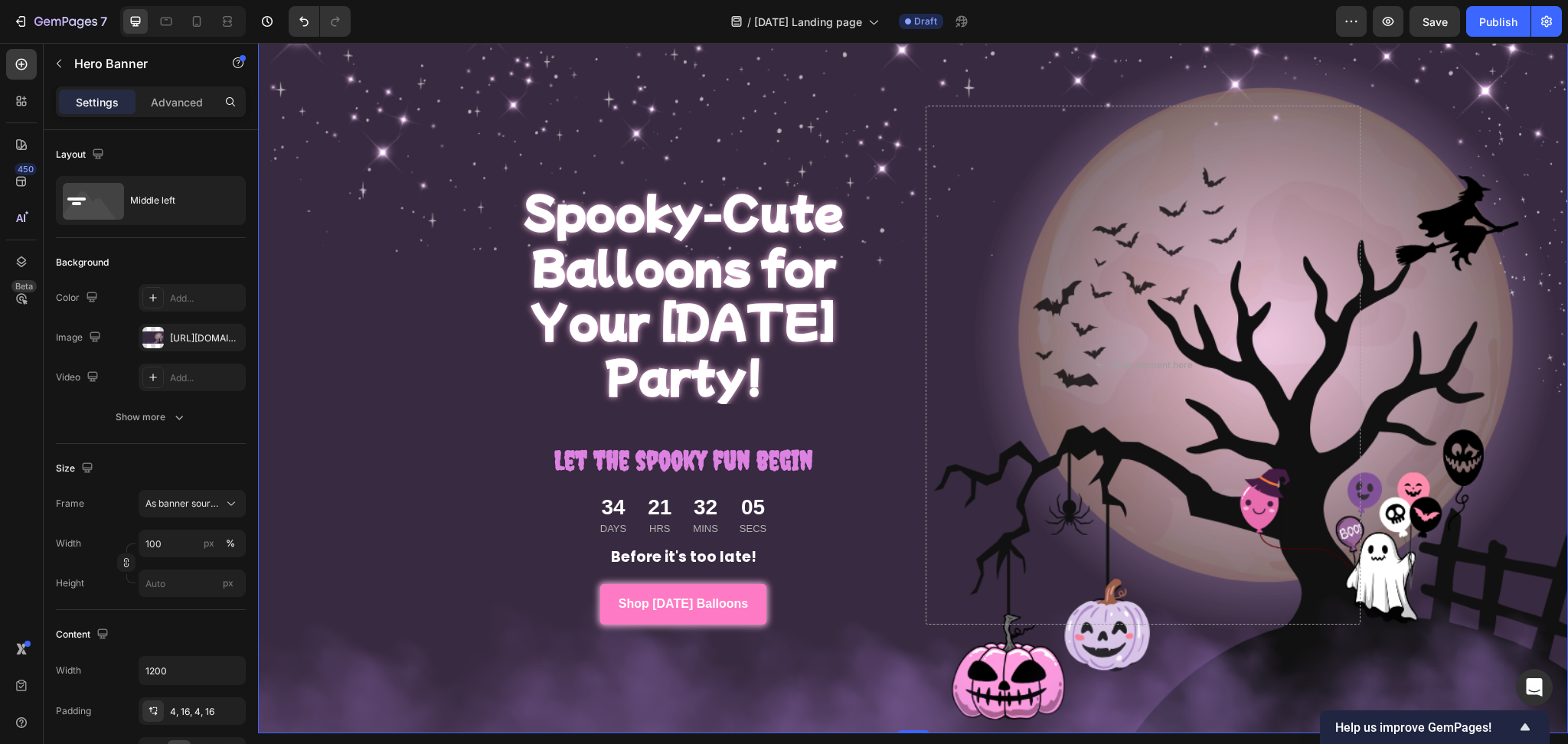
scroll to position [84, 0]
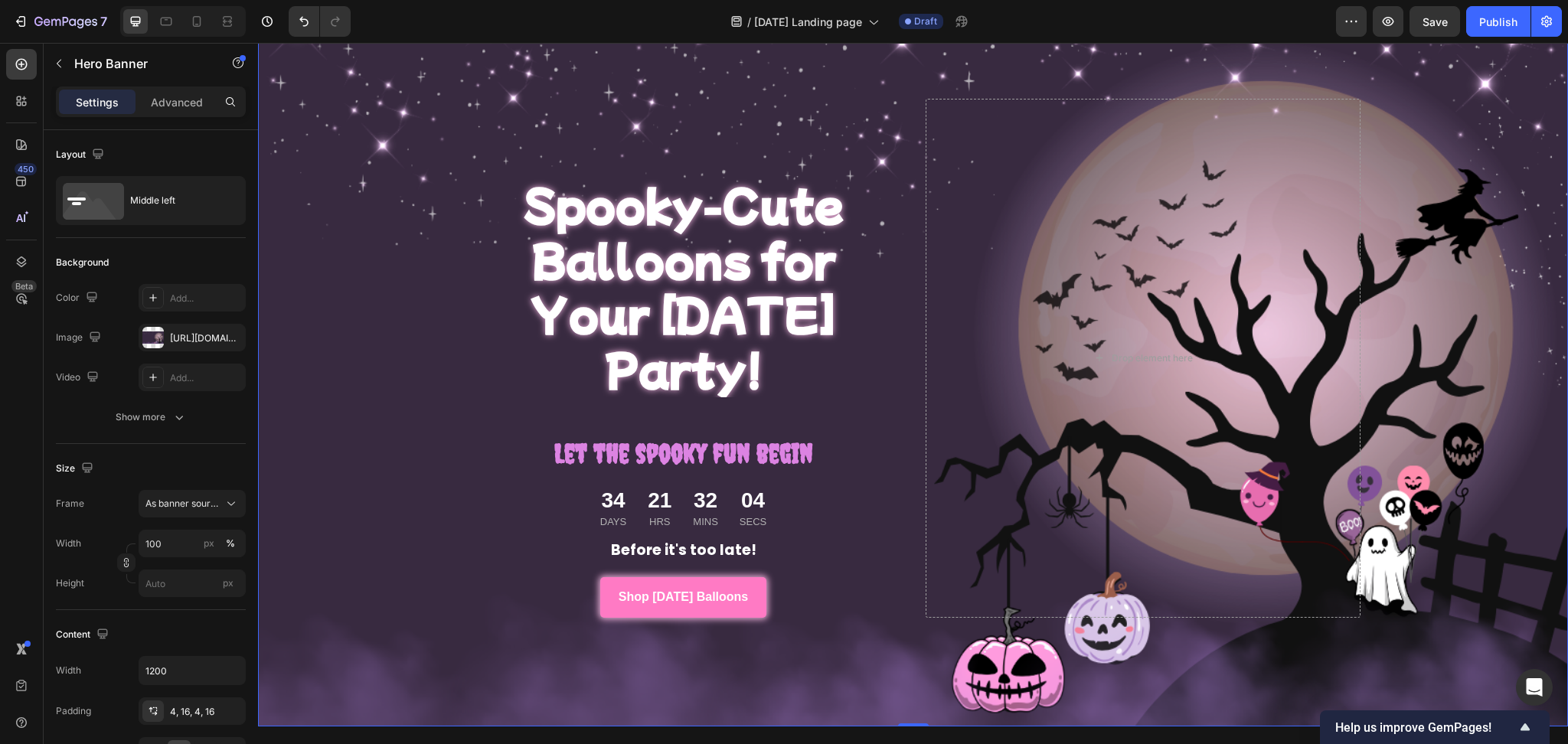
click at [397, 549] on div "Overlay" at bounding box center [913, 358] width 1310 height 737
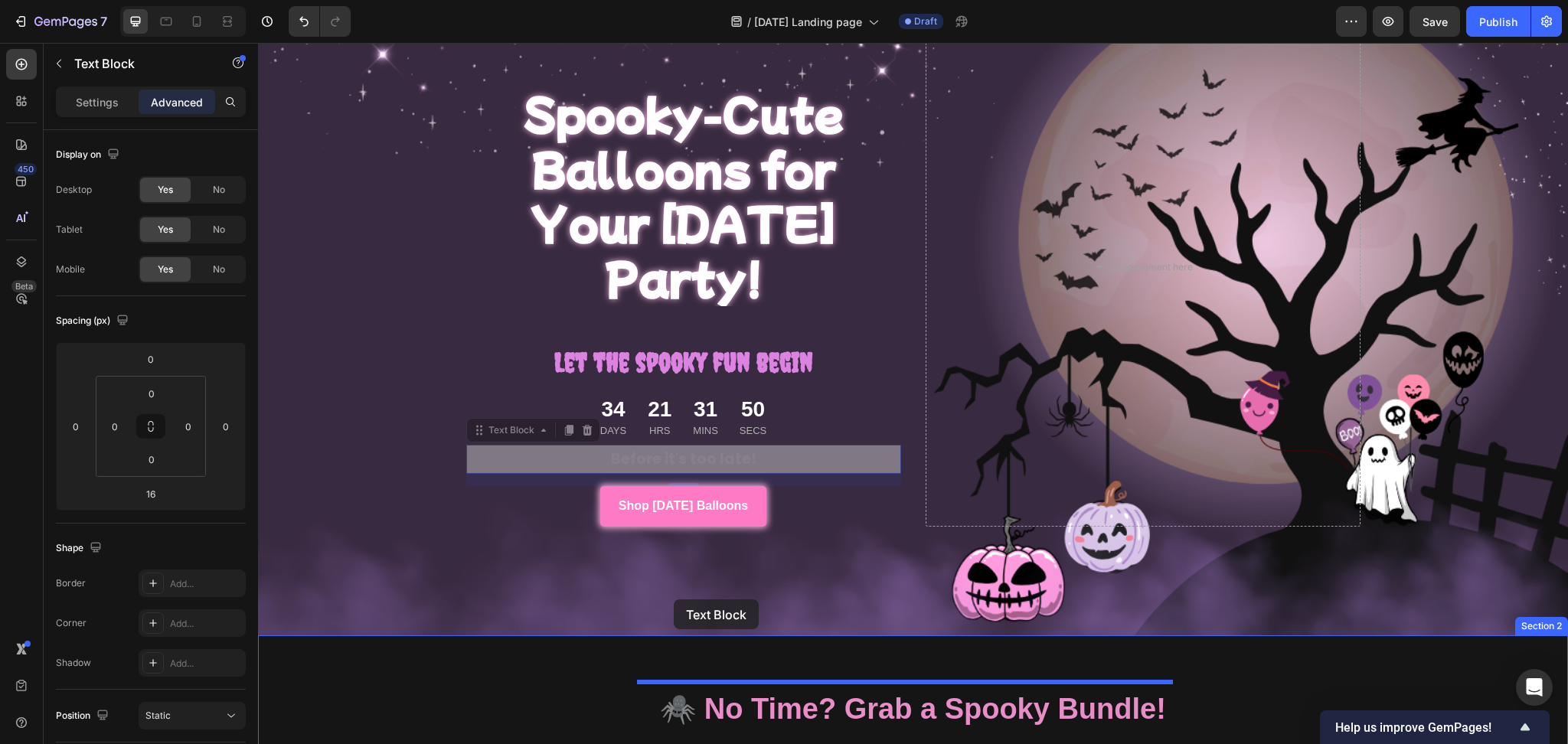
scroll to position [185, 0]
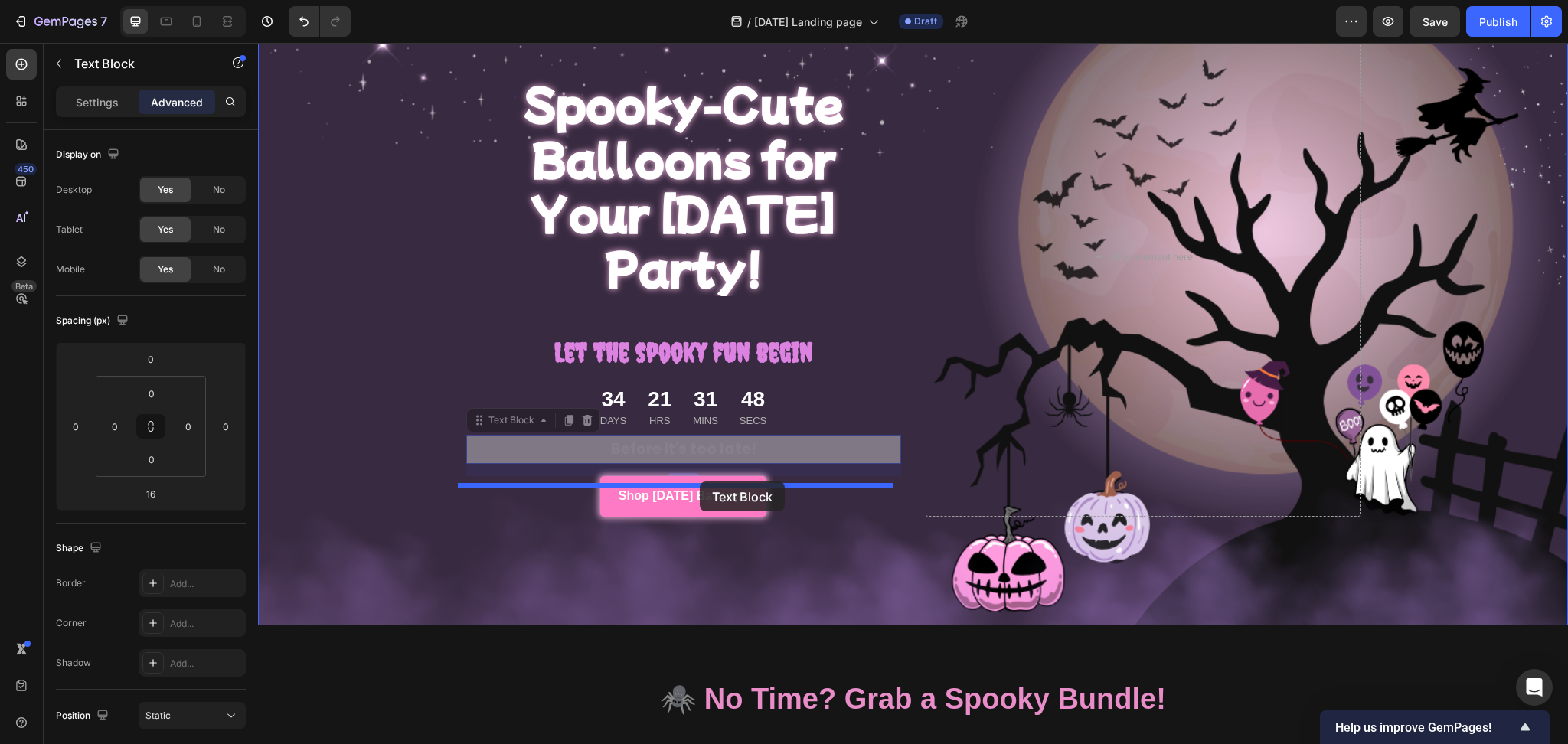
drag, startPoint x: 671, startPoint y: 531, endPoint x: 699, endPoint y: 483, distance: 55.6
type input "0"
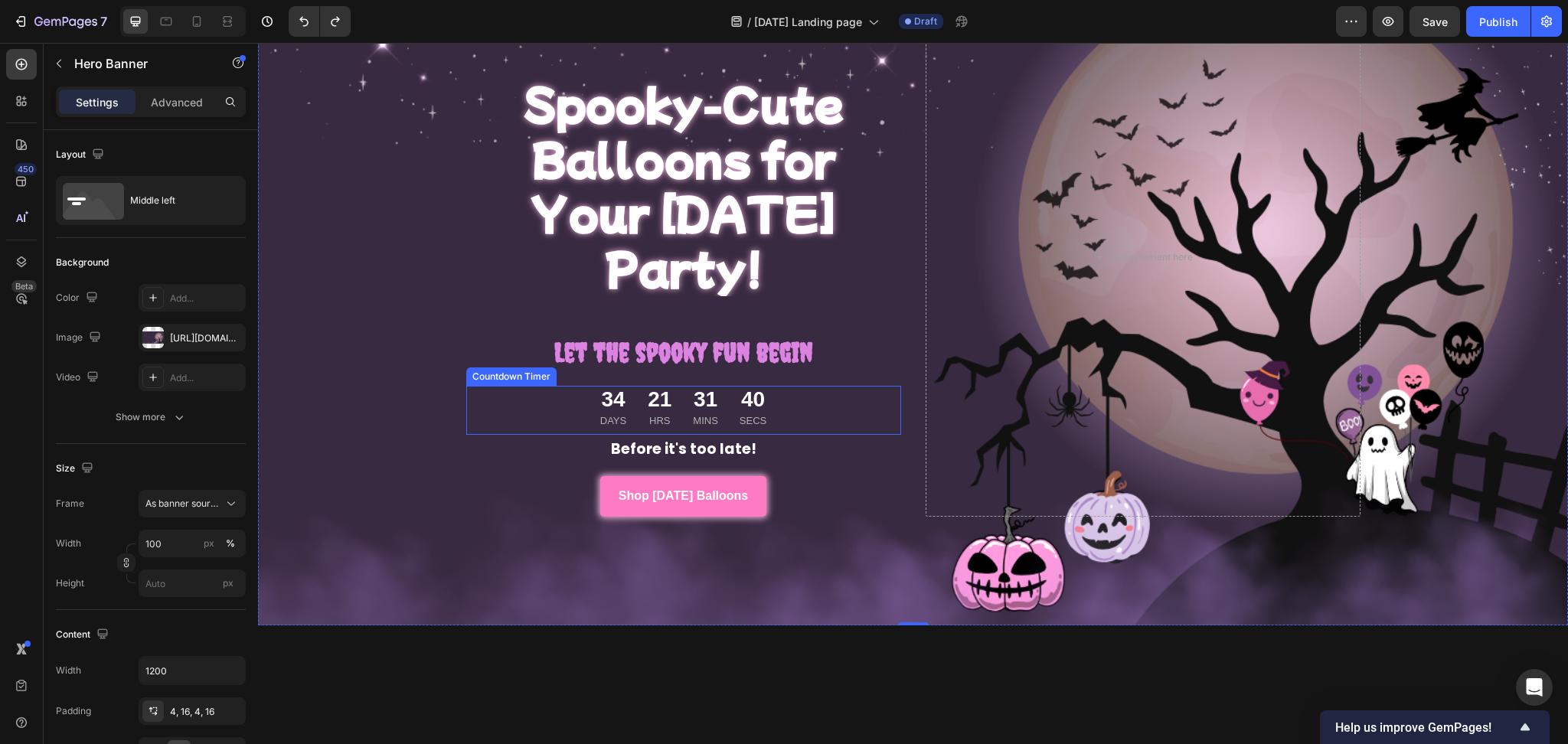
scroll to position [43, 0]
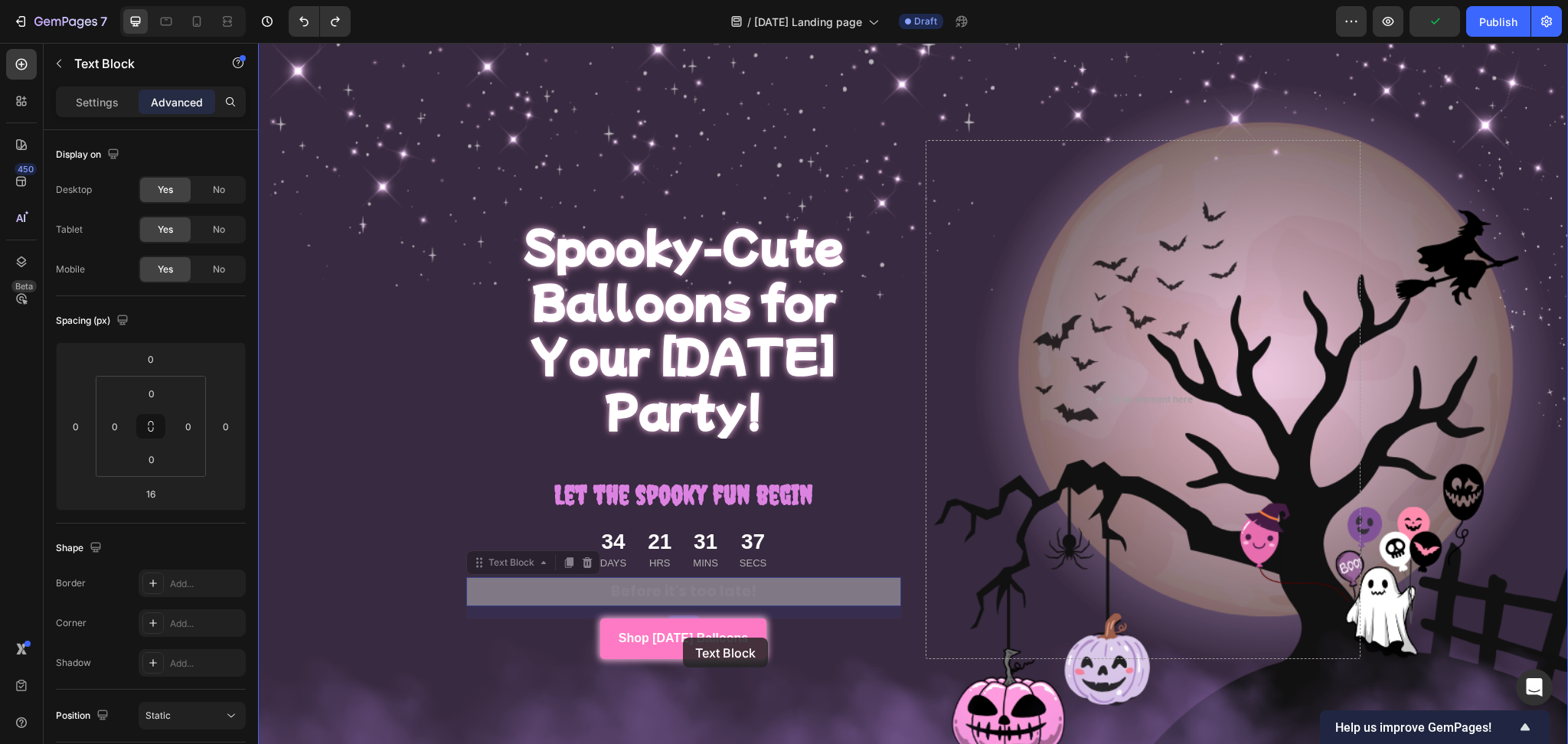
drag, startPoint x: 671, startPoint y: 568, endPoint x: 683, endPoint y: 637, distance: 70.0
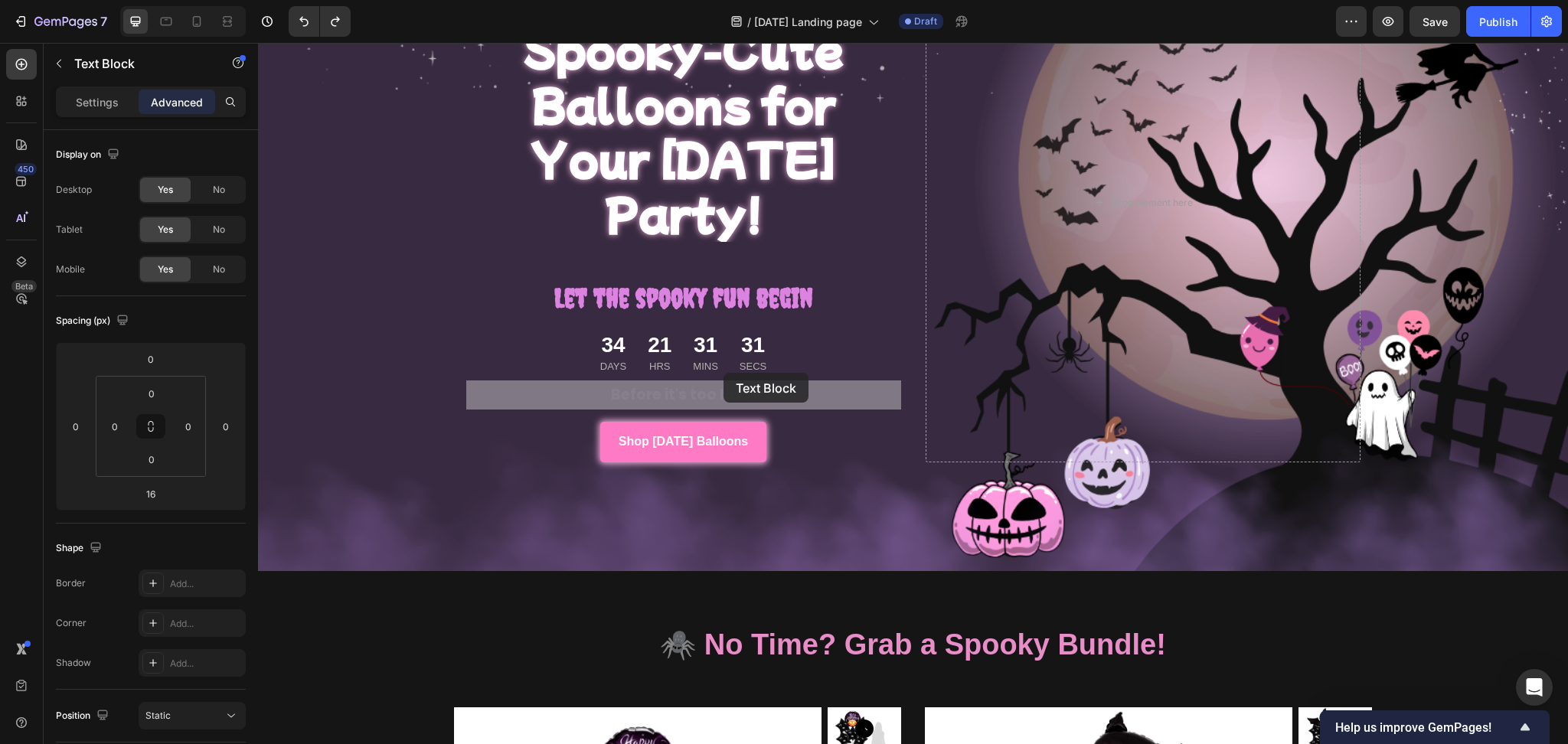
scroll to position [219, 0]
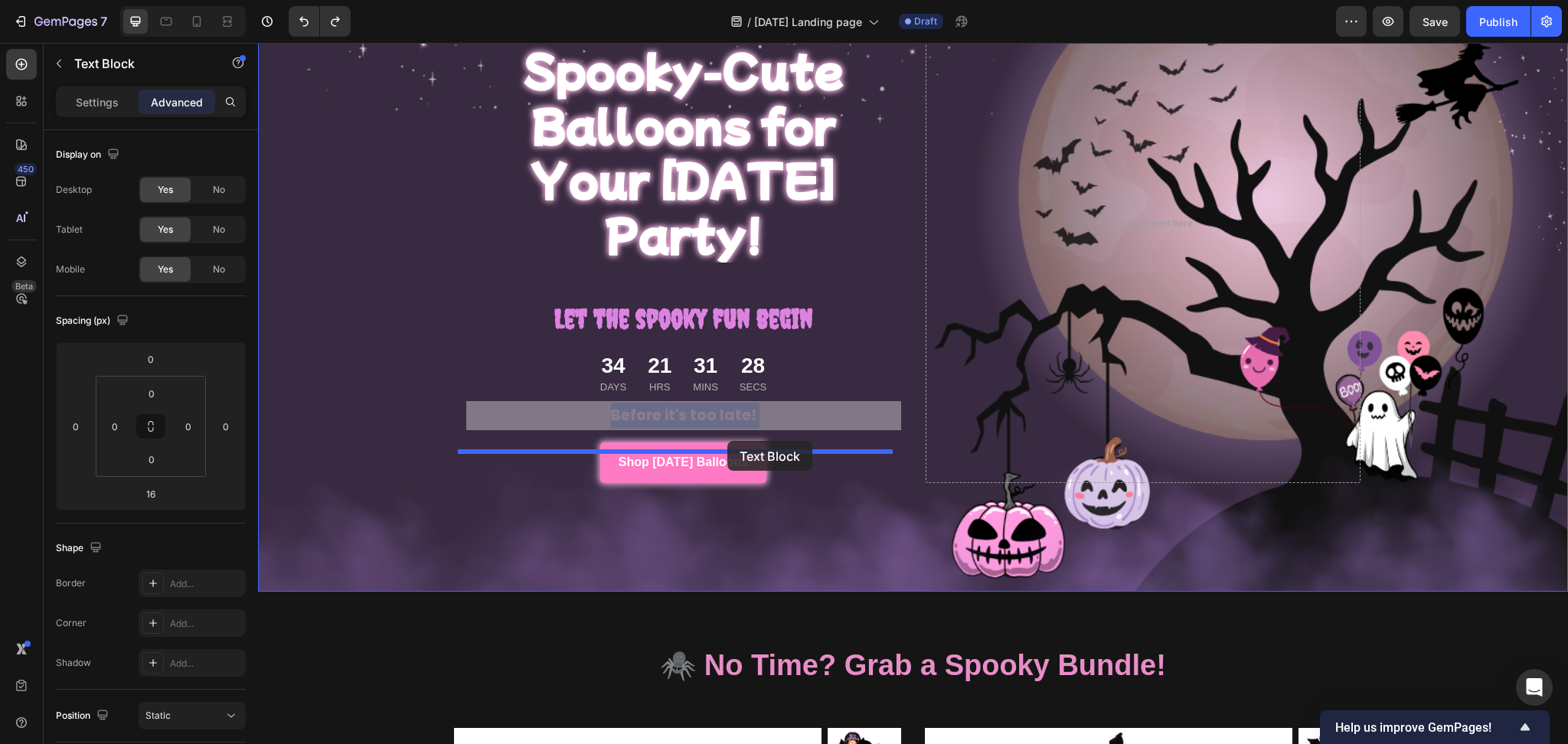
drag, startPoint x: 723, startPoint y: 359, endPoint x: 726, endPoint y: 444, distance: 85.1
type input "0"
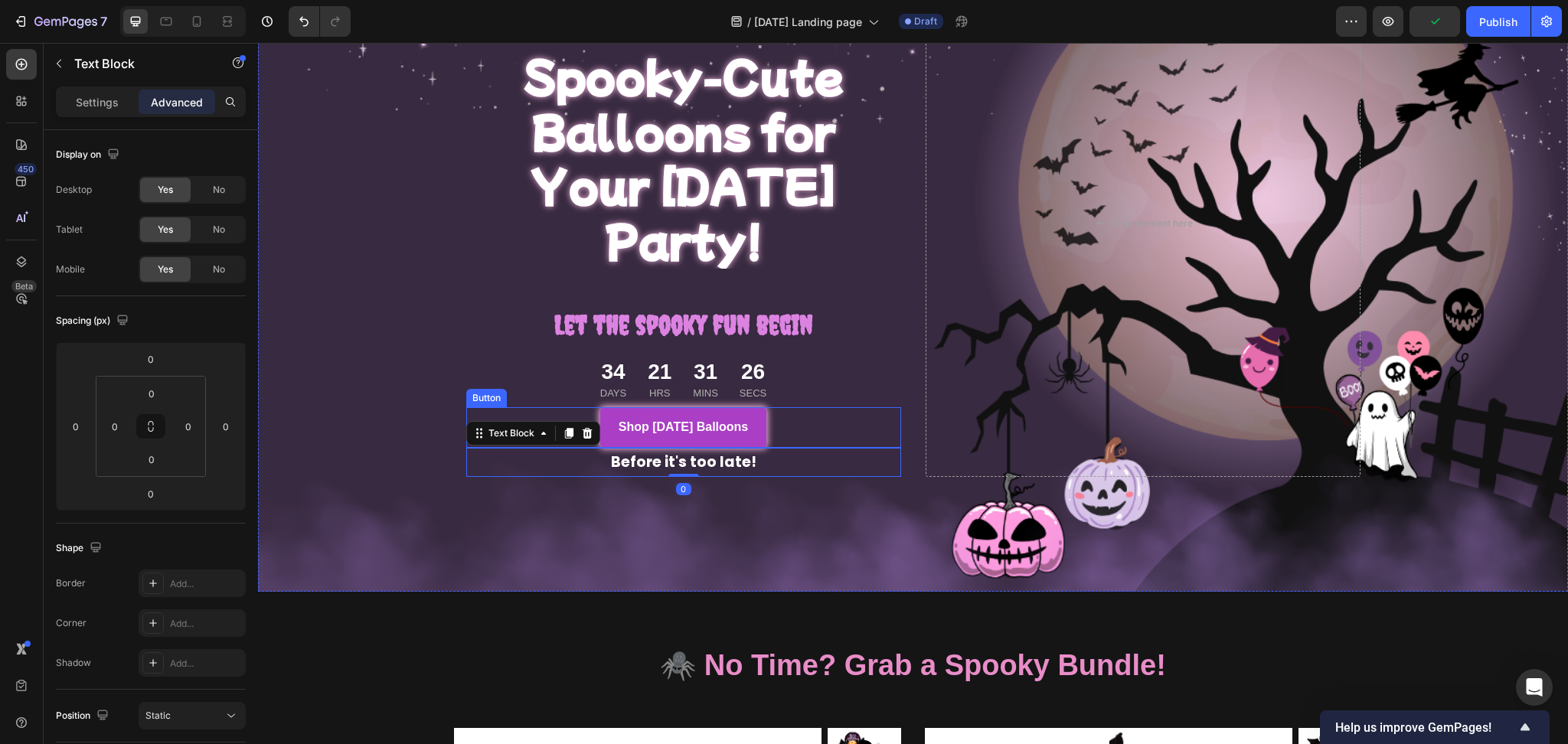
click at [762, 408] on link "Shop [DATE] Balloons" at bounding box center [683, 427] width 166 height 40
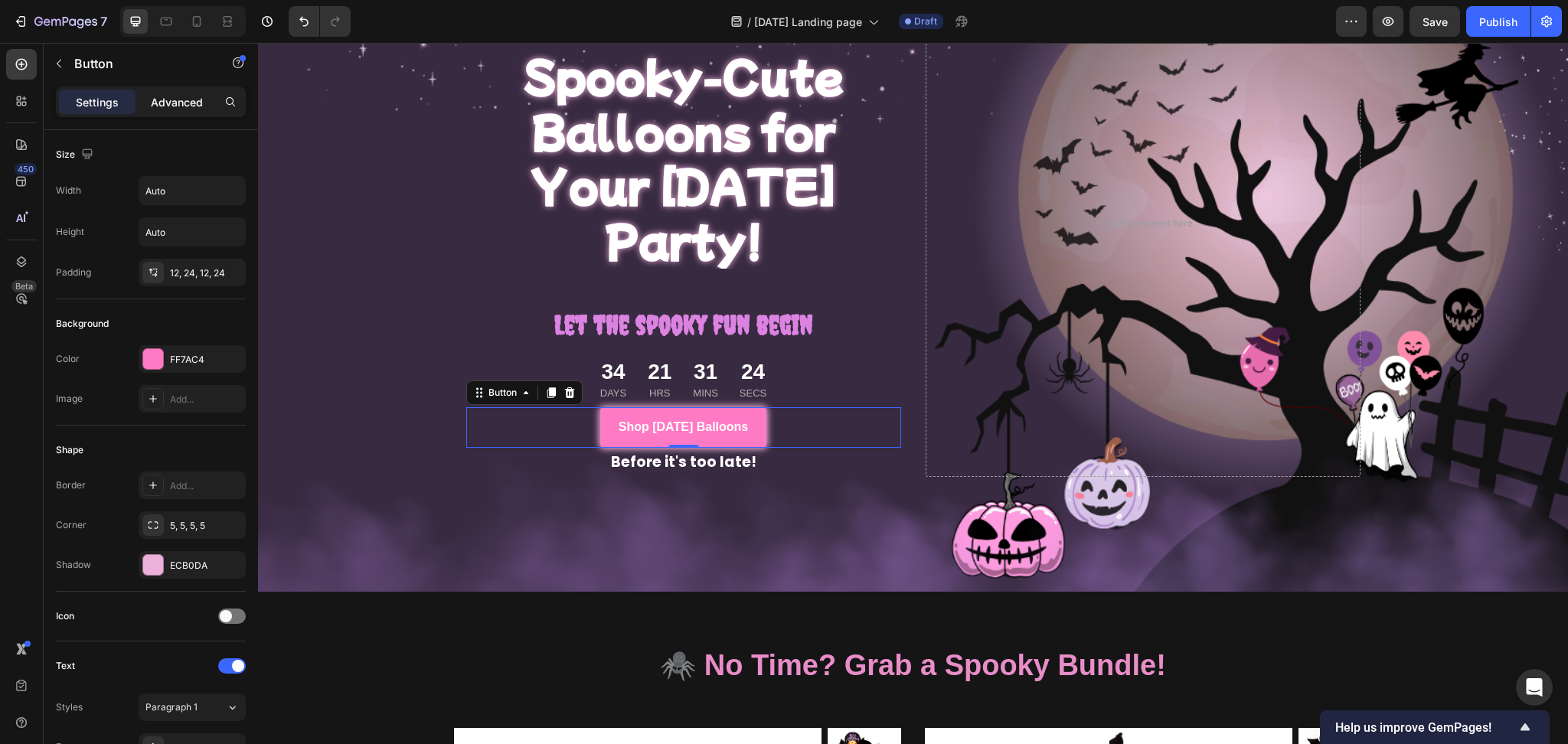
click at [180, 98] on p "Advanced" at bounding box center [177, 102] width 52 height 16
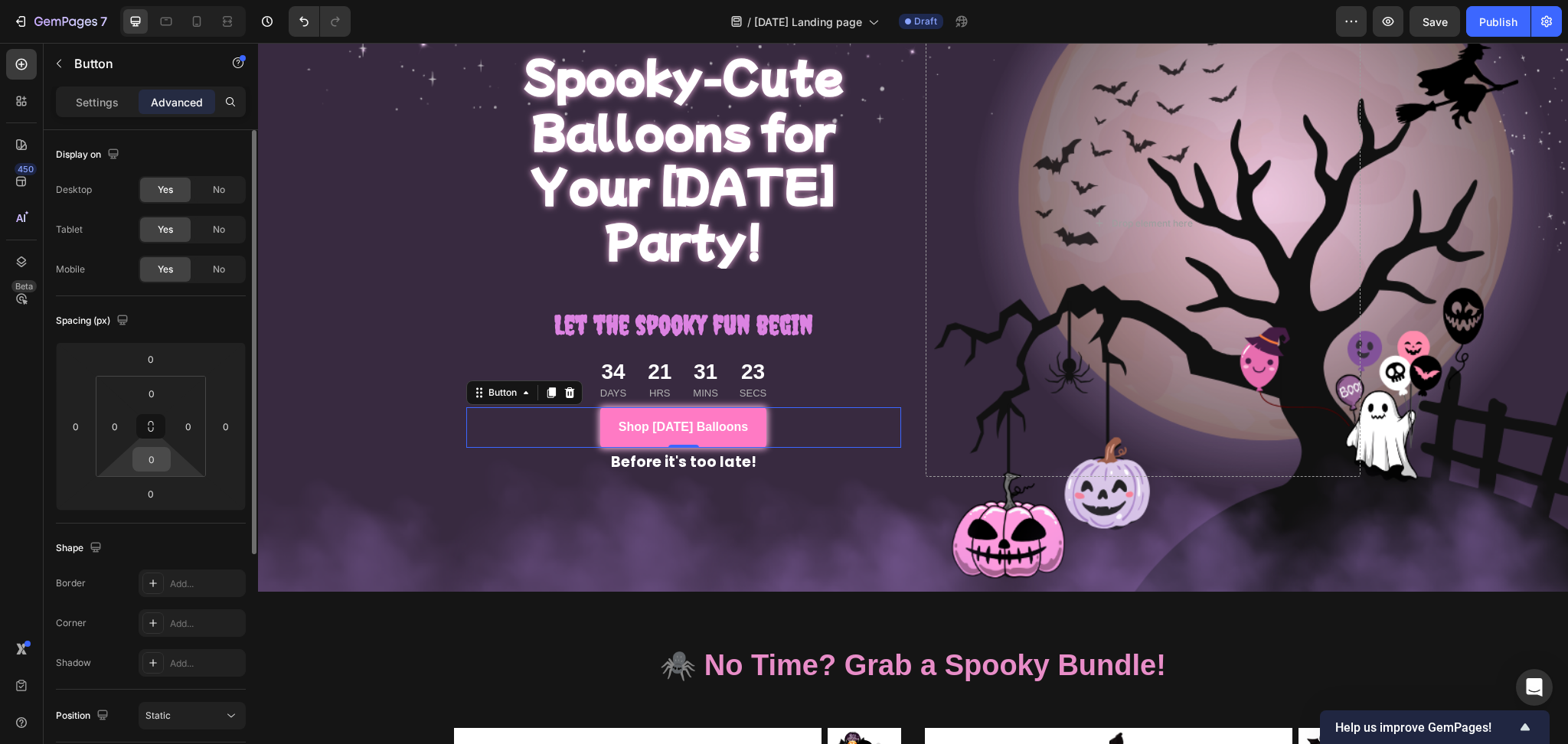
click at [154, 451] on input "0" at bounding box center [151, 459] width 31 height 23
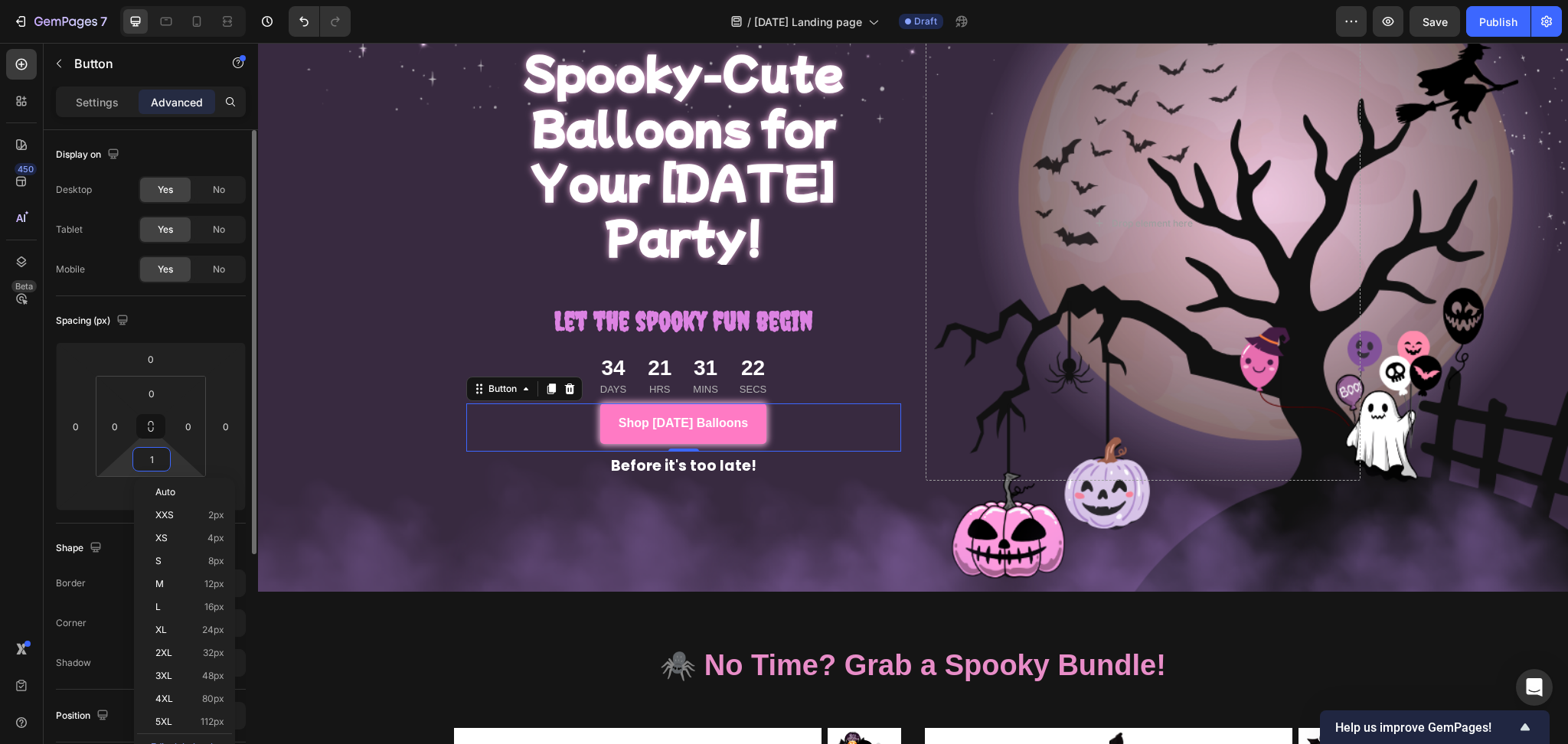
type input "10"
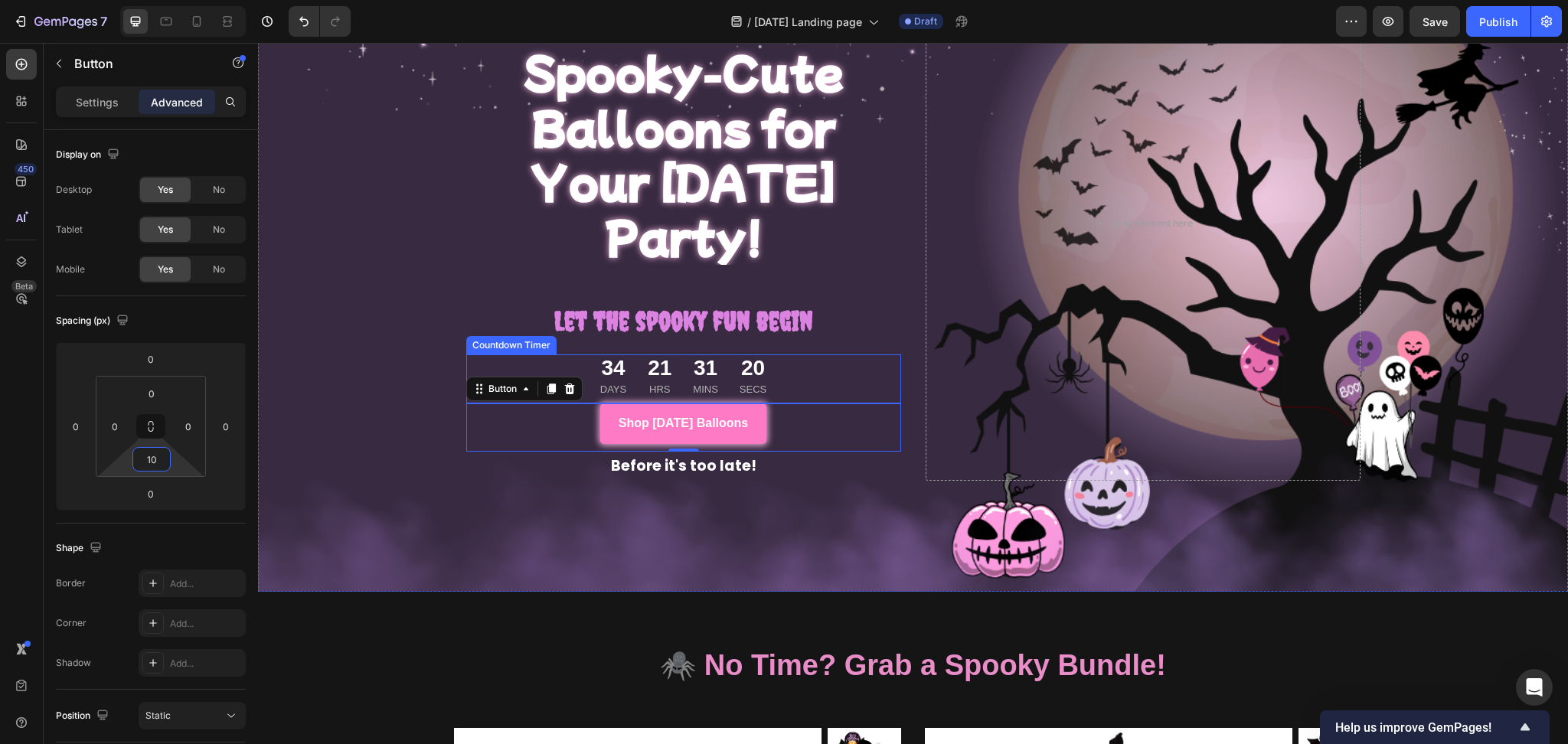
click at [720, 354] on div "34 Days 21 Hrs 31 Mins 20 Secs" at bounding box center [683, 376] width 180 height 43
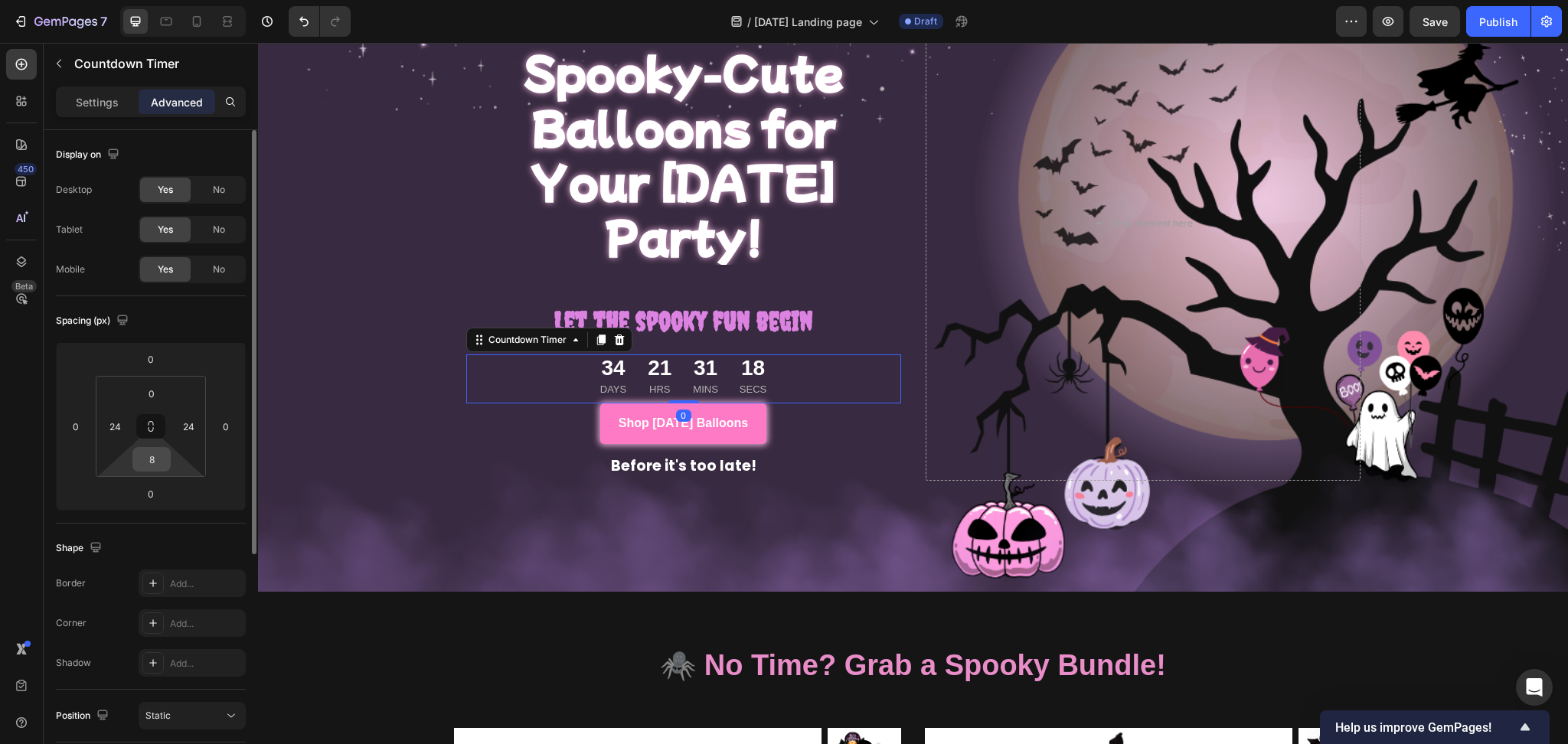
click at [156, 449] on input "8" at bounding box center [151, 459] width 31 height 23
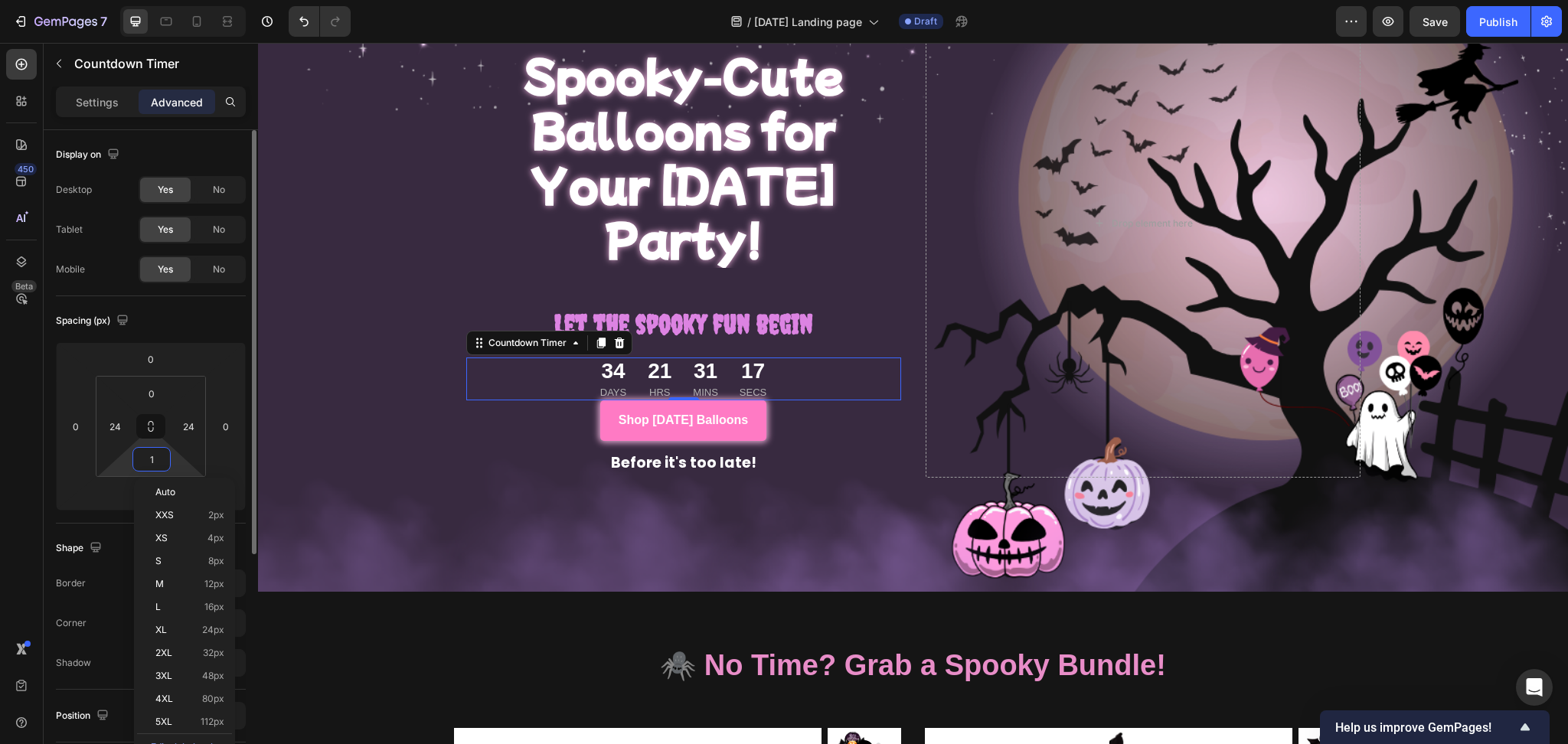
type input "16"
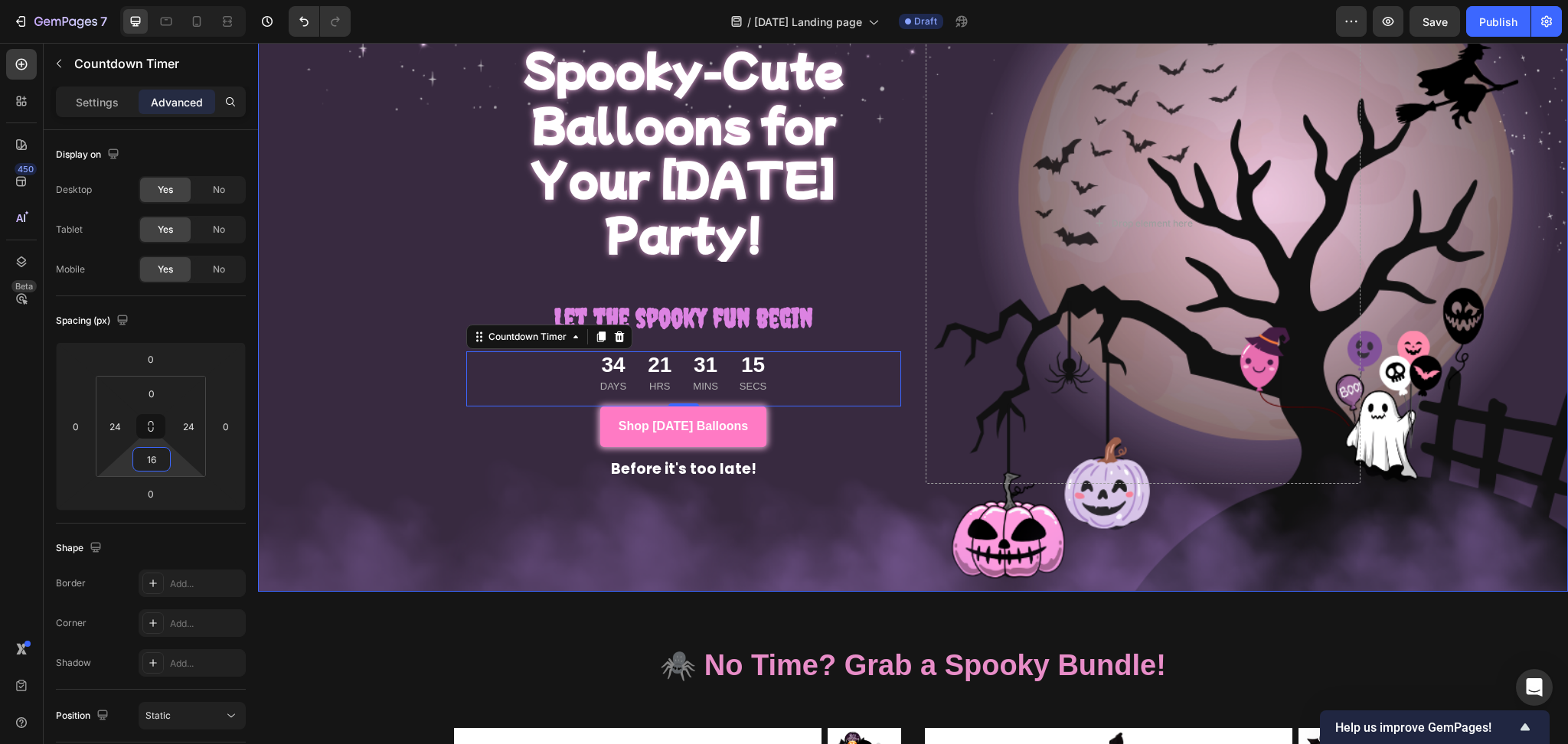
click at [356, 492] on div "Overlay" at bounding box center [913, 223] width 1310 height 737
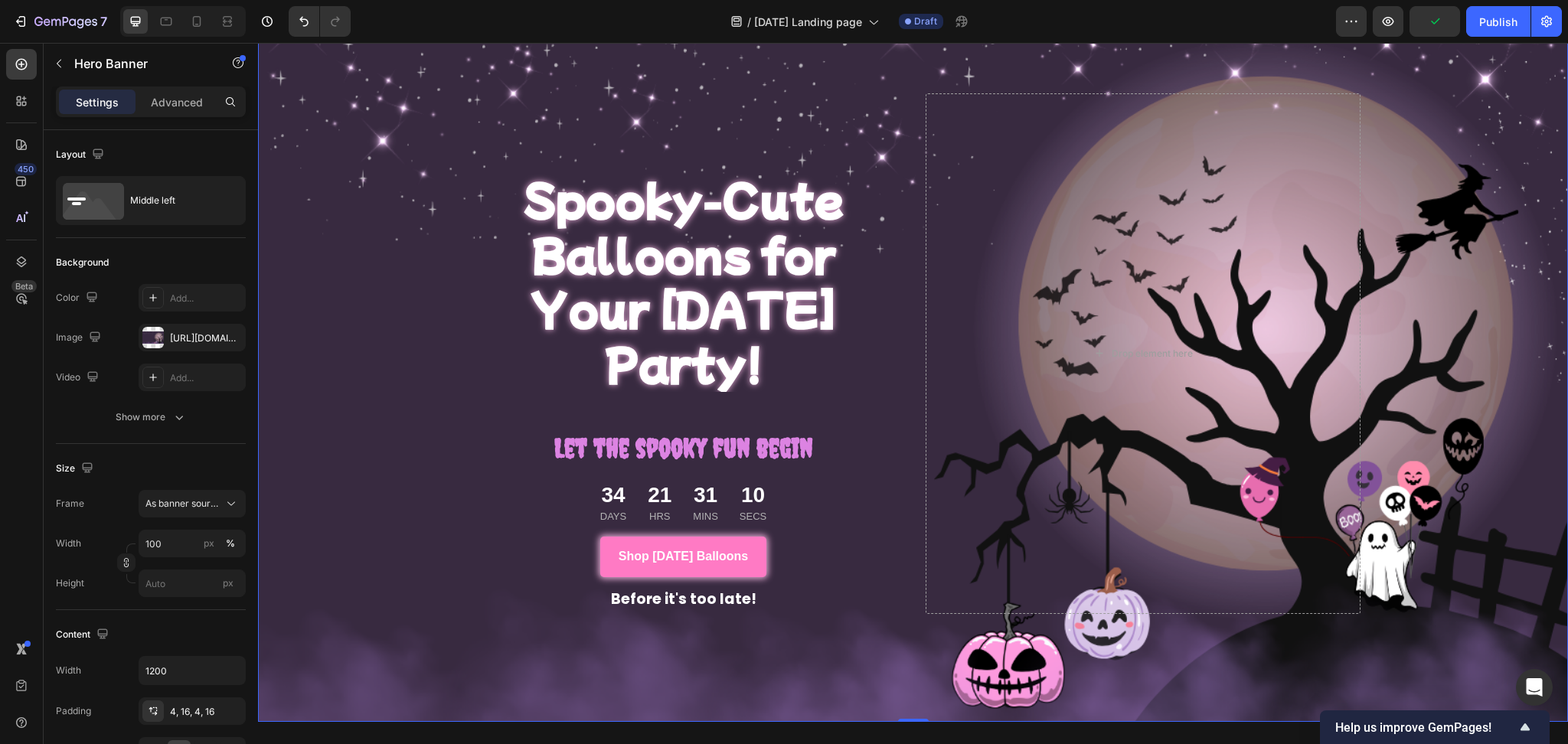
scroll to position [91, 0]
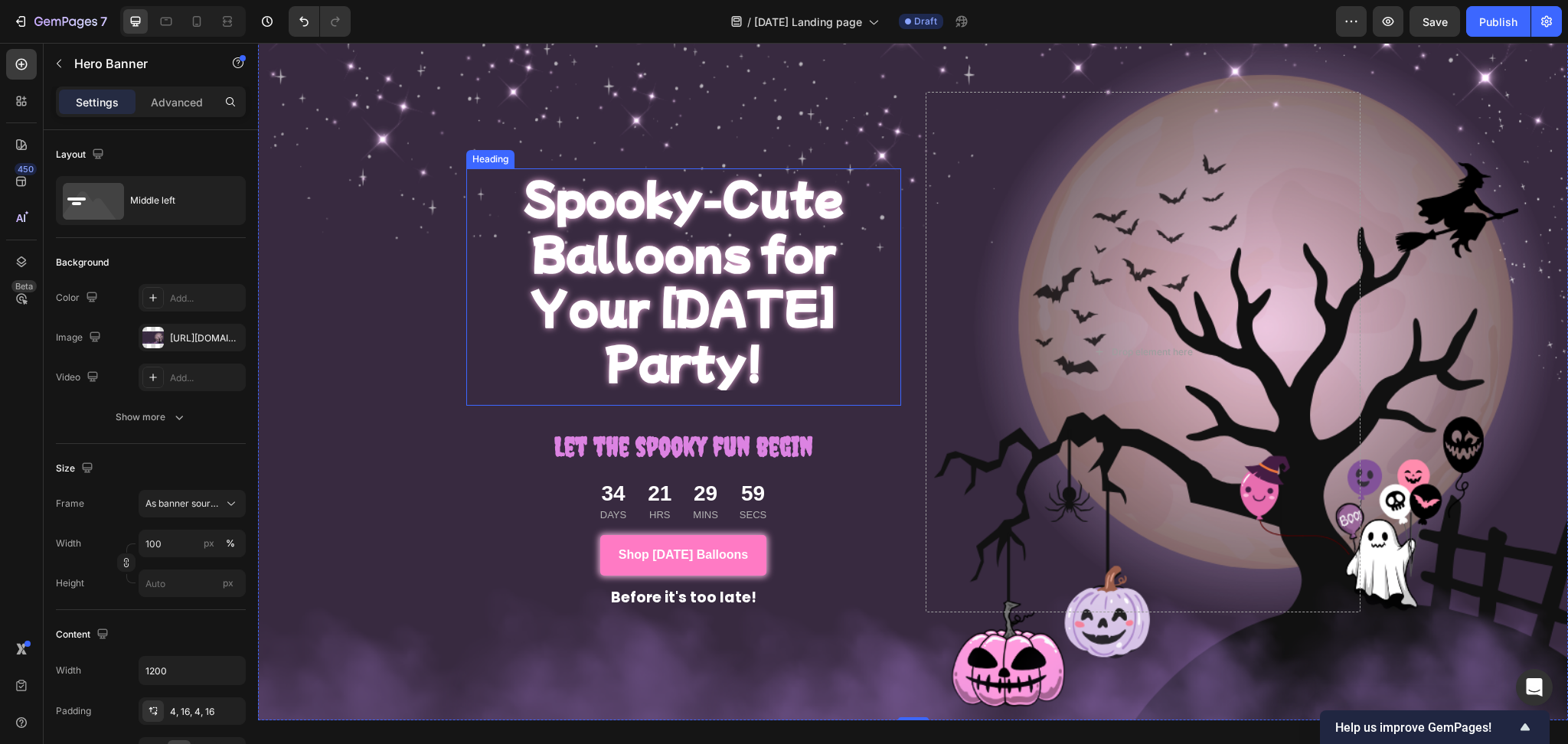
click at [706, 227] on p "Spooky-Cute Balloons for Your [DATE] Party!" at bounding box center [683, 279] width 432 height 219
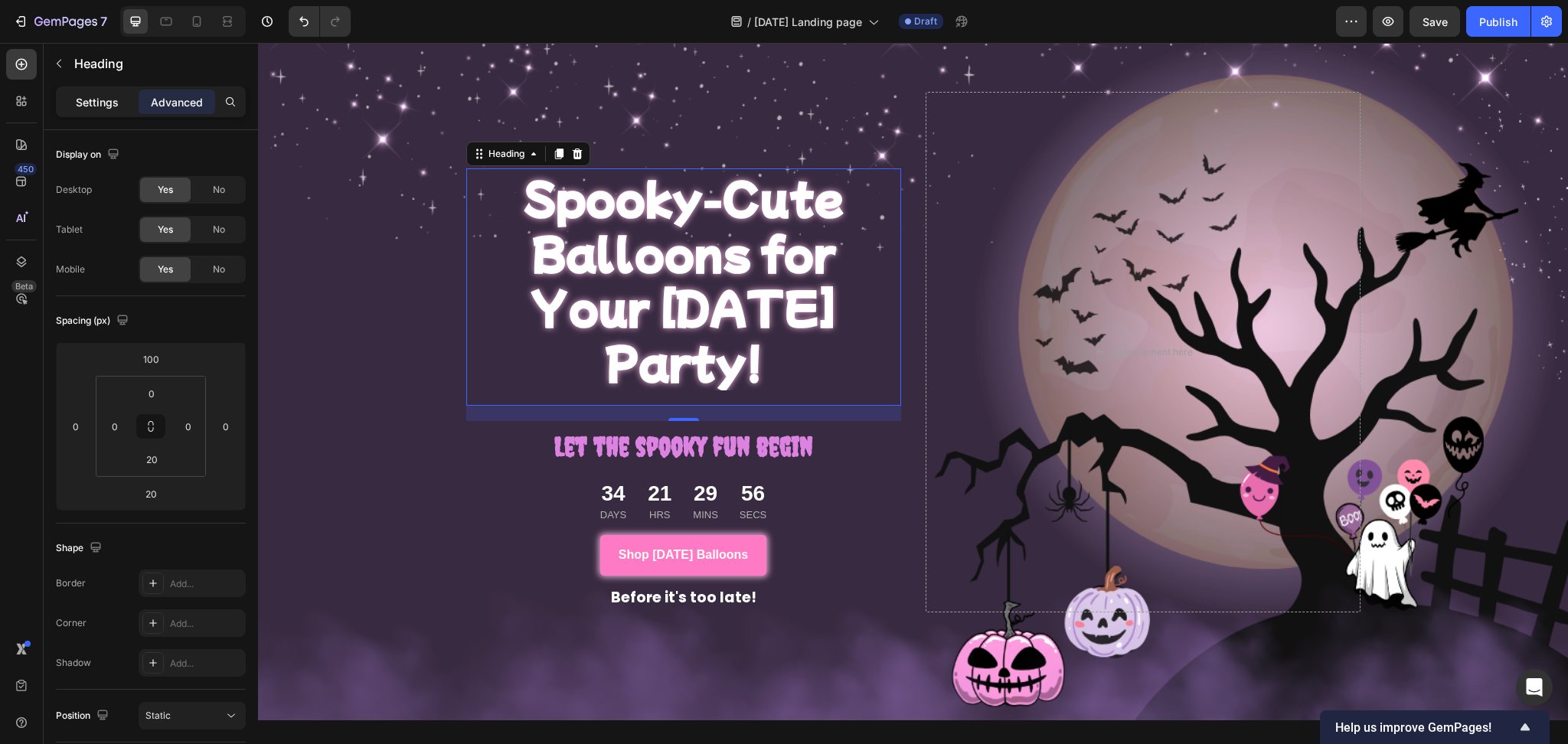
click at [98, 91] on div "Settings" at bounding box center [97, 102] width 77 height 24
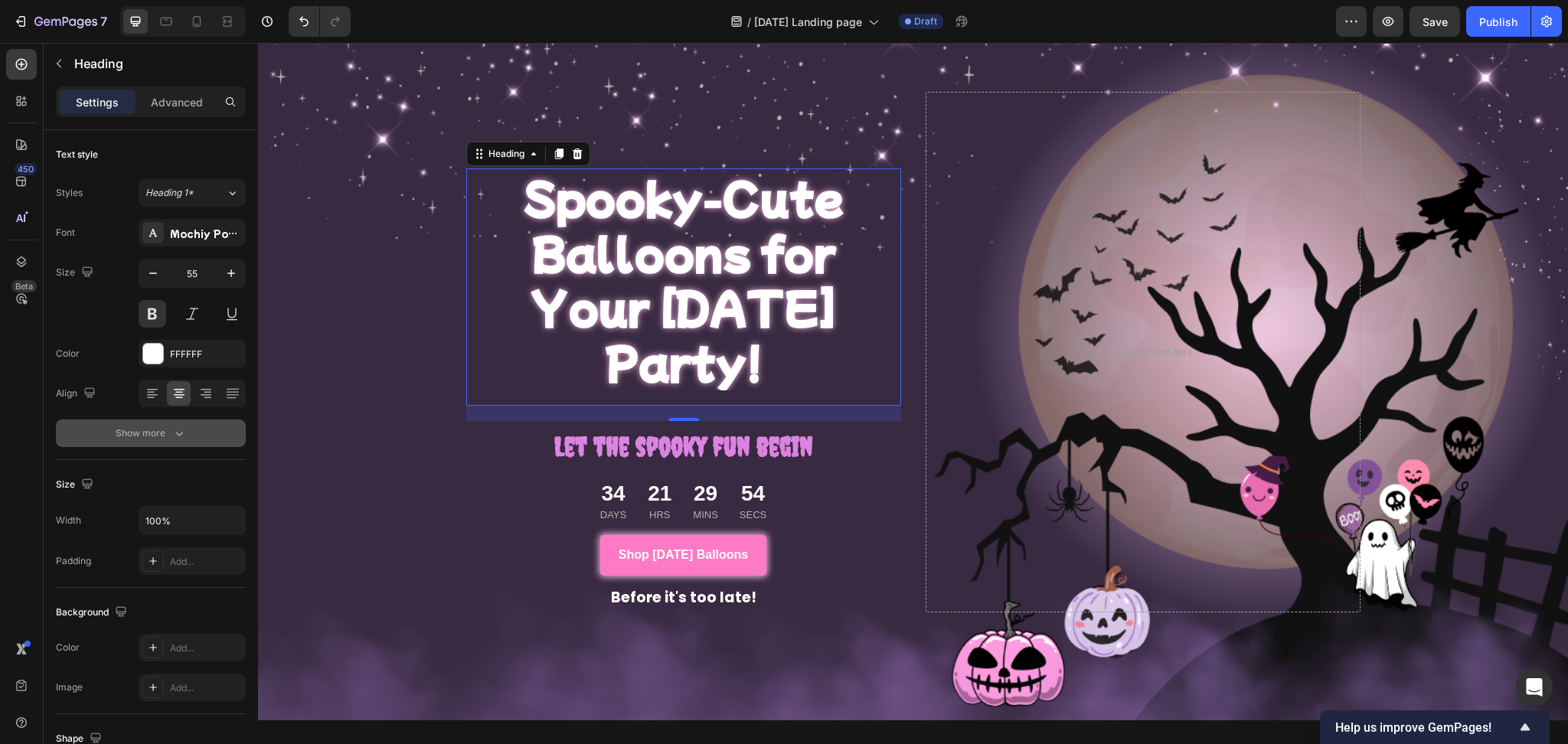
click at [128, 428] on div "Show more" at bounding box center [151, 433] width 71 height 15
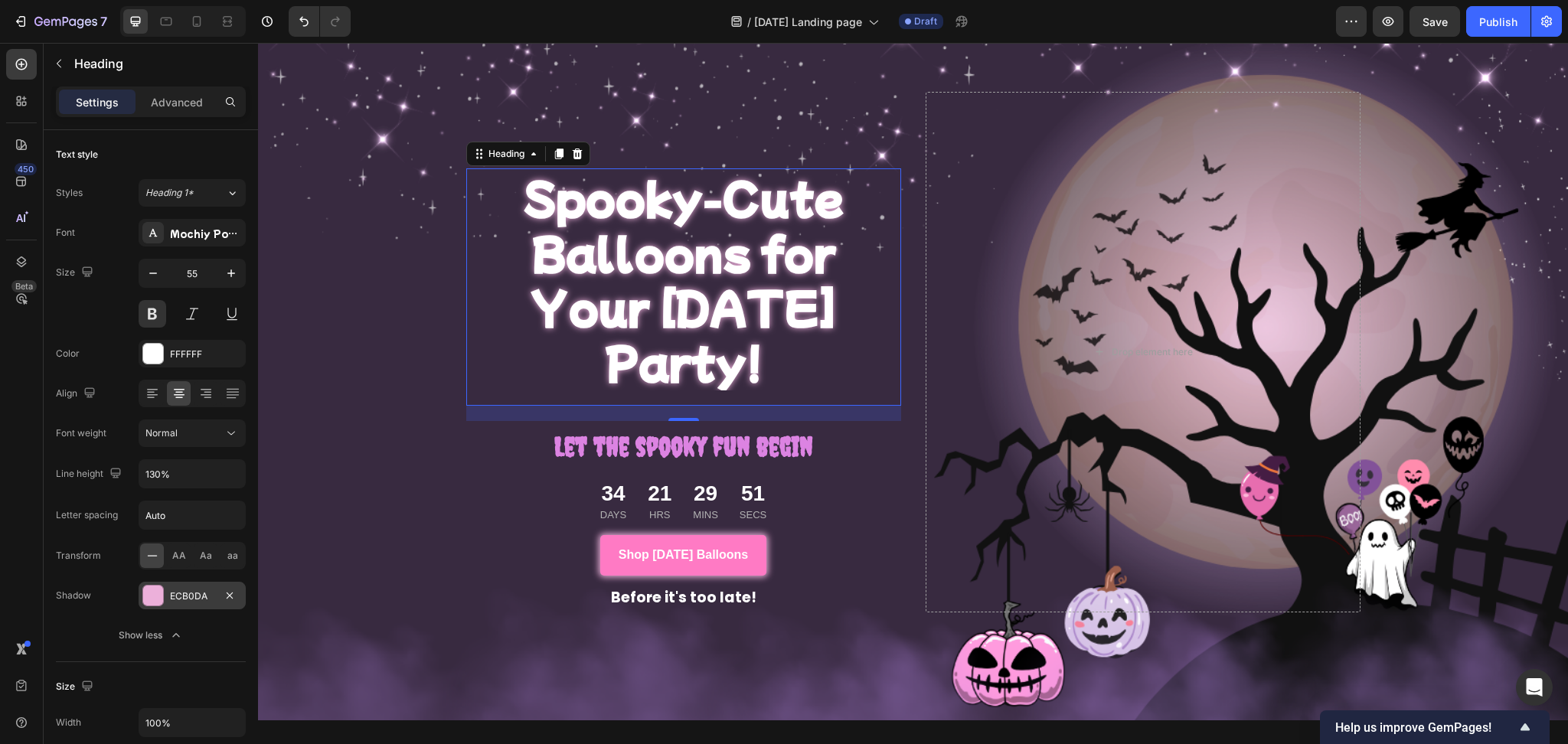
click at [214, 591] on div "ECB0DA" at bounding box center [192, 594] width 108 height 27
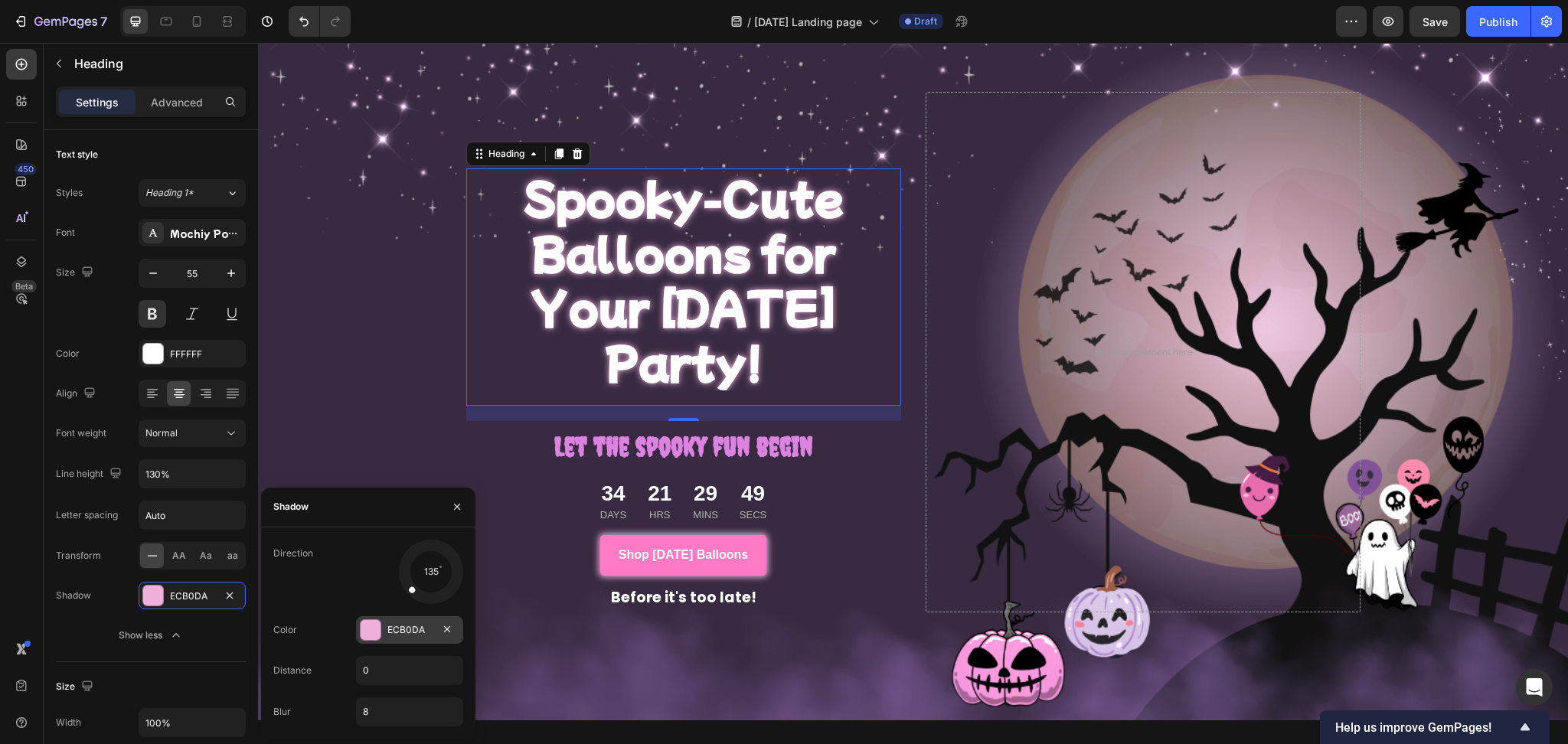
click at [404, 628] on div "ECB0DA" at bounding box center [409, 629] width 44 height 14
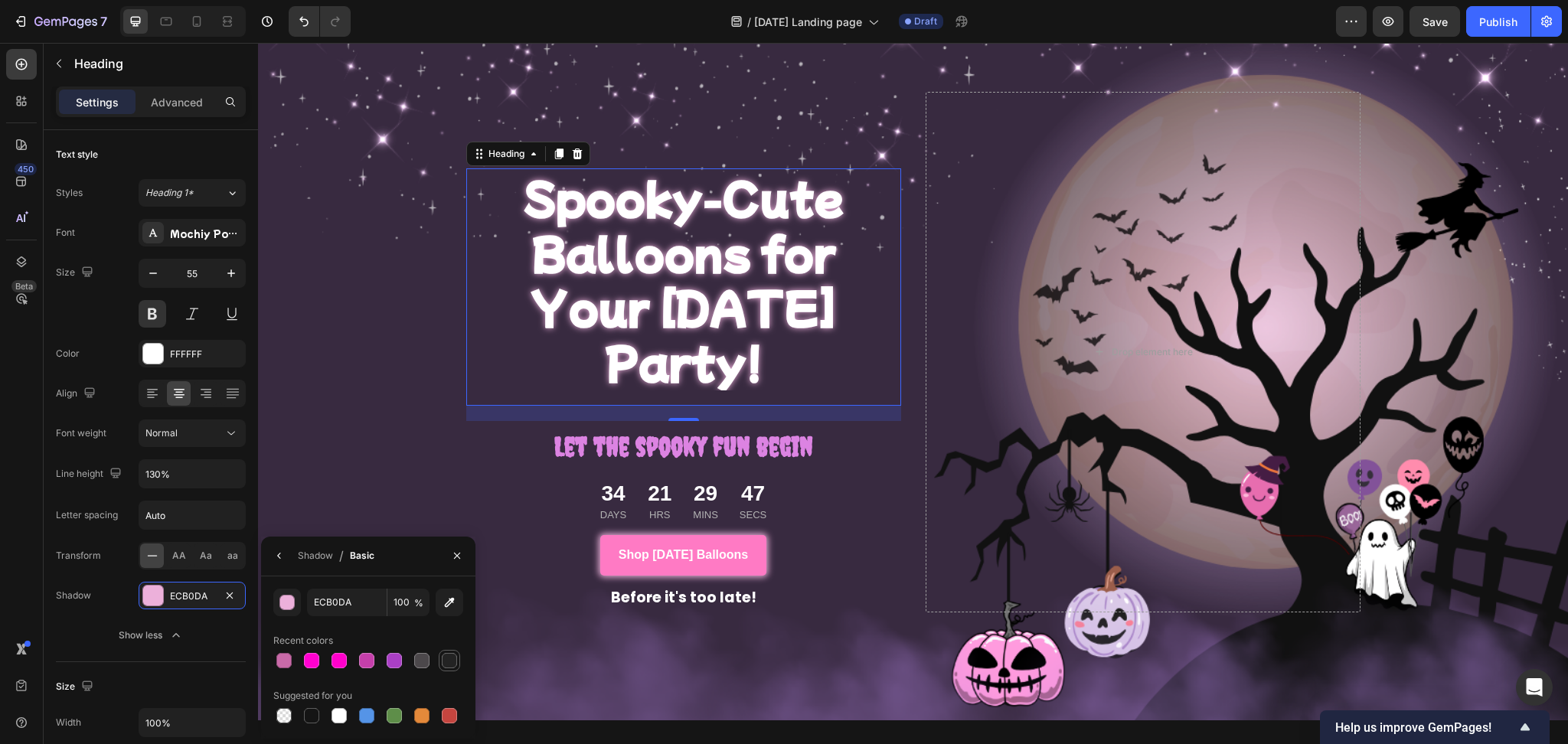
click at [449, 658] on div at bounding box center [449, 660] width 15 height 15
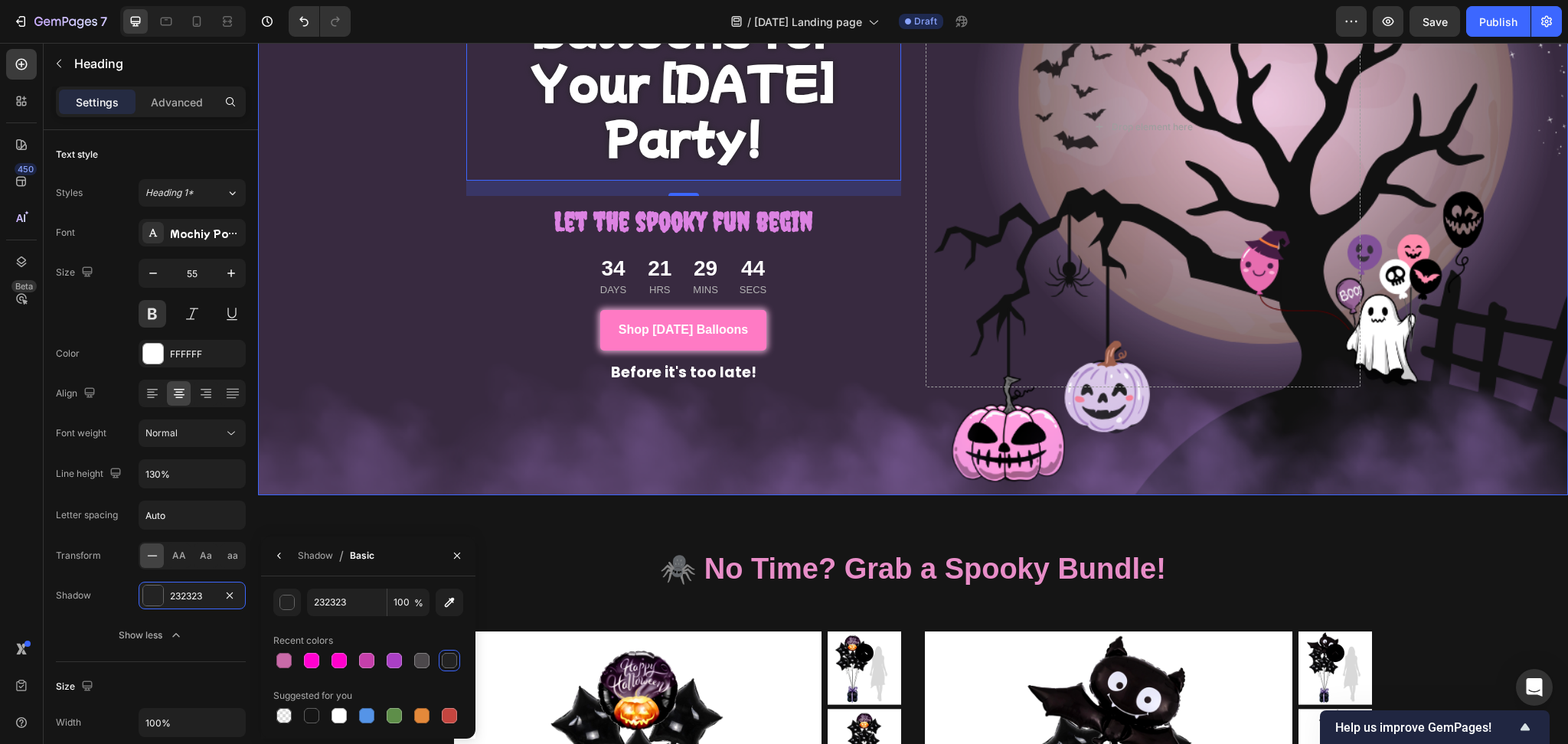
scroll to position [314, 0]
click at [288, 601] on div "button" at bounding box center [288, 603] width 15 height 15
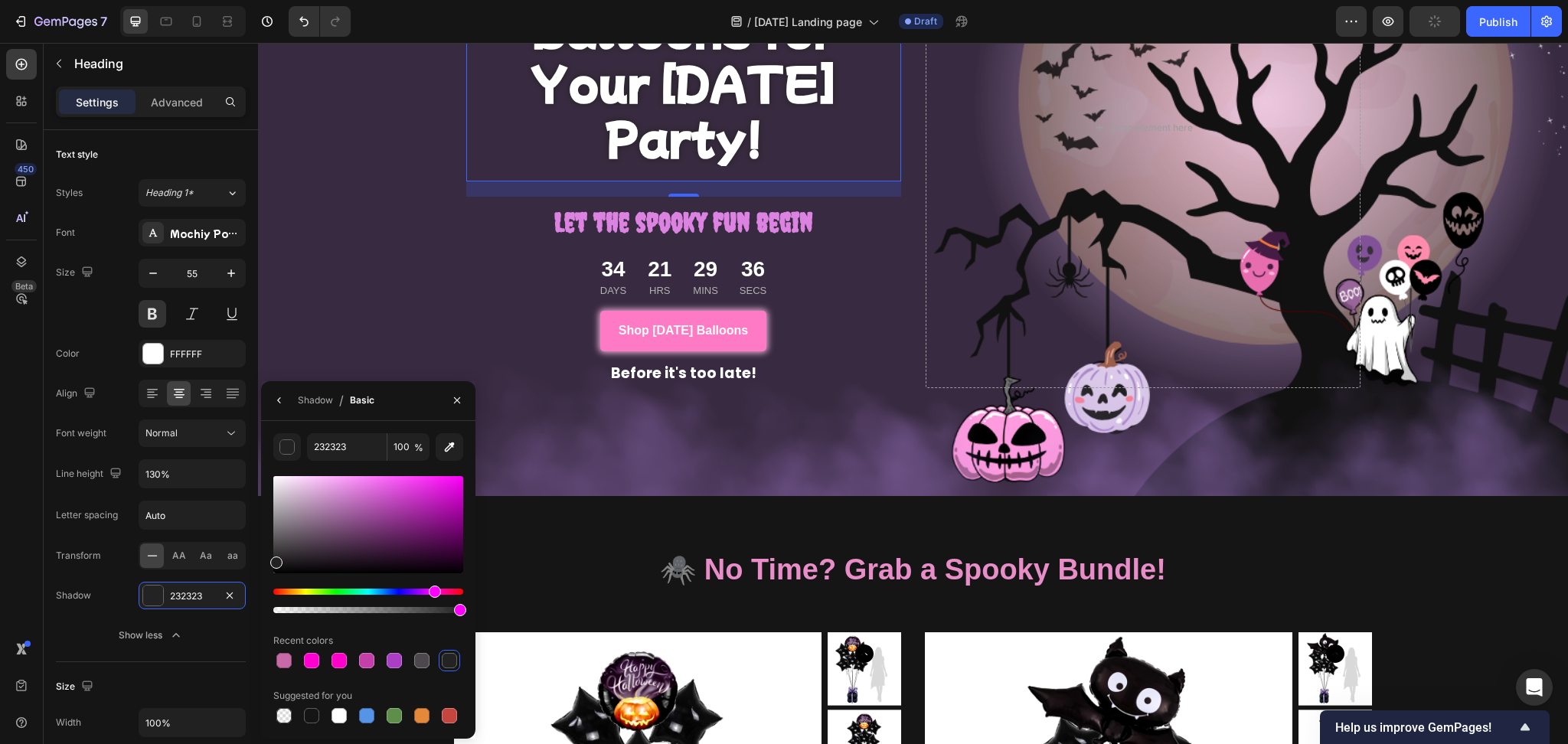
drag, startPoint x: 276, startPoint y: 589, endPoint x: 433, endPoint y: 602, distance: 157.5
click at [433, 602] on div at bounding box center [367, 601] width 190 height 24
type input "190019"
drag, startPoint x: 280, startPoint y: 565, endPoint x: 461, endPoint y: 564, distance: 181.0
click at [461, 564] on div at bounding box center [460, 565] width 12 height 12
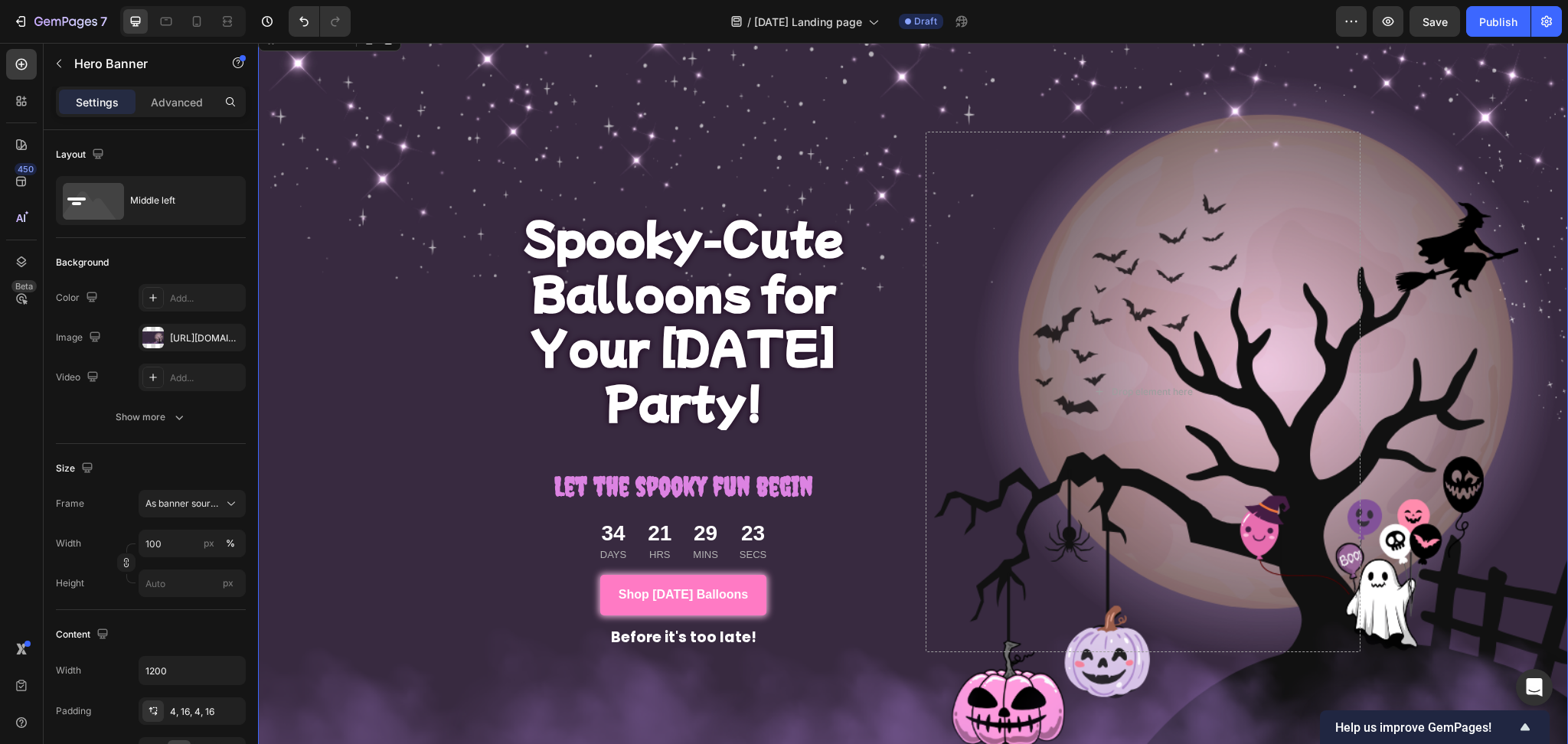
scroll to position [46, 0]
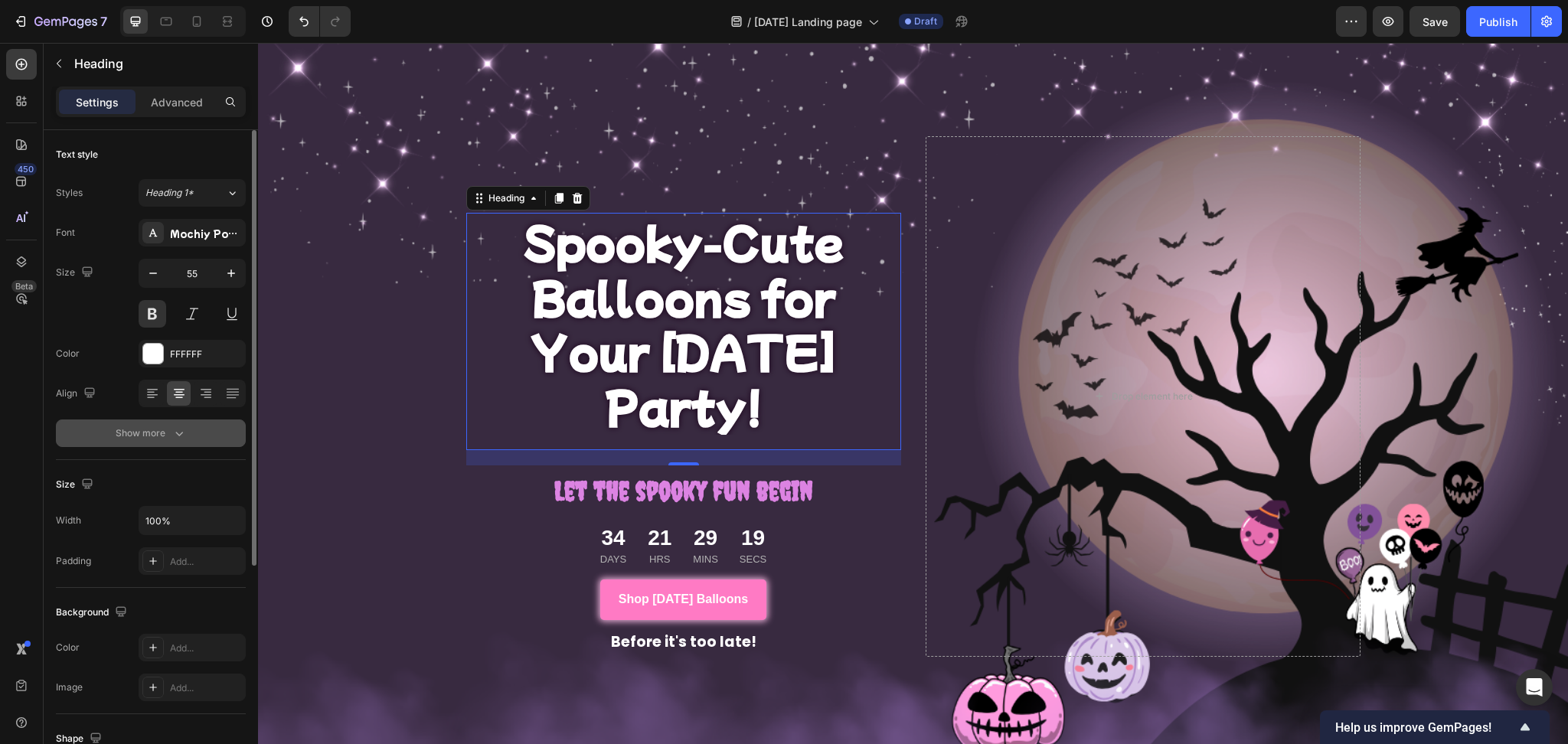
click at [150, 435] on div "Show more" at bounding box center [151, 433] width 71 height 15
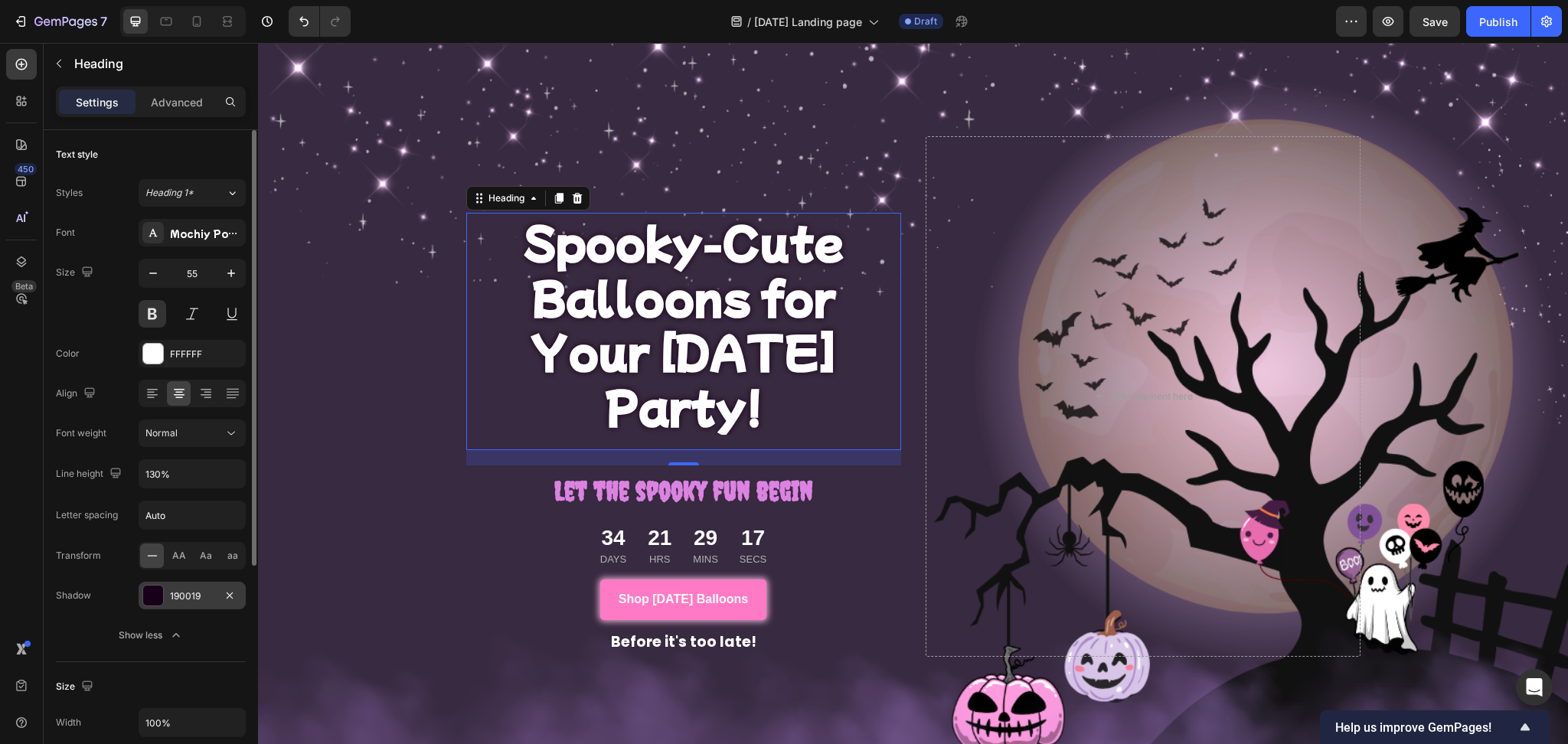
click at [156, 593] on div at bounding box center [152, 594] width 20 height 20
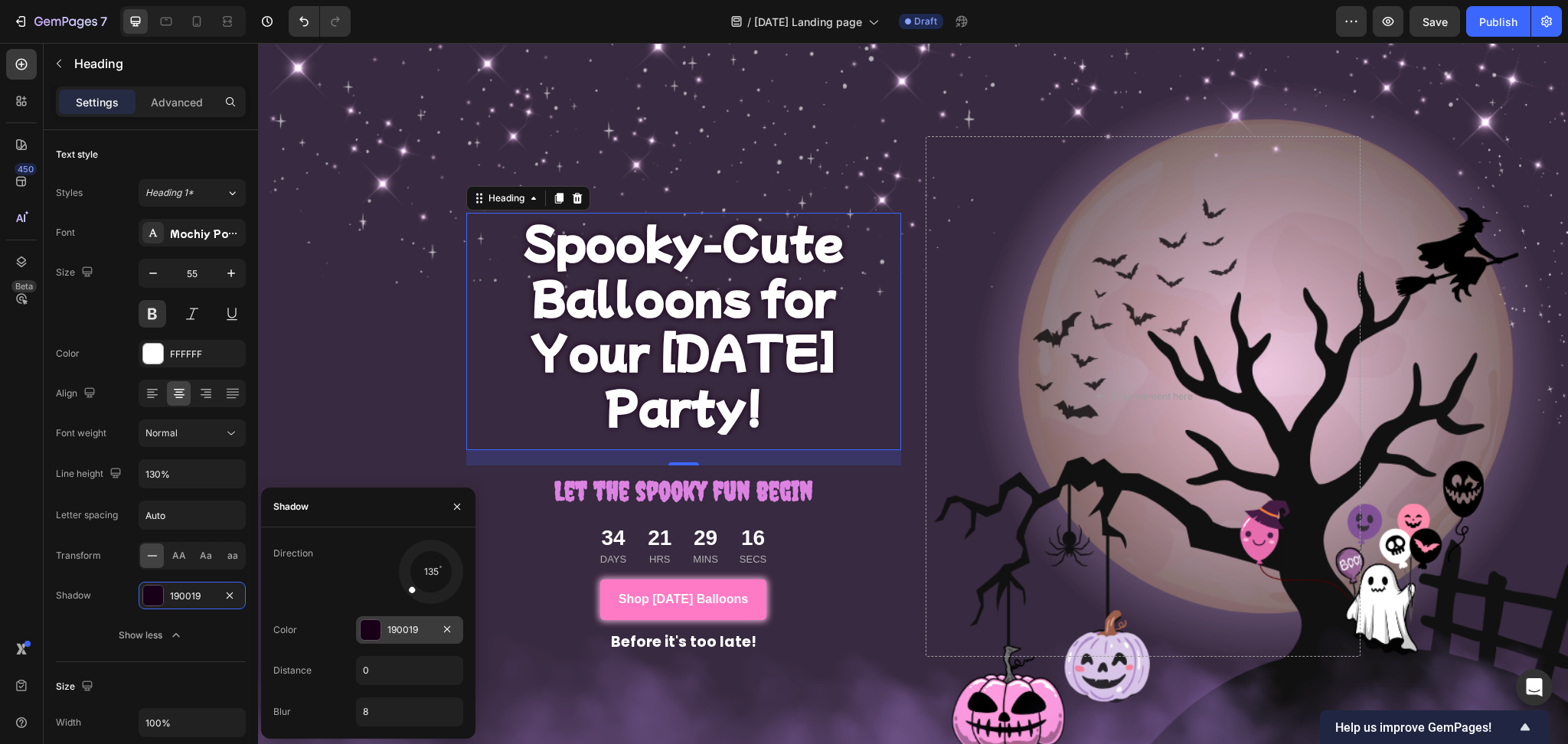
scroll to position [210, 0]
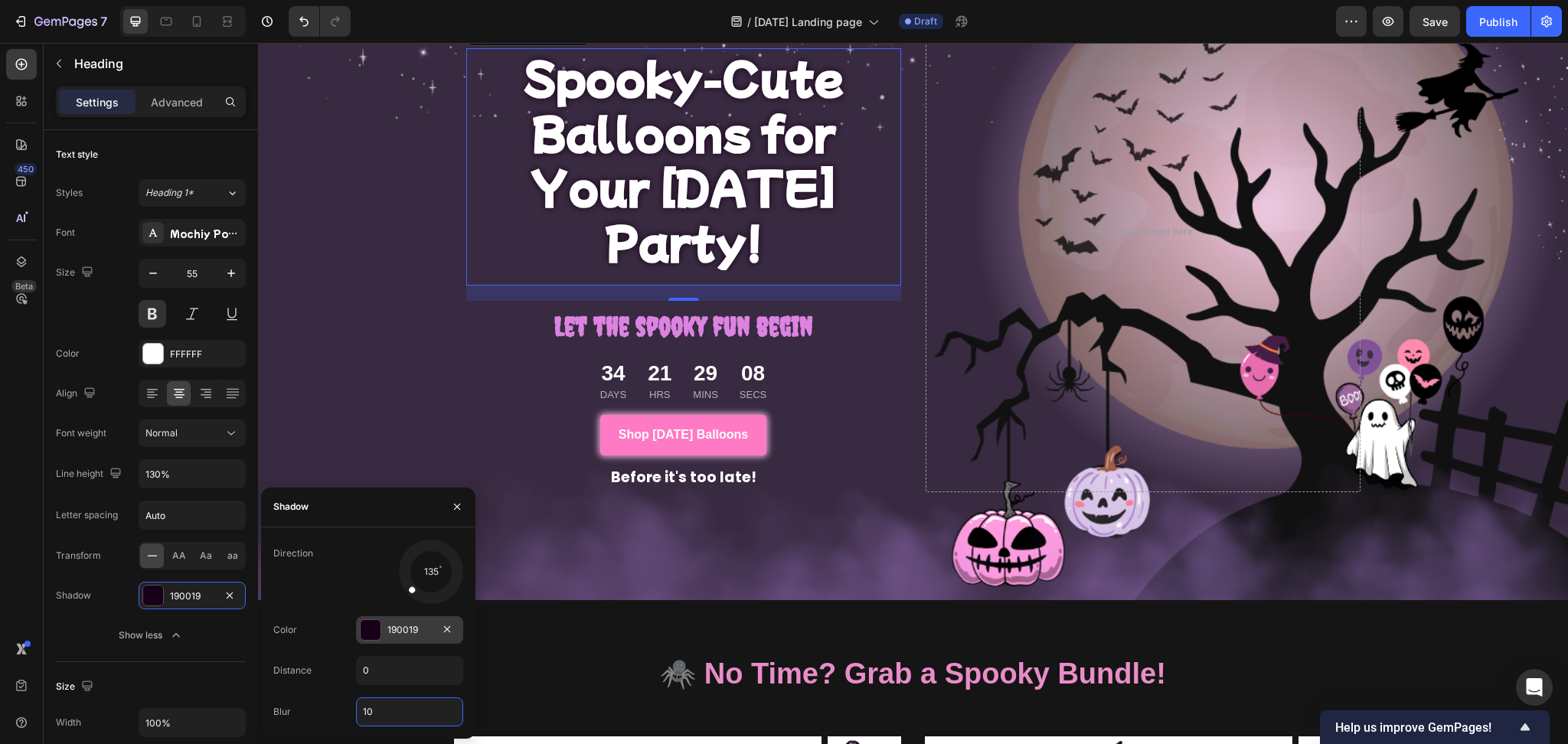
type input "10"
click at [365, 622] on div at bounding box center [370, 629] width 20 height 20
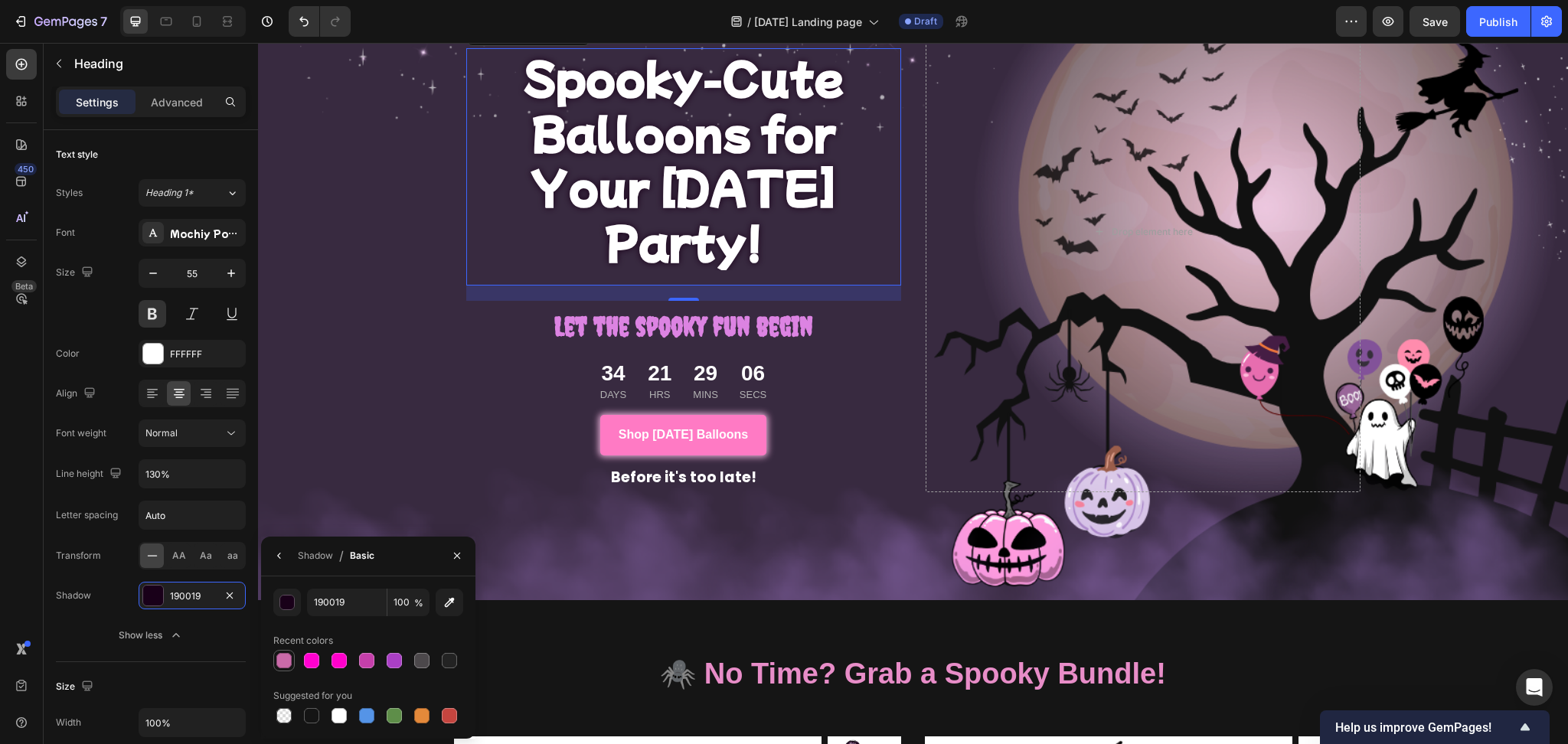
click at [282, 656] on div at bounding box center [284, 660] width 15 height 15
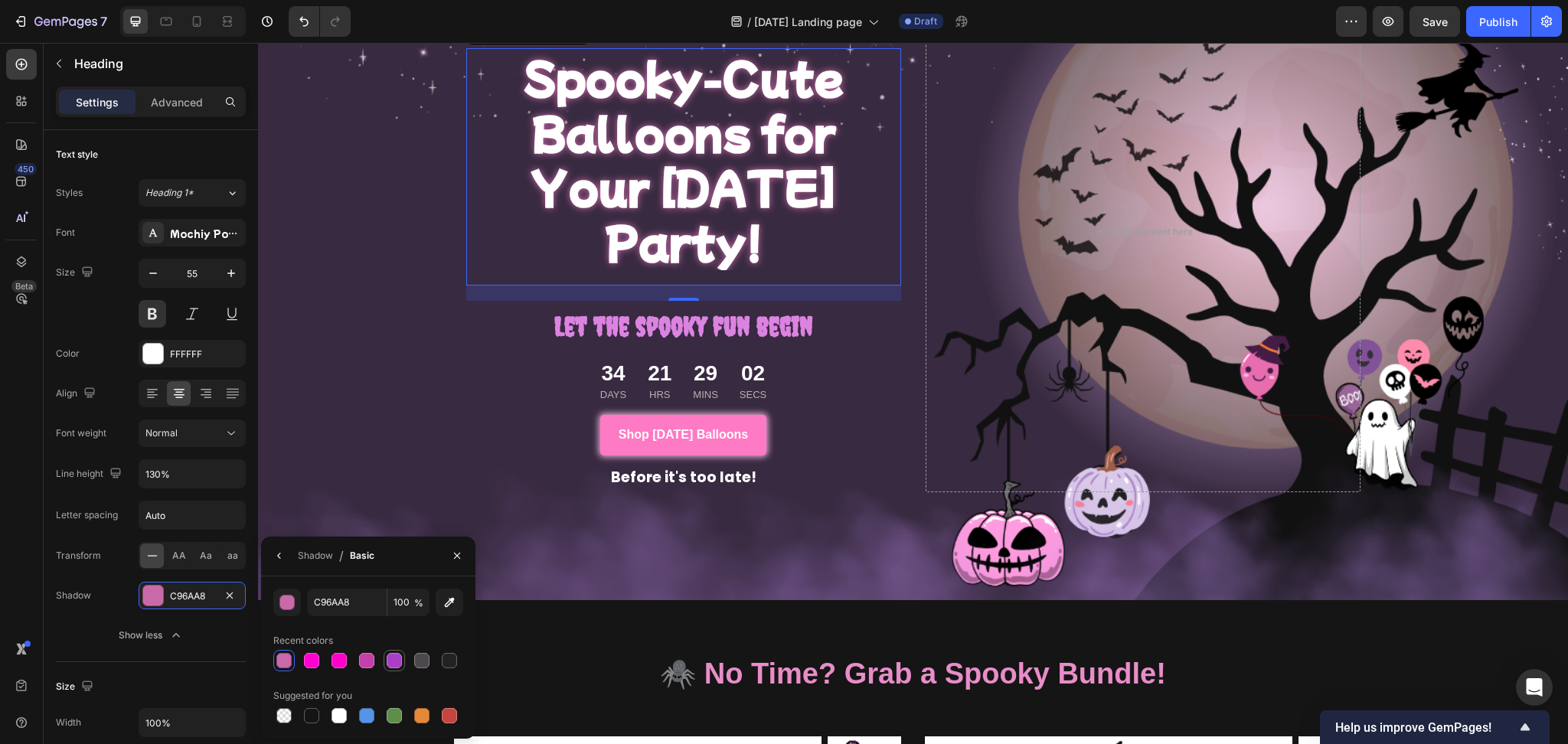
click at [390, 656] on div at bounding box center [394, 660] width 15 height 15
click at [432, 656] on div at bounding box center [422, 660] width 22 height 21
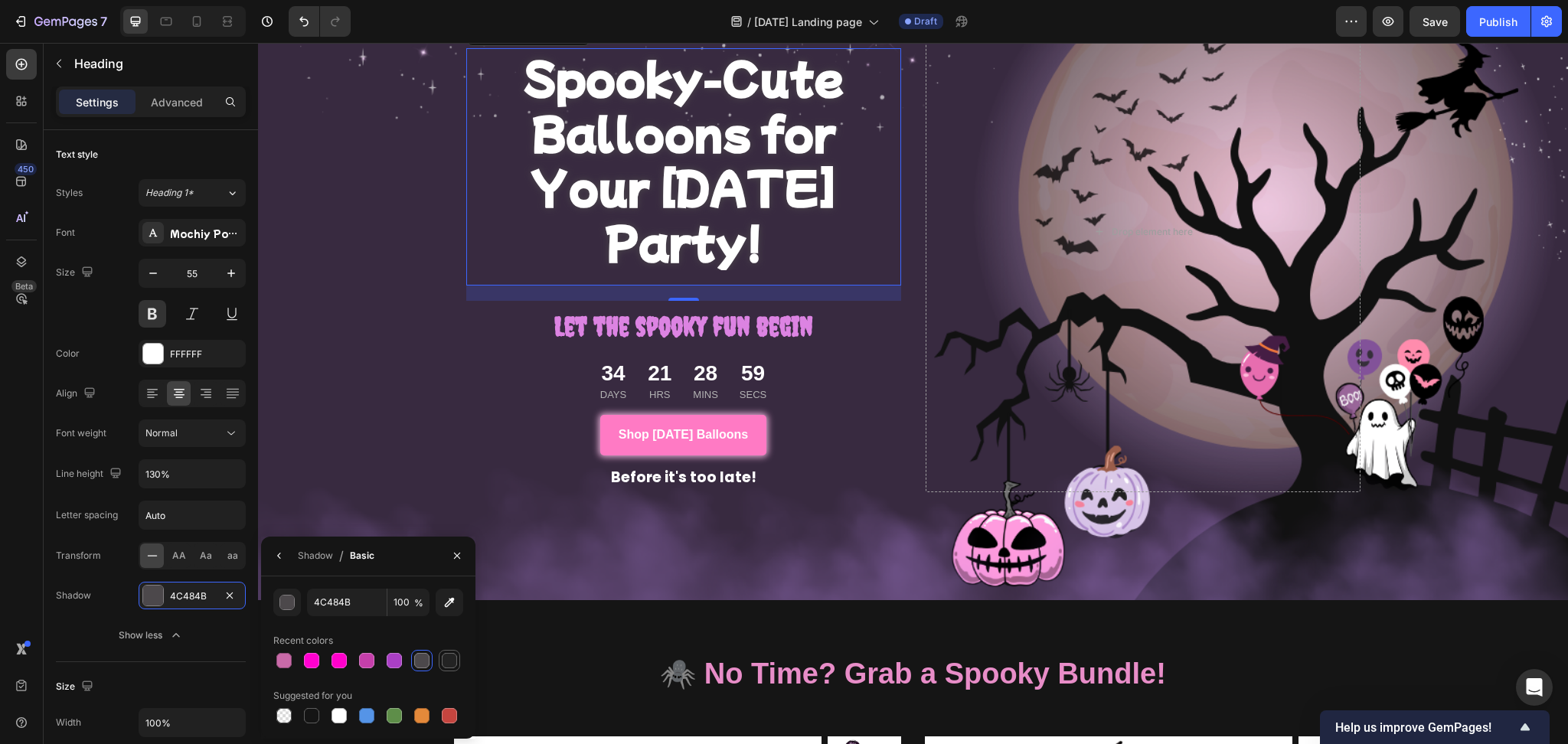
click at [448, 656] on div at bounding box center [449, 660] width 15 height 15
click at [289, 597] on div "button" at bounding box center [288, 603] width 15 height 15
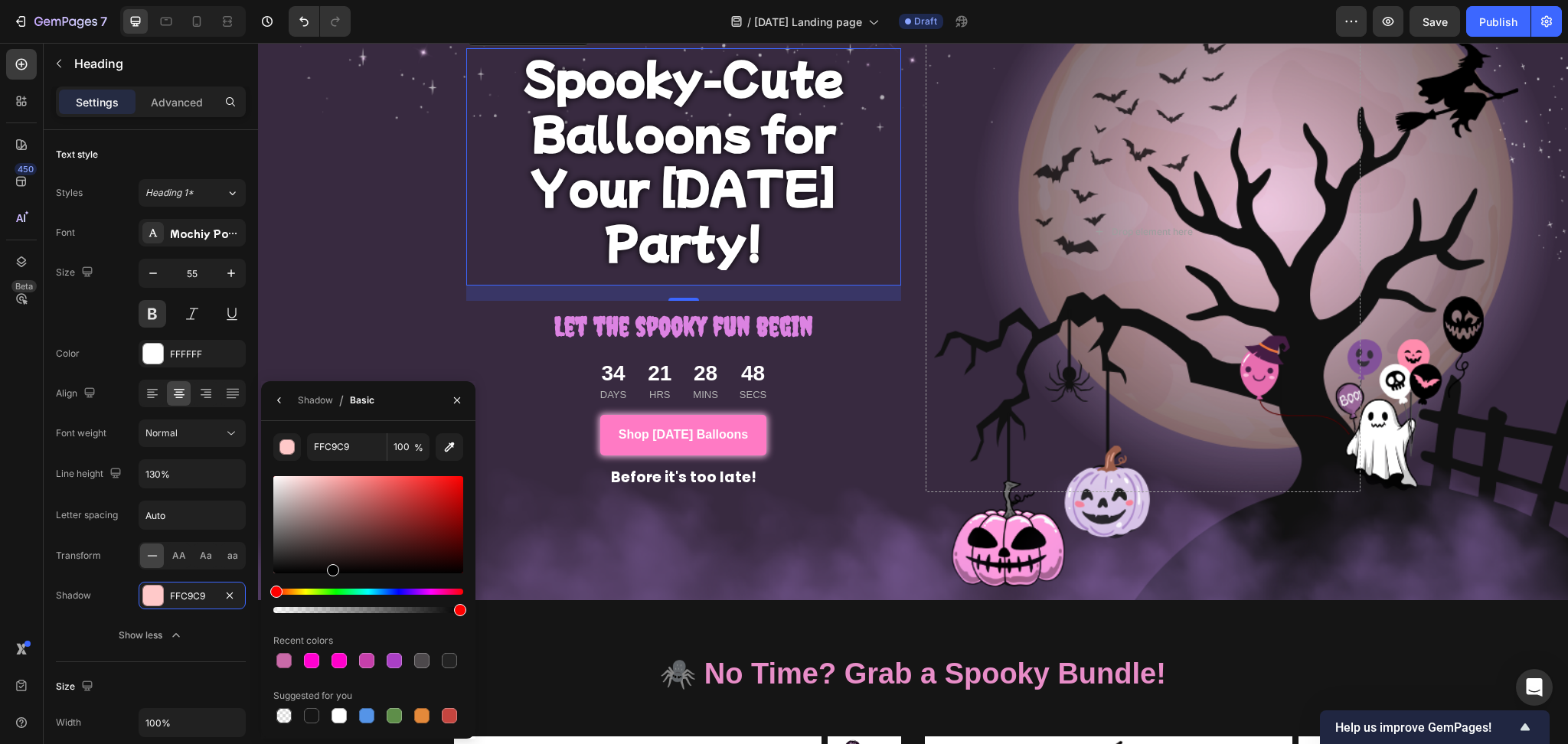
type input "000000"
drag, startPoint x: 272, startPoint y: 565, endPoint x: 332, endPoint y: 580, distance: 61.8
click at [332, 580] on div at bounding box center [367, 544] width 190 height 143
click at [344, 335] on div "Overlay" at bounding box center [913, 232] width 1310 height 737
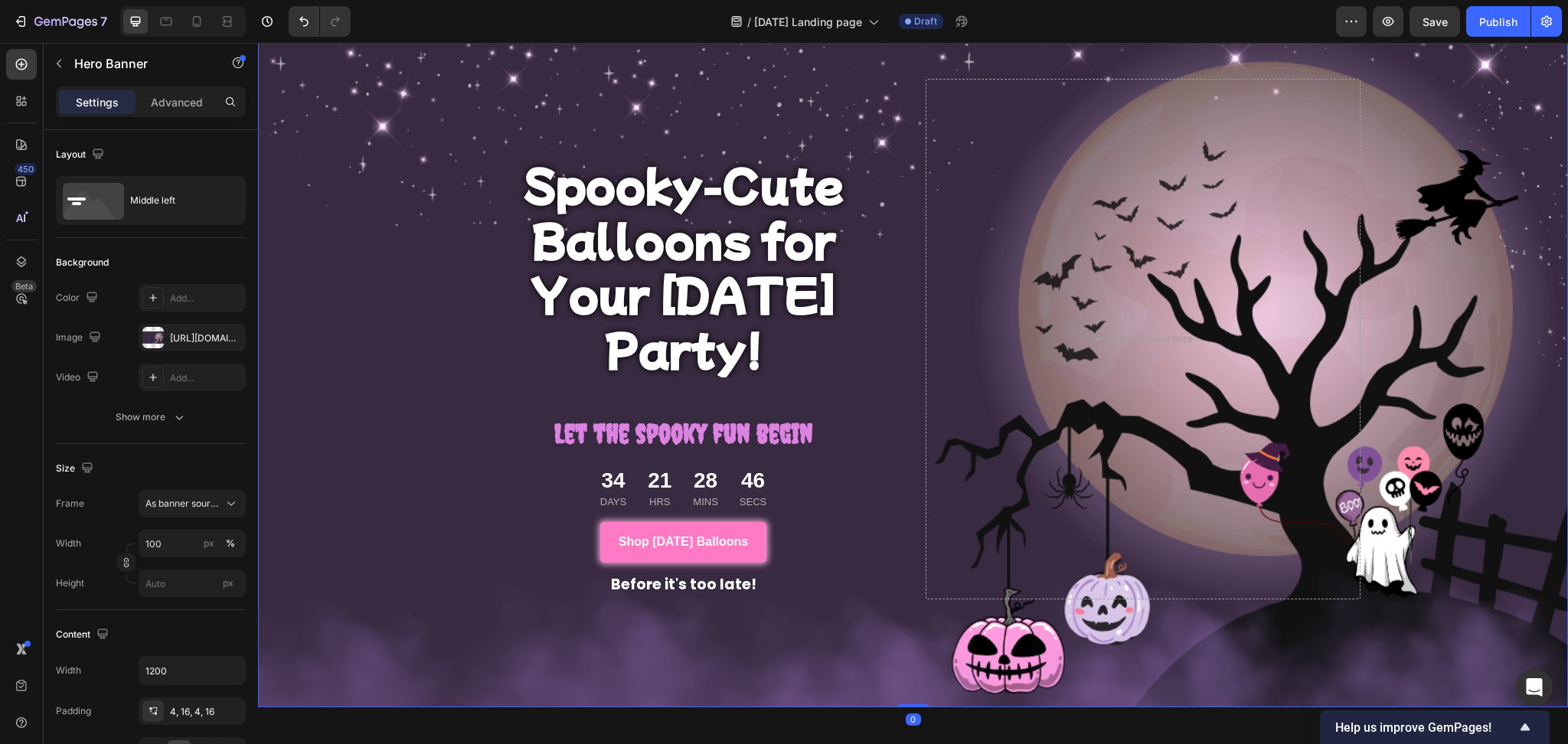
scroll to position [45, 0]
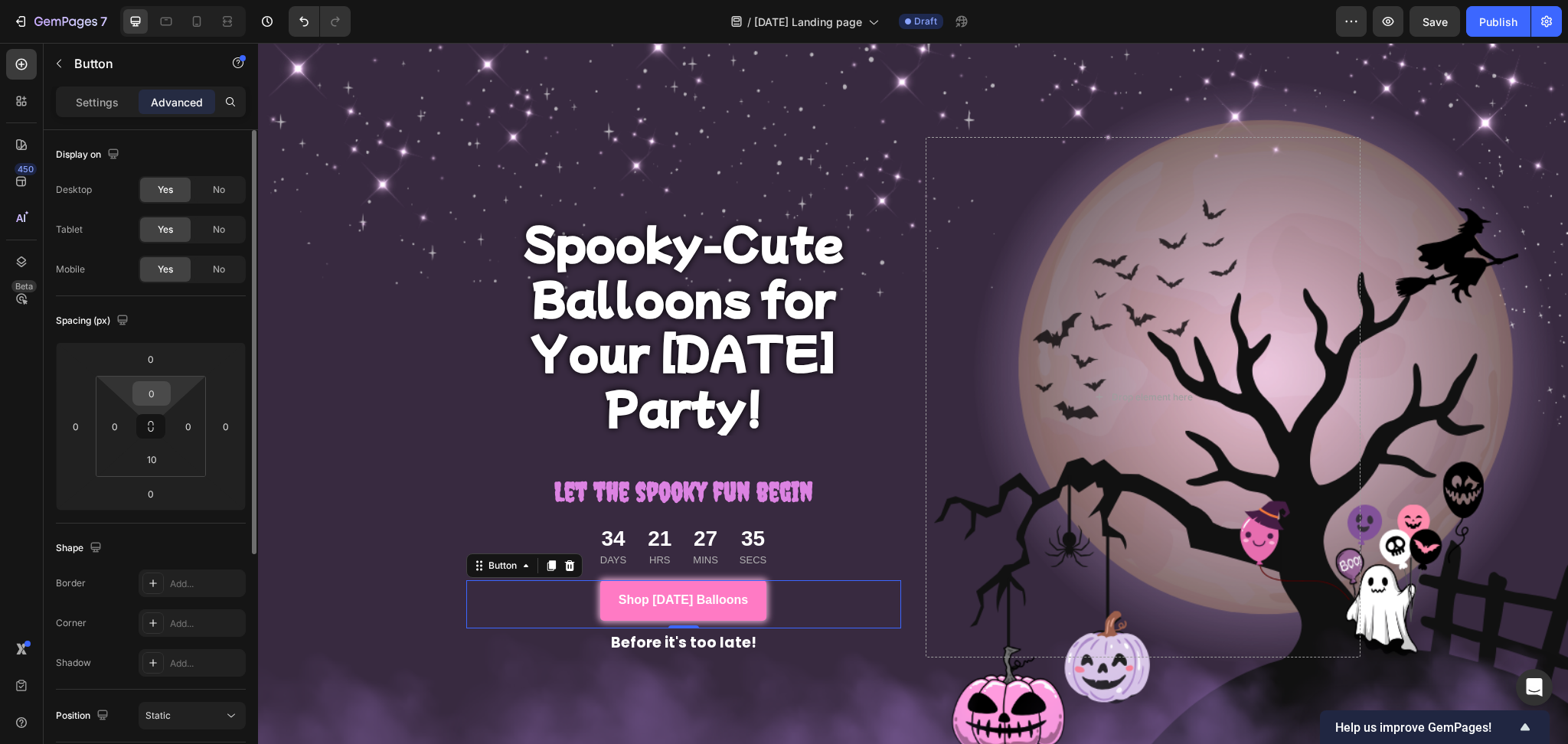
click at [150, 391] on input "0" at bounding box center [151, 393] width 31 height 23
type input "10"
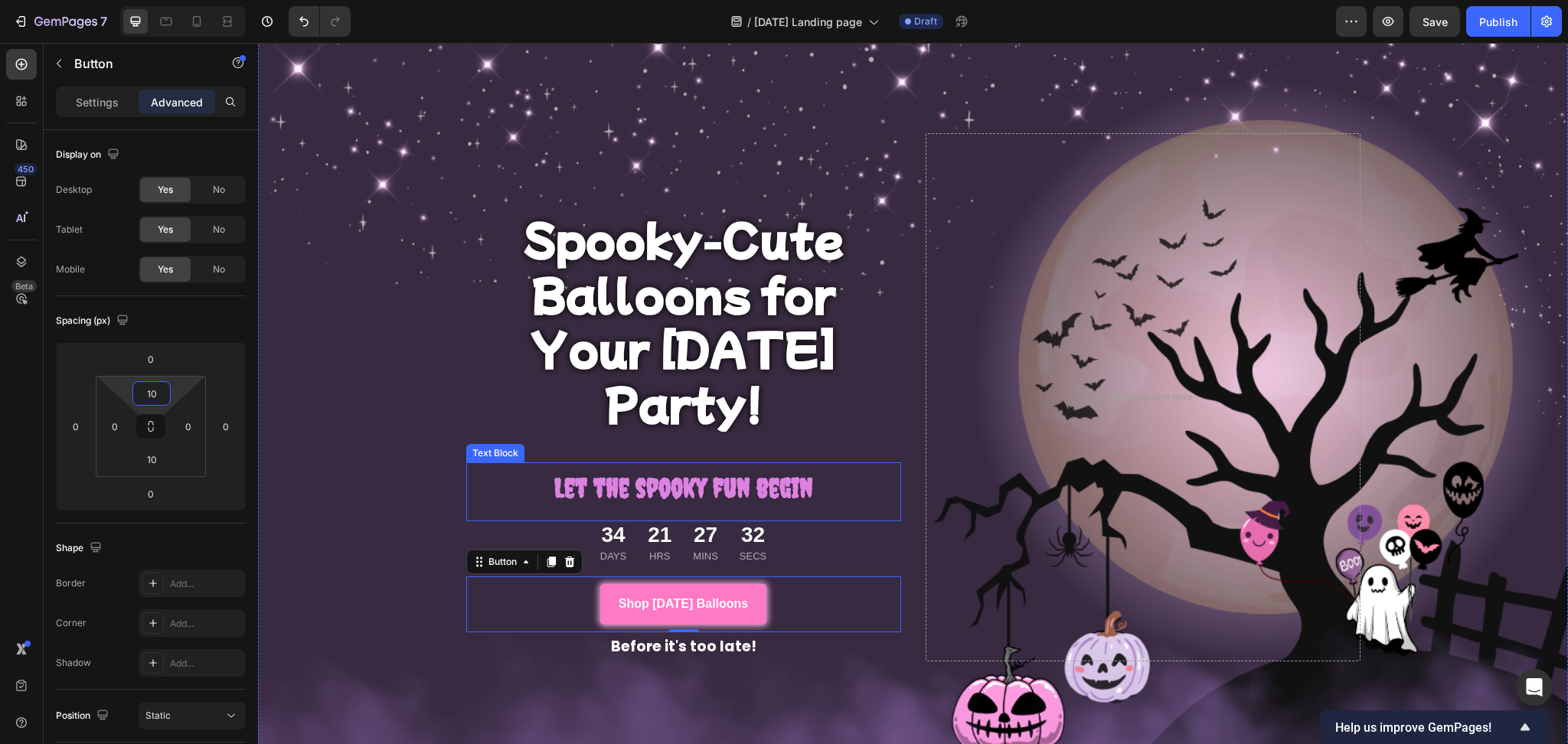
click at [671, 472] on strong "Let the spooky fun begin" at bounding box center [683, 488] width 259 height 32
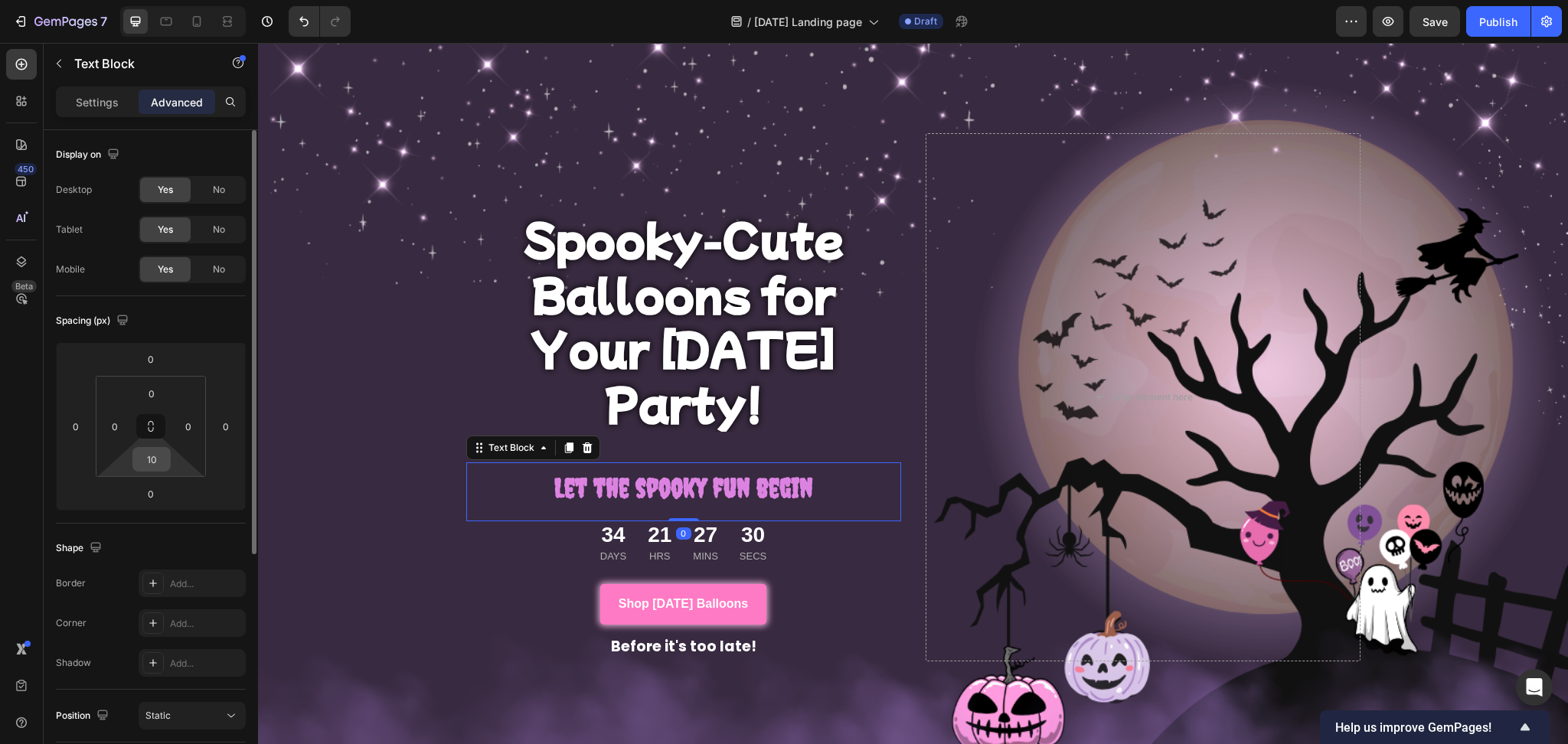
click at [149, 458] on input "10" at bounding box center [151, 459] width 31 height 23
type input "20"
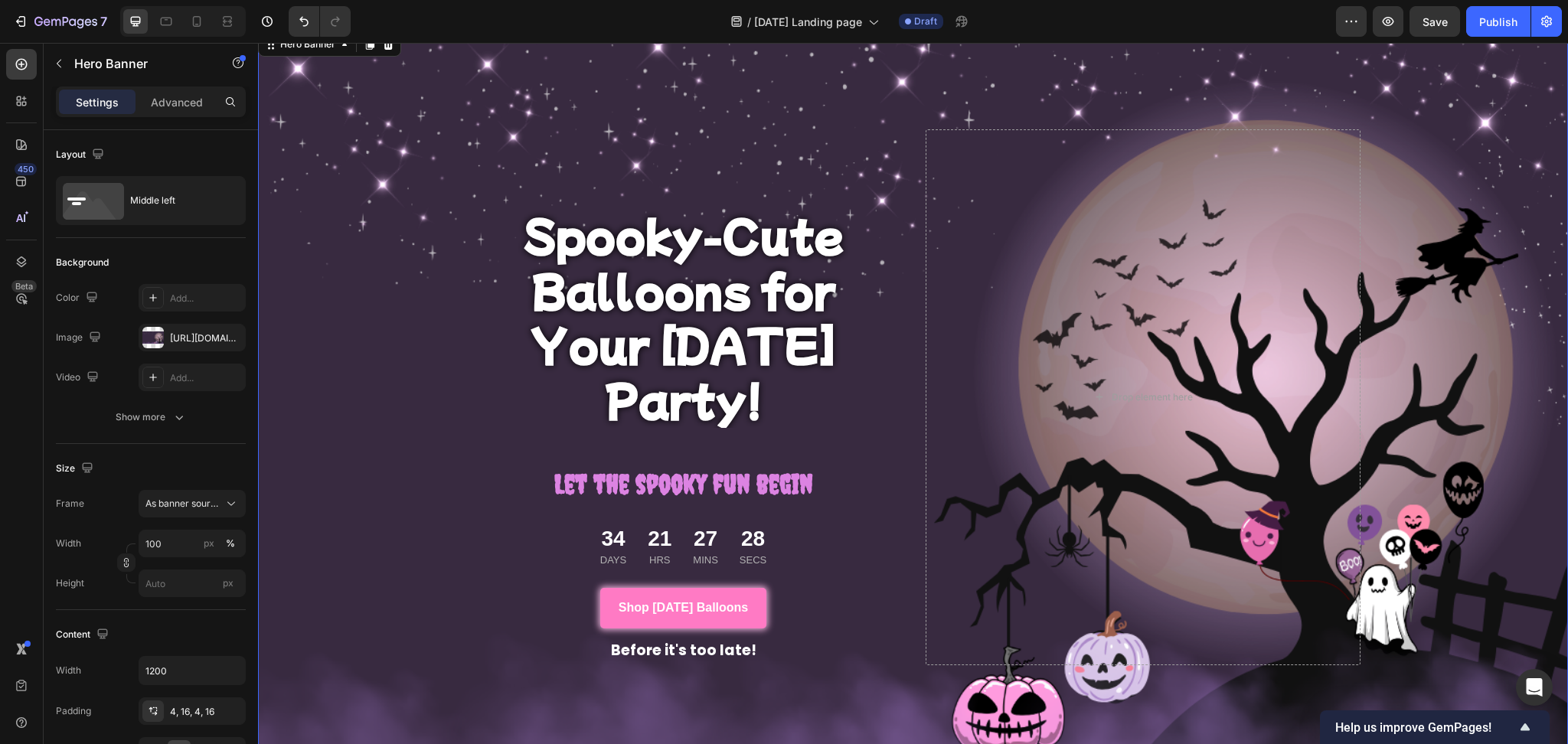
click at [400, 616] on div "Overlay" at bounding box center [913, 397] width 1310 height 737
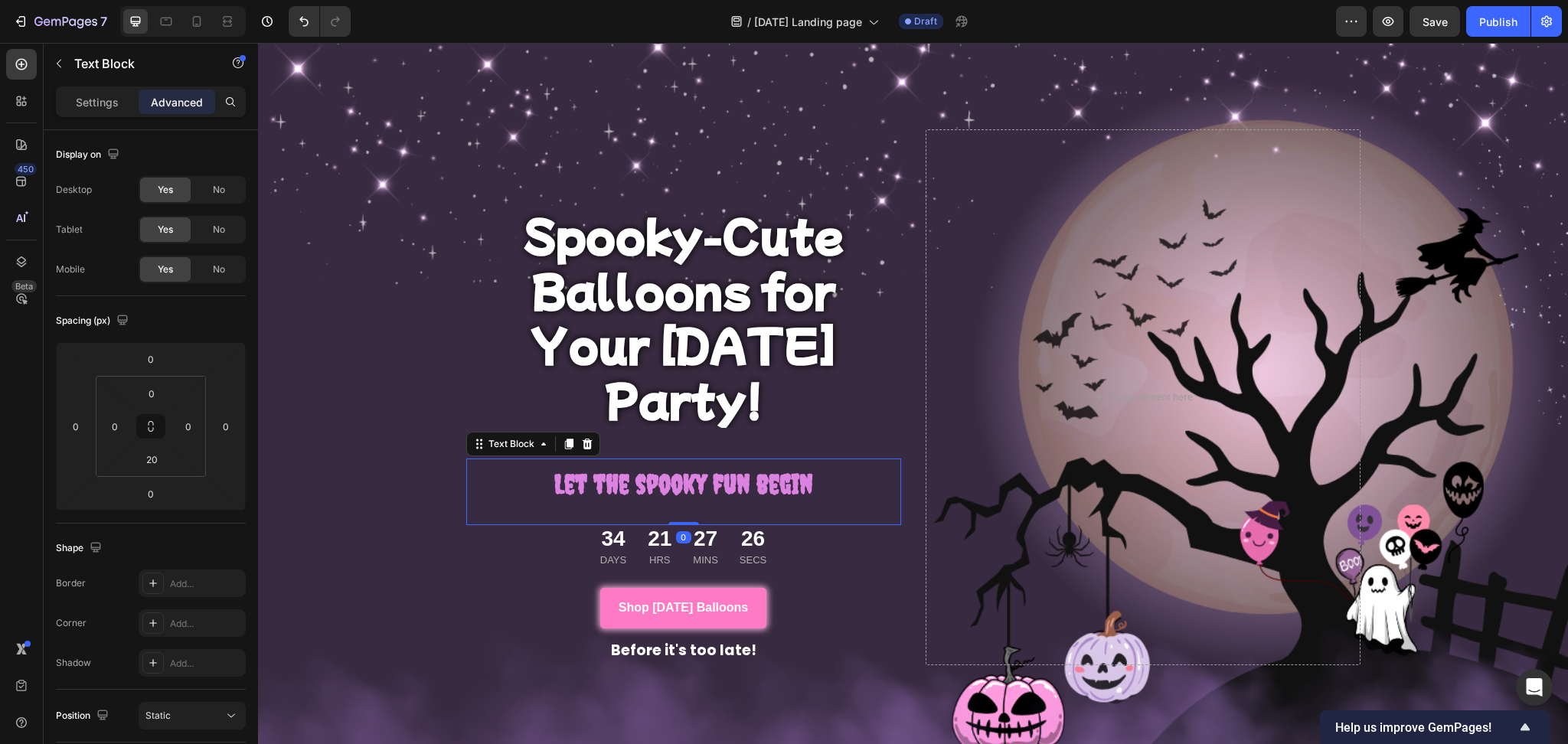
click at [597, 468] on strong "Let the spooky fun begin" at bounding box center [683, 484] width 259 height 32
click at [165, 454] on input "20" at bounding box center [151, 459] width 31 height 23
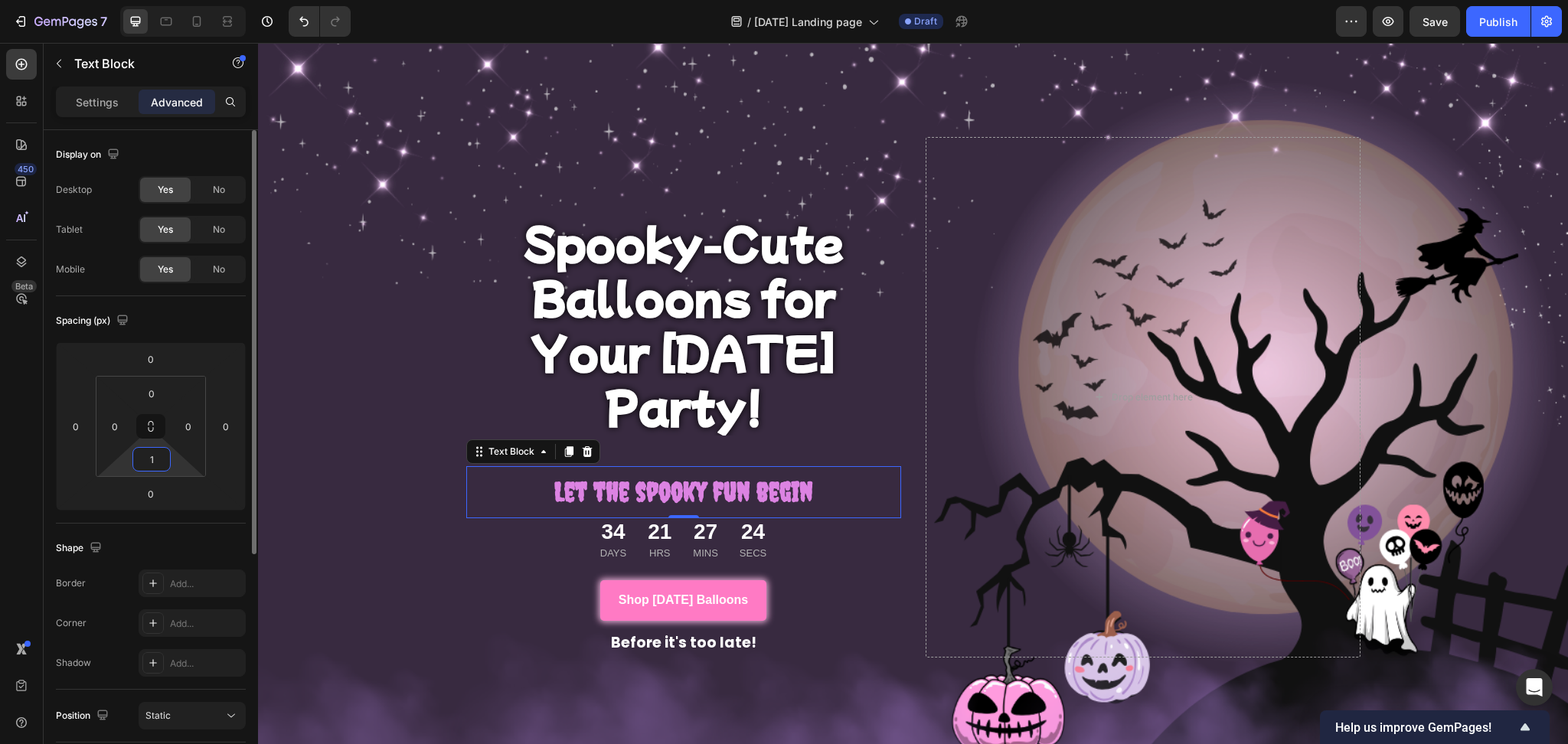
type input "10"
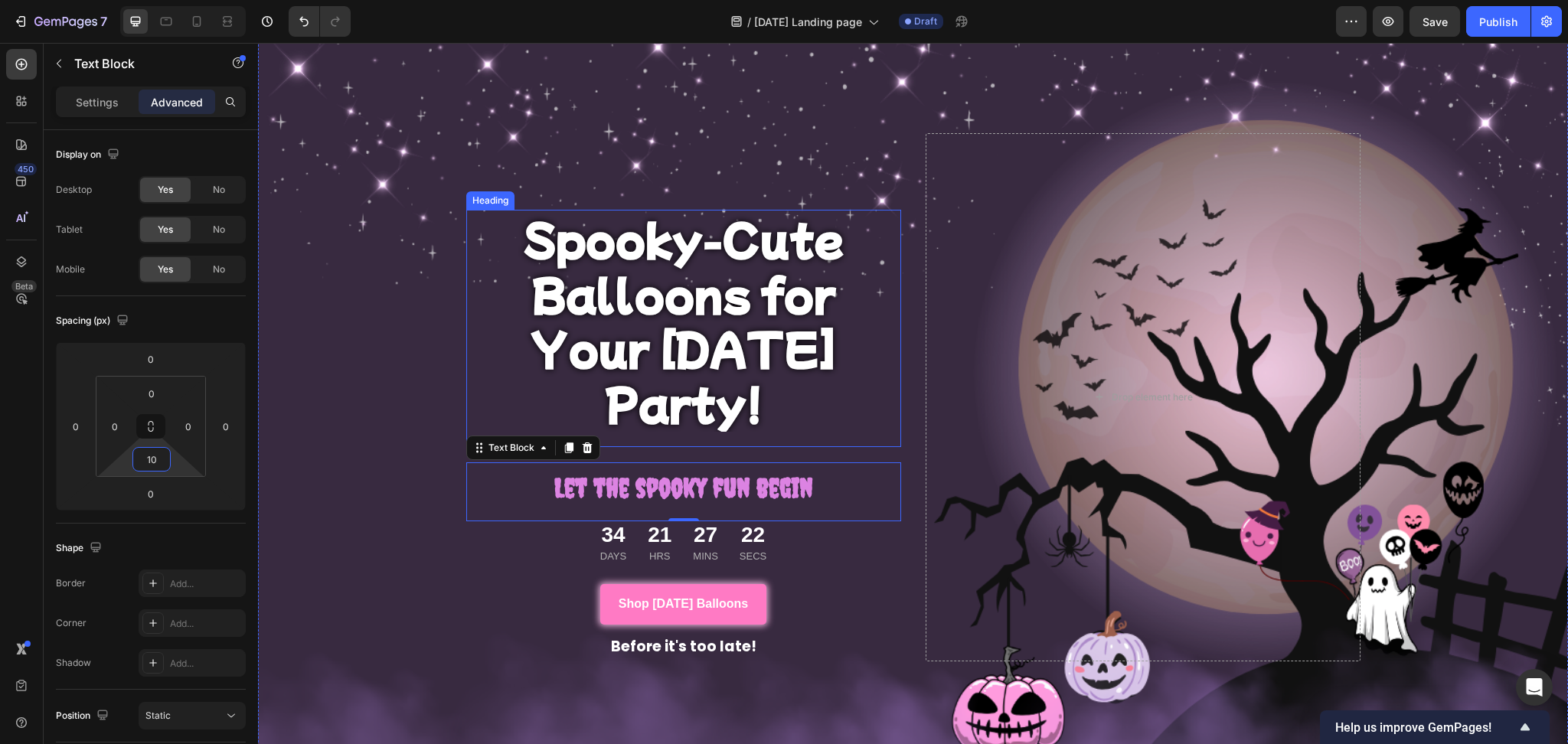
click at [648, 371] on p "Spooky-Cute Balloons for Your [DATE] Party!" at bounding box center [683, 321] width 432 height 219
